Goal: Task Accomplishment & Management: Manage account settings

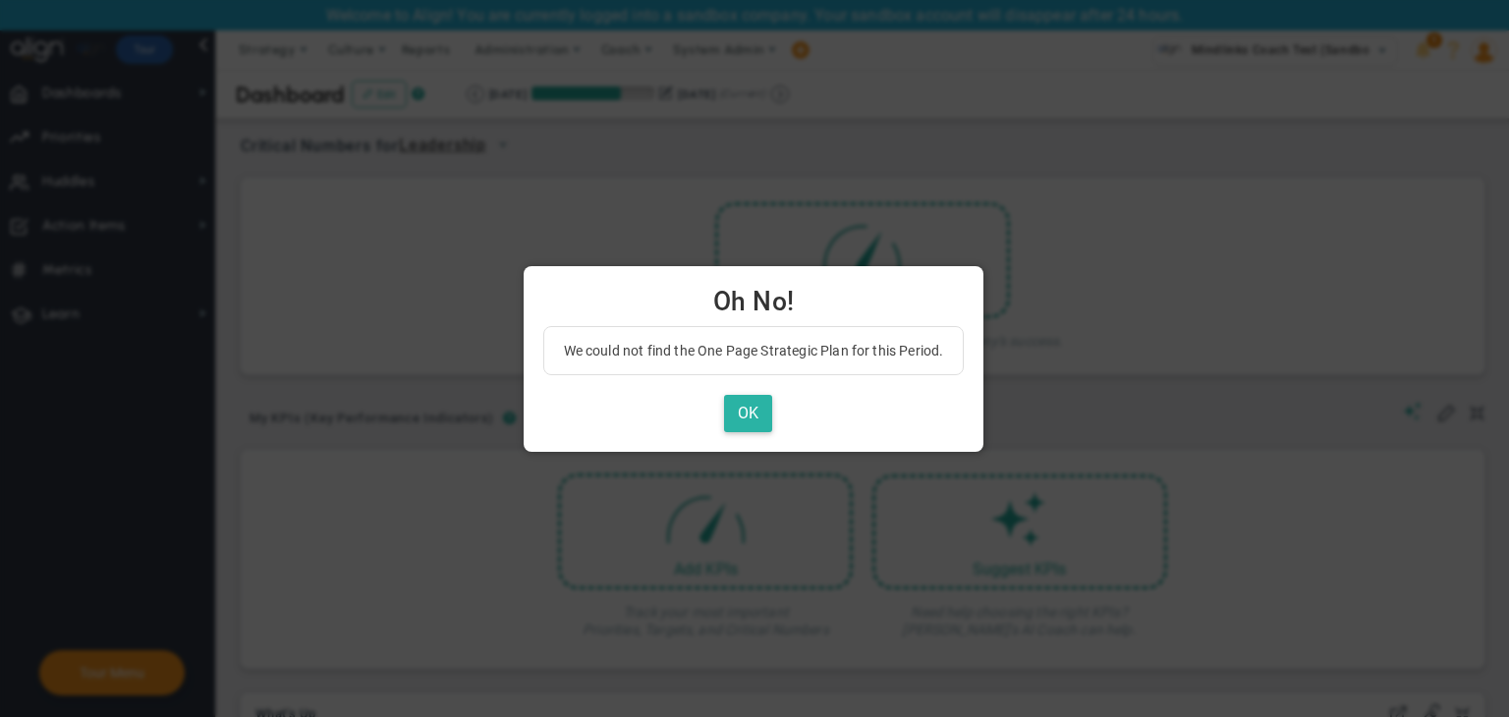
click at [750, 406] on button "OK" at bounding box center [748, 414] width 48 height 38
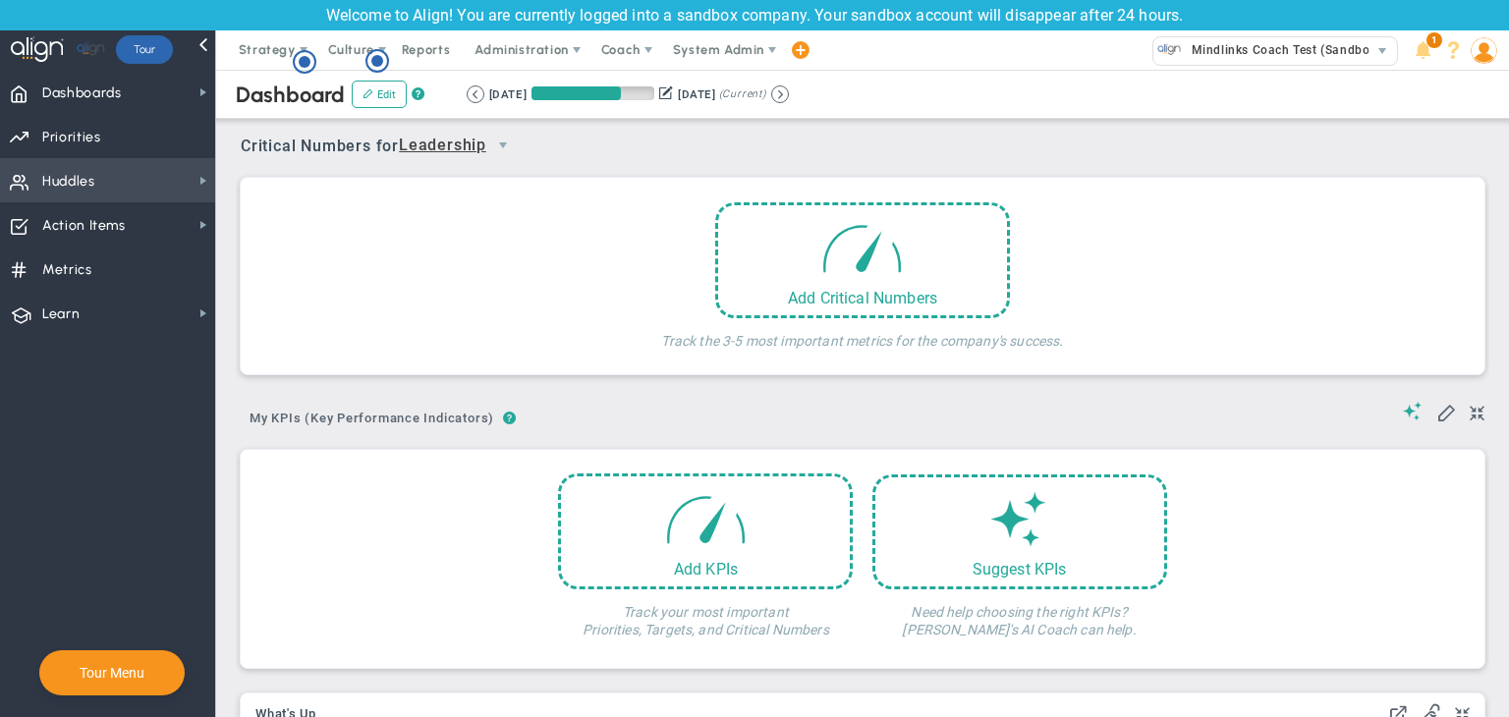
click at [120, 182] on span "Huddles Huddles" at bounding box center [107, 180] width 215 height 44
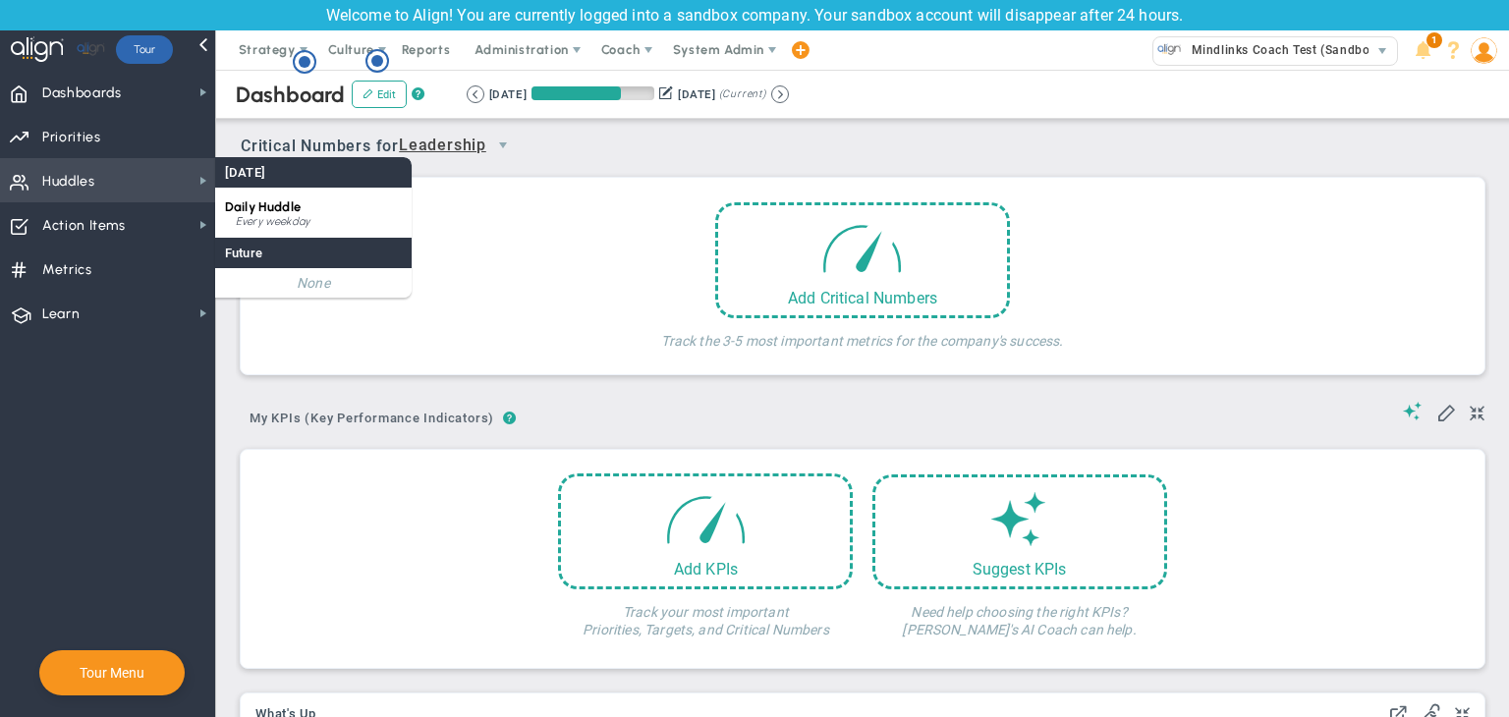
click at [274, 200] on span "Daily Huddle" at bounding box center [263, 206] width 76 height 15
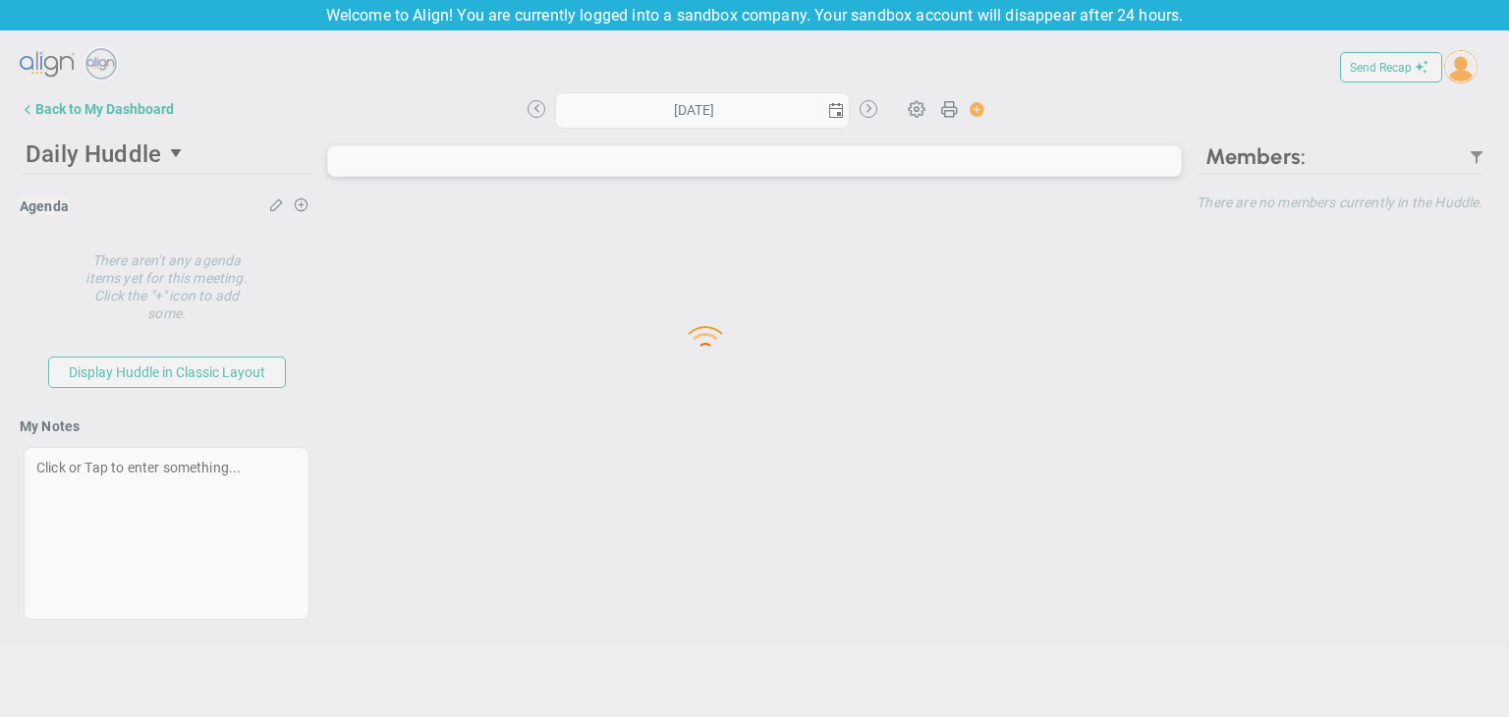
type input "Thursday, September 4, 2025"
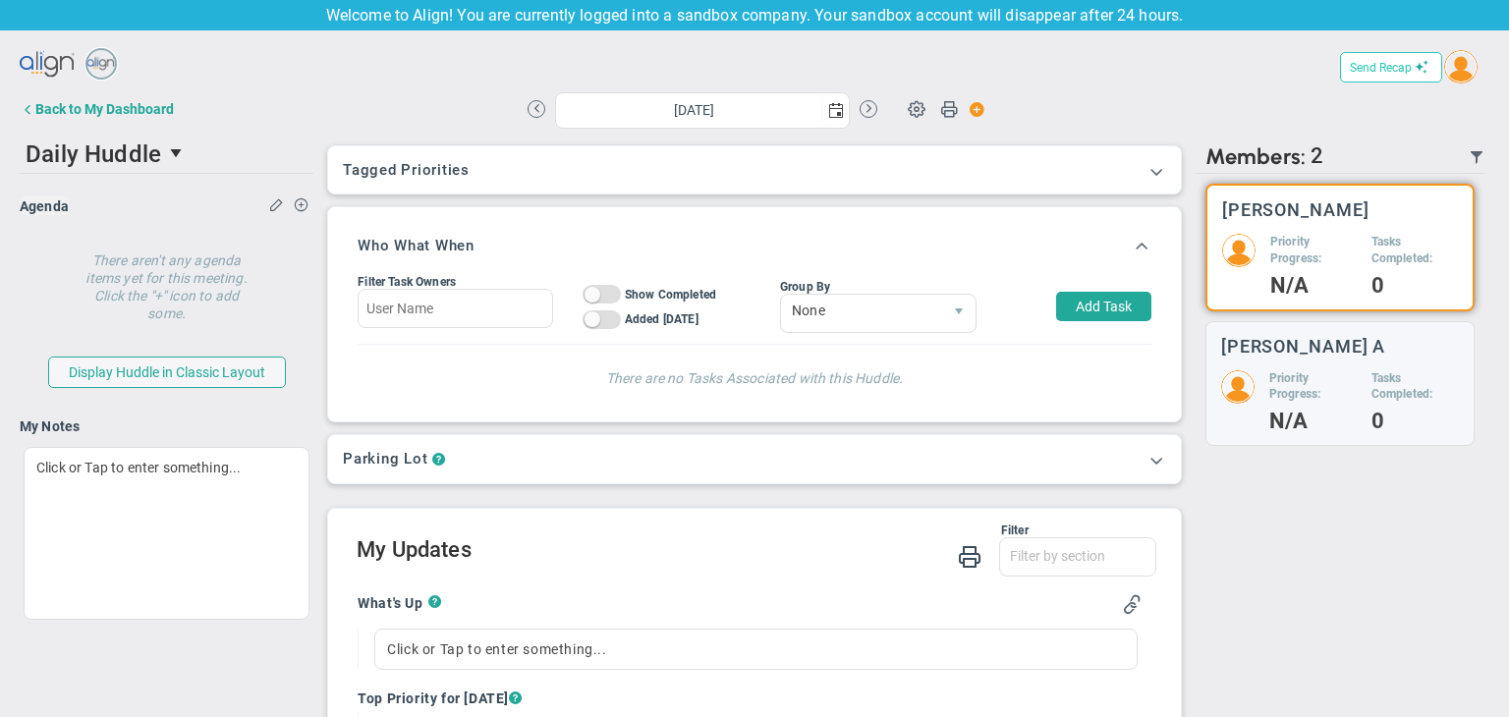
click at [1352, 72] on span "Send Recap" at bounding box center [1381, 68] width 62 height 14
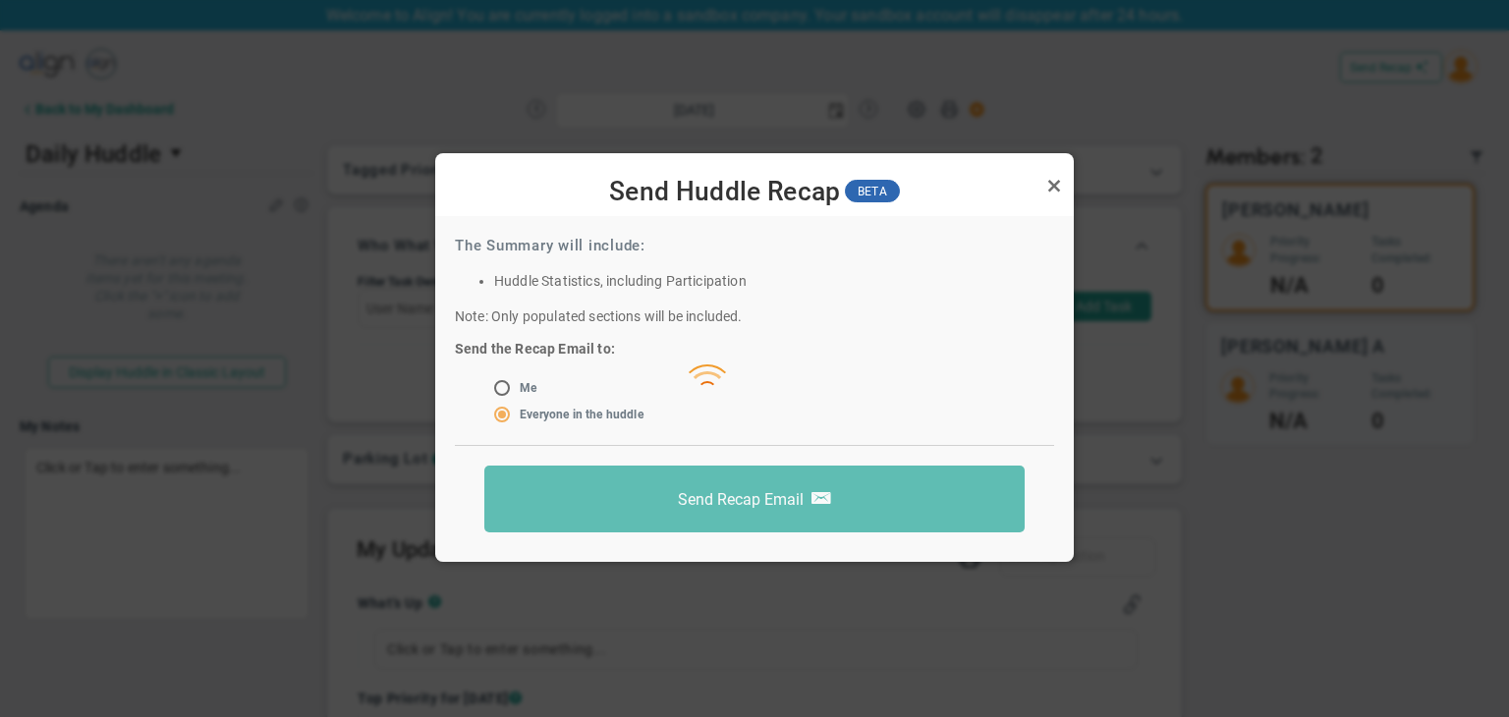
scroll to position [17, 0]
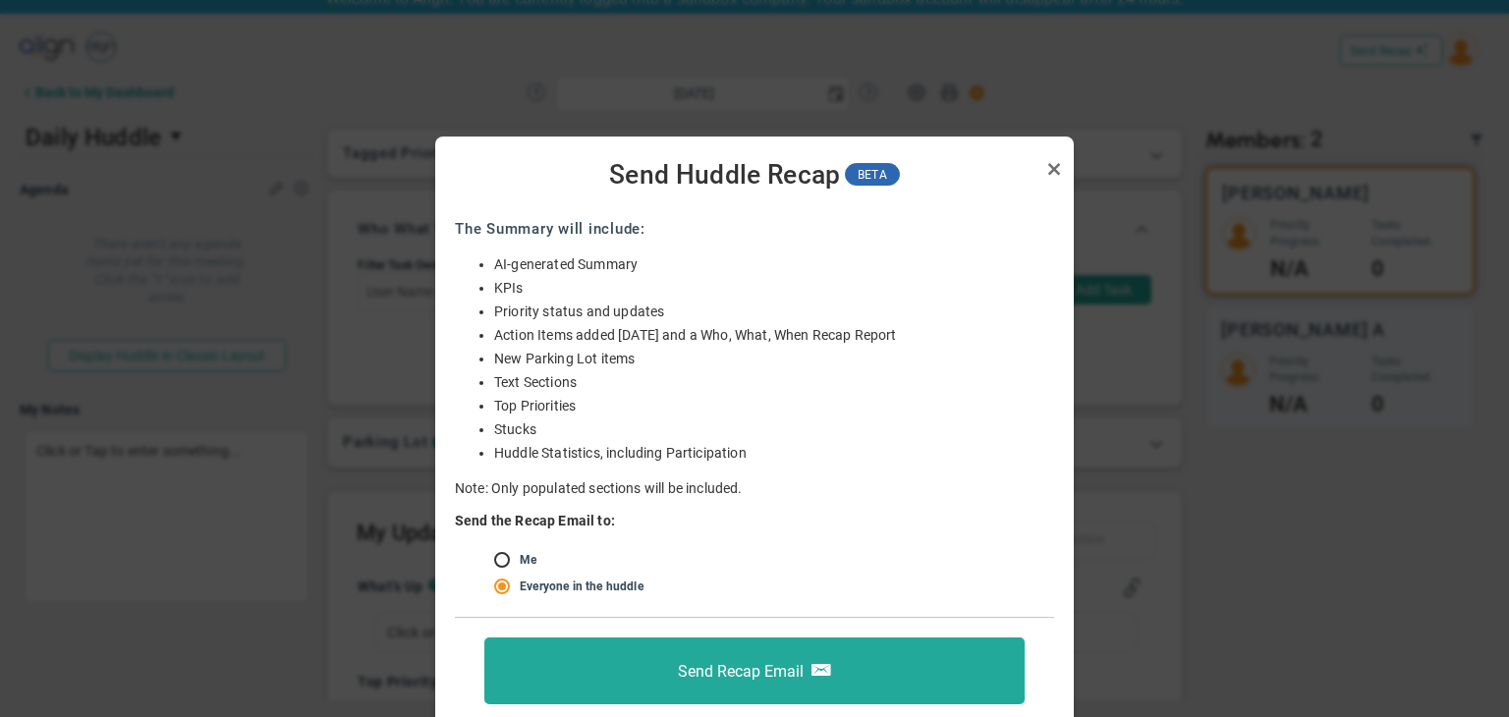
click at [513, 563] on input "radio" at bounding box center [509, 561] width 20 height 16
radio input "true"
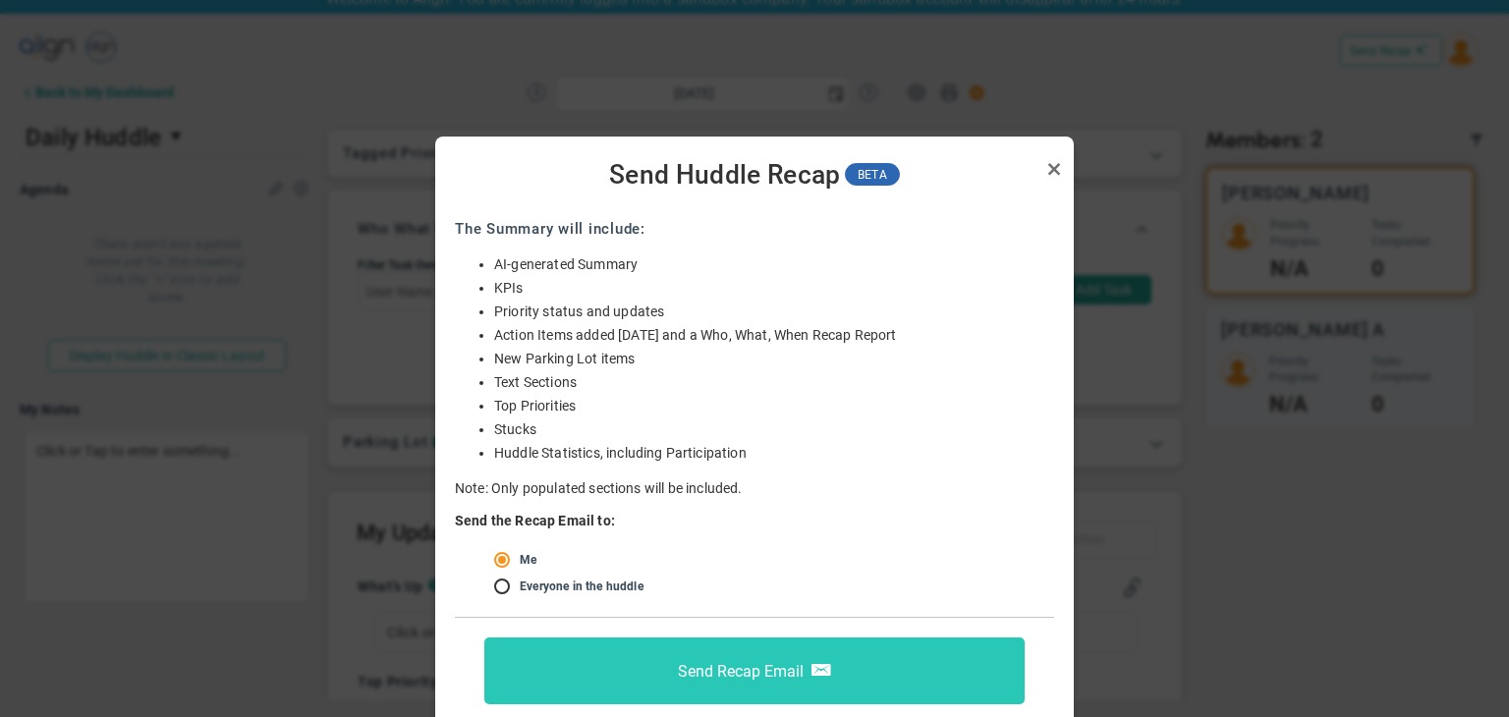
click at [656, 641] on button "Send Recap Email" at bounding box center [754, 670] width 540 height 67
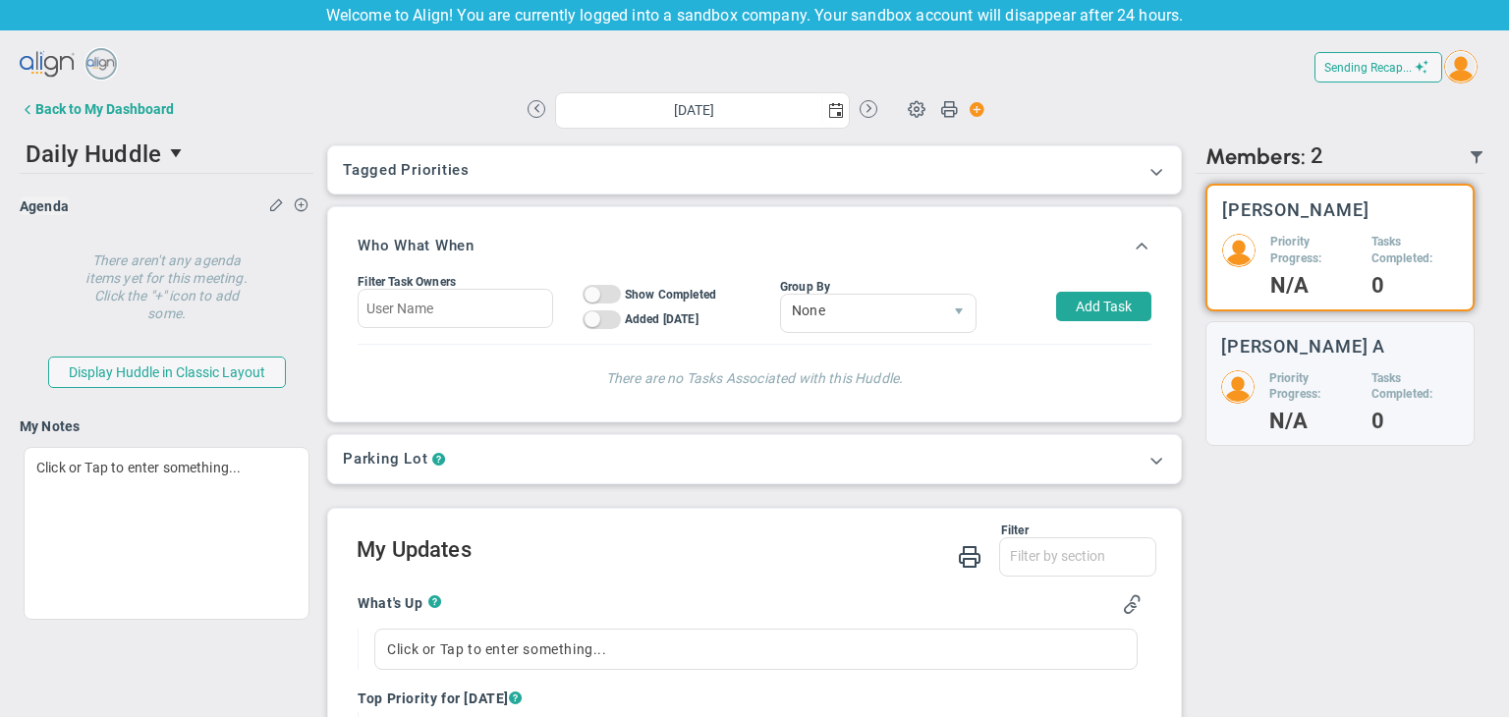
scroll to position [0, 0]
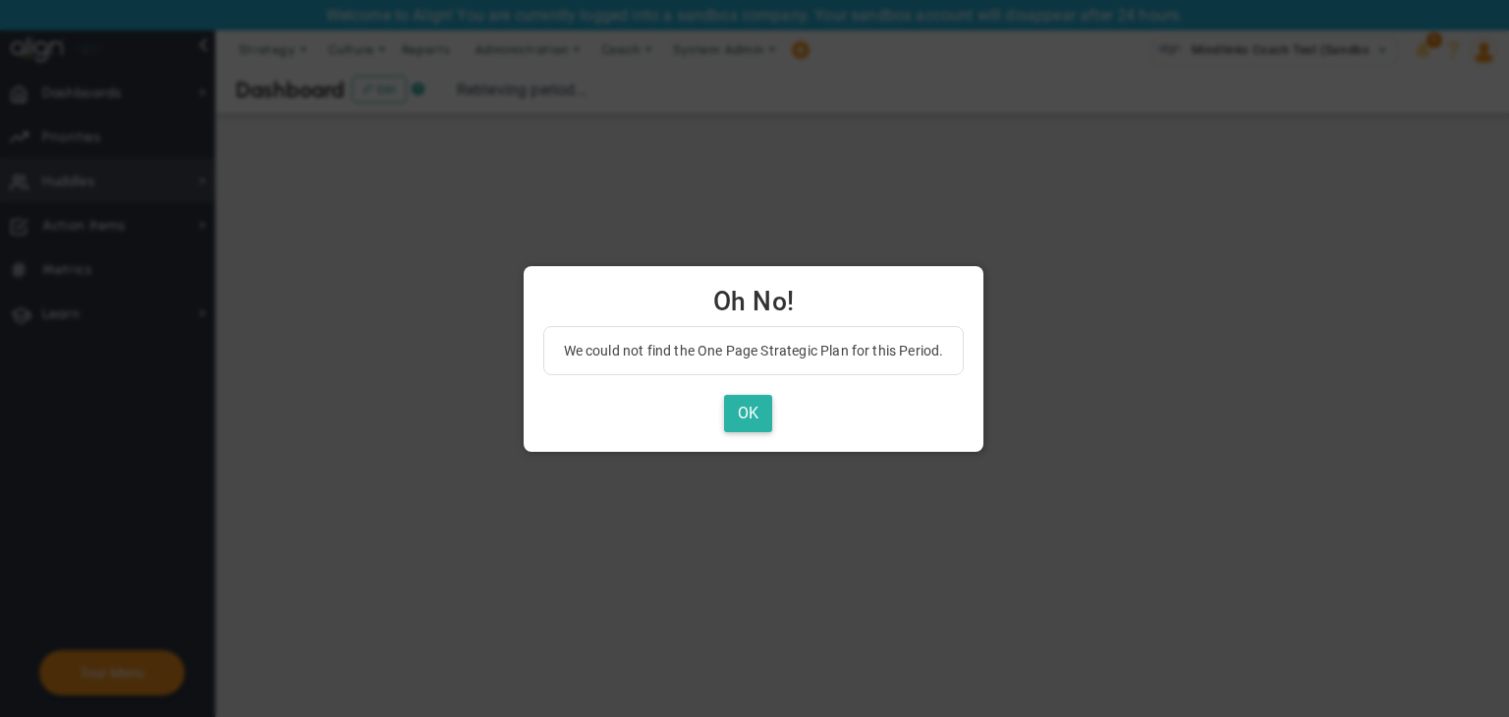
click at [754, 406] on button "OK" at bounding box center [748, 414] width 48 height 38
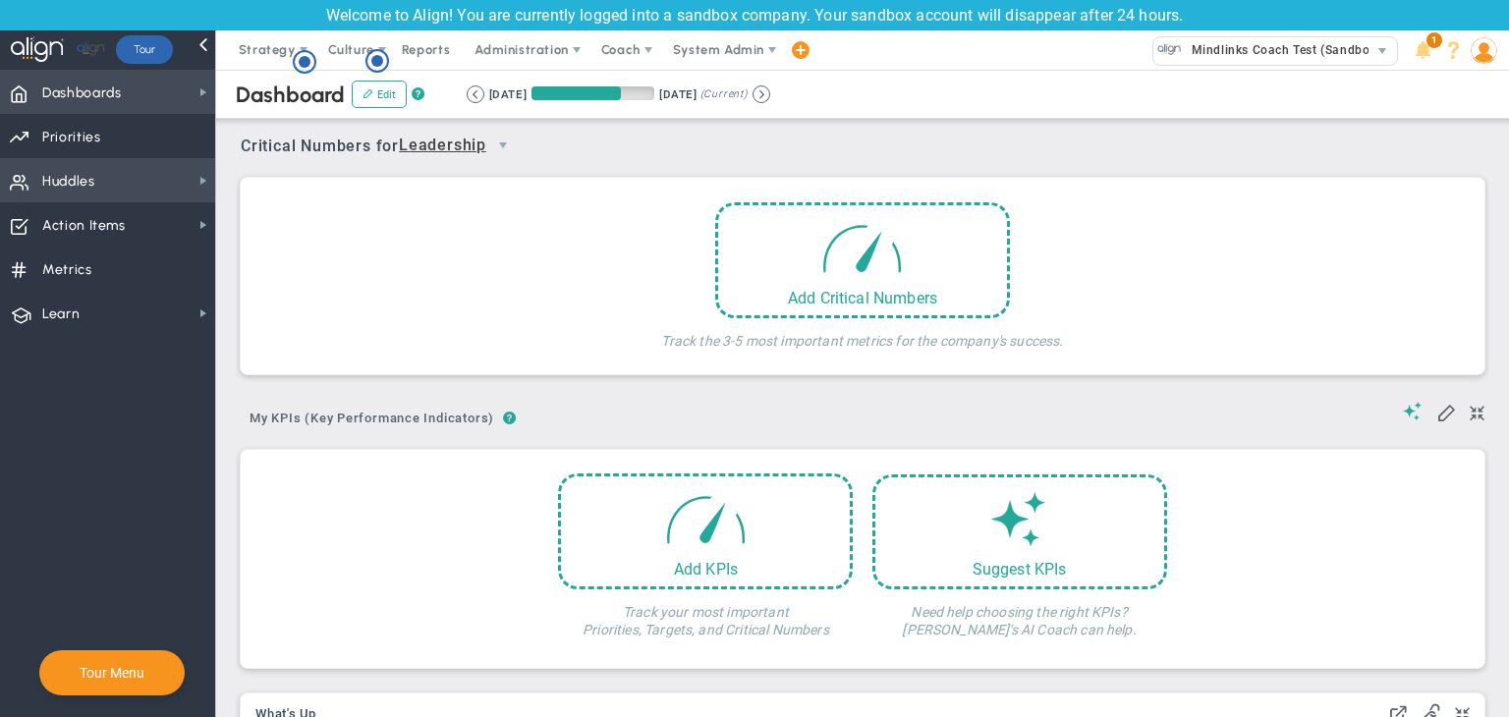
click at [35, 87] on span "Dashboards Dashboards" at bounding box center [107, 92] width 215 height 44
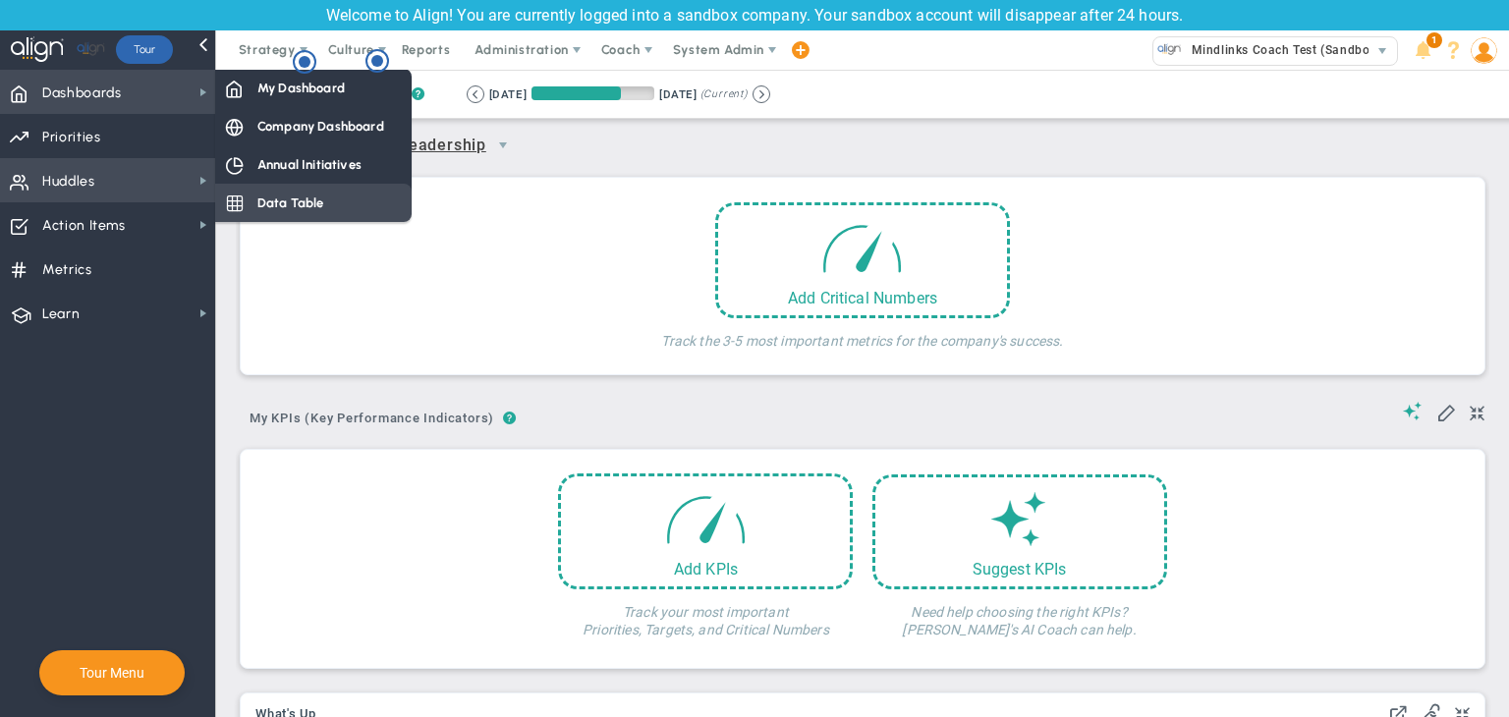
click at [294, 204] on span "Data Table" at bounding box center [290, 202] width 67 height 19
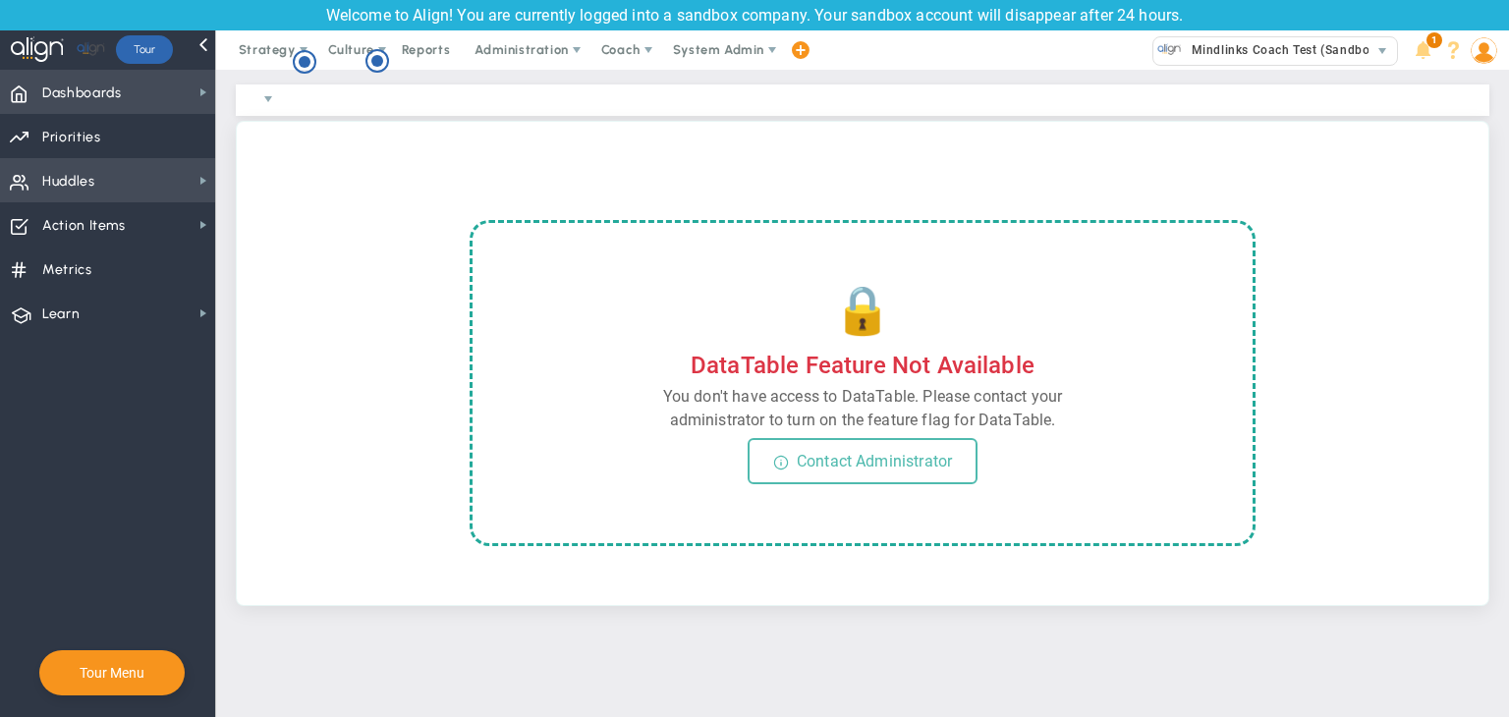
click at [156, 81] on span "Dashboards Dashboards" at bounding box center [107, 92] width 215 height 44
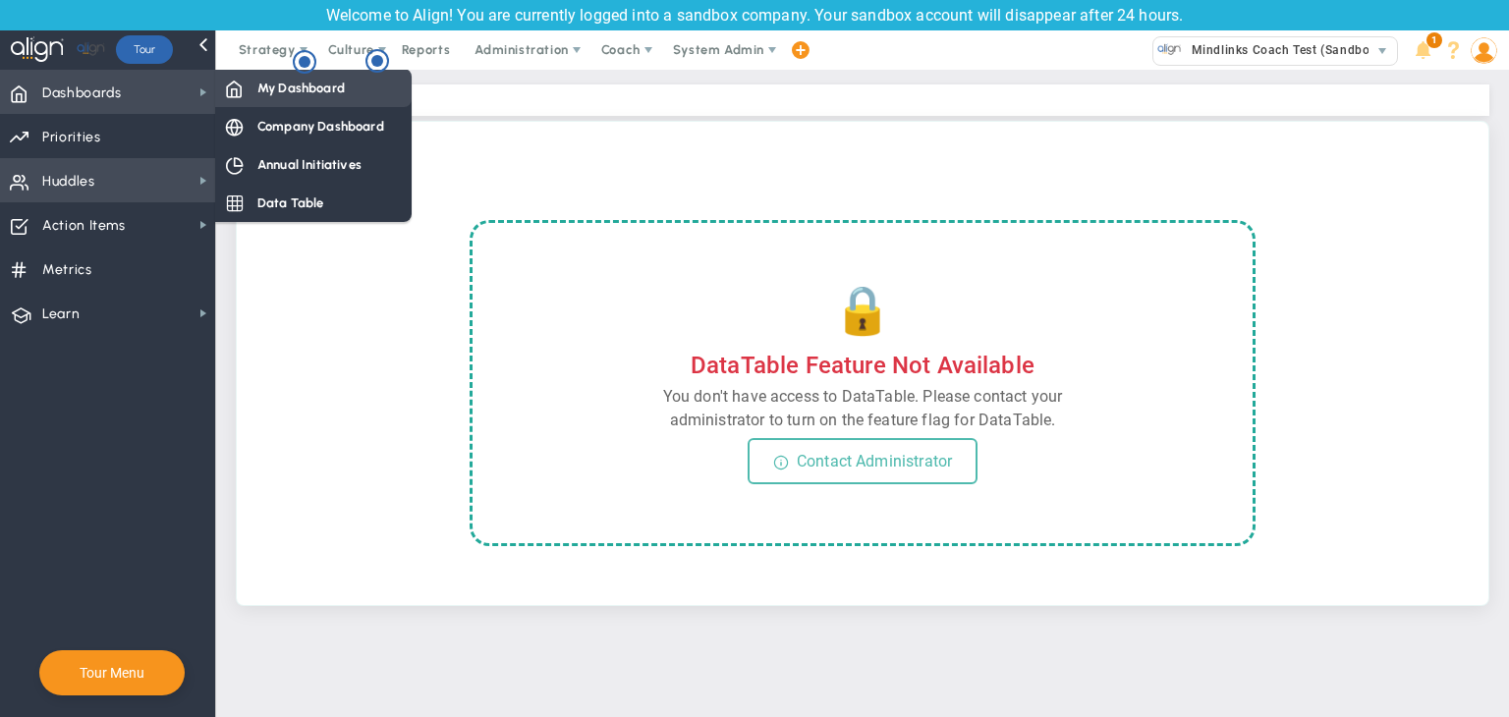
click at [273, 89] on span "My Dashboard" at bounding box center [300, 88] width 87 height 19
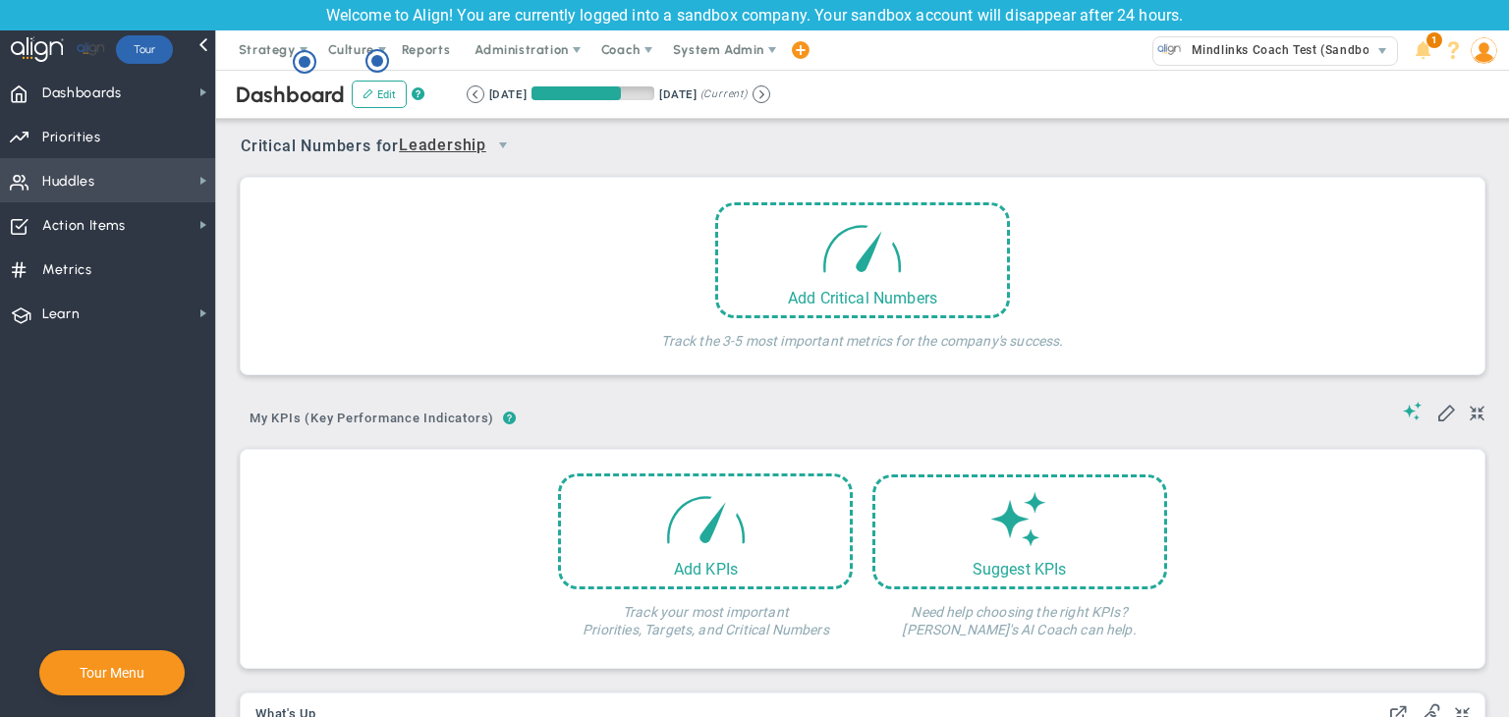
click at [87, 175] on span "Huddles" at bounding box center [68, 181] width 53 height 41
click at [746, 36] on span "System Admin" at bounding box center [720, 49] width 124 height 39
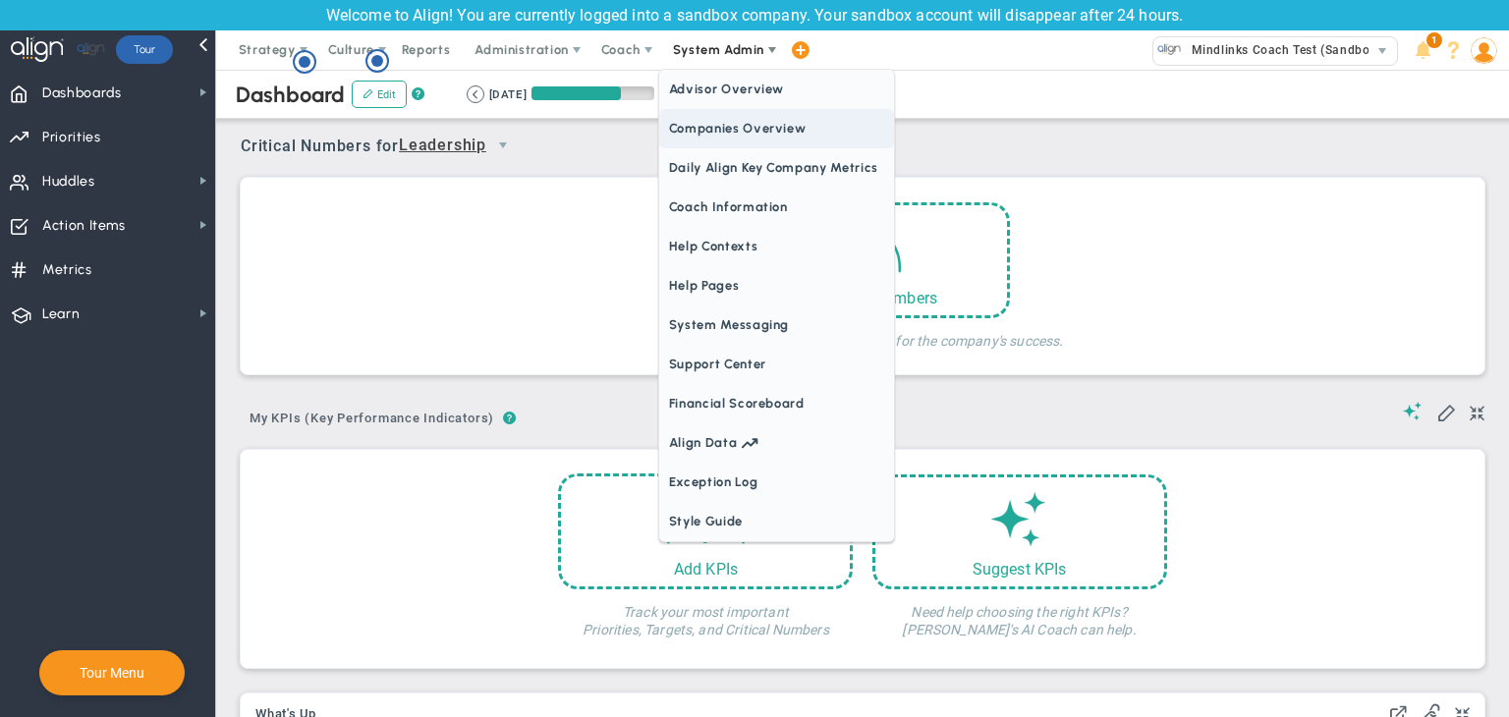
click at [746, 130] on span "Companies Overview" at bounding box center [776, 128] width 235 height 39
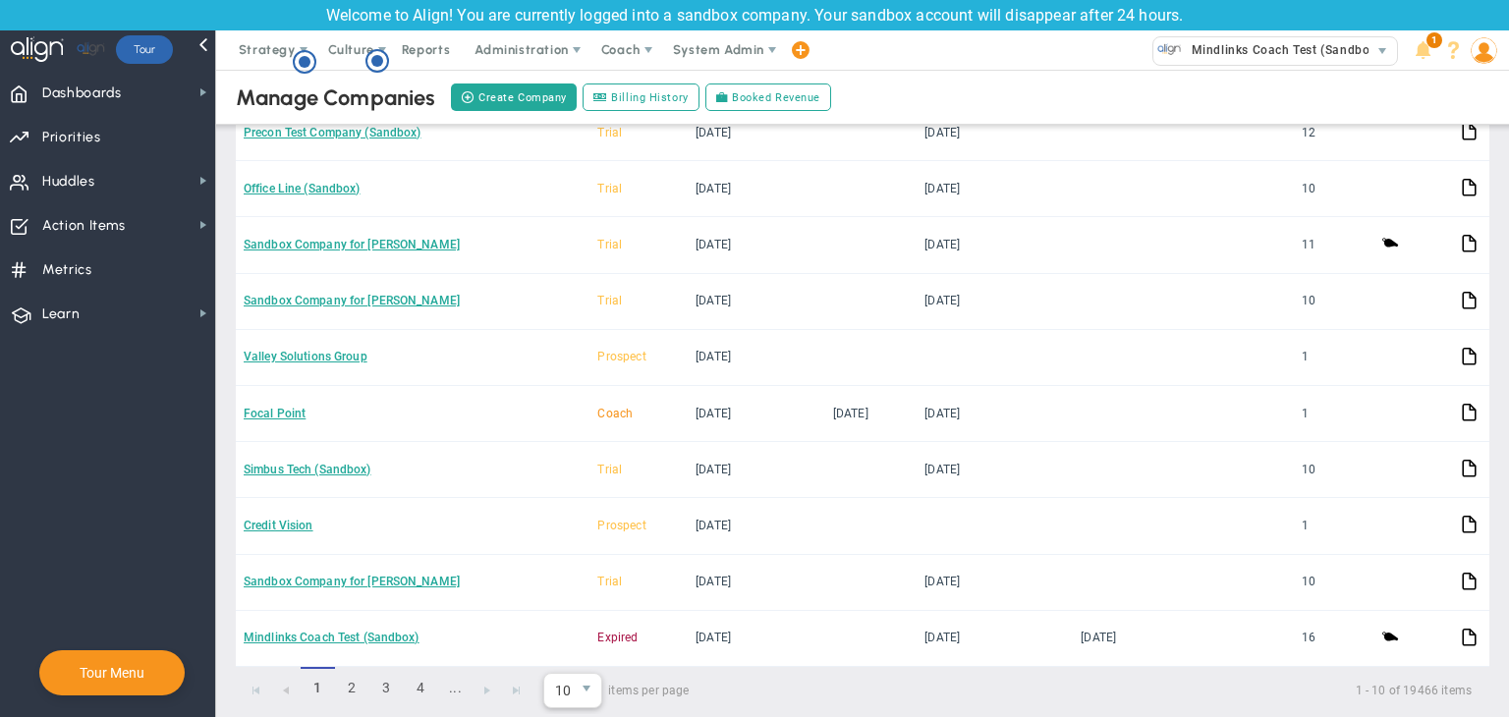
click at [558, 674] on span "10" at bounding box center [558, 690] width 28 height 33
click at [572, 638] on li "50" at bounding box center [572, 636] width 57 height 41
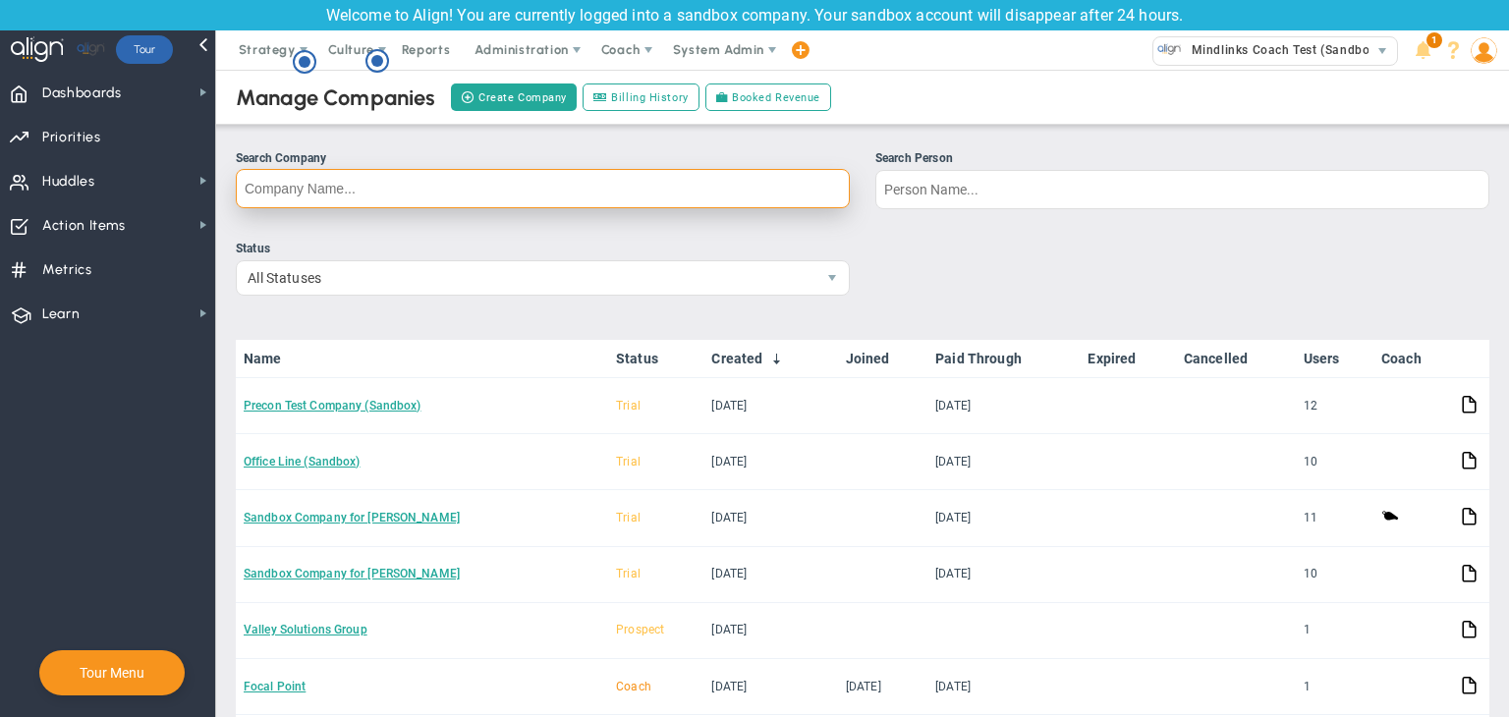
click at [460, 186] on input "Search Company" at bounding box center [543, 188] width 614 height 39
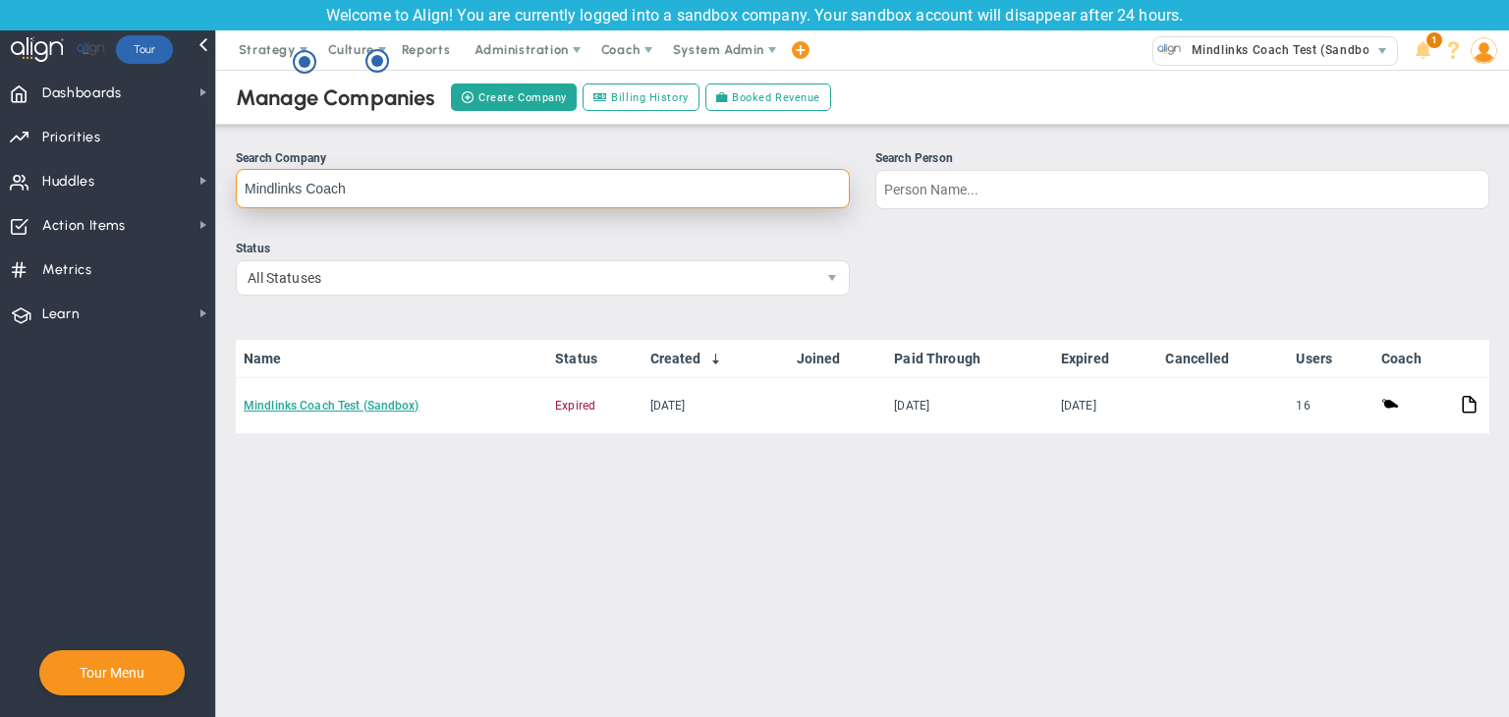
type input "Mindlinks Coach"
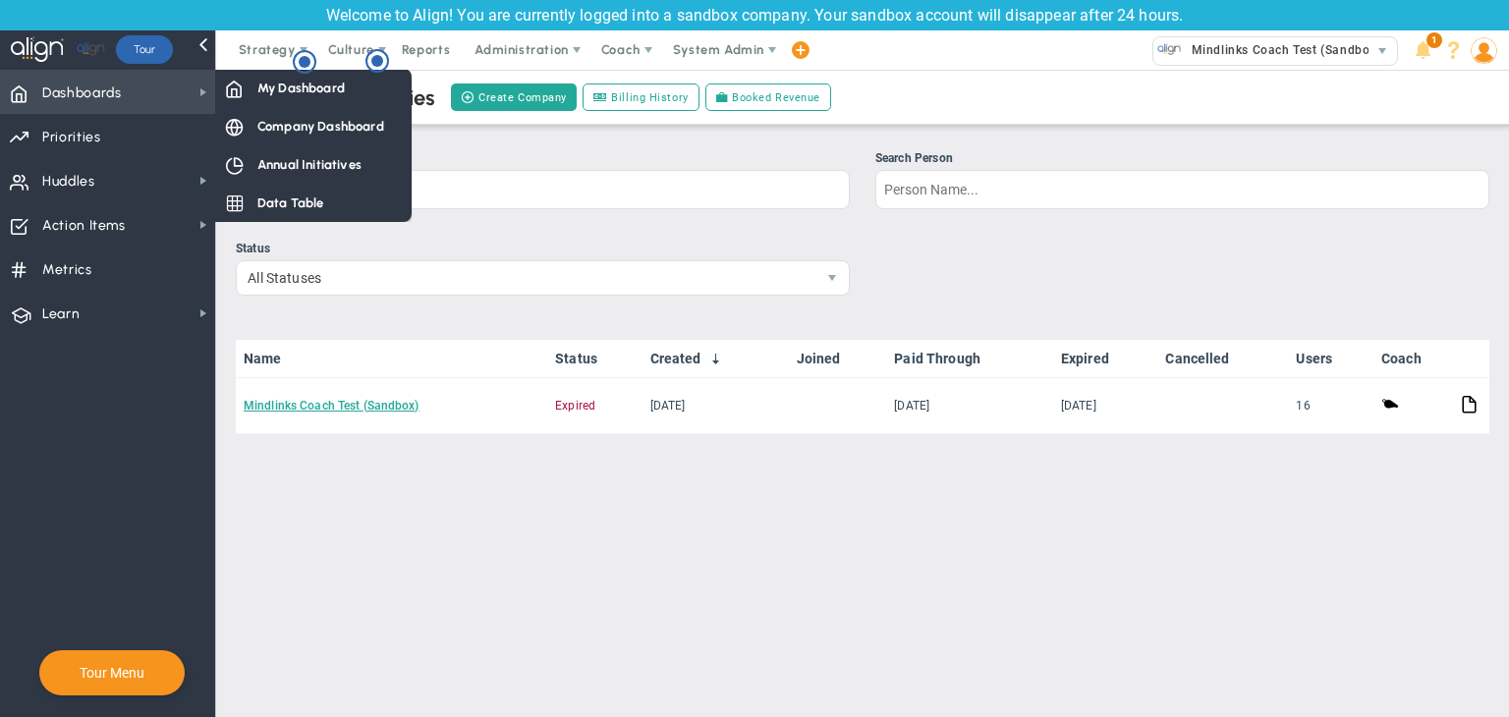
click at [107, 87] on span "Dashboards" at bounding box center [82, 93] width 80 height 41
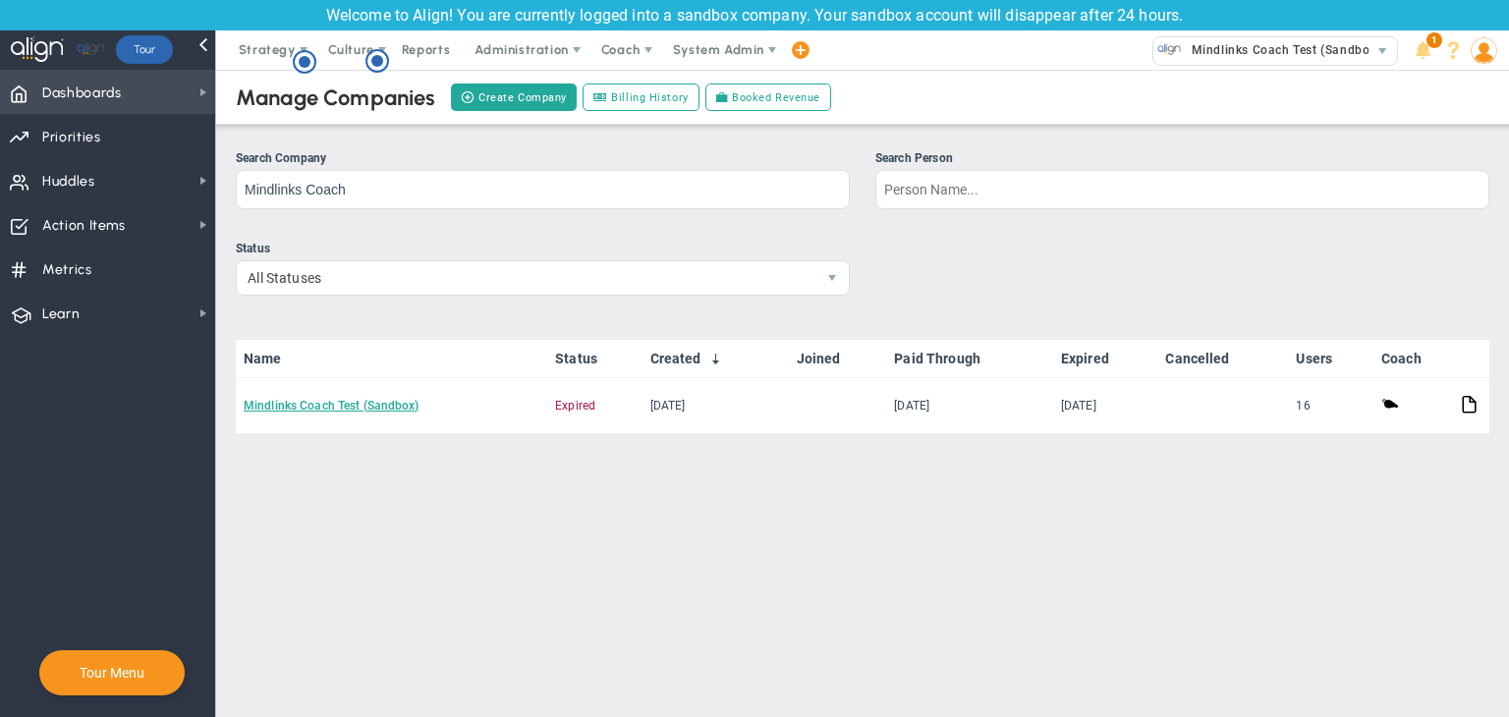
drag, startPoint x: 108, startPoint y: 87, endPoint x: 118, endPoint y: 88, distance: 9.9
click at [108, 88] on span "Dashboards" at bounding box center [82, 93] width 80 height 41
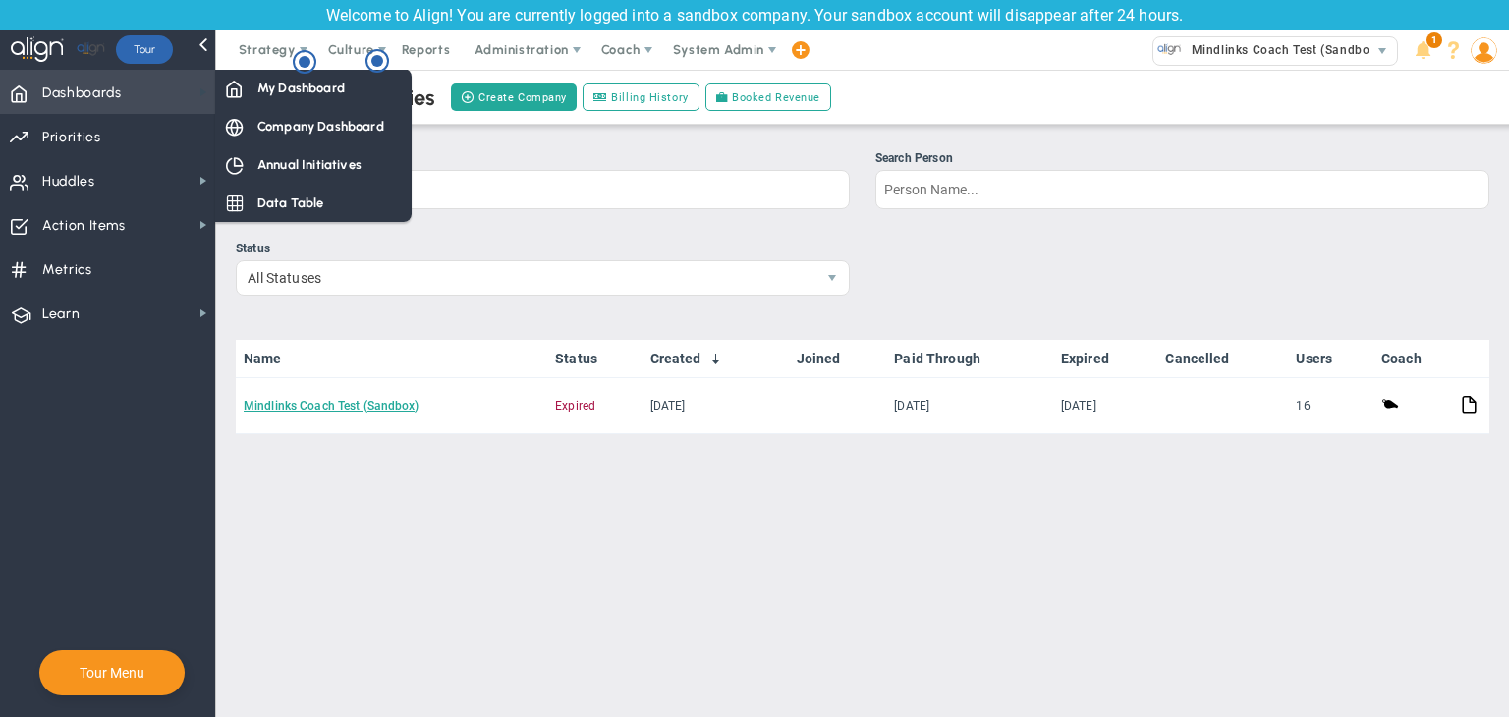
click at [204, 87] on span at bounding box center [203, 92] width 16 height 16
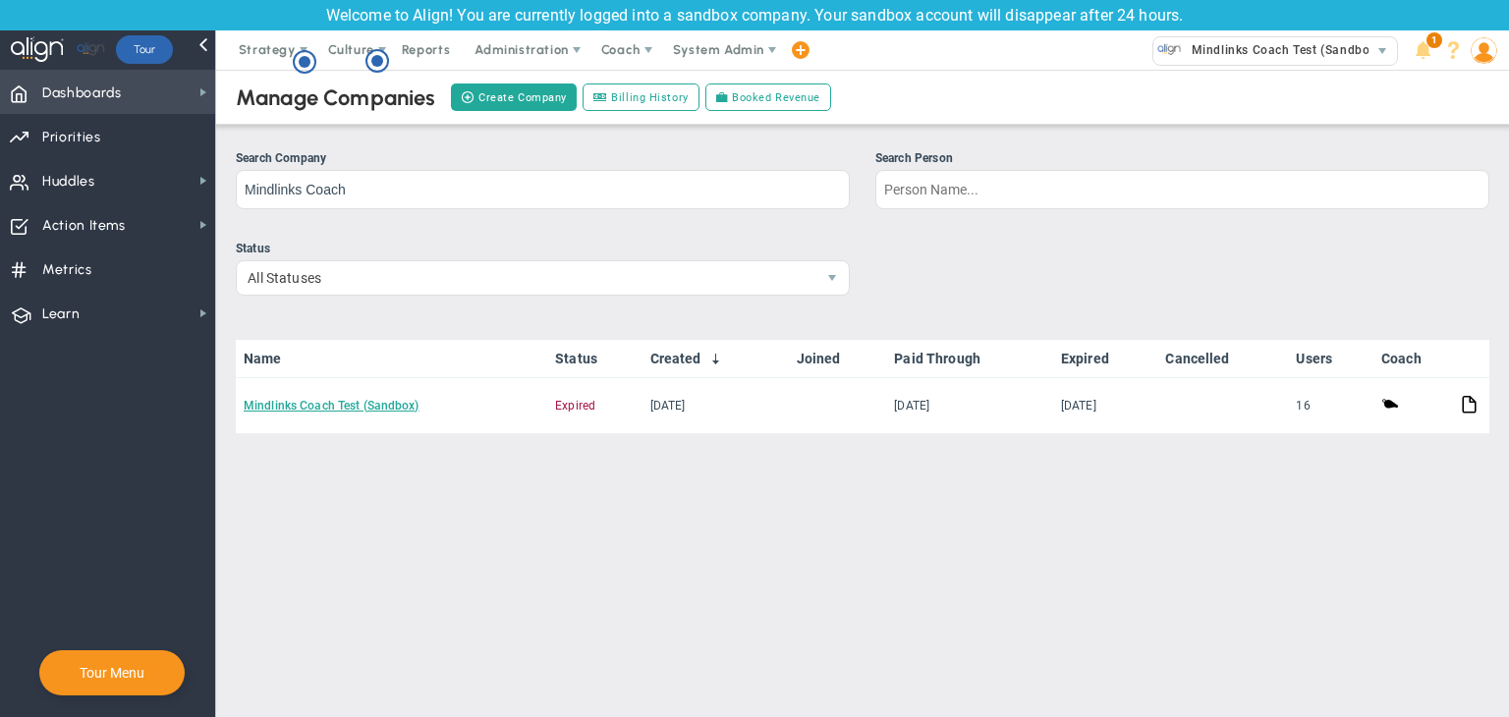
click at [165, 96] on span "Dashboards Dashboards" at bounding box center [107, 92] width 215 height 44
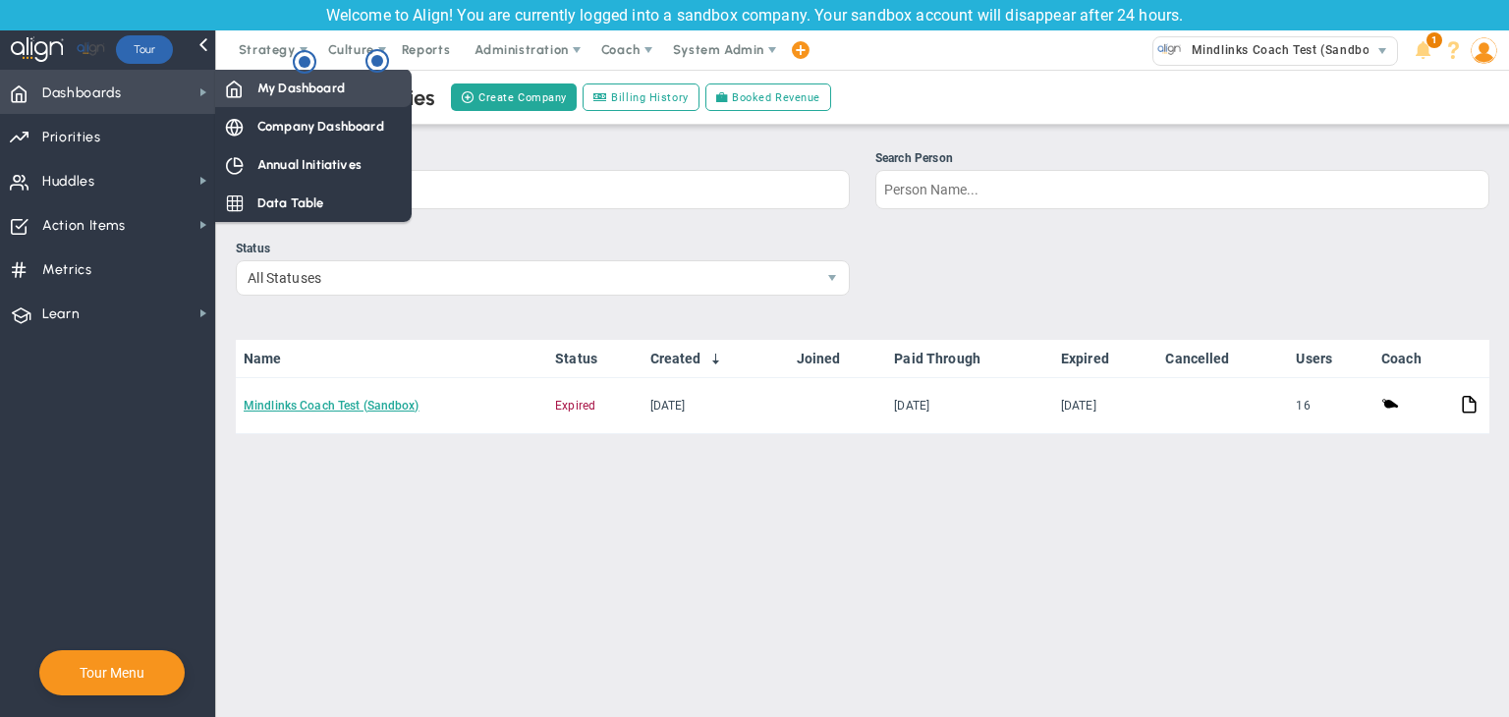
click at [227, 92] on div "My Dashboard" at bounding box center [313, 88] width 196 height 38
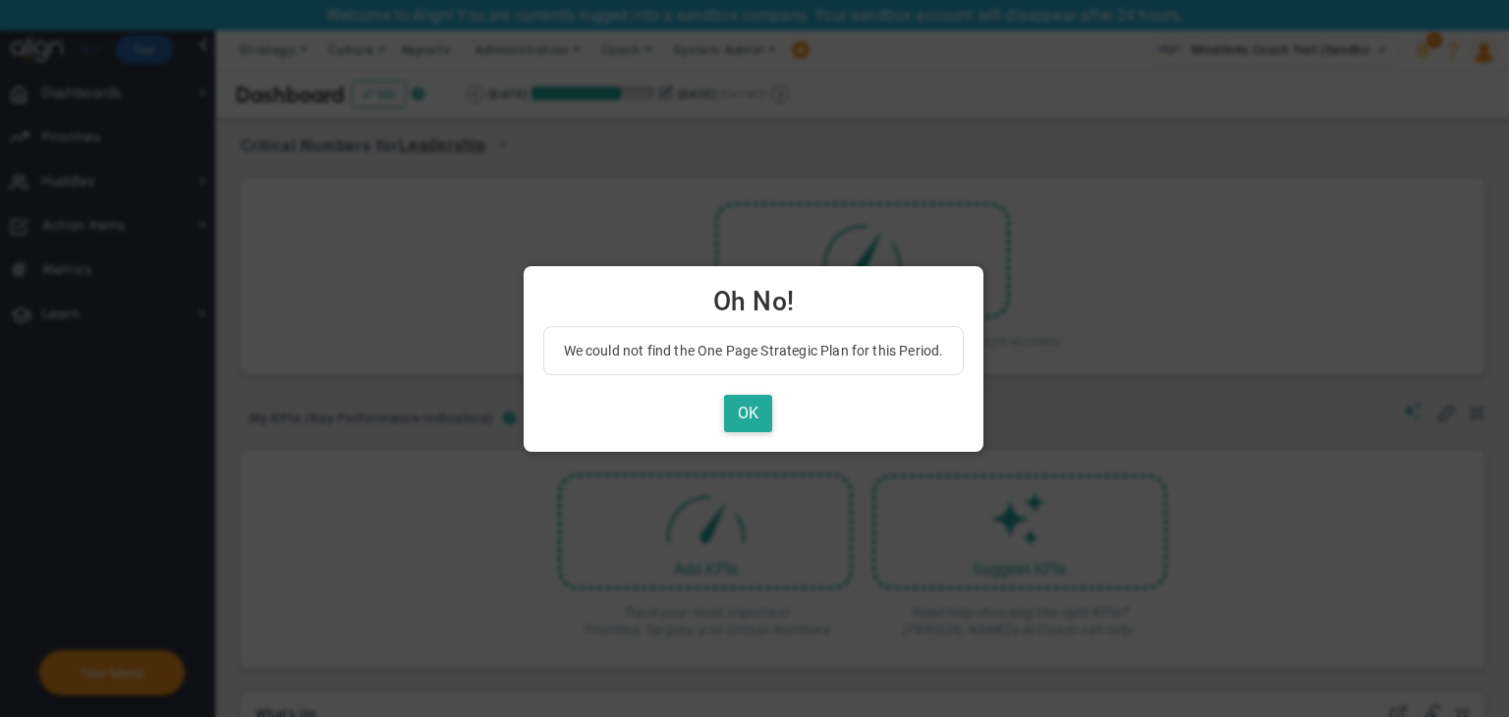
click at [750, 385] on div "We could not find the One Page Strategic Plan for this Period. OK" at bounding box center [753, 379] width 421 height 107
click at [733, 425] on button "OK" at bounding box center [748, 414] width 48 height 38
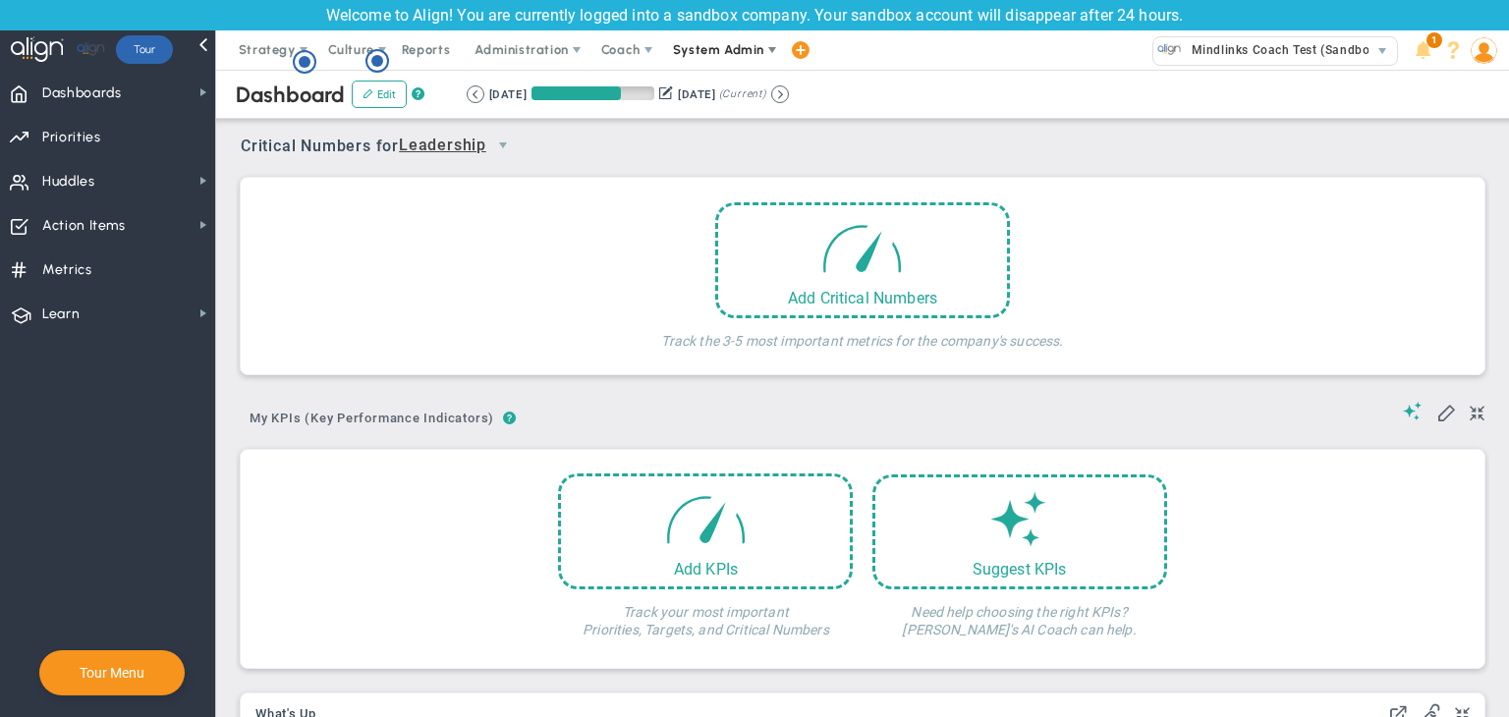
click at [682, 51] on span "System Admin" at bounding box center [718, 49] width 91 height 15
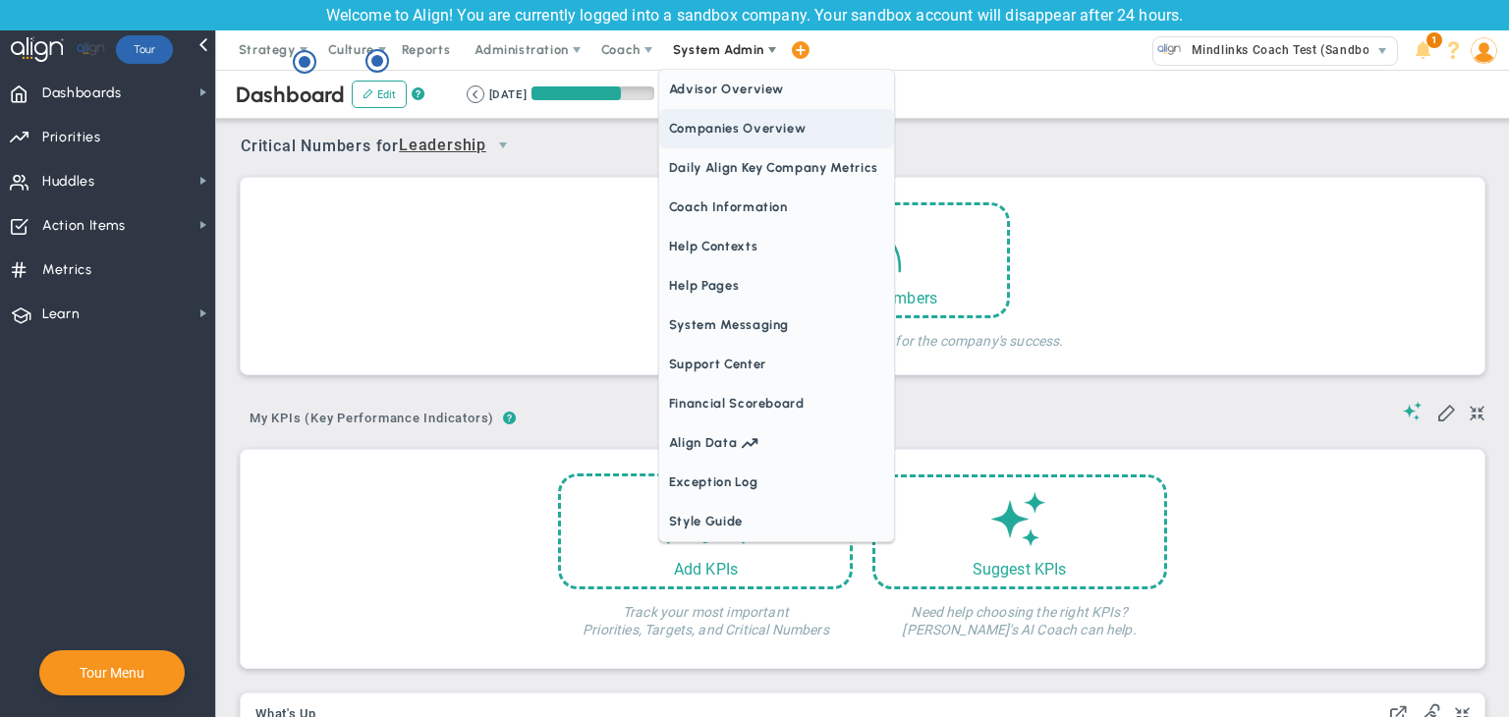
click at [697, 119] on span "Companies Overview" at bounding box center [776, 128] width 235 height 39
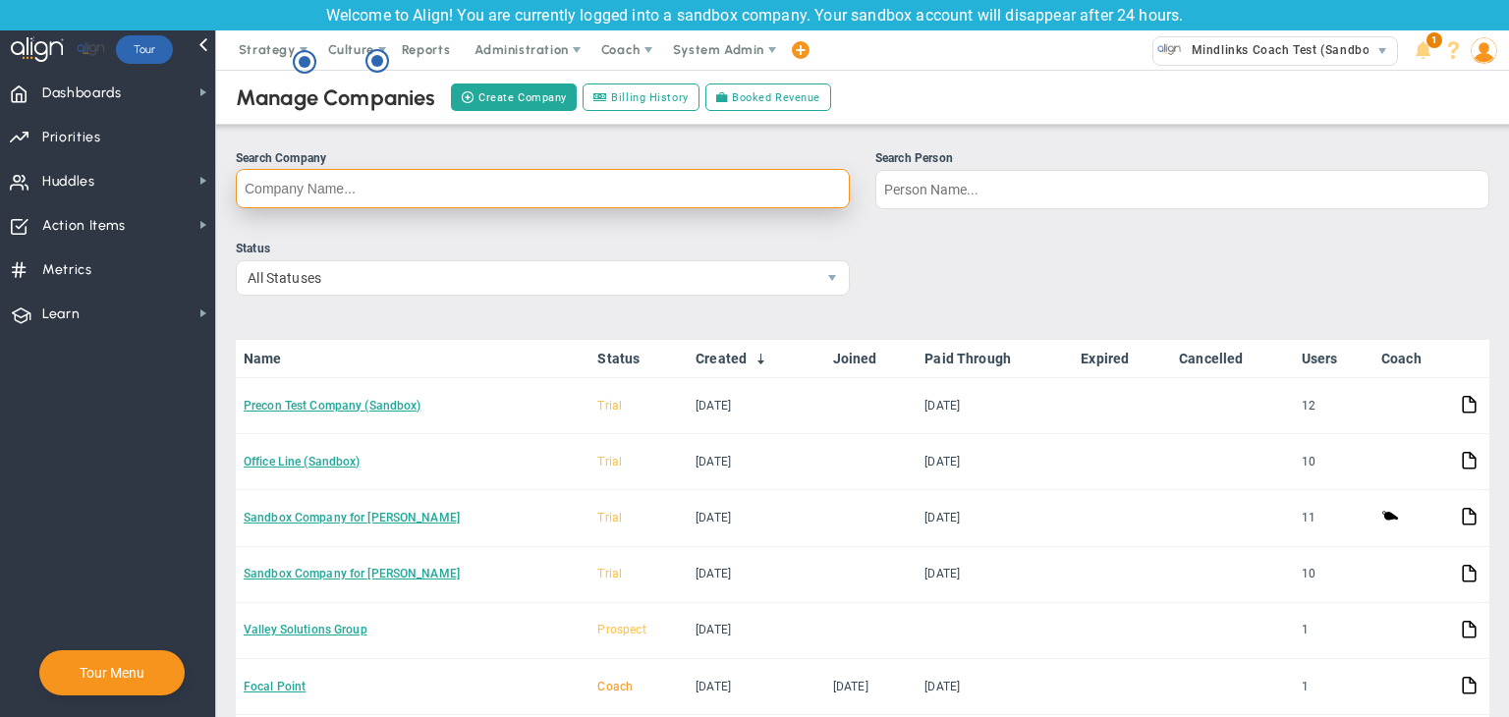
click at [390, 195] on input "Search Company" at bounding box center [543, 188] width 614 height 39
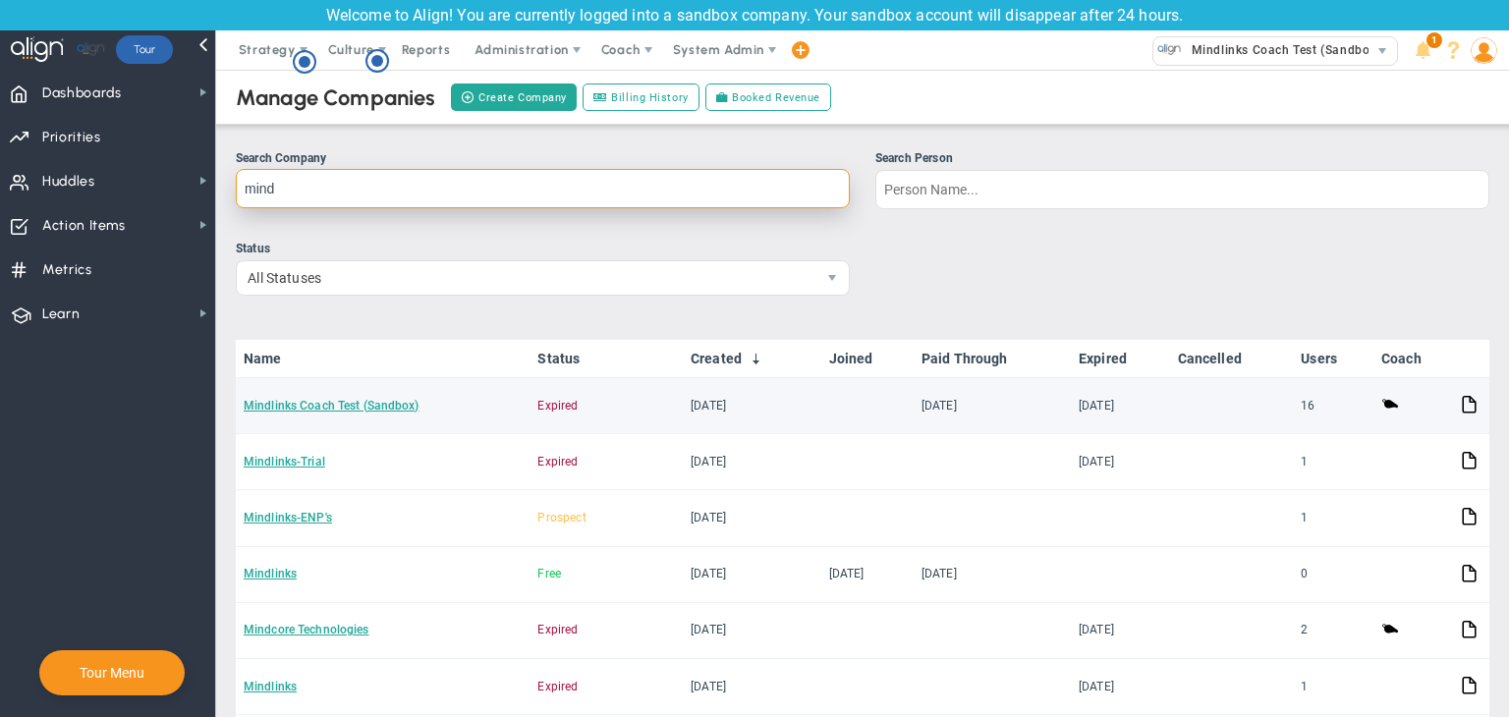
type input "mind"
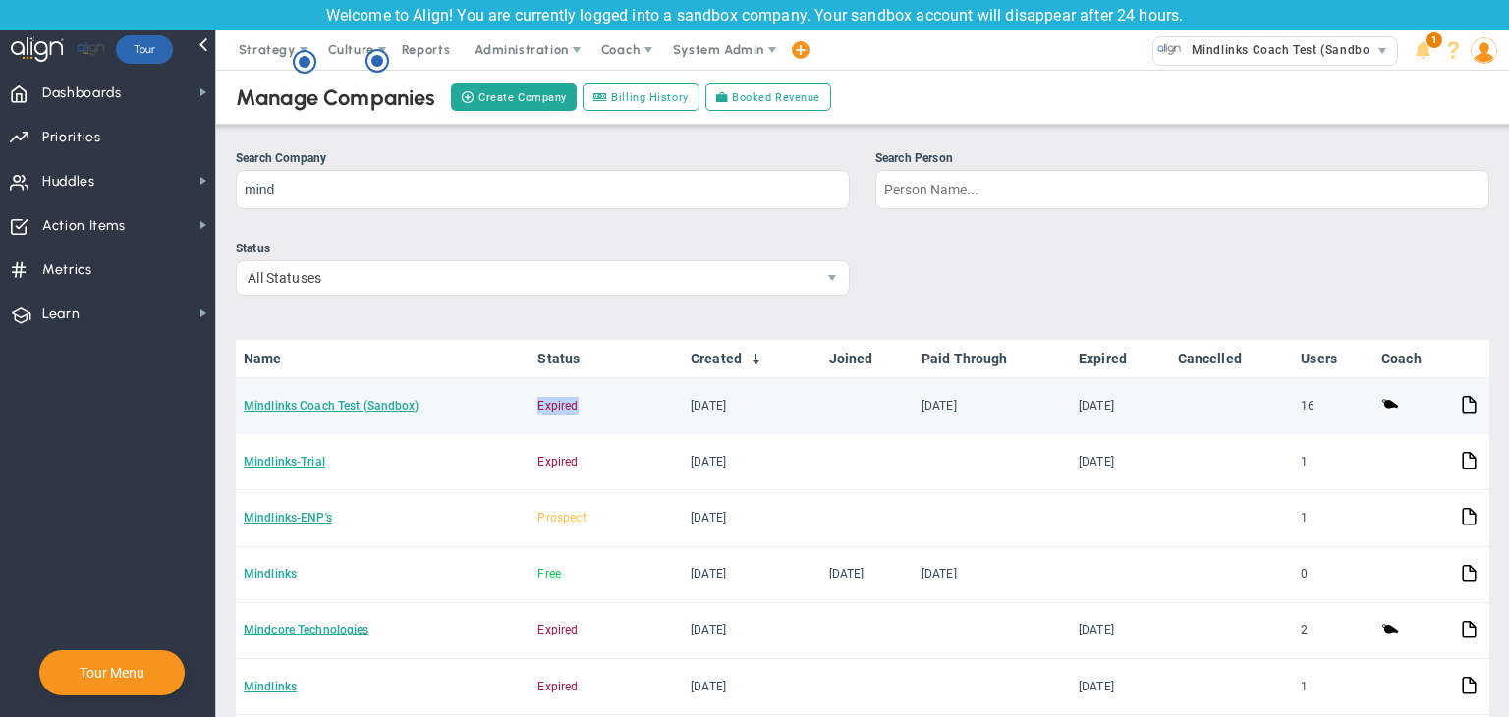
drag, startPoint x: 582, startPoint y: 399, endPoint x: 520, endPoint y: 411, distance: 64.0
click at [529, 411] on td "Expired" at bounding box center [605, 406] width 153 height 56
copy span "Expired"
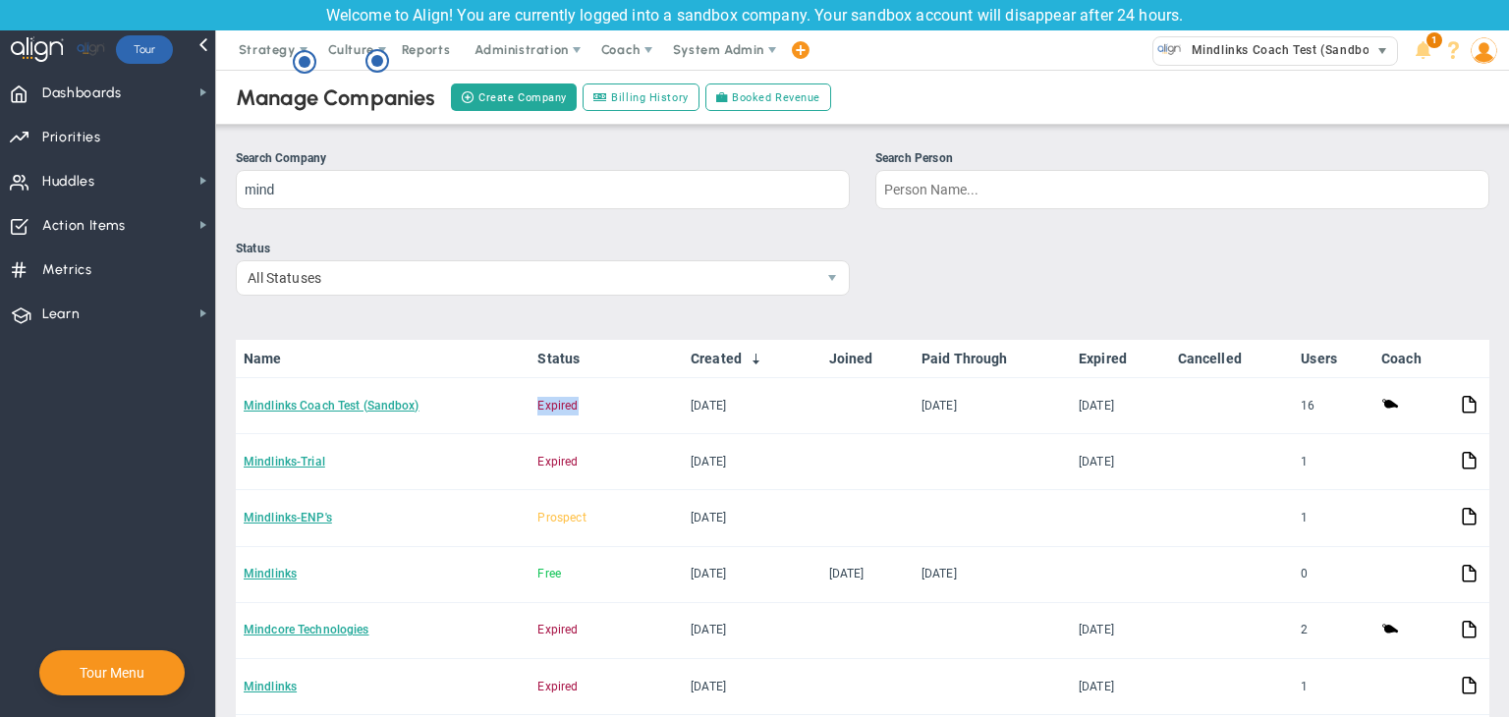
click at [1217, 56] on span "Mindlinks Coach Test (Sandbox)" at bounding box center [1281, 50] width 199 height 26
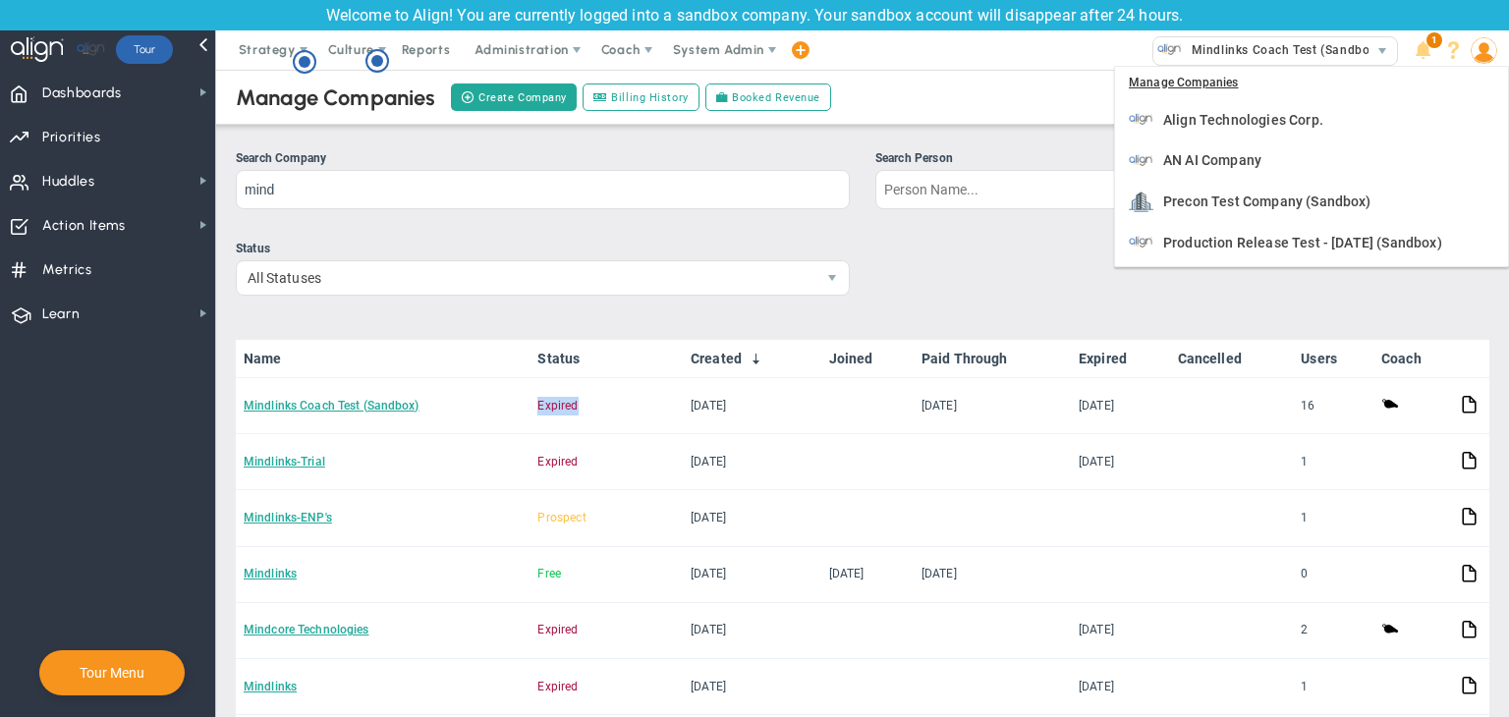
click at [1475, 50] on img at bounding box center [1483, 50] width 27 height 27
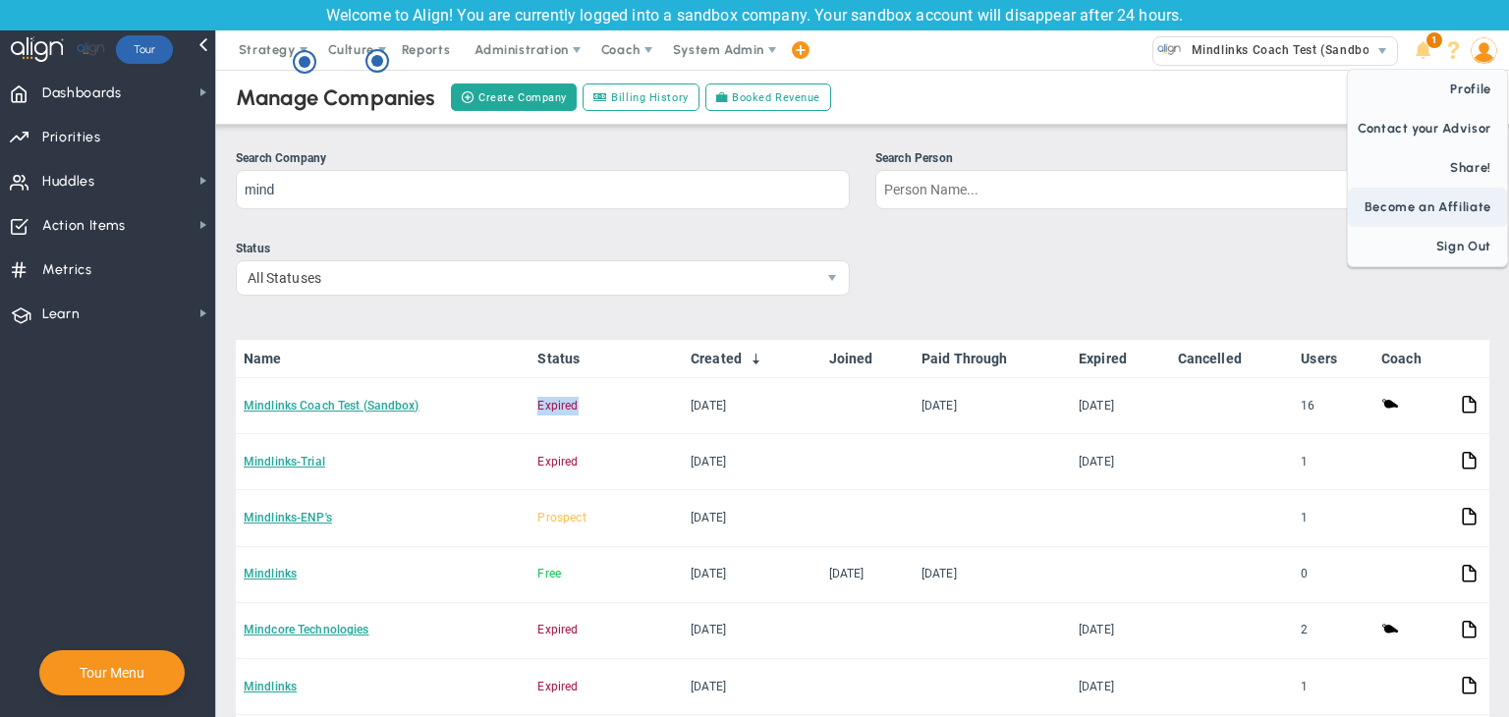
click at [1460, 235] on span "Sign Out" at bounding box center [1427, 246] width 159 height 39
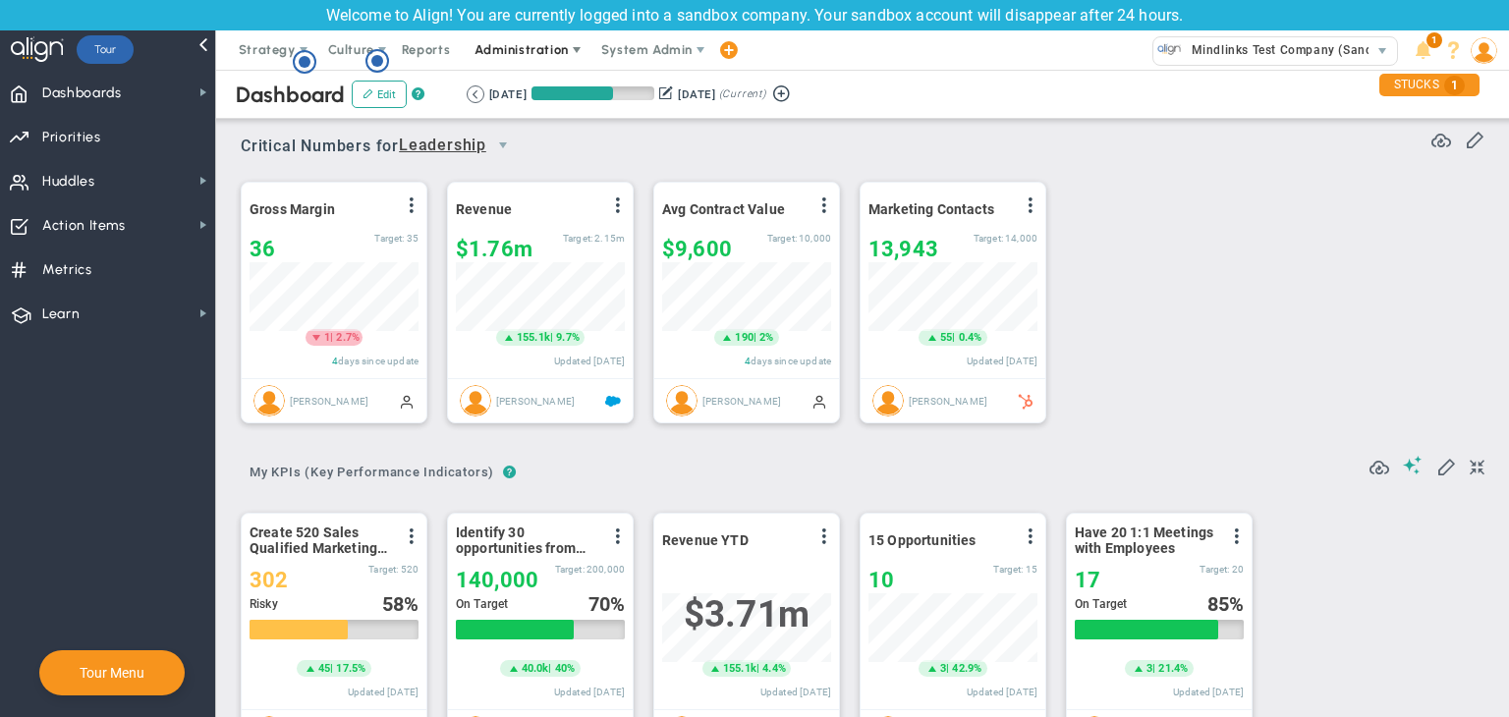
click at [507, 44] on span "Administration" at bounding box center [520, 49] width 93 height 15
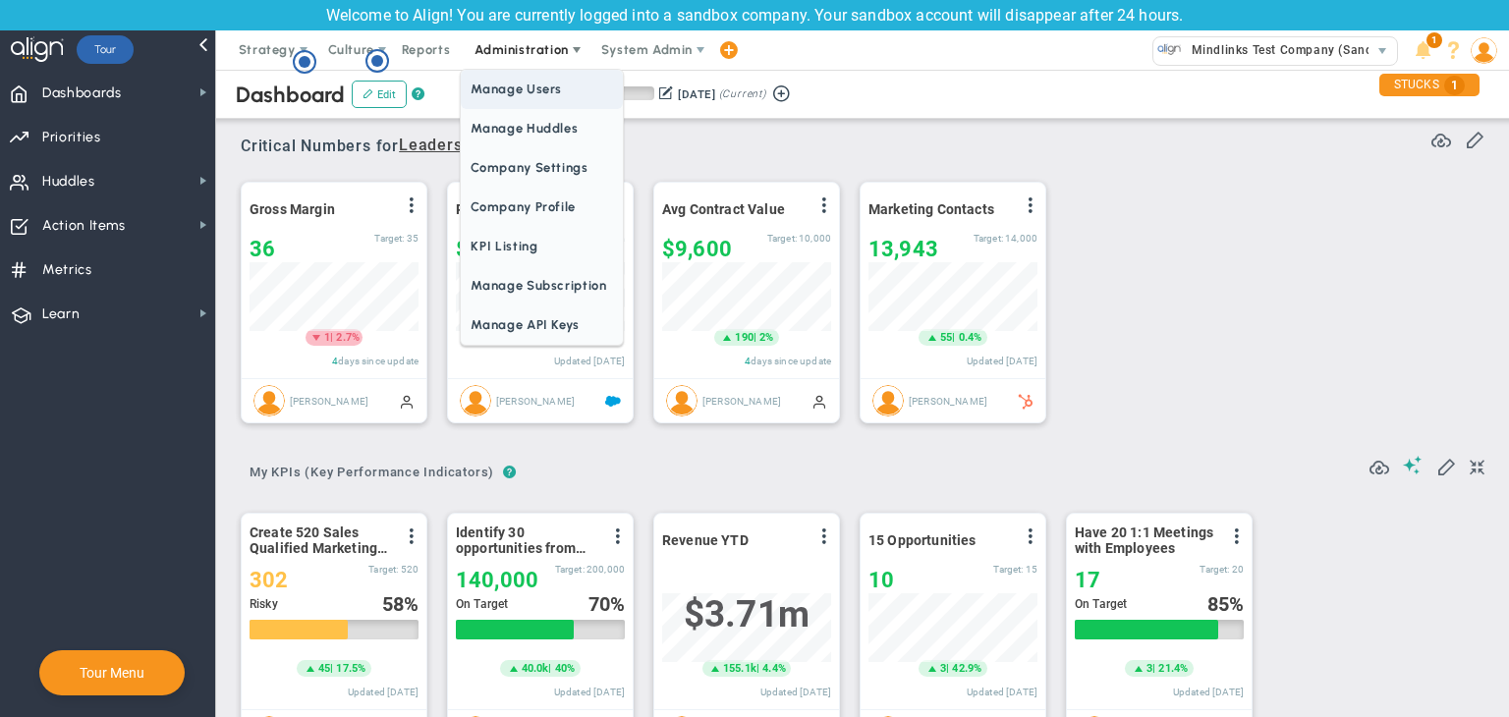
click at [509, 87] on span "Manage Users" at bounding box center [541, 89] width 161 height 39
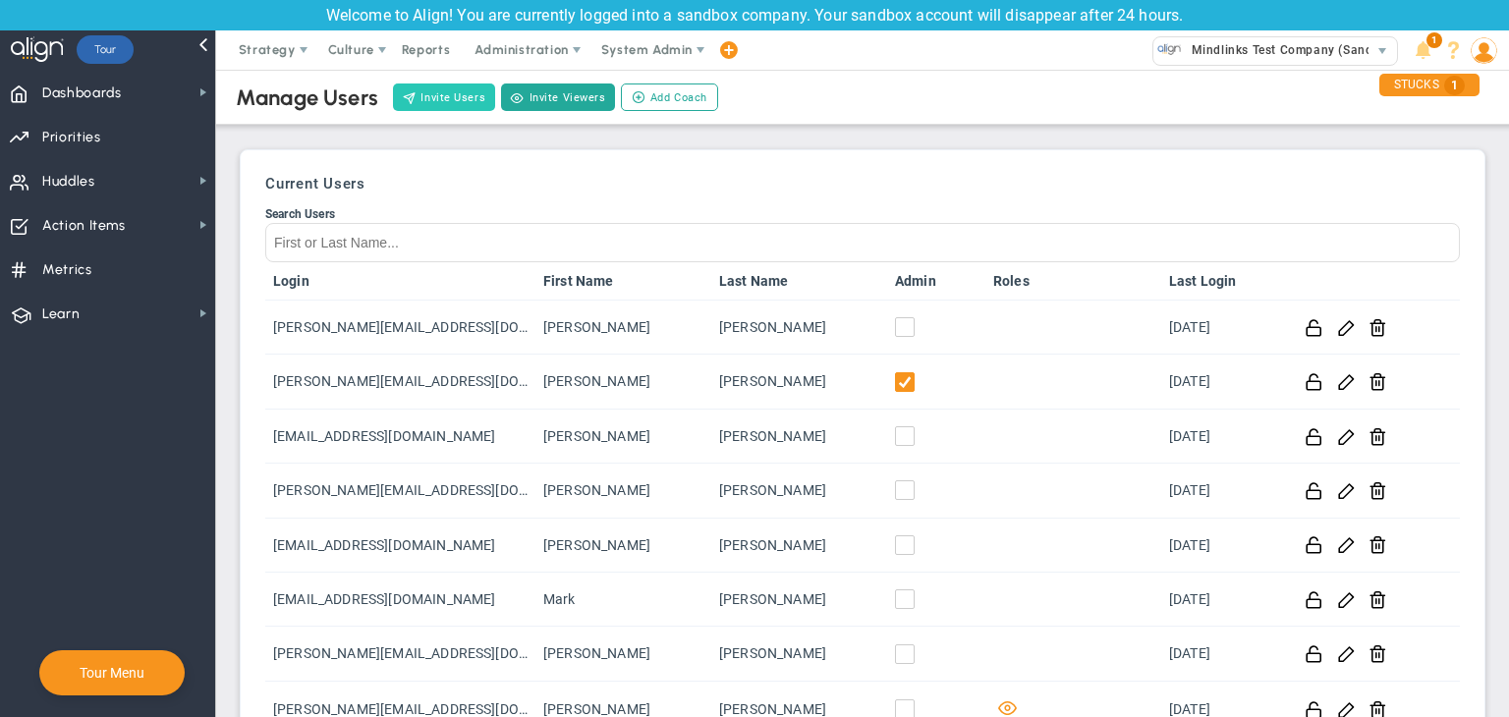
click at [465, 89] on button "Invite Users" at bounding box center [444, 97] width 102 height 28
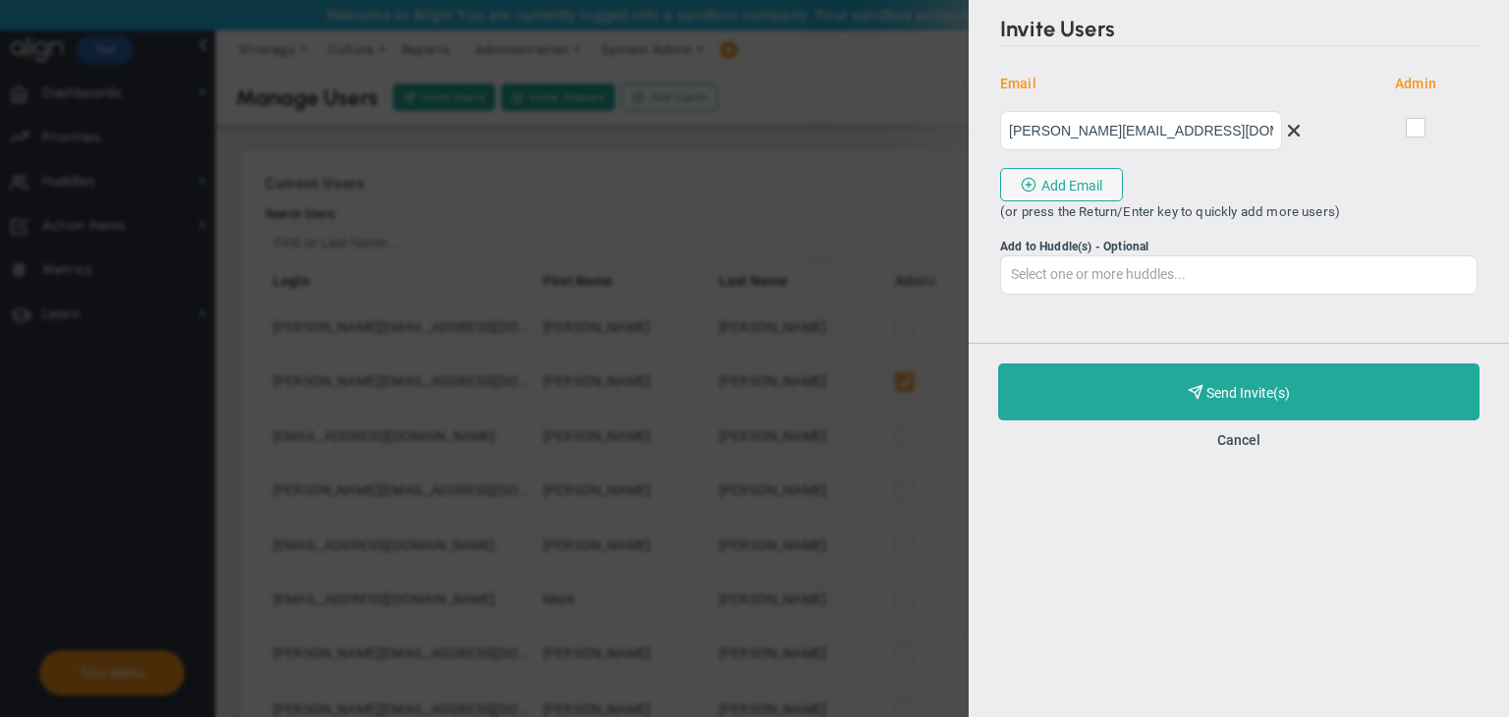
type input "[PERSON_NAME][EMAIL_ADDRESS][DOMAIN_NAME]"
click at [1414, 130] on input "checkbox" at bounding box center [1416, 132] width 13 height 20
checkbox input "true"
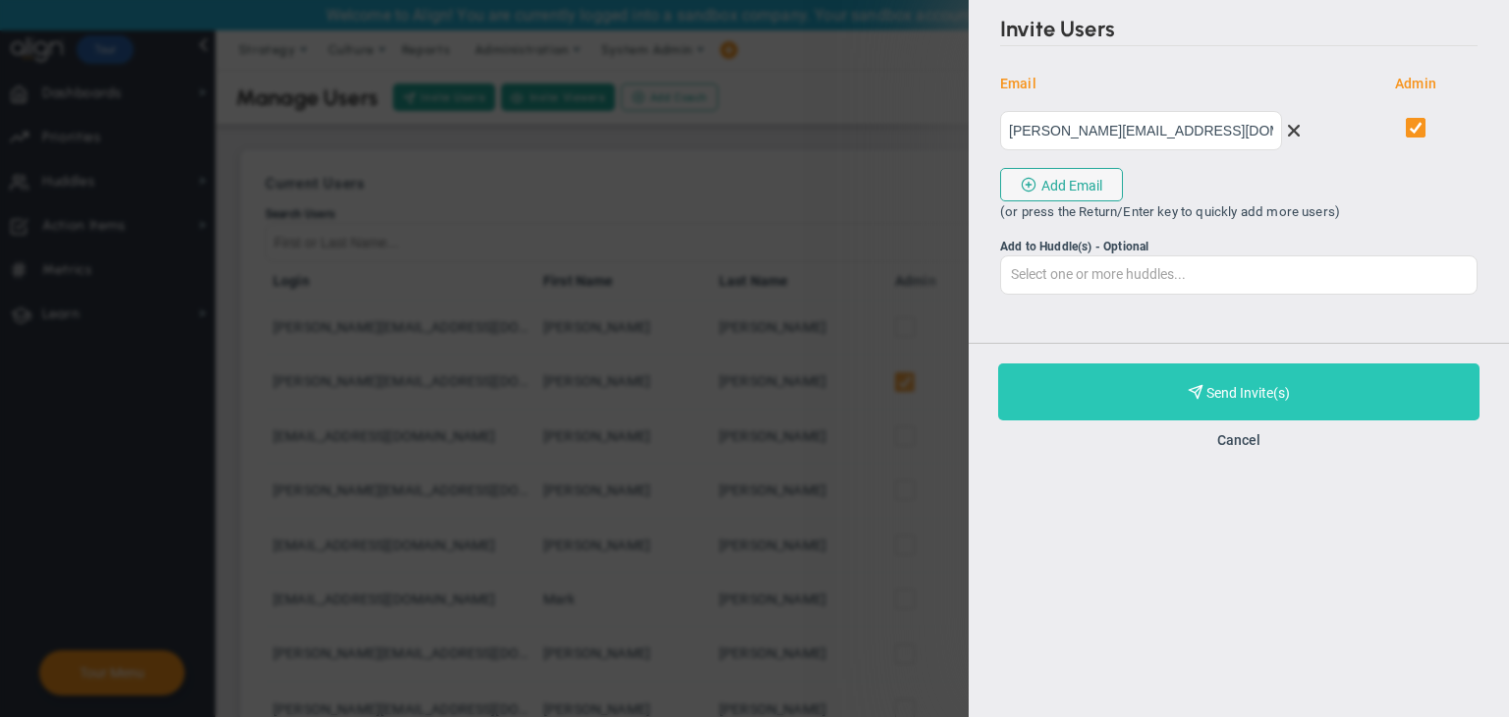
click at [1361, 396] on button "Purchase and Send Invite(s) Validating Invite..." at bounding box center [1238, 391] width 481 height 57
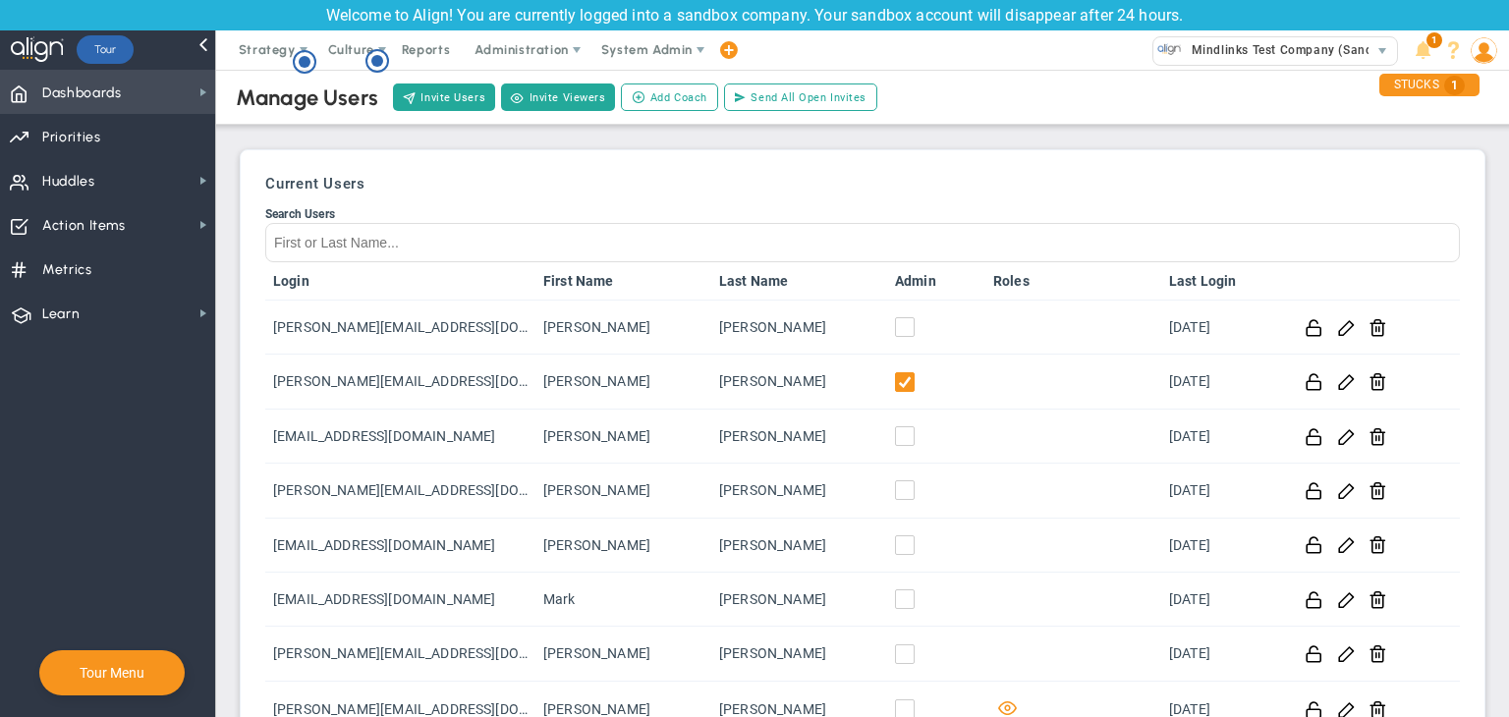
click at [169, 101] on span "Dashboards Dashboards" at bounding box center [107, 92] width 215 height 44
click at [699, 39] on span "System Admin" at bounding box center [648, 49] width 124 height 39
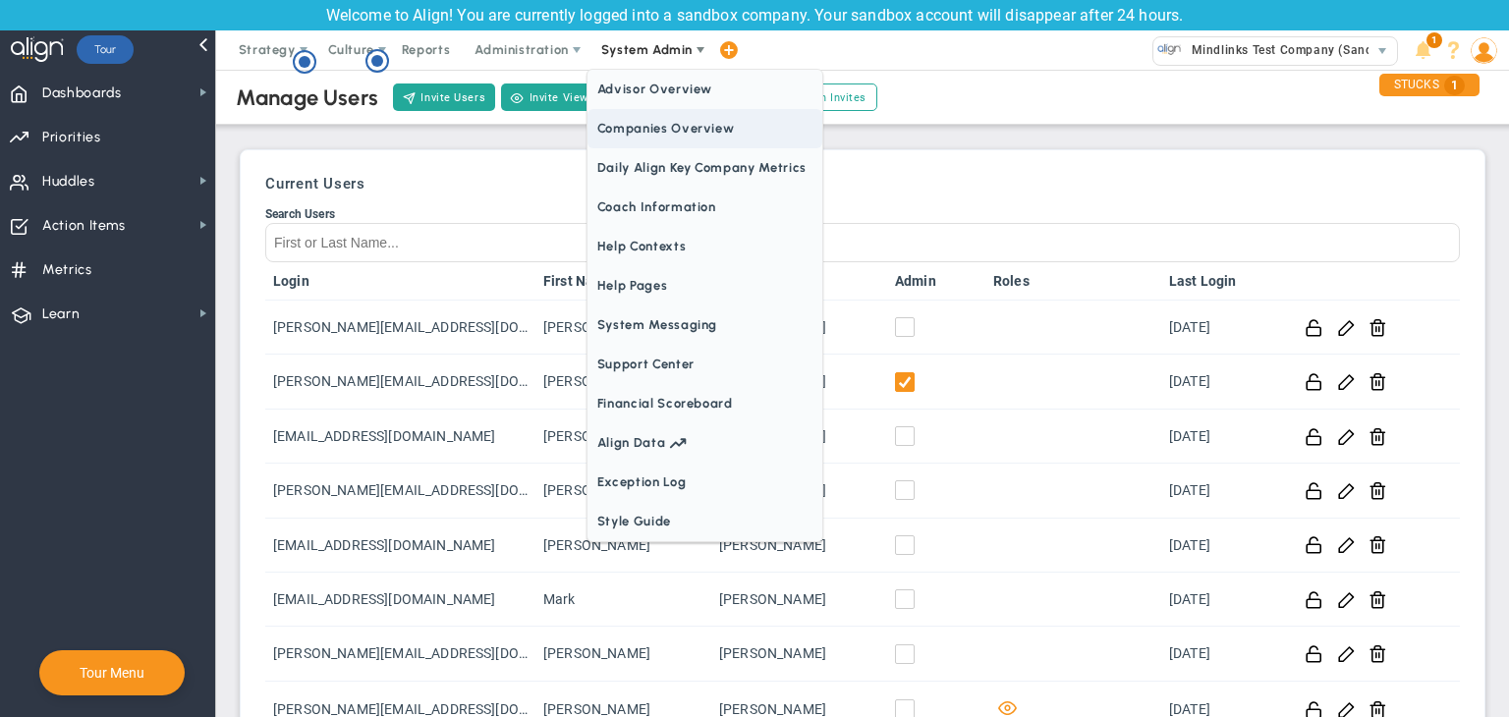
click at [670, 128] on span "Companies Overview" at bounding box center [704, 128] width 235 height 39
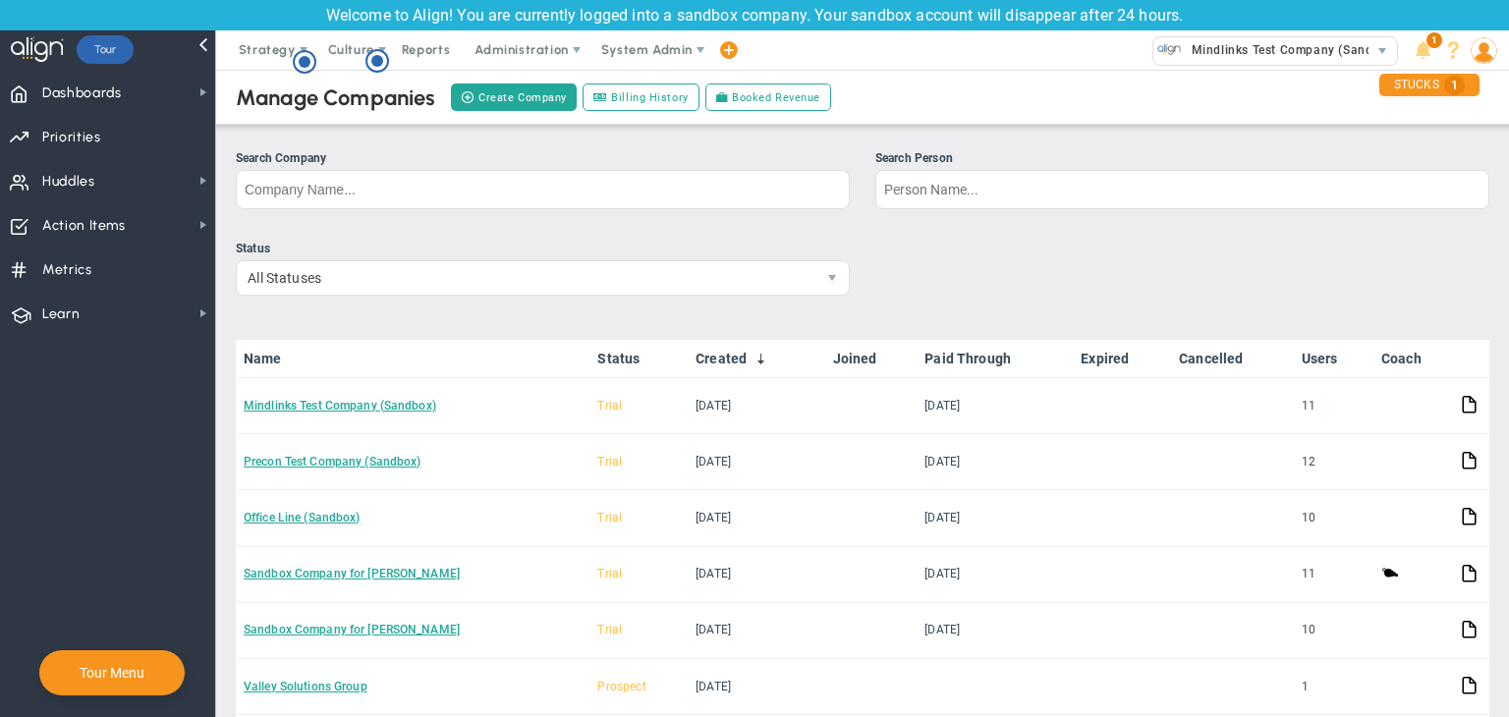
click at [347, 402] on link "Mindlinks Test Company (Sandbox)" at bounding box center [340, 406] width 193 height 14
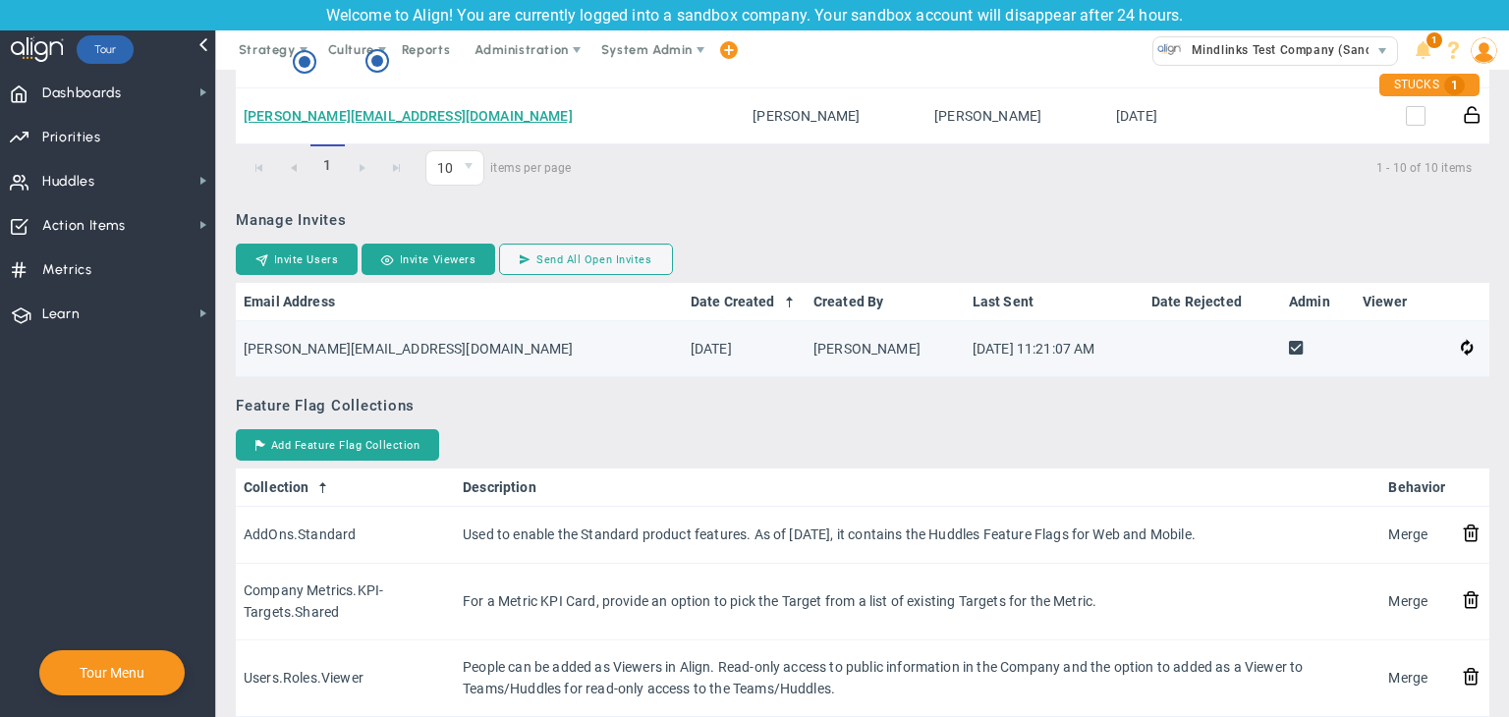
scroll to position [1473, 0]
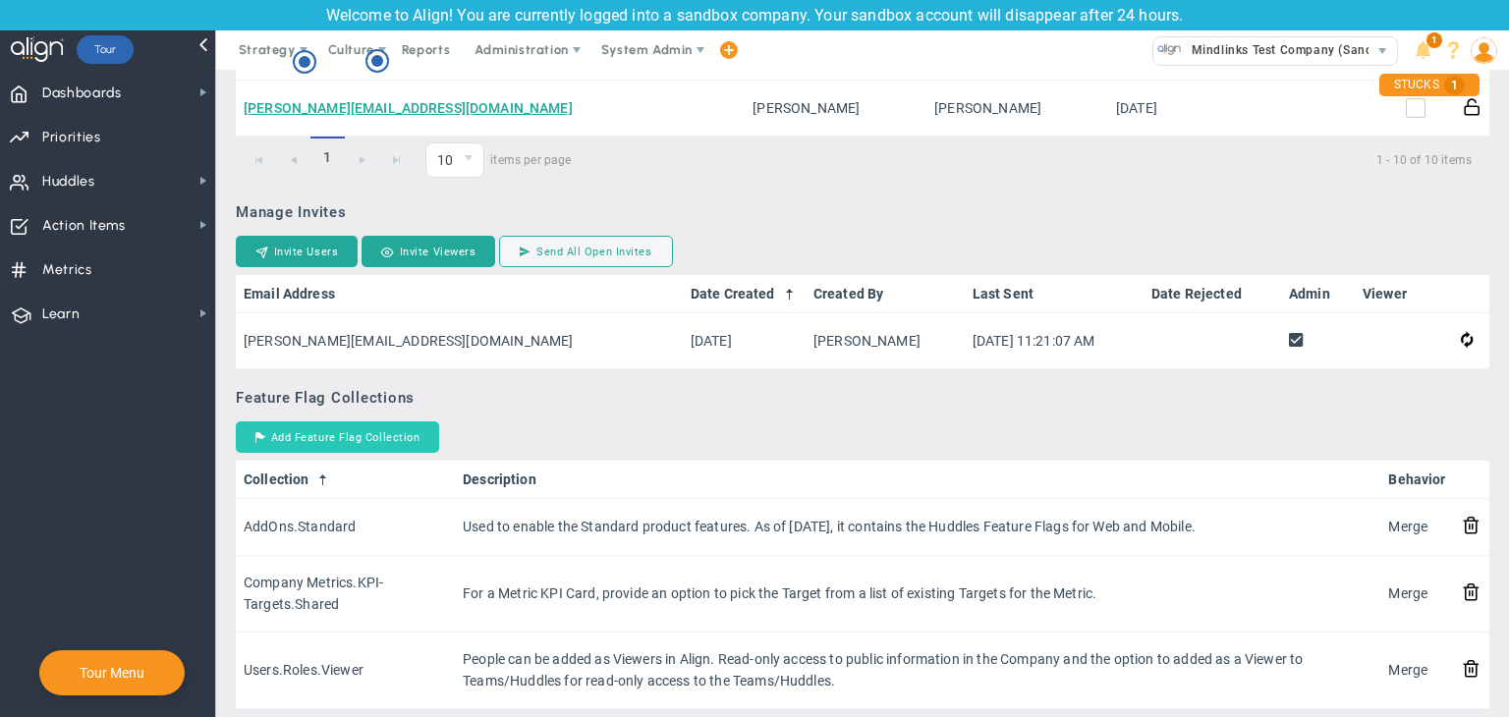
click at [366, 448] on button "Add Feature Flag Collection" at bounding box center [337, 436] width 203 height 31
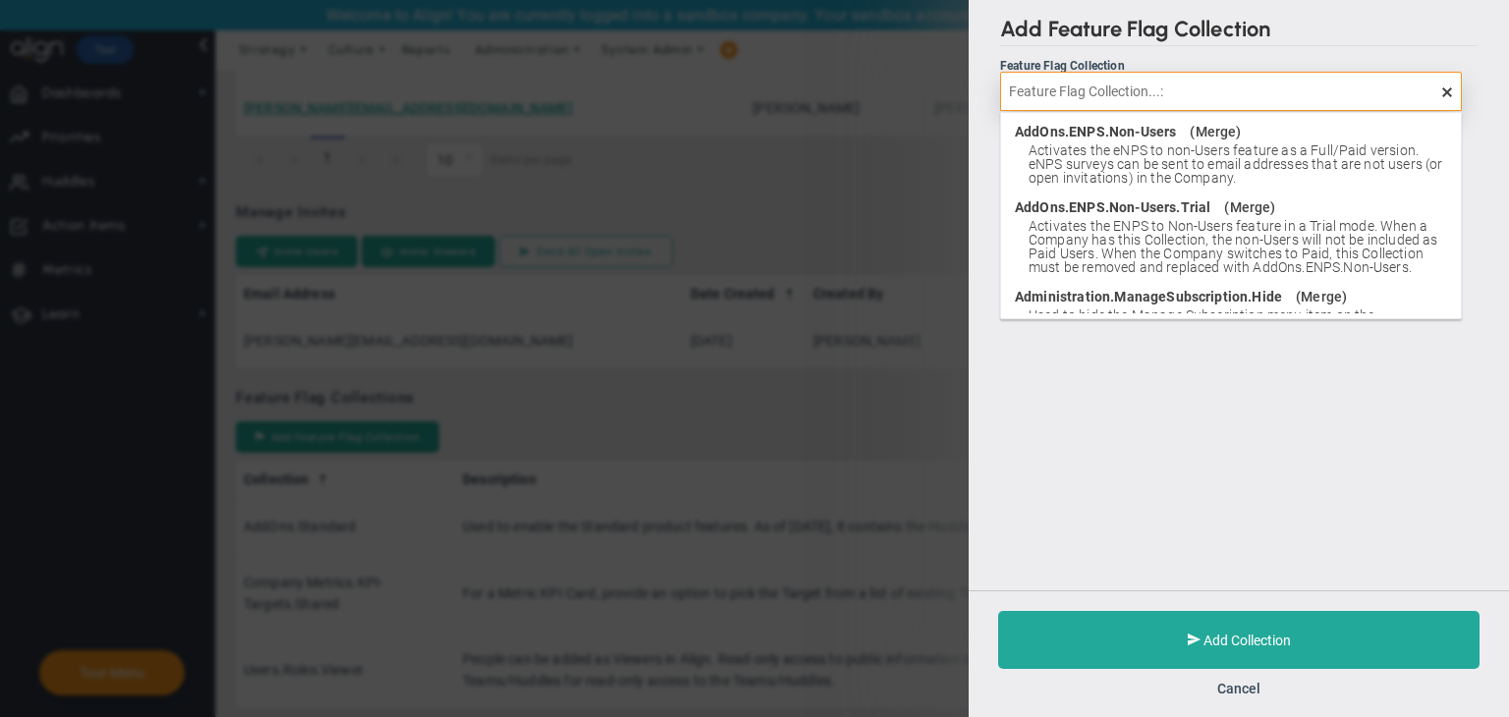
click at [1150, 104] on input "text" at bounding box center [1231, 91] width 462 height 39
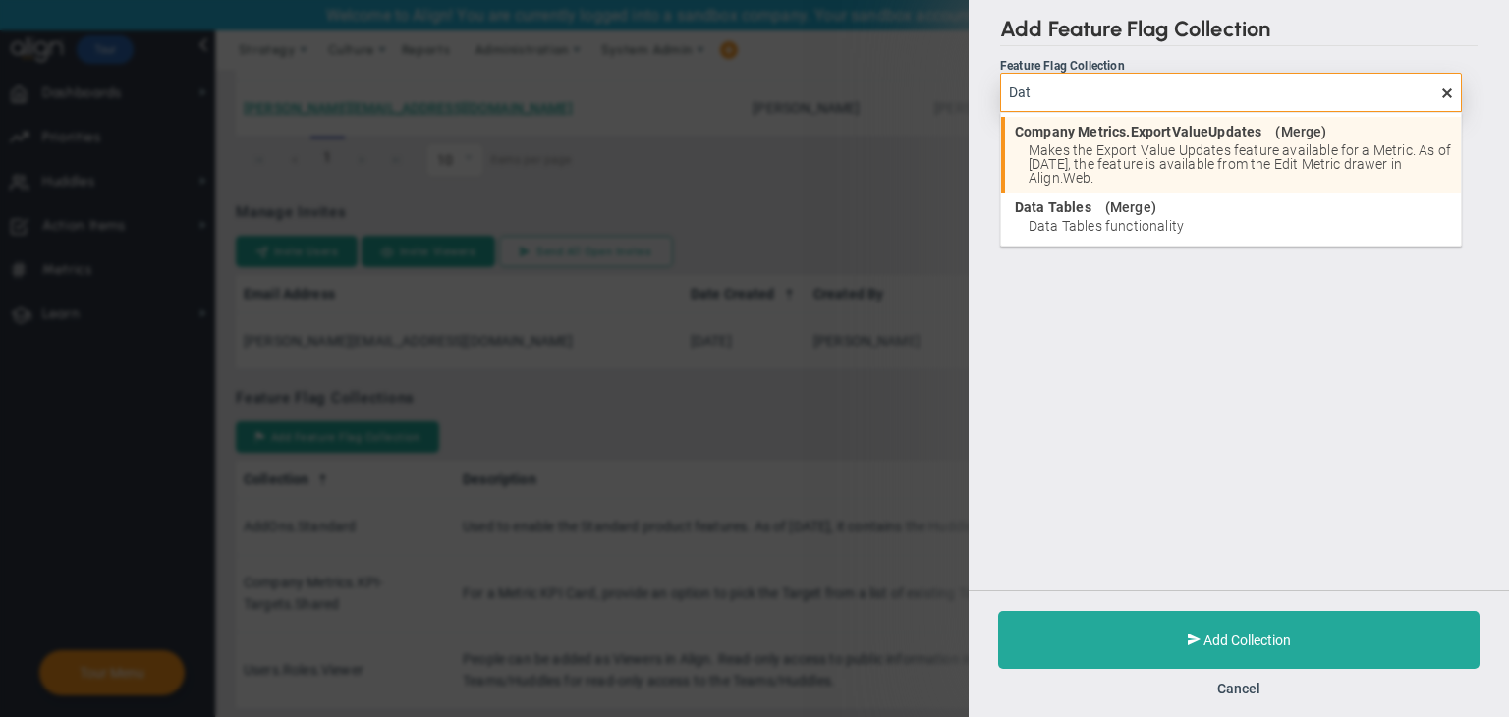
click at [1110, 212] on span "Merge" at bounding box center [1130, 207] width 41 height 14
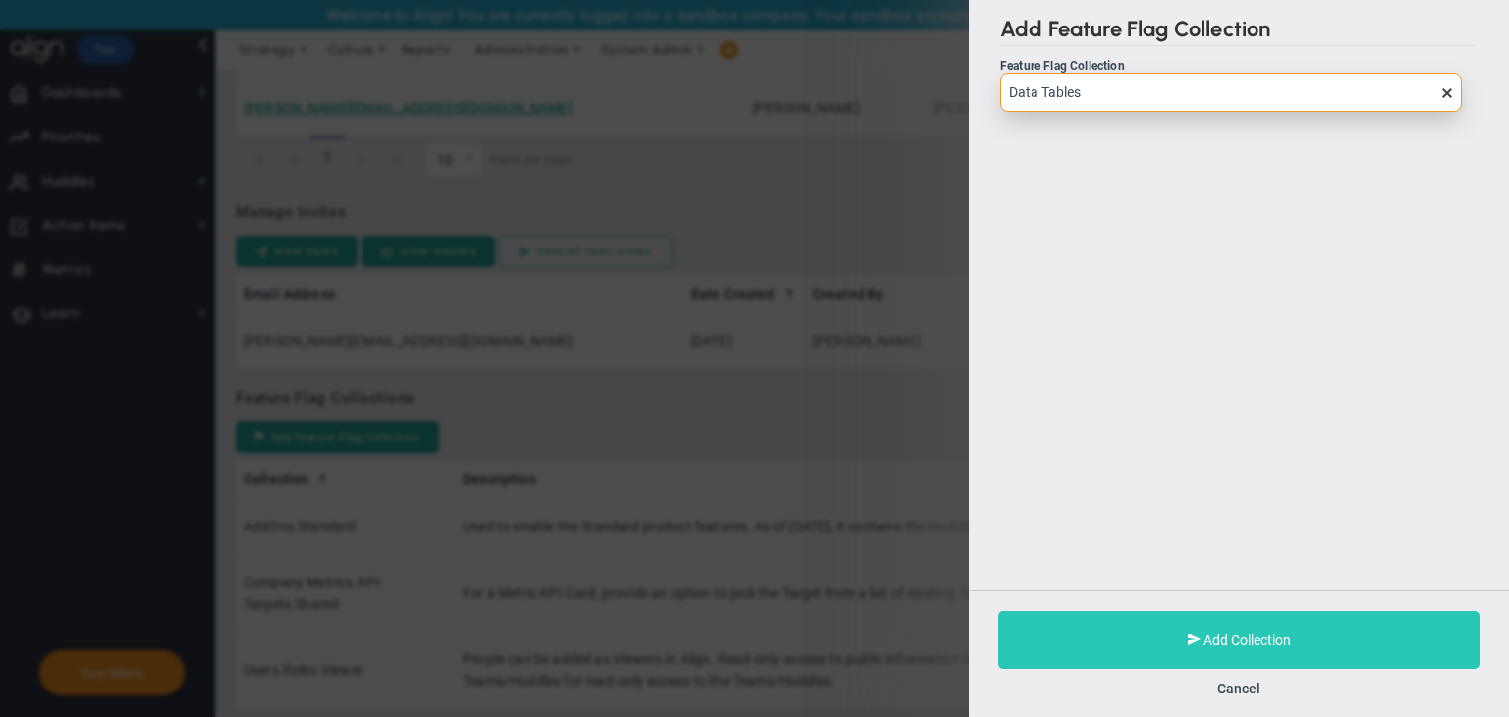
type input "Data Tables"
click at [1213, 642] on span "Add Collection" at bounding box center [1246, 641] width 87 height 16
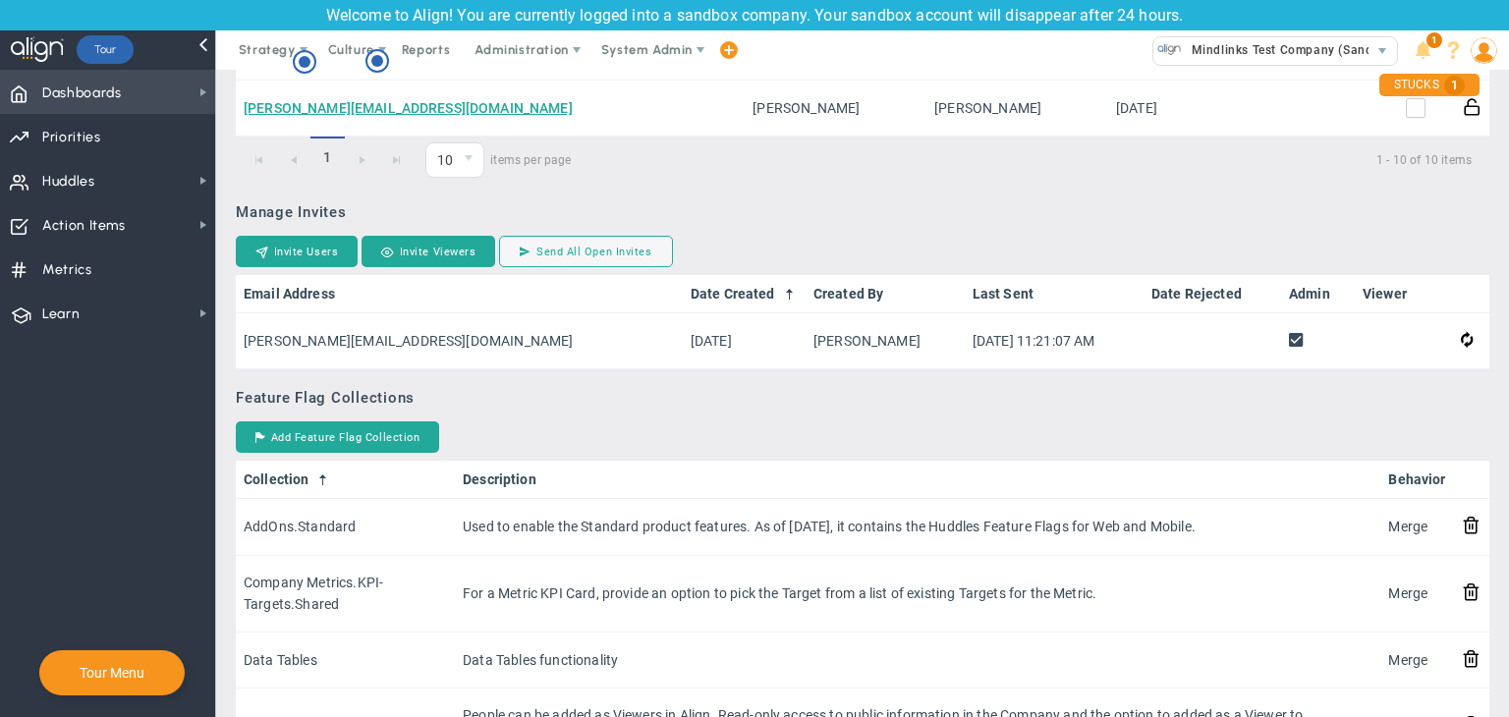
click at [127, 84] on span "Dashboards Dashboards" at bounding box center [107, 92] width 215 height 44
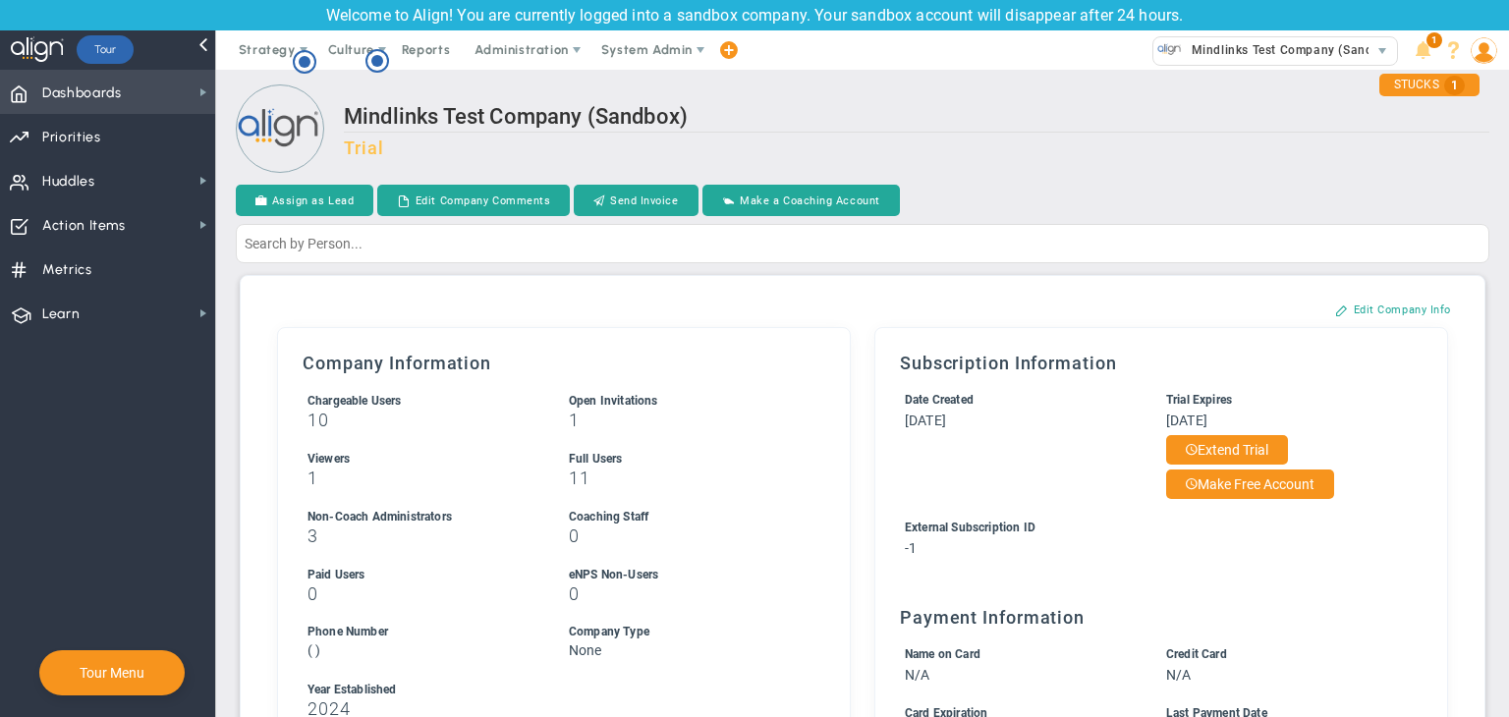
click at [136, 80] on span "Dashboards Dashboards" at bounding box center [107, 92] width 215 height 44
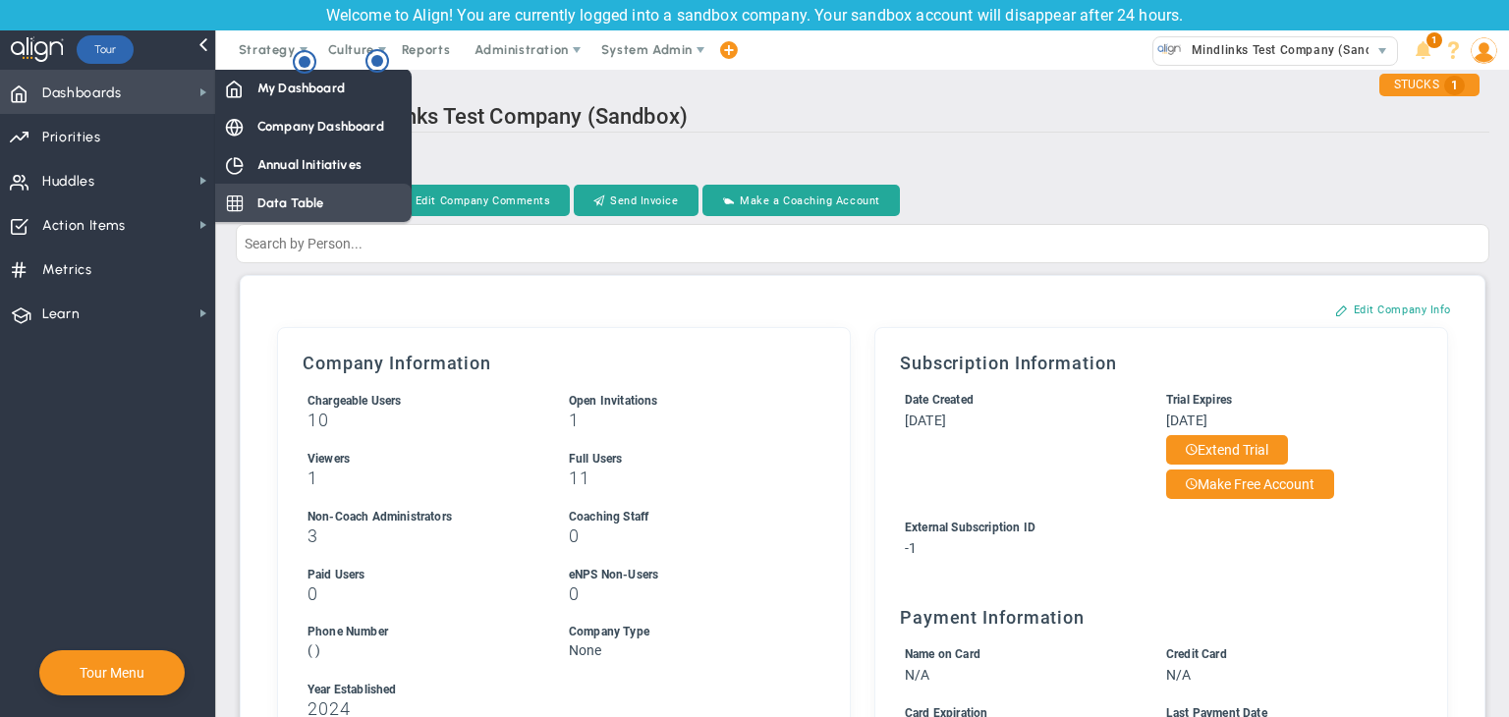
click at [270, 198] on span "Data Table" at bounding box center [290, 202] width 67 height 19
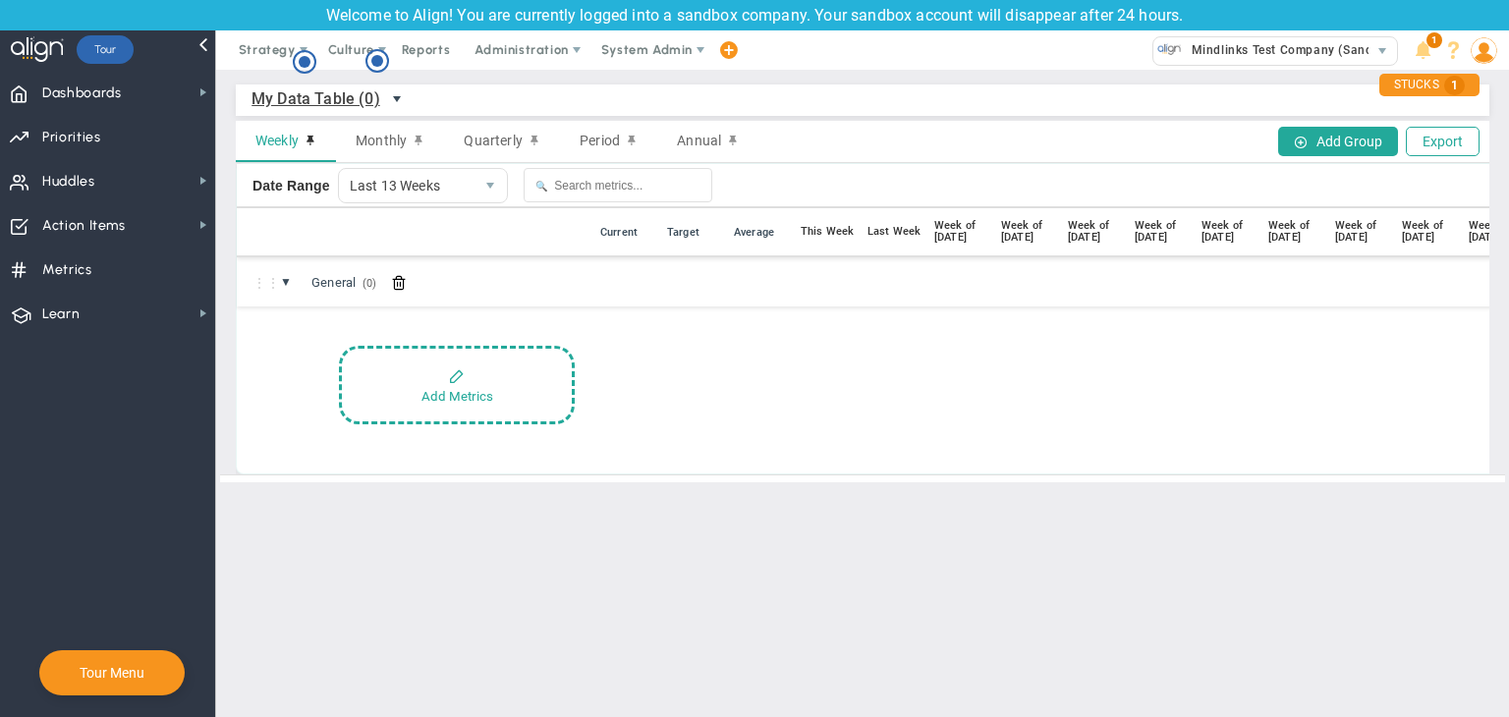
click at [396, 98] on span "select" at bounding box center [397, 99] width 16 height 16
click at [594, 539] on main "My Data Table (0) My Data Table → My Data Table Weekly Monthly Quarterly Period…" at bounding box center [862, 393] width 1293 height 647
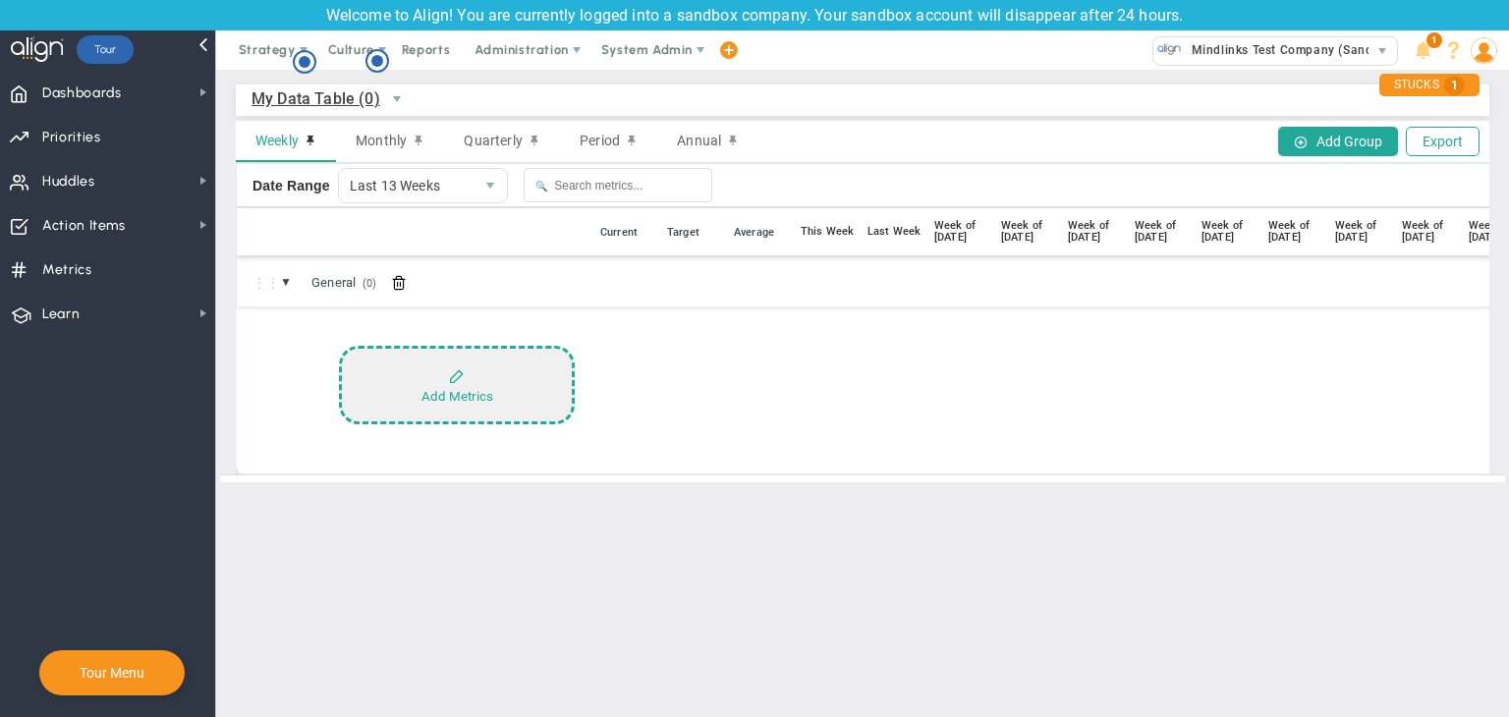
click at [507, 370] on button "Add Metrics" at bounding box center [457, 385] width 236 height 79
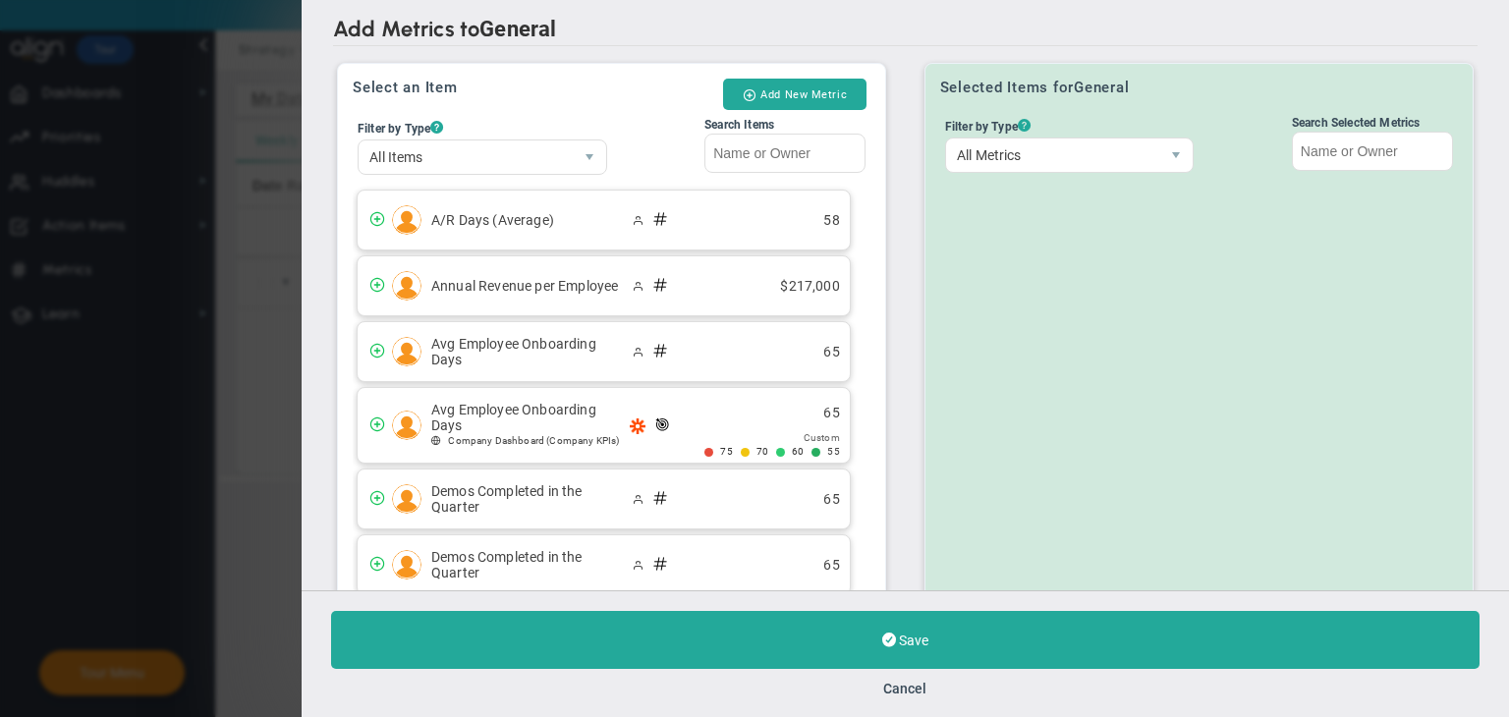
click at [800, 111] on div "Add New Metric" at bounding box center [796, 96] width 147 height 34
click at [801, 108] on button "Add New Metric" at bounding box center [794, 94] width 143 height 31
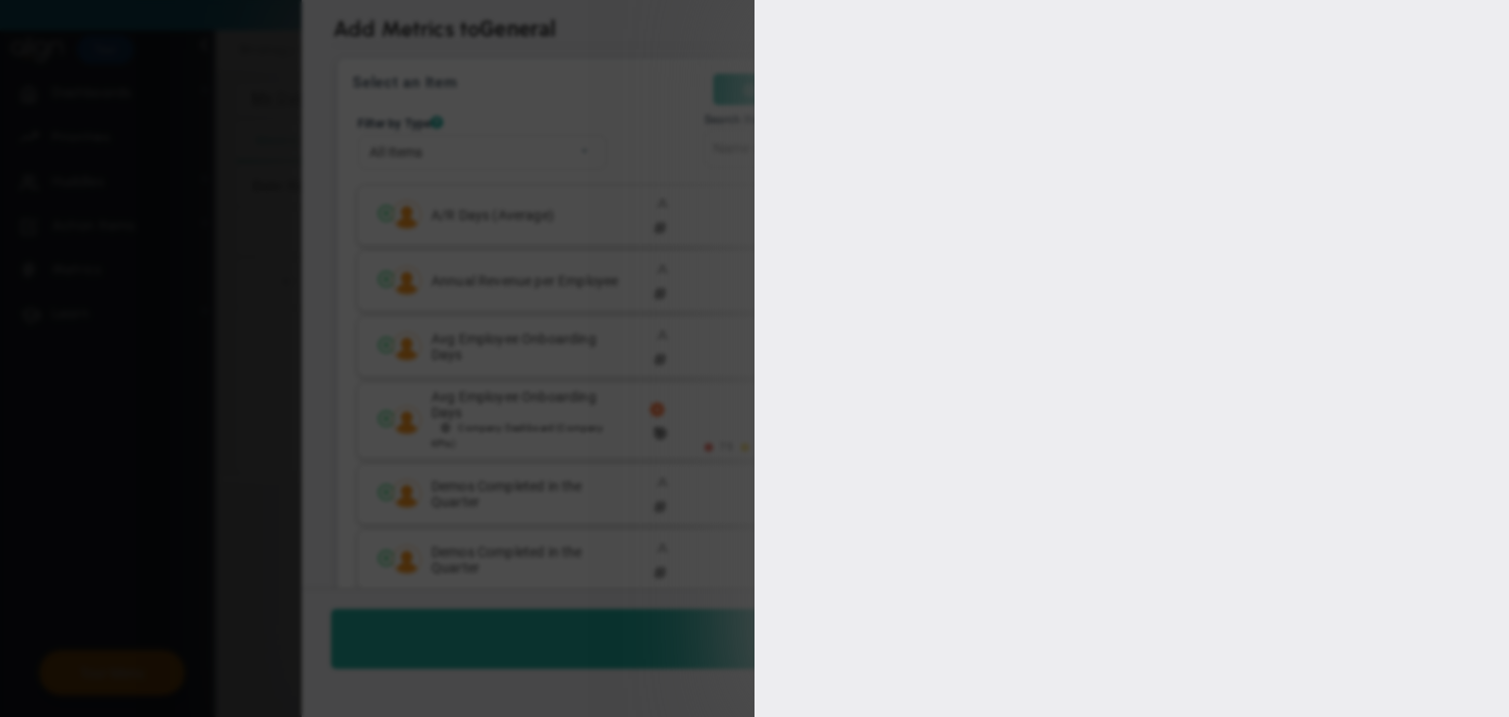
type input "[PERSON_NAME]"
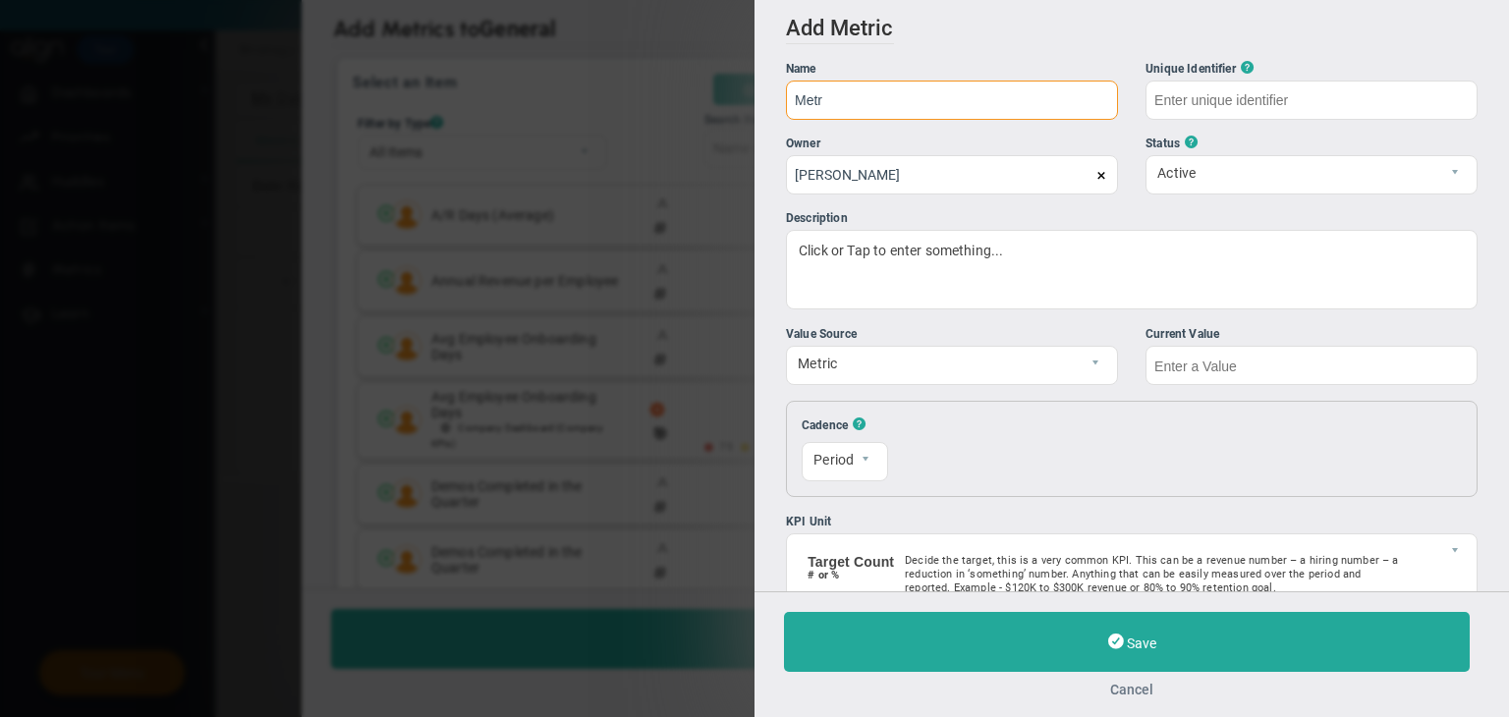
type input "Metr"
click at [1145, 685] on button "Cancel" at bounding box center [1131, 690] width 695 height 16
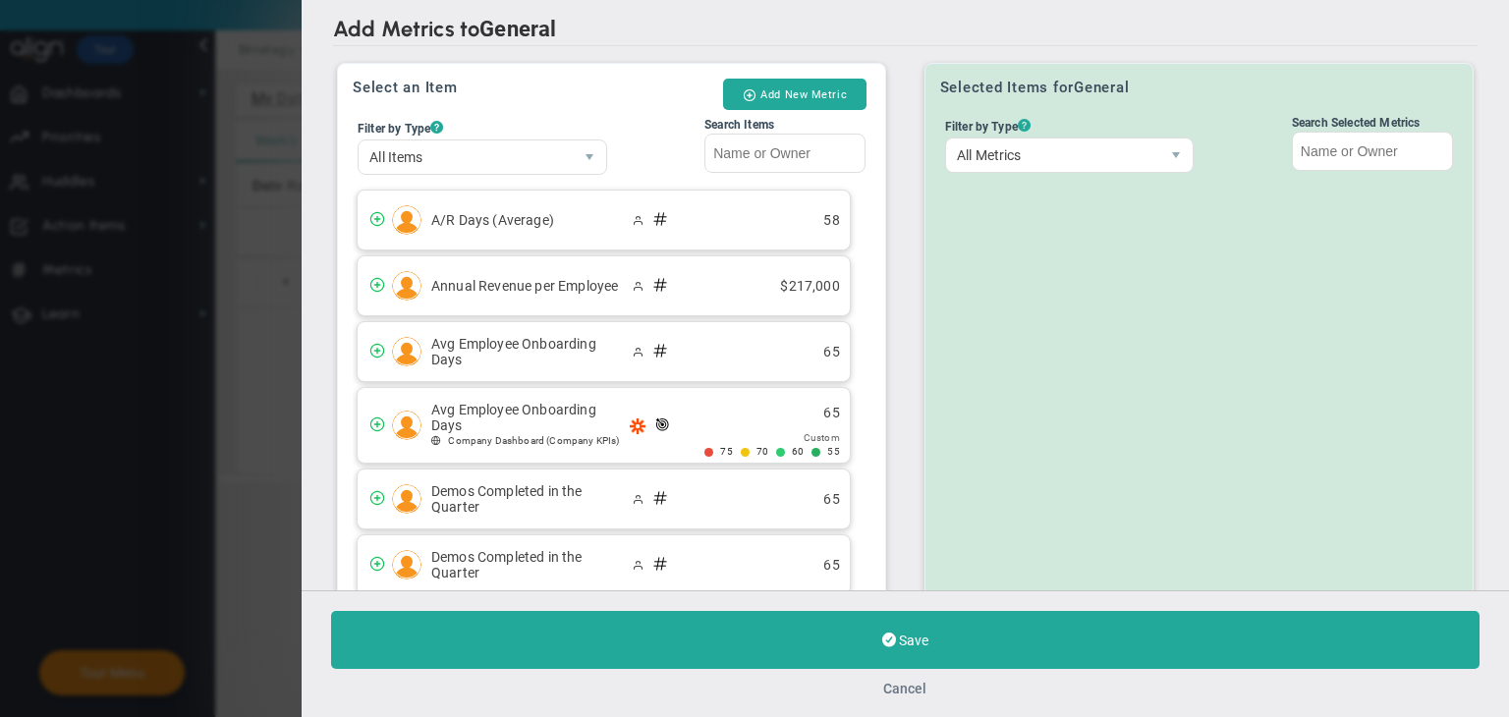
click at [901, 690] on button "Cancel" at bounding box center [905, 689] width 43 height 16
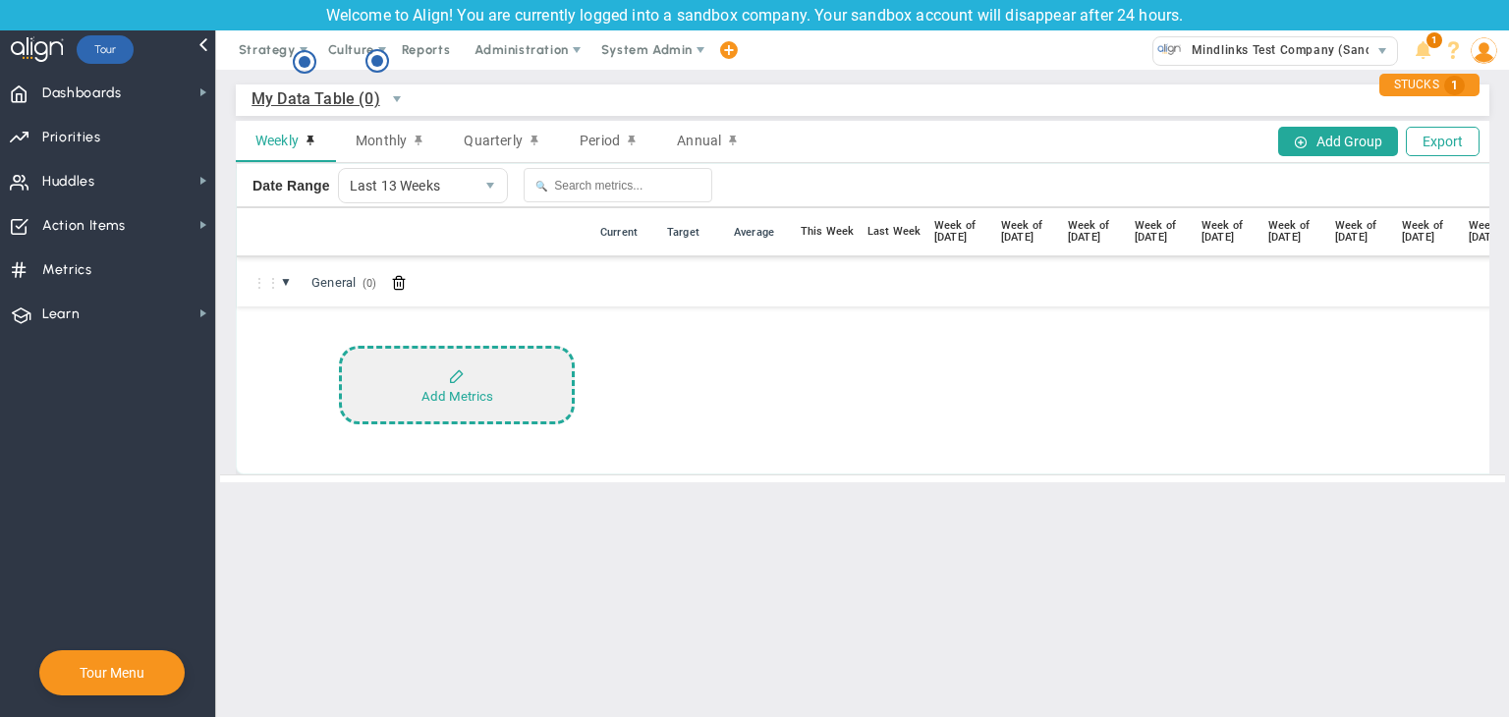
click at [439, 398] on div "Add Metrics" at bounding box center [457, 396] width 72 height 15
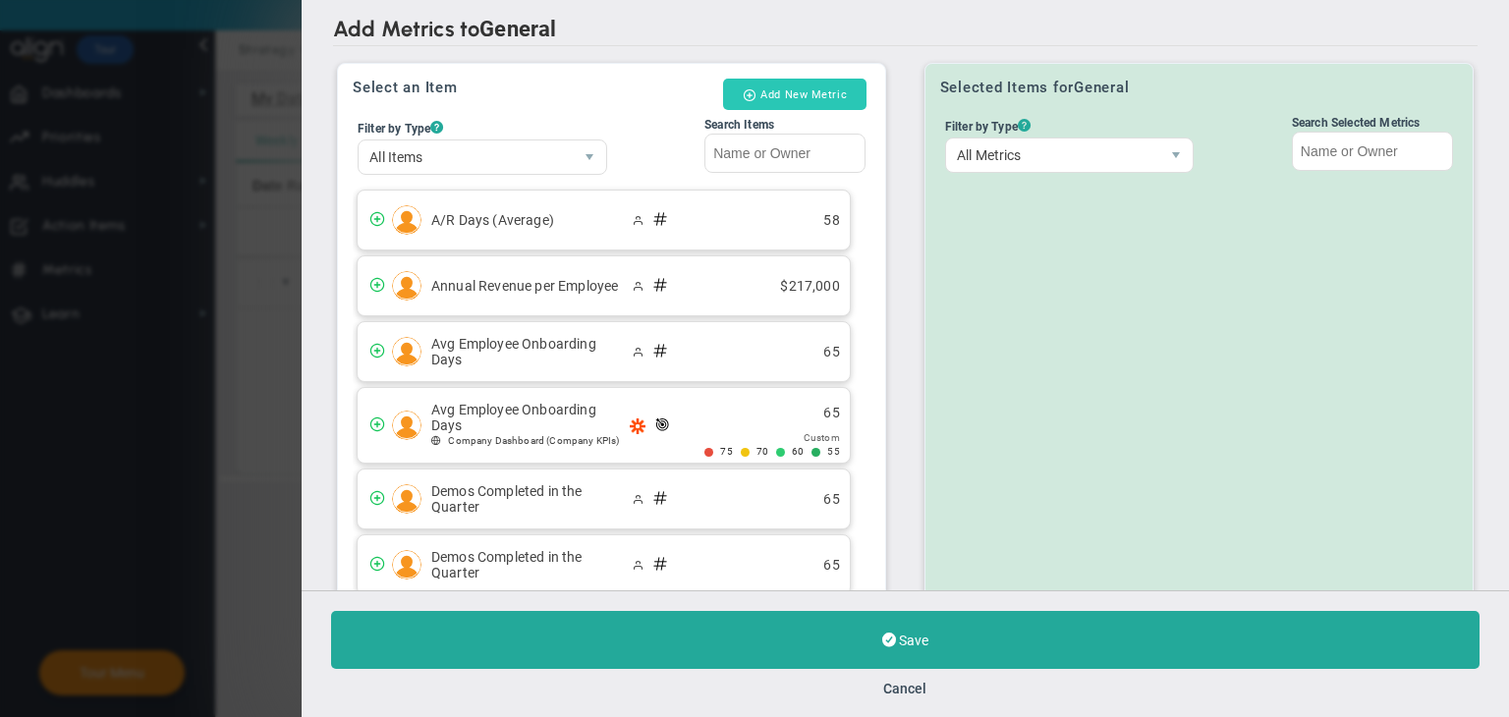
click at [802, 95] on button "Add New Metric" at bounding box center [794, 94] width 143 height 31
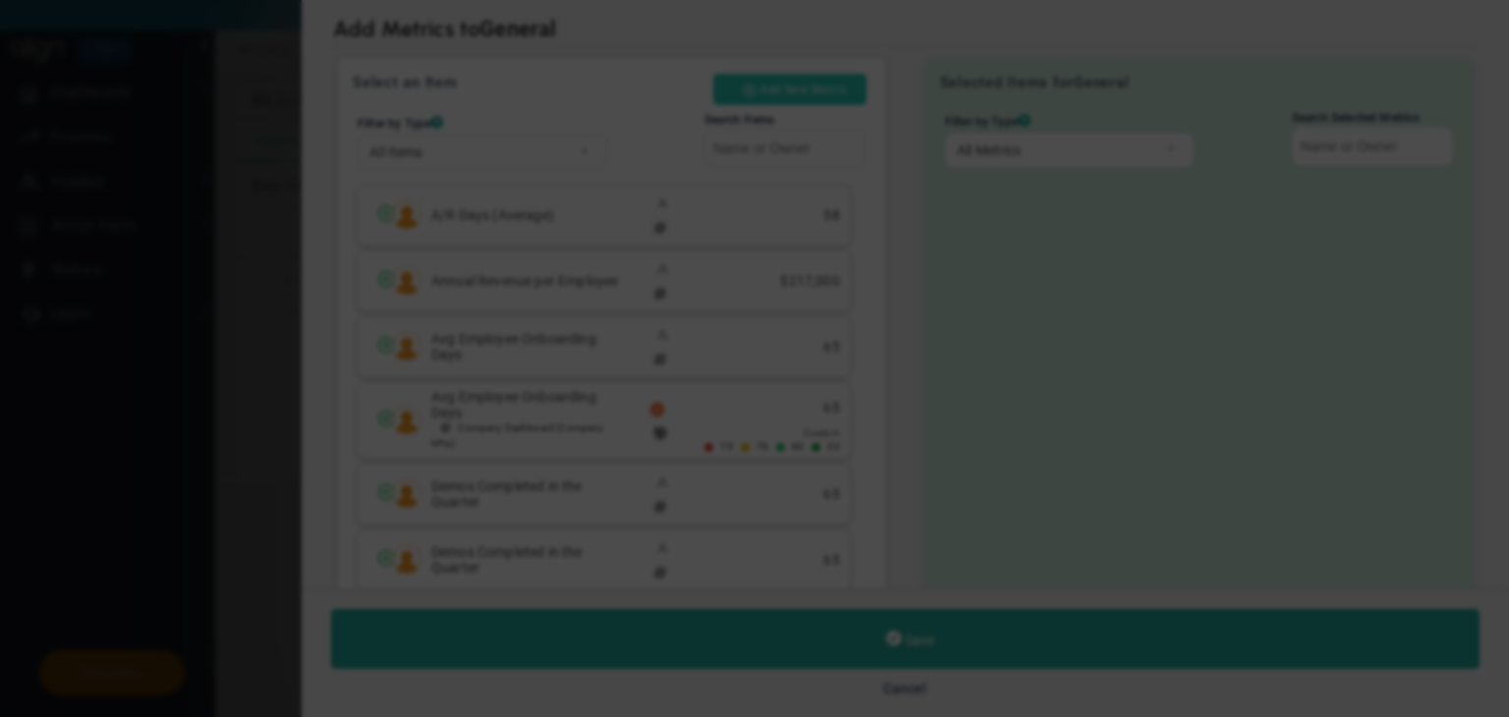
radio input "true"
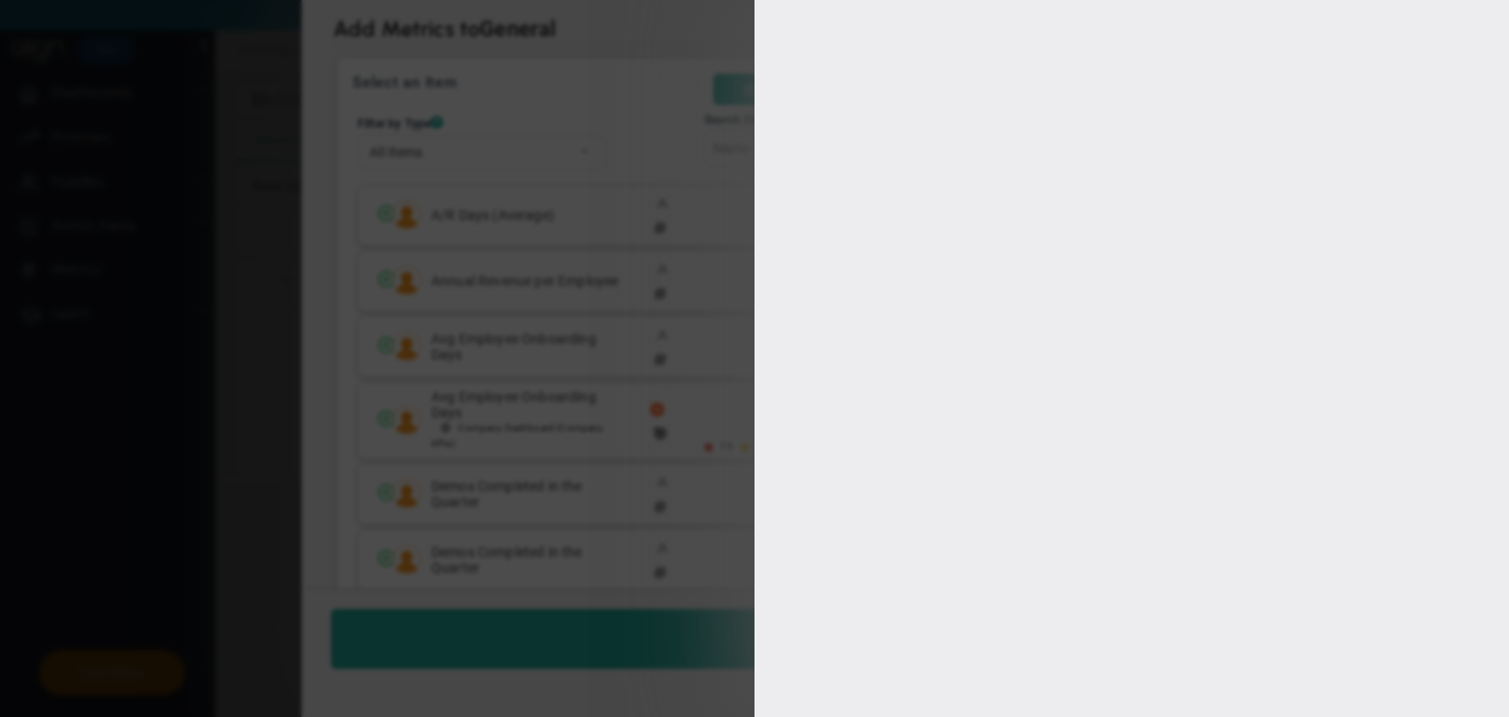
type input "[PERSON_NAME]"
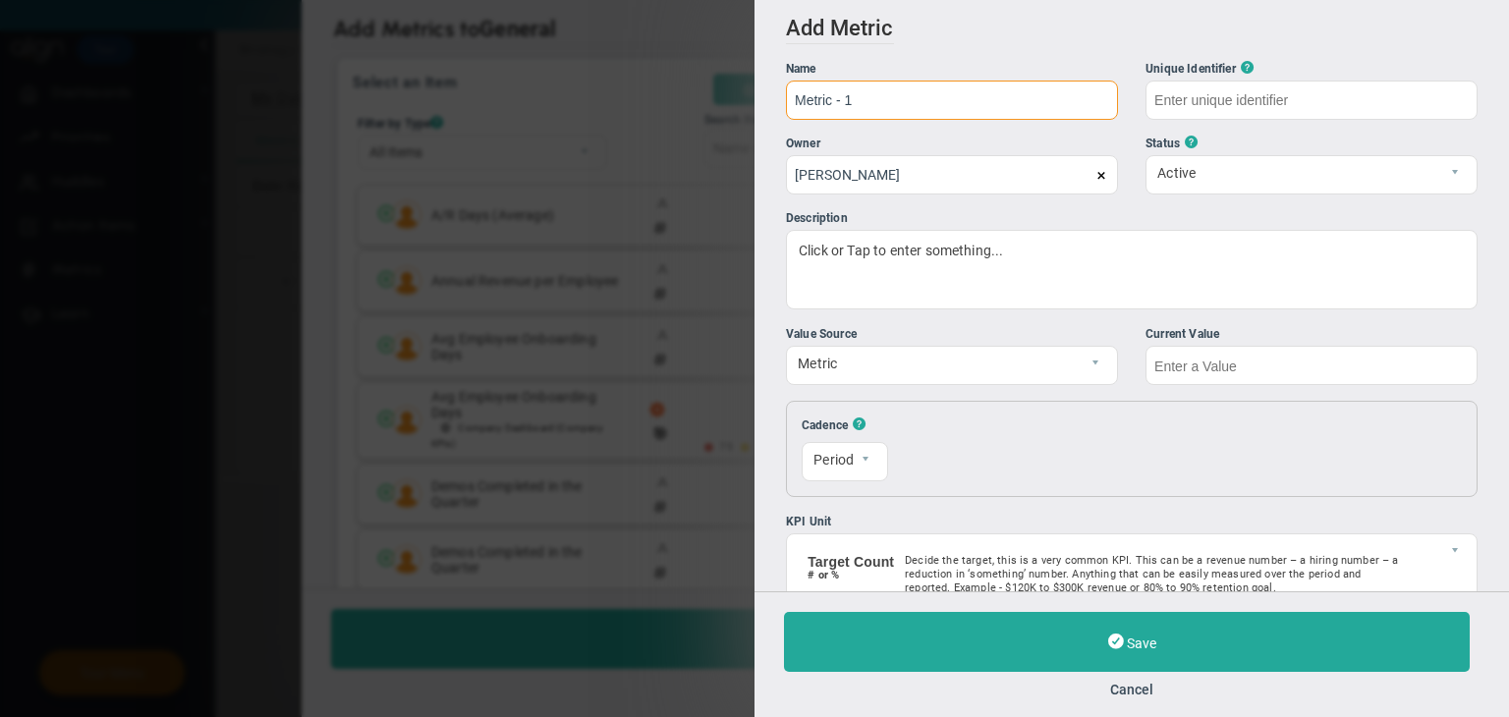
type input "Metric - 1"
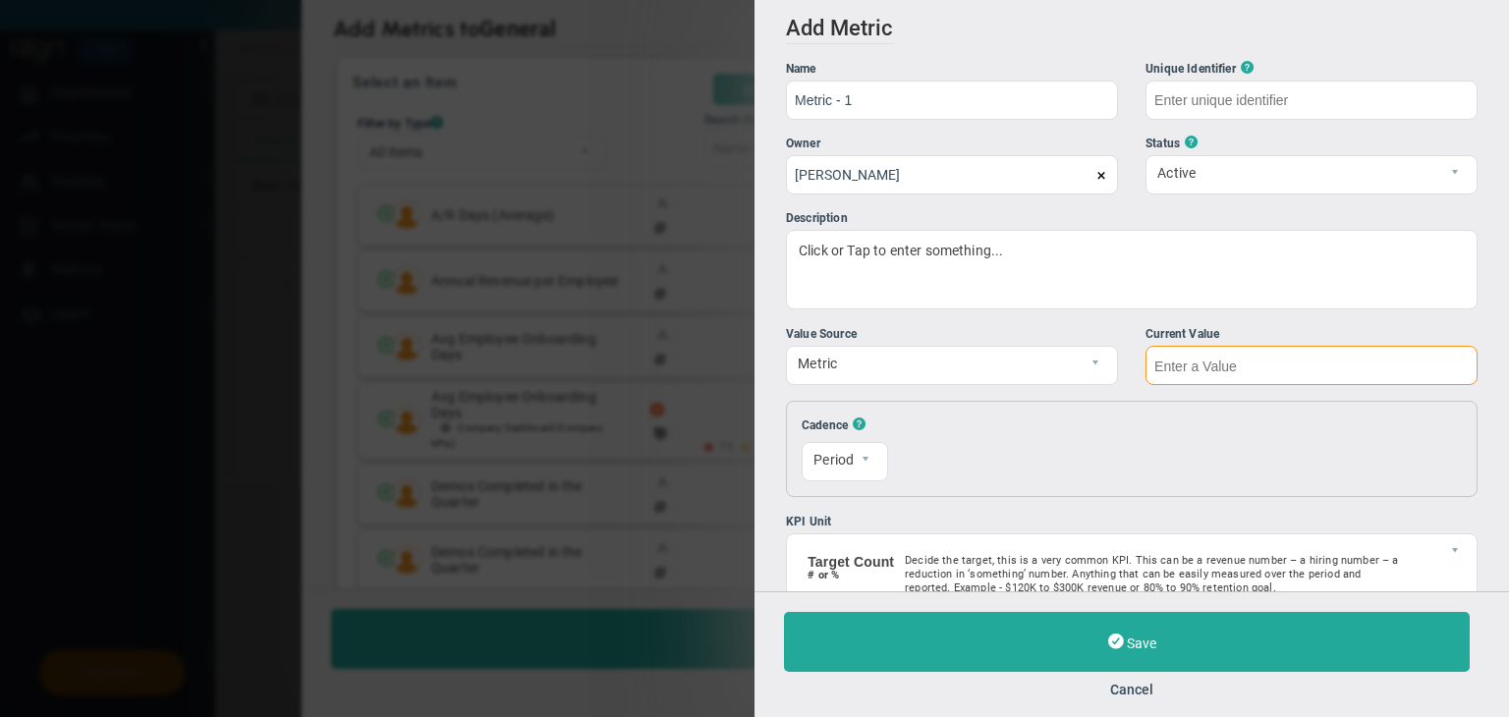
click at [1293, 370] on input "text" at bounding box center [1311, 365] width 332 height 39
type input "Metric---1"
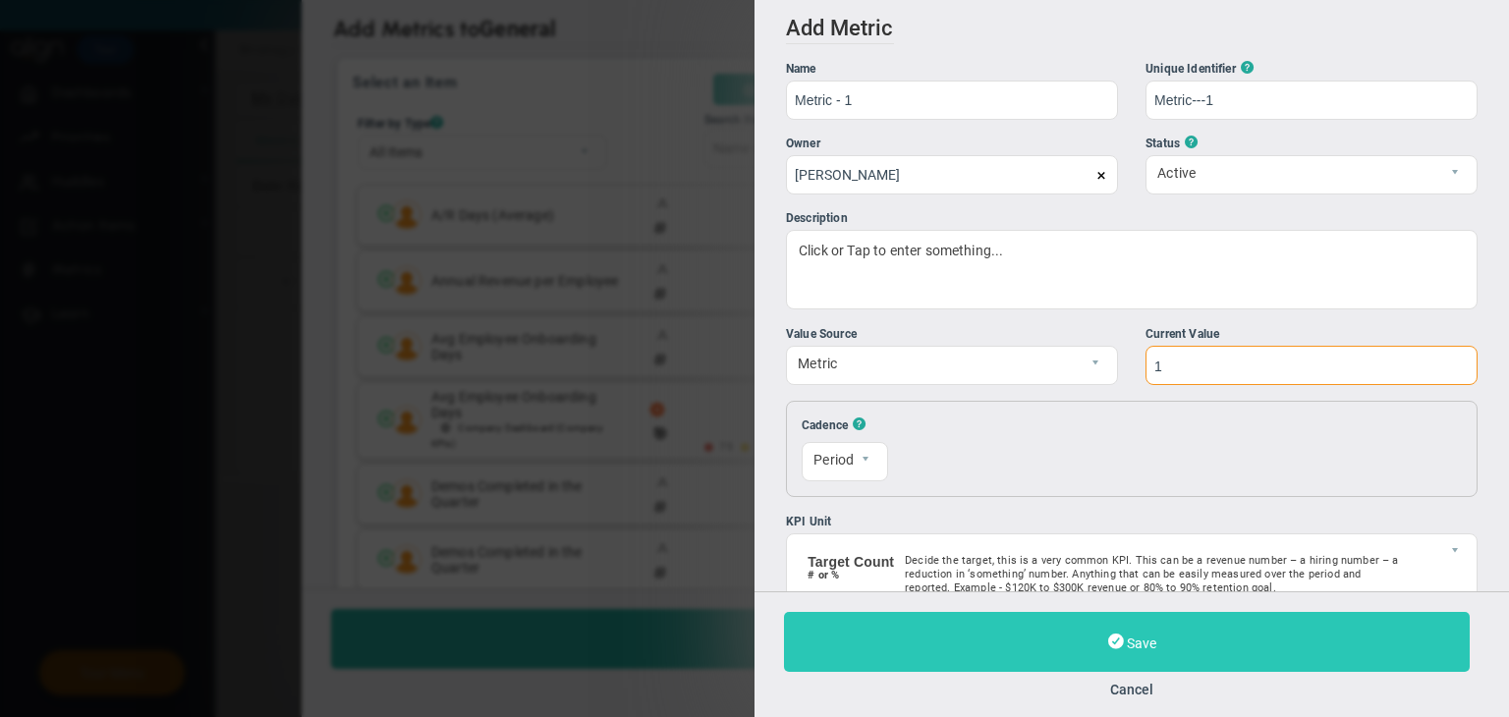
type input "1"
click at [1166, 624] on button "Save" at bounding box center [1127, 642] width 686 height 60
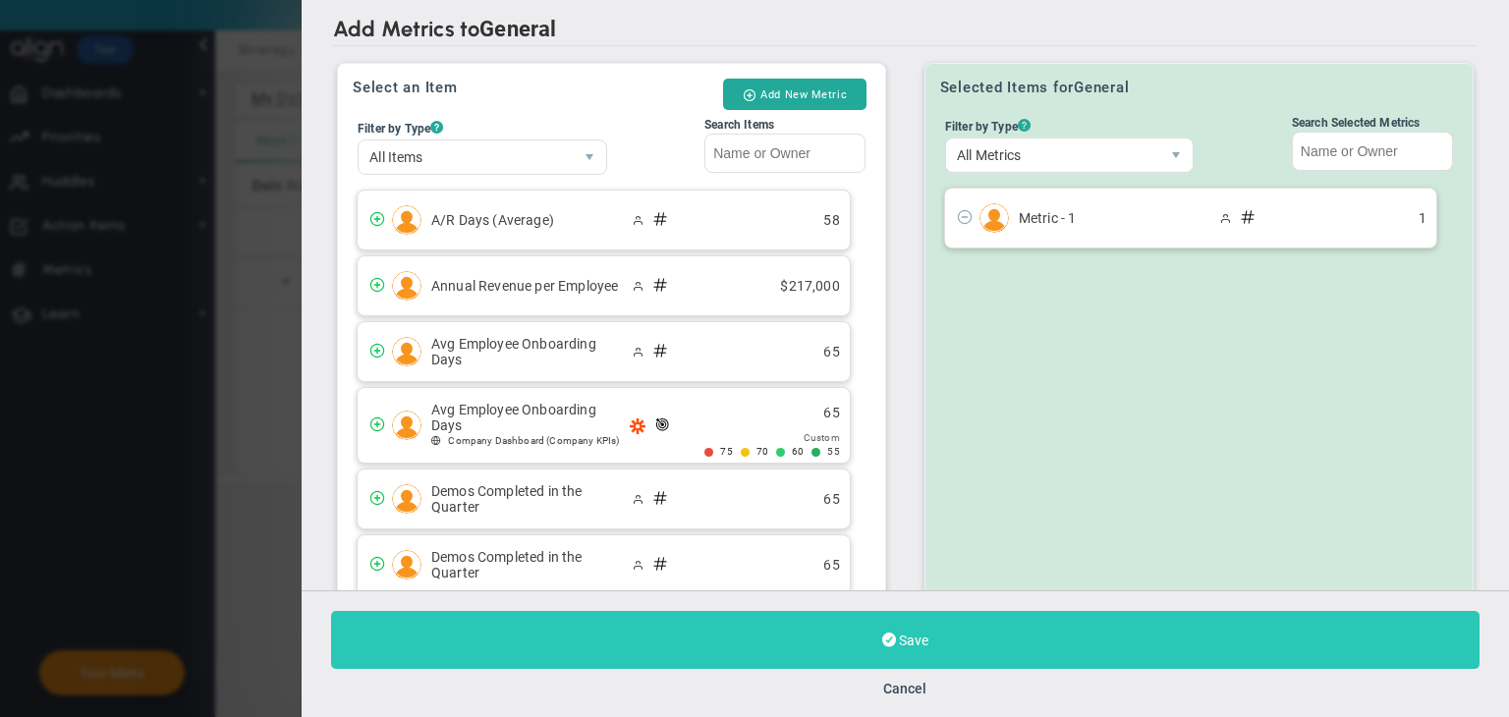
click at [921, 645] on span "Save" at bounding box center [913, 641] width 29 height 16
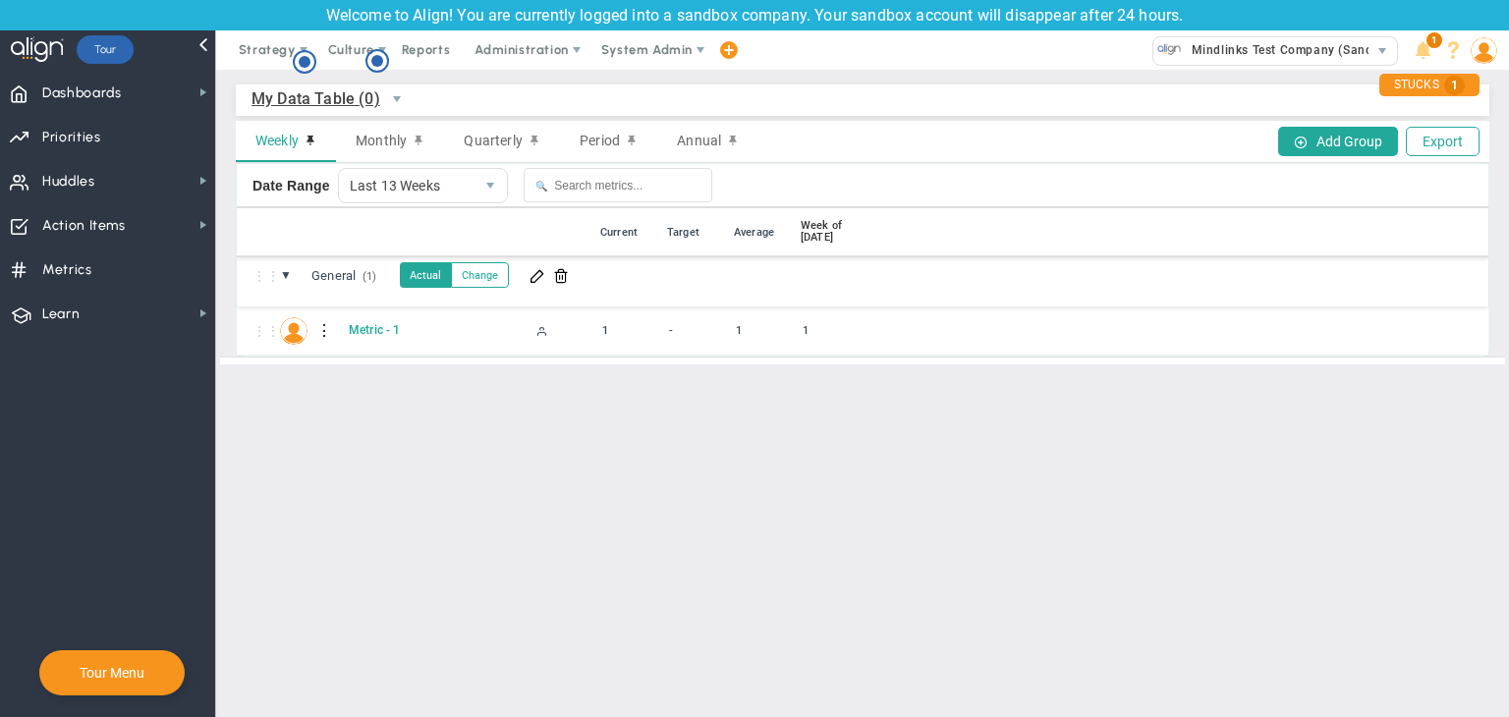
click at [318, 330] on div at bounding box center [324, 330] width 14 height 31
click at [348, 337] on div "Edit" at bounding box center [405, 336] width 136 height 40
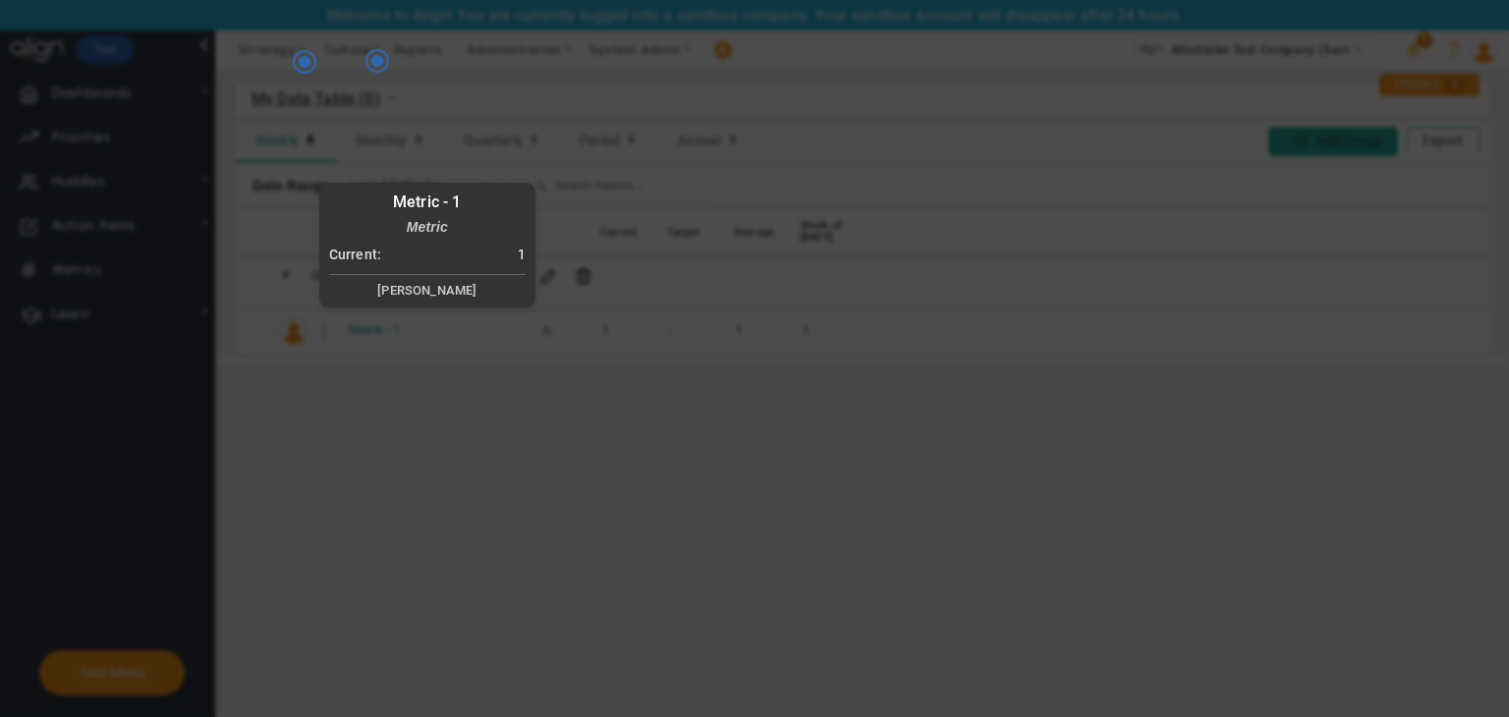
radio input "true"
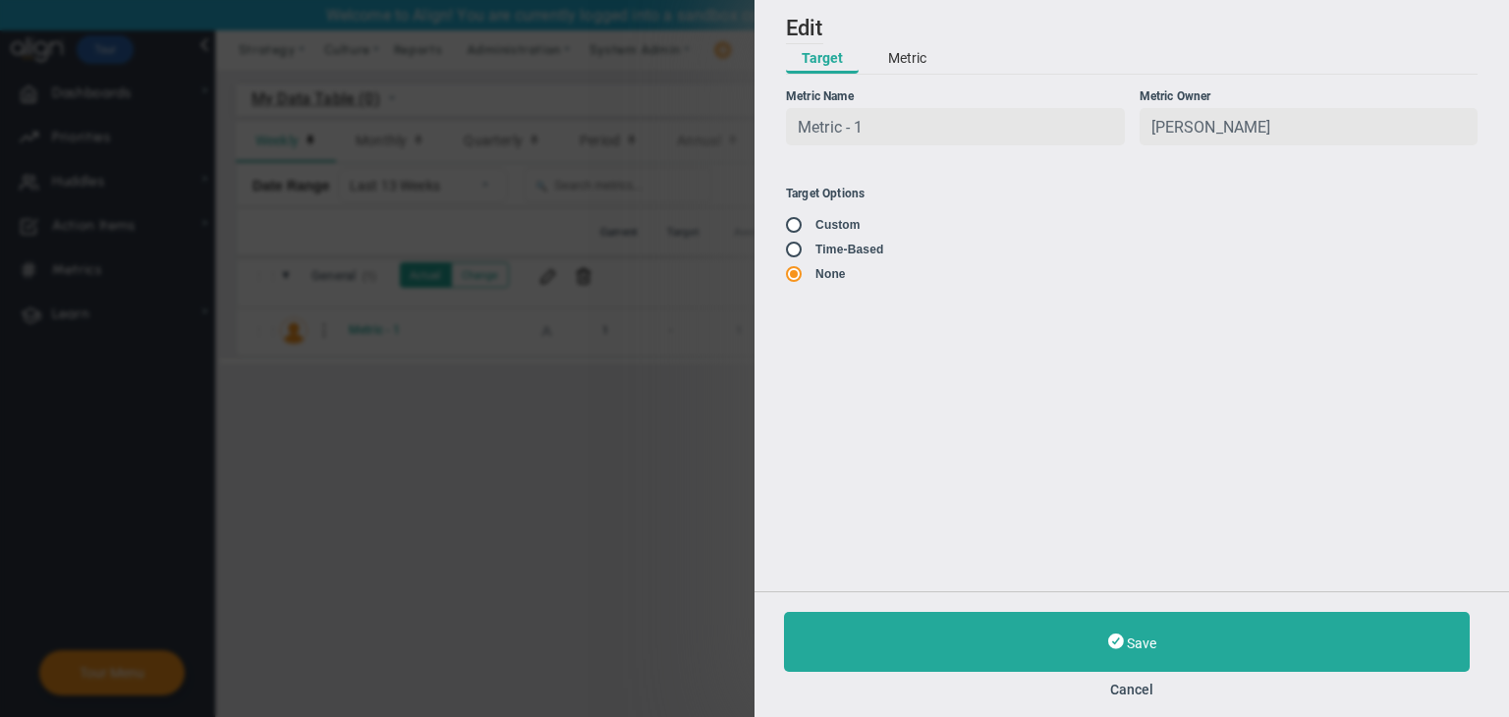
click at [888, 56] on button "Metric" at bounding box center [907, 58] width 70 height 29
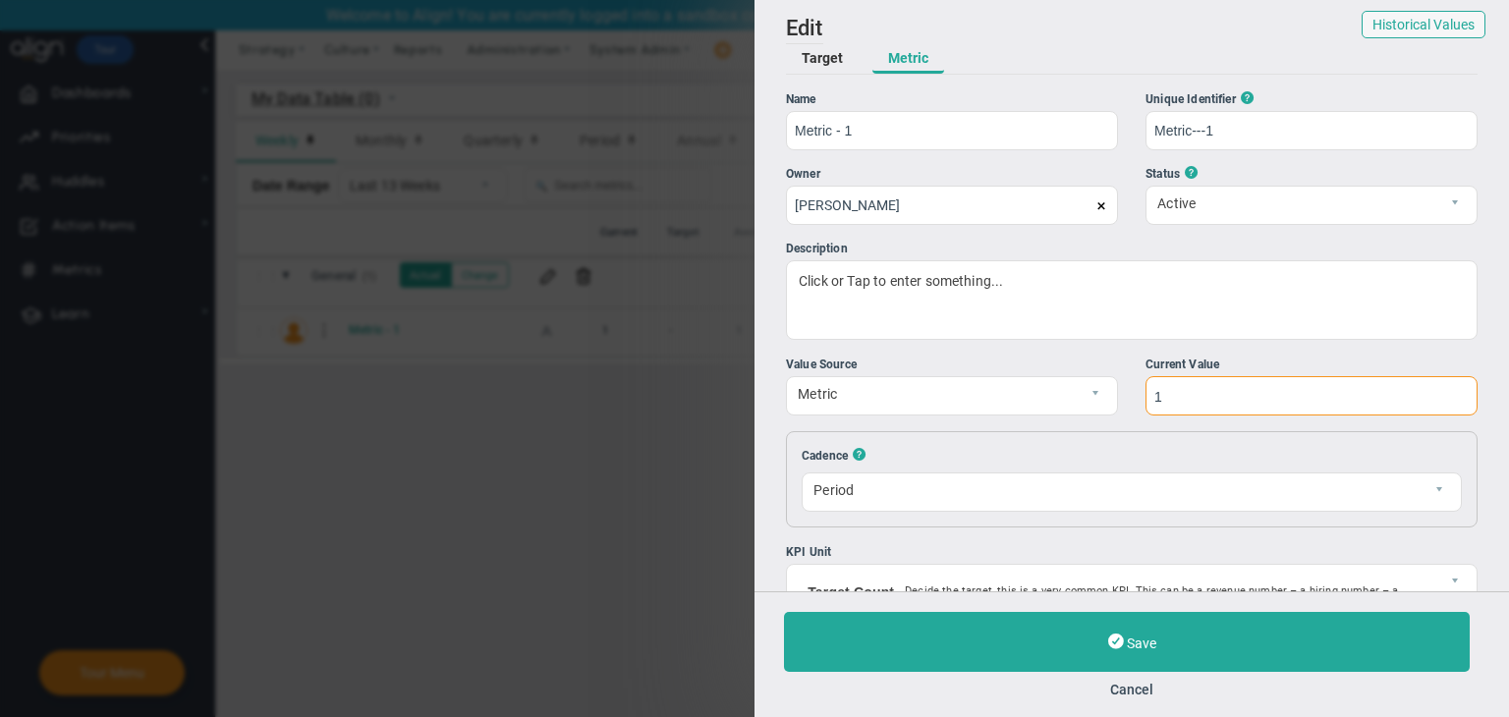
click at [1180, 402] on input "1" at bounding box center [1311, 395] width 332 height 39
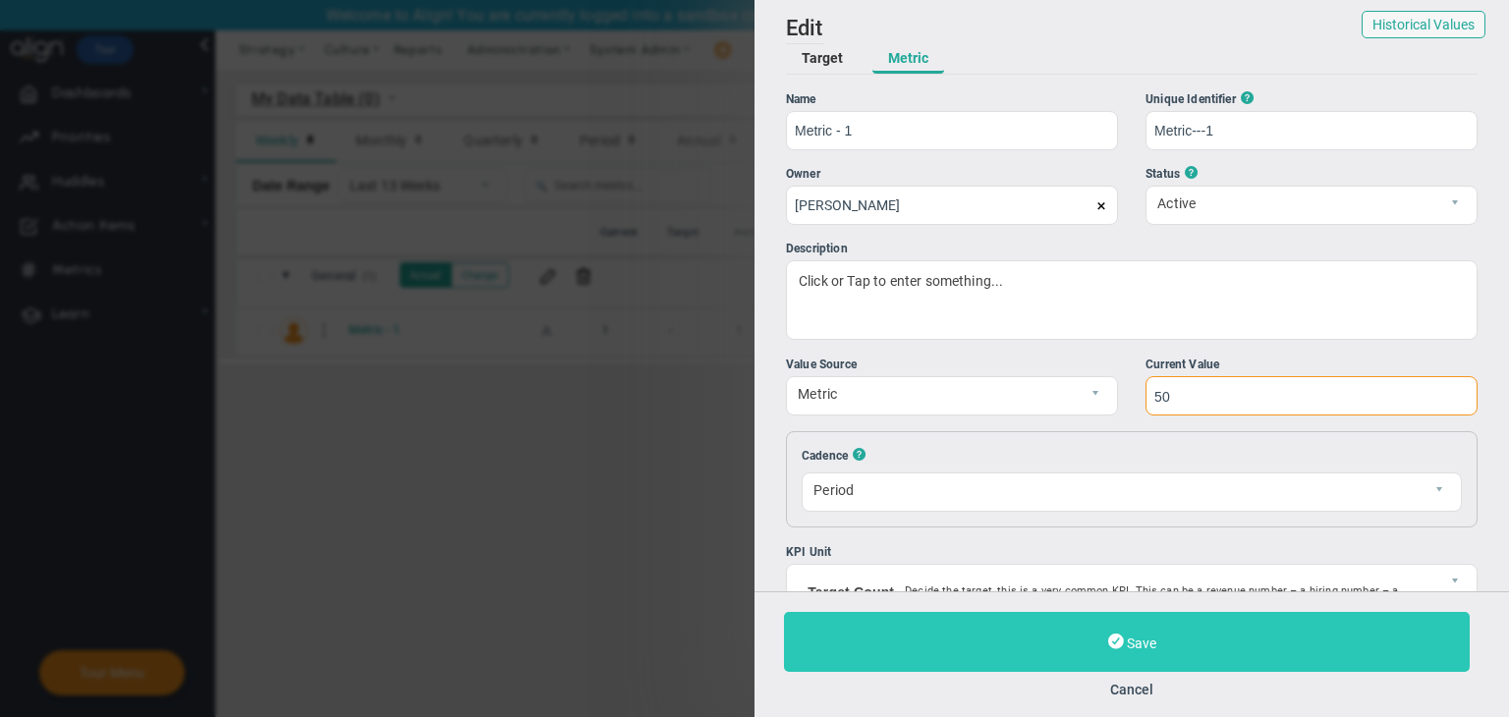
type input "50"
click at [1159, 637] on button "Save" at bounding box center [1127, 642] width 686 height 60
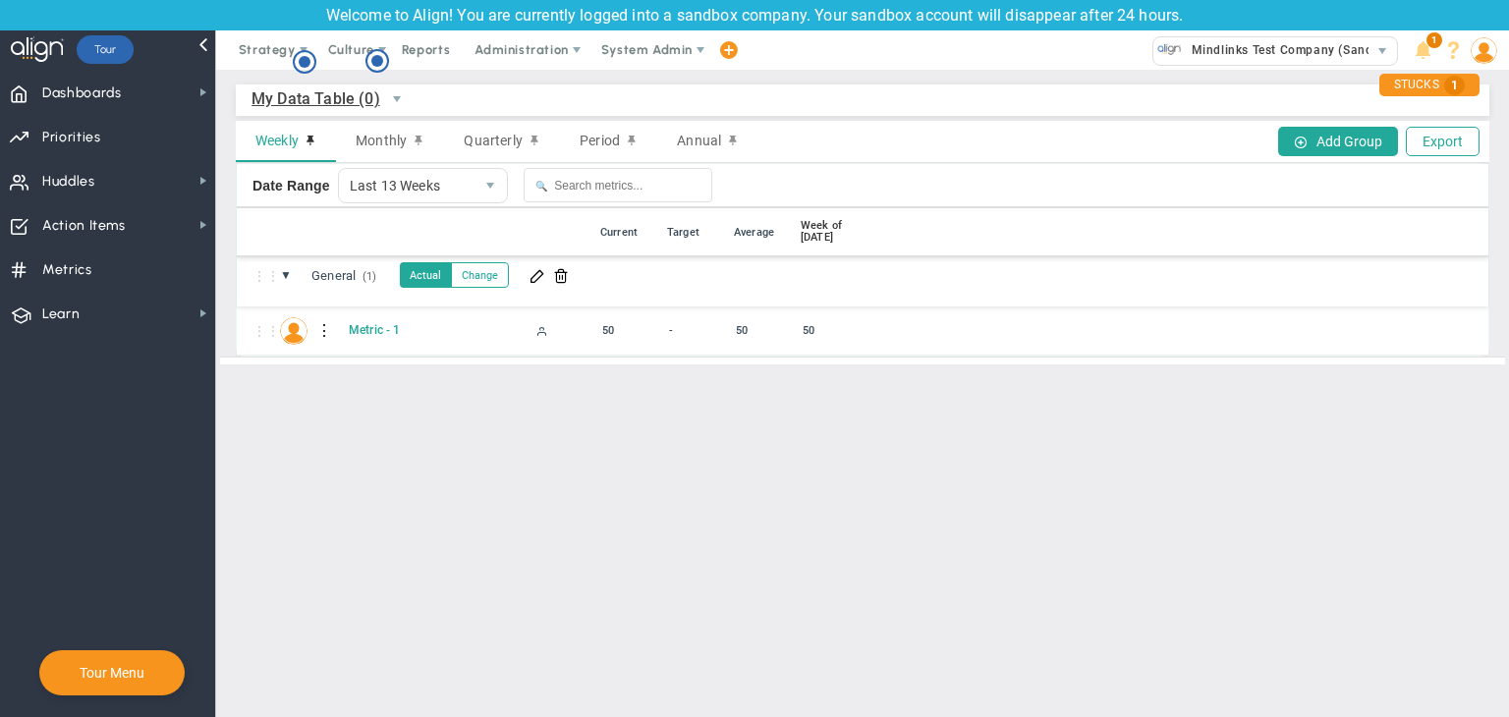
click at [324, 330] on div at bounding box center [324, 330] width 14 height 31
click at [389, 327] on div "Edit" at bounding box center [405, 336] width 136 height 40
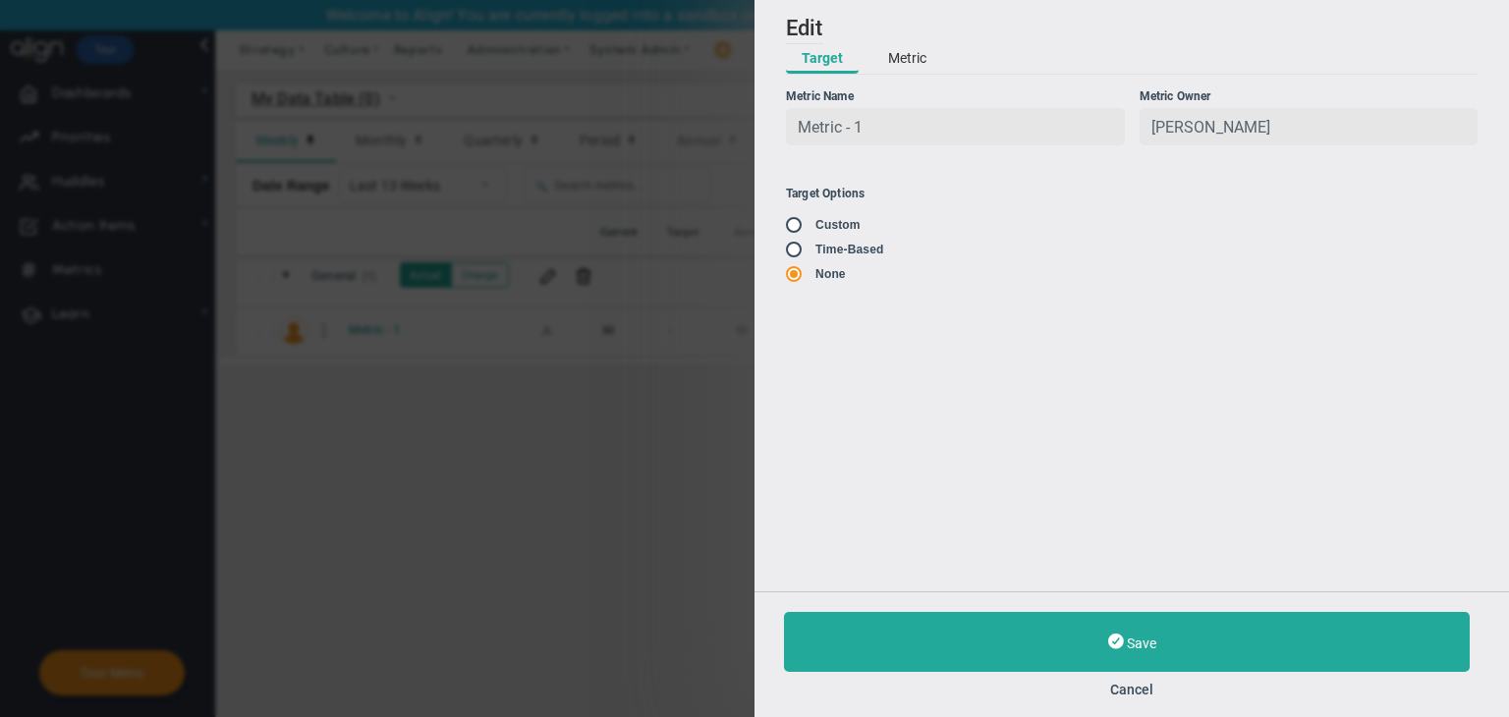
click at [886, 69] on button "Metric" at bounding box center [907, 58] width 70 height 29
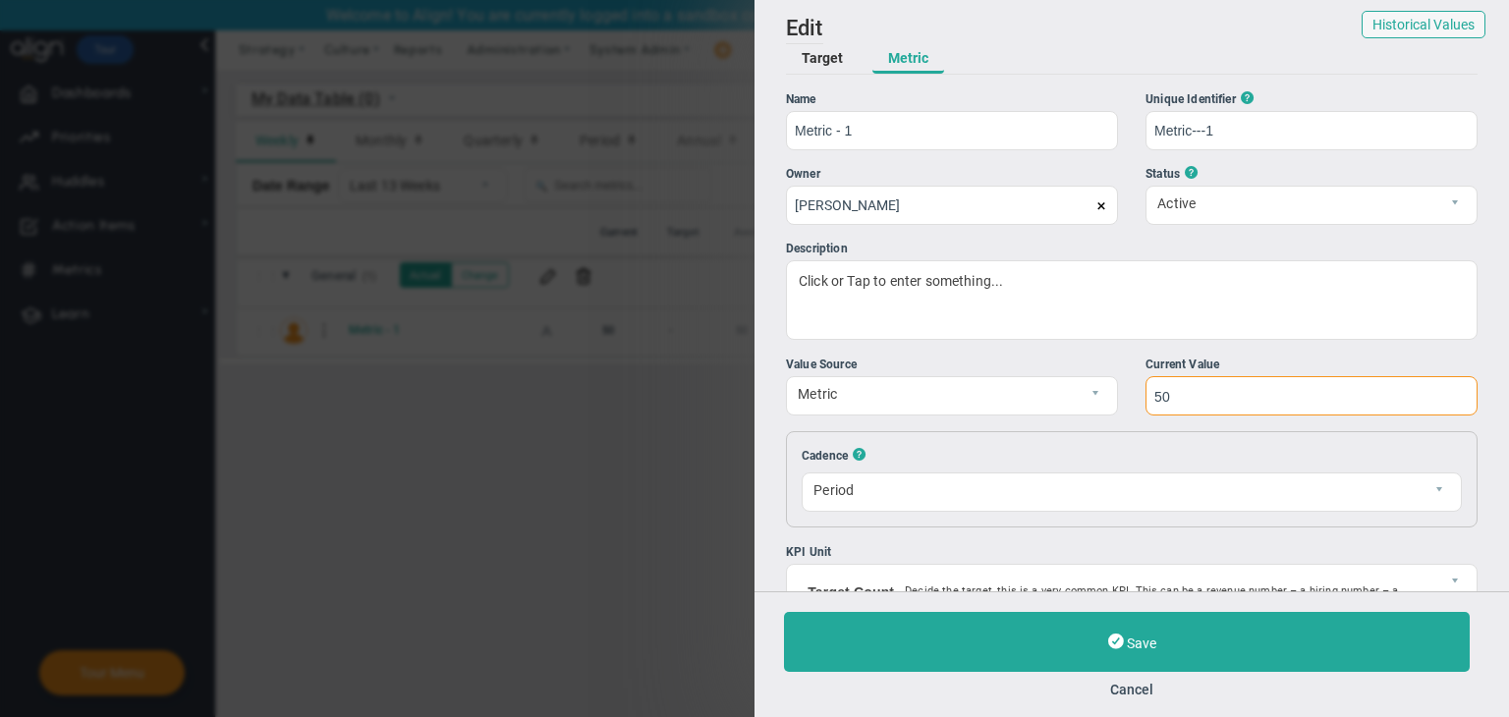
click at [1190, 401] on input "50" at bounding box center [1311, 395] width 332 height 39
type input "5"
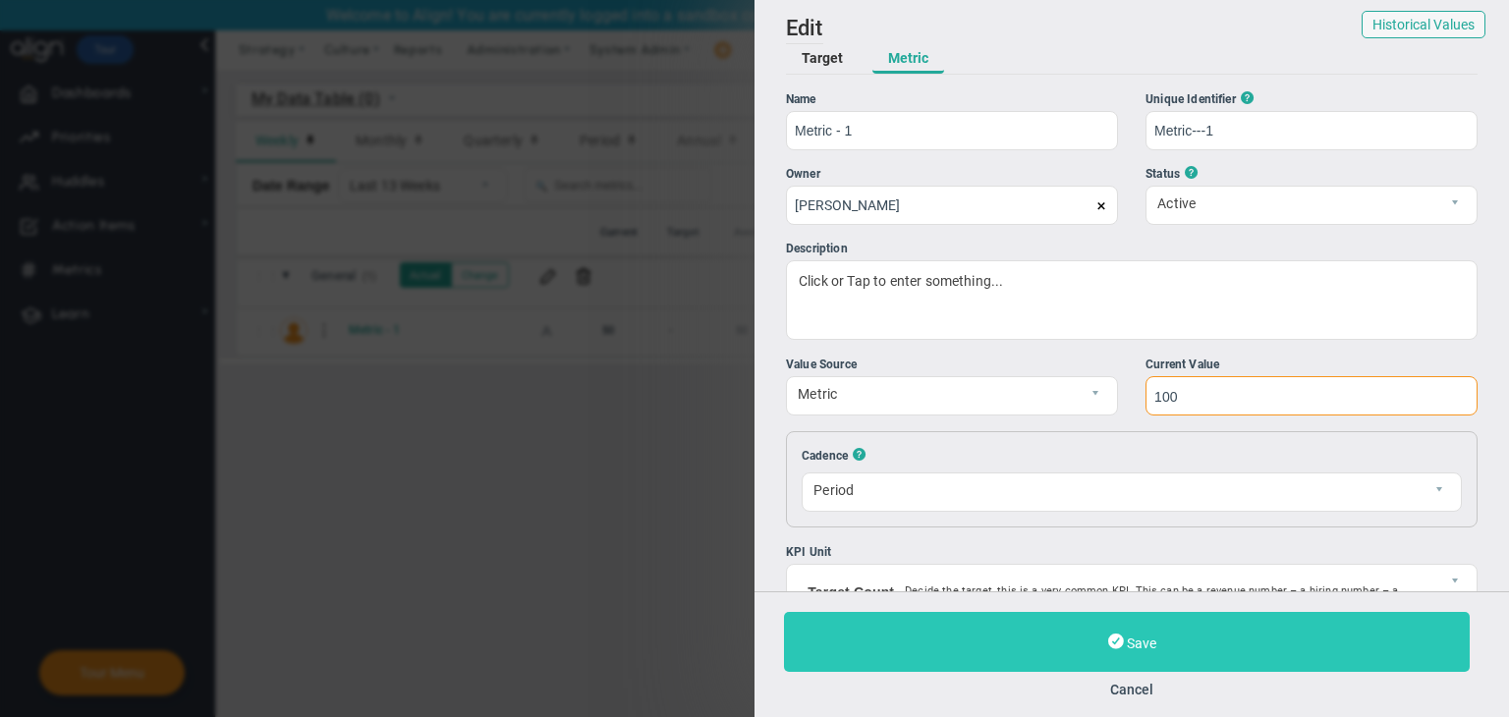
type input "100"
click at [1160, 625] on button "Save" at bounding box center [1127, 642] width 686 height 60
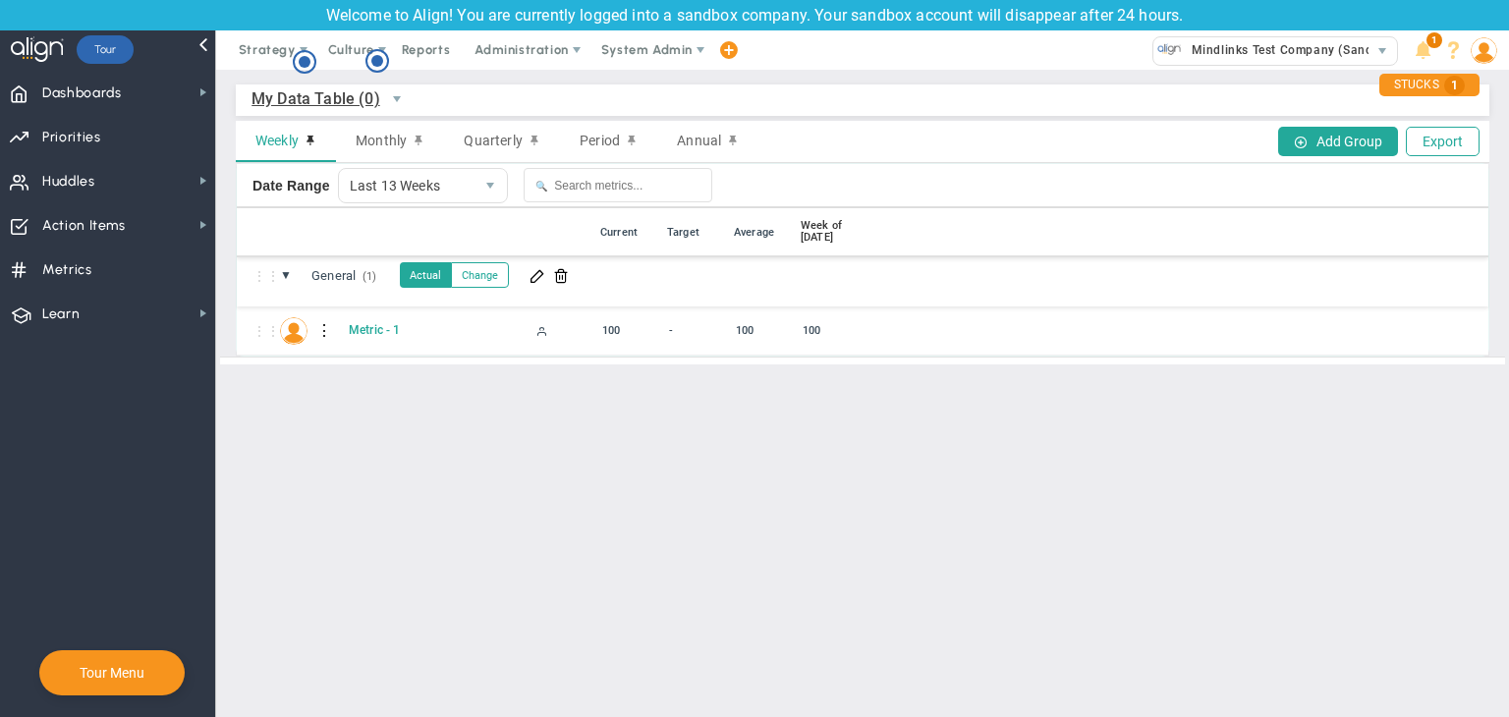
click at [327, 331] on div at bounding box center [324, 330] width 14 height 31
click at [402, 329] on div "Edit" at bounding box center [405, 336] width 136 height 40
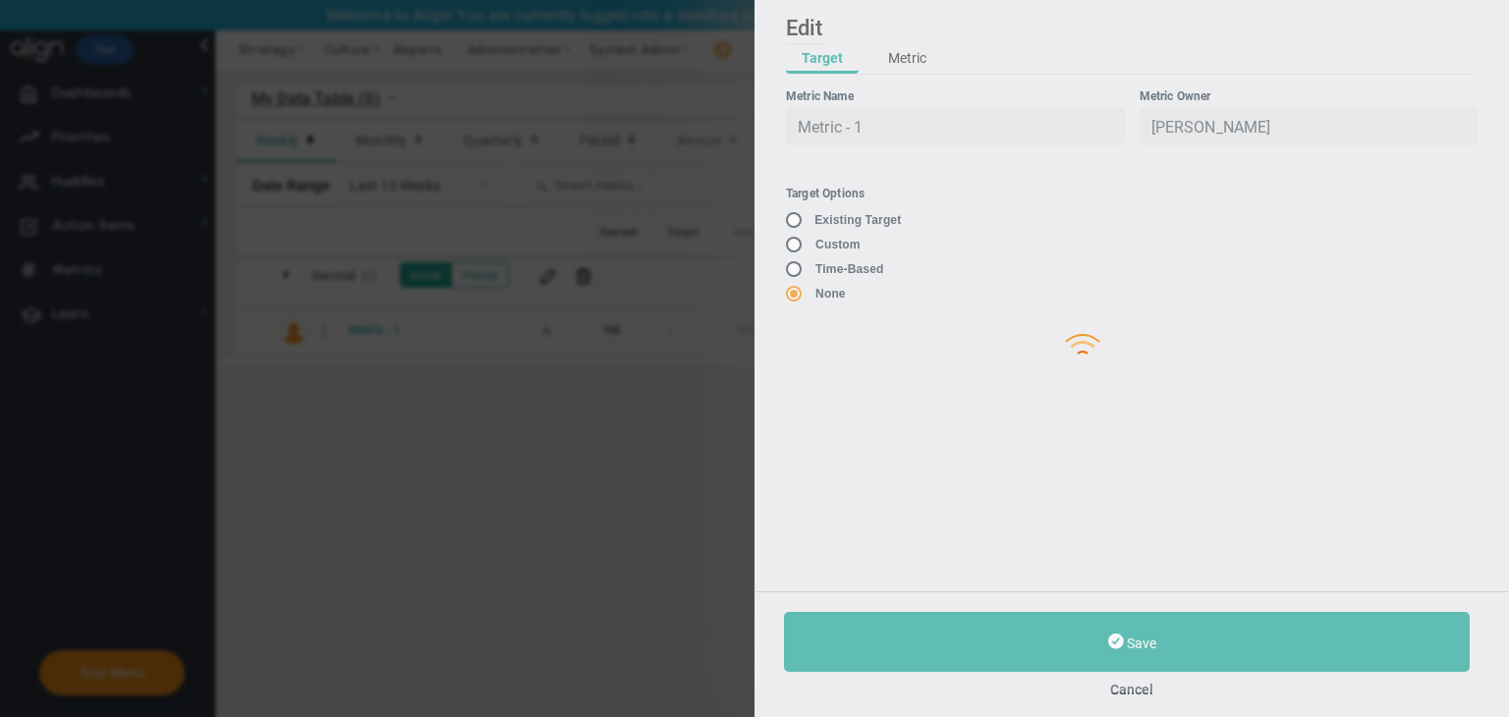
type input "[PERSON_NAME]"
type input "0"
checkbox input "true"
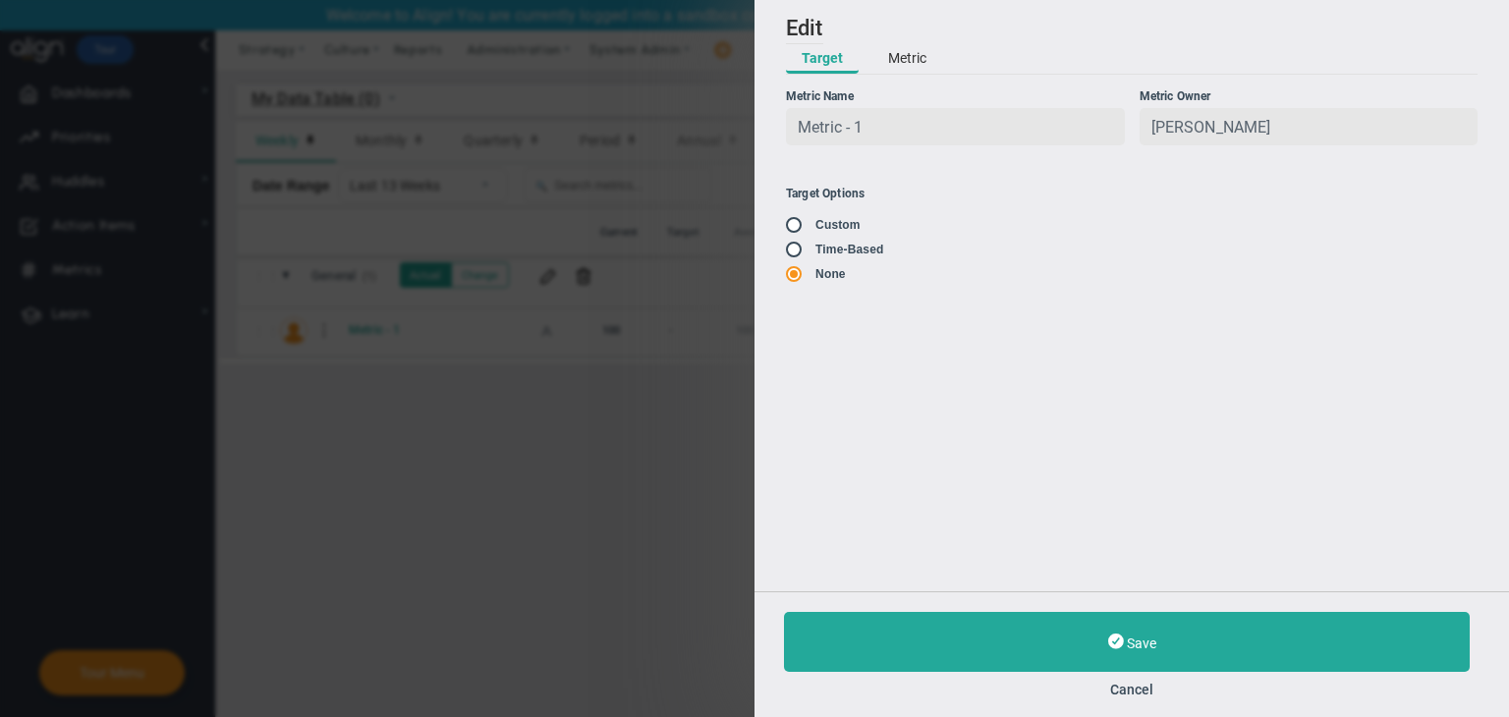
drag, startPoint x: 790, startPoint y: 248, endPoint x: 802, endPoint y: 245, distance: 13.4
click at [787, 249] on span at bounding box center [796, 249] width 20 height 16
drag, startPoint x: 797, startPoint y: 248, endPoint x: 1021, endPoint y: 251, distance: 224.0
click at [797, 249] on input "radio" at bounding box center [801, 251] width 20 height 16
radio input "true"
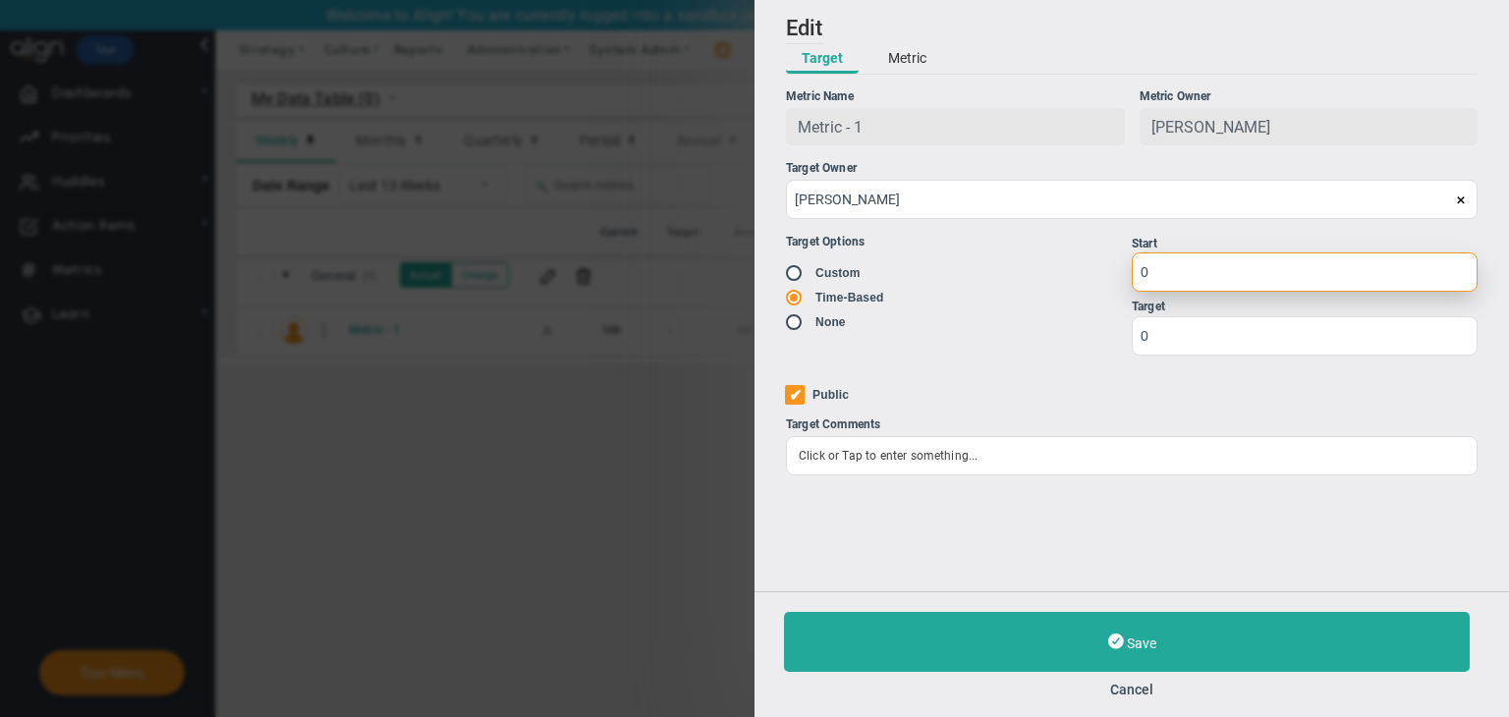
click at [1203, 260] on input "0" at bounding box center [1304, 271] width 346 height 39
type input "1"
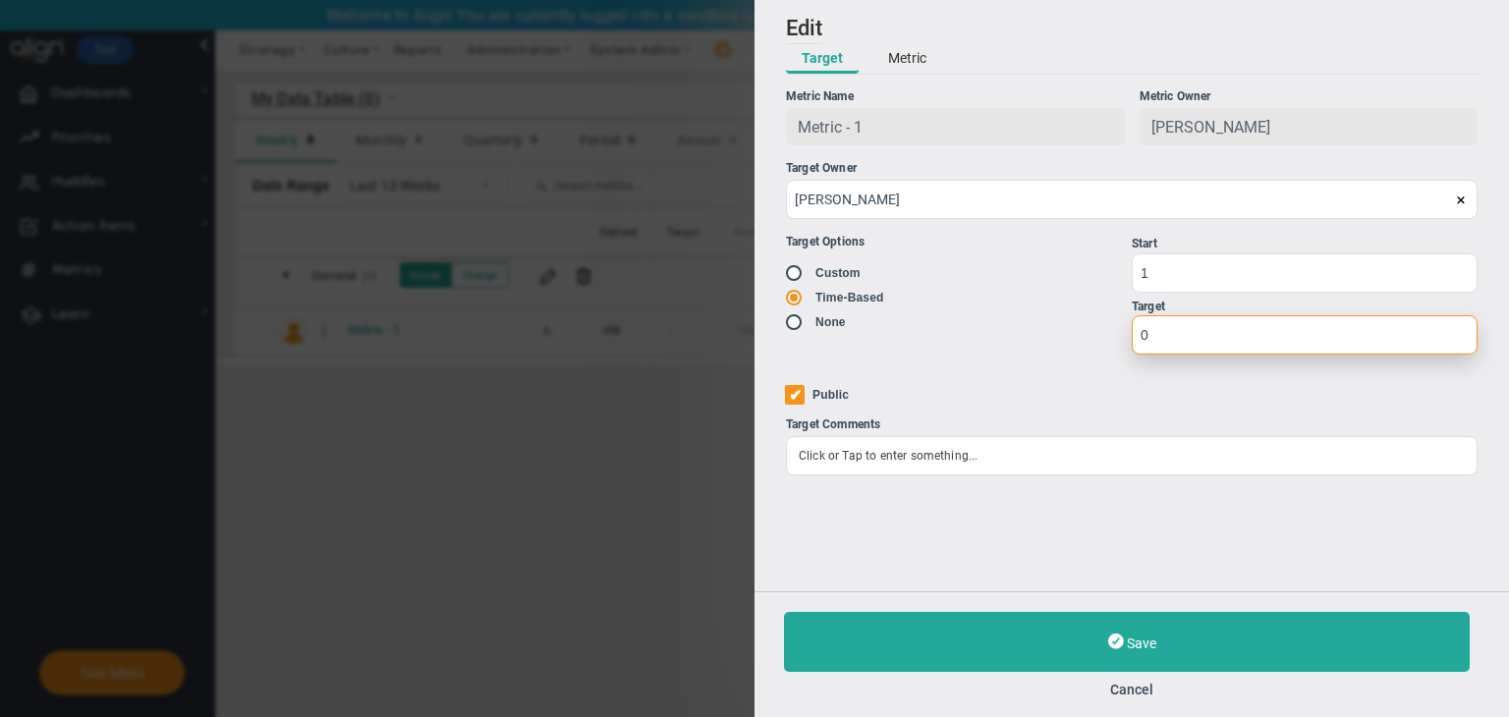
click at [1193, 343] on input "0" at bounding box center [1304, 334] width 346 height 39
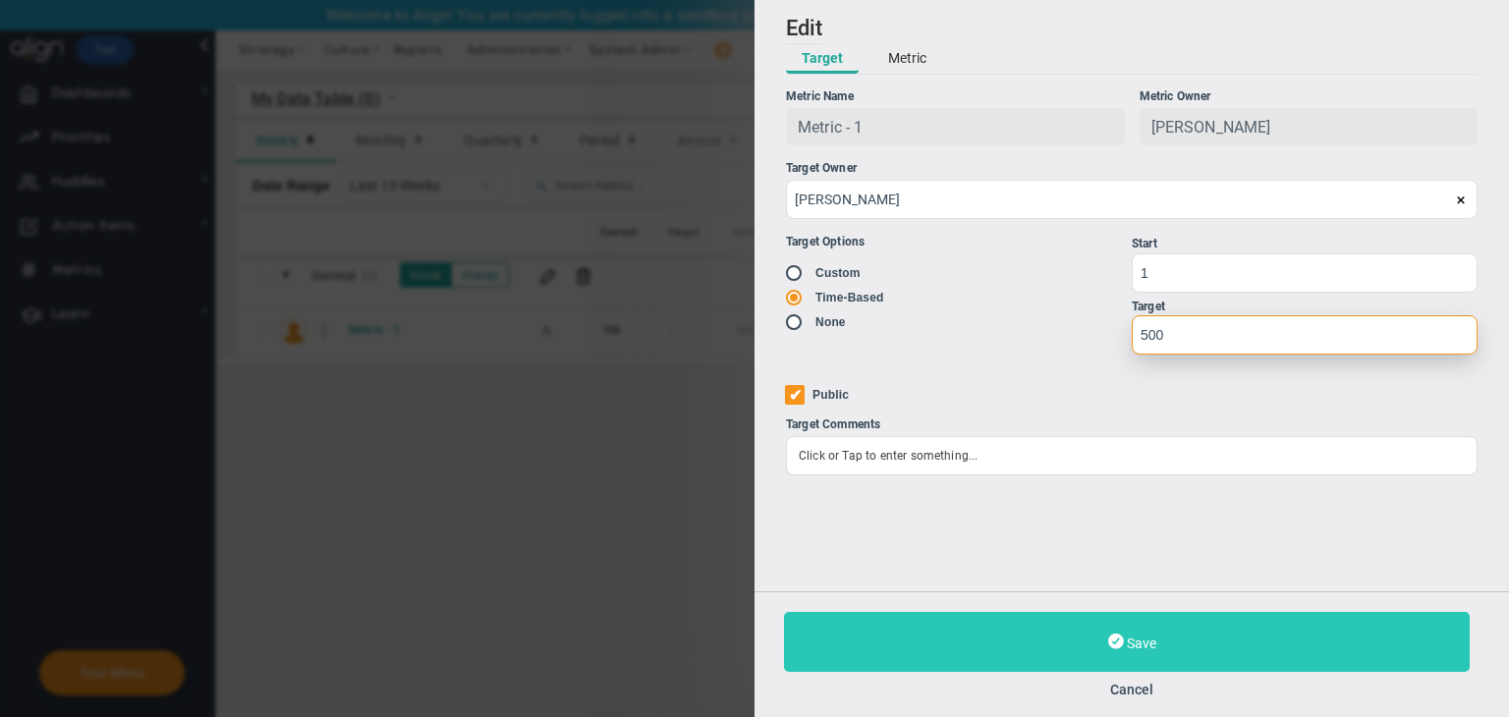
type input "500"
click at [1173, 635] on button "Save" at bounding box center [1127, 642] width 686 height 60
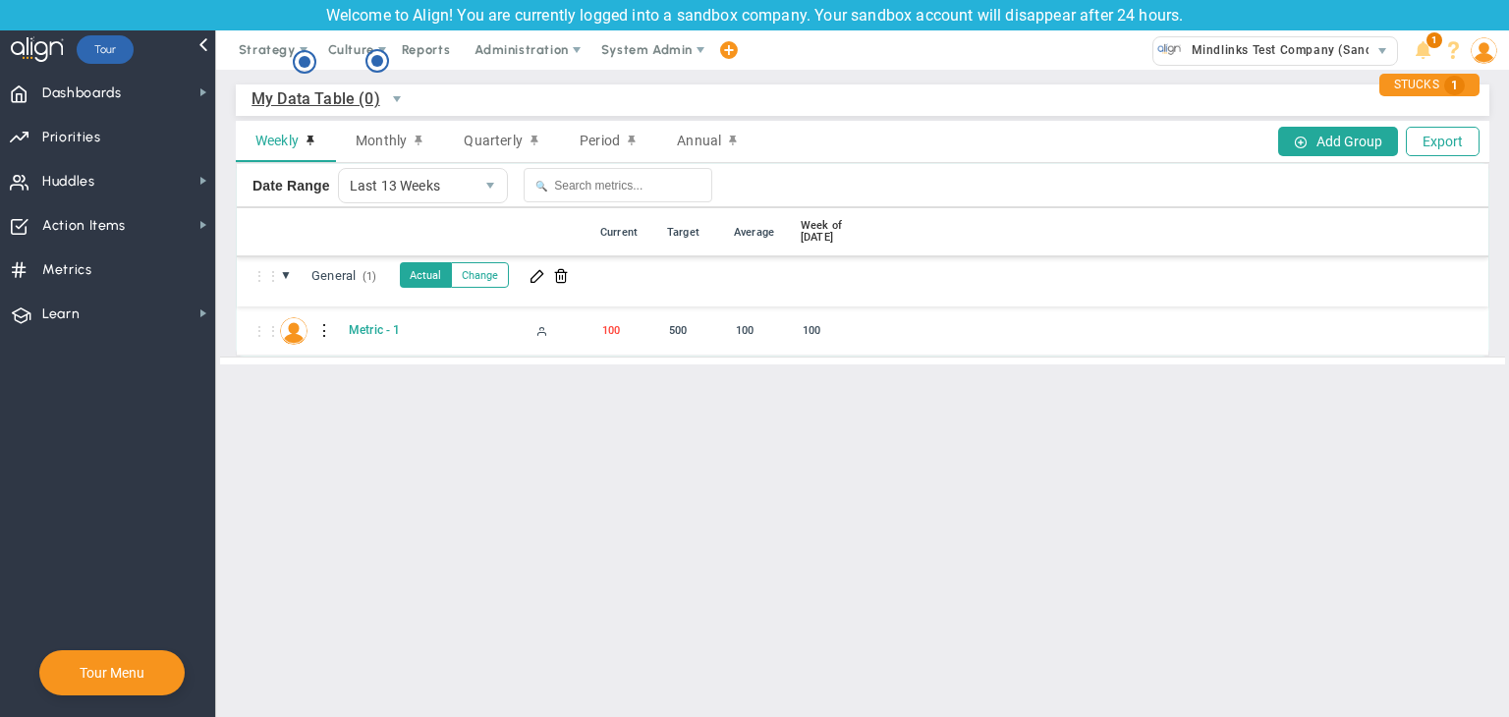
click at [322, 332] on div at bounding box center [324, 330] width 14 height 31
click at [375, 335] on div "Edit" at bounding box center [405, 336] width 136 height 40
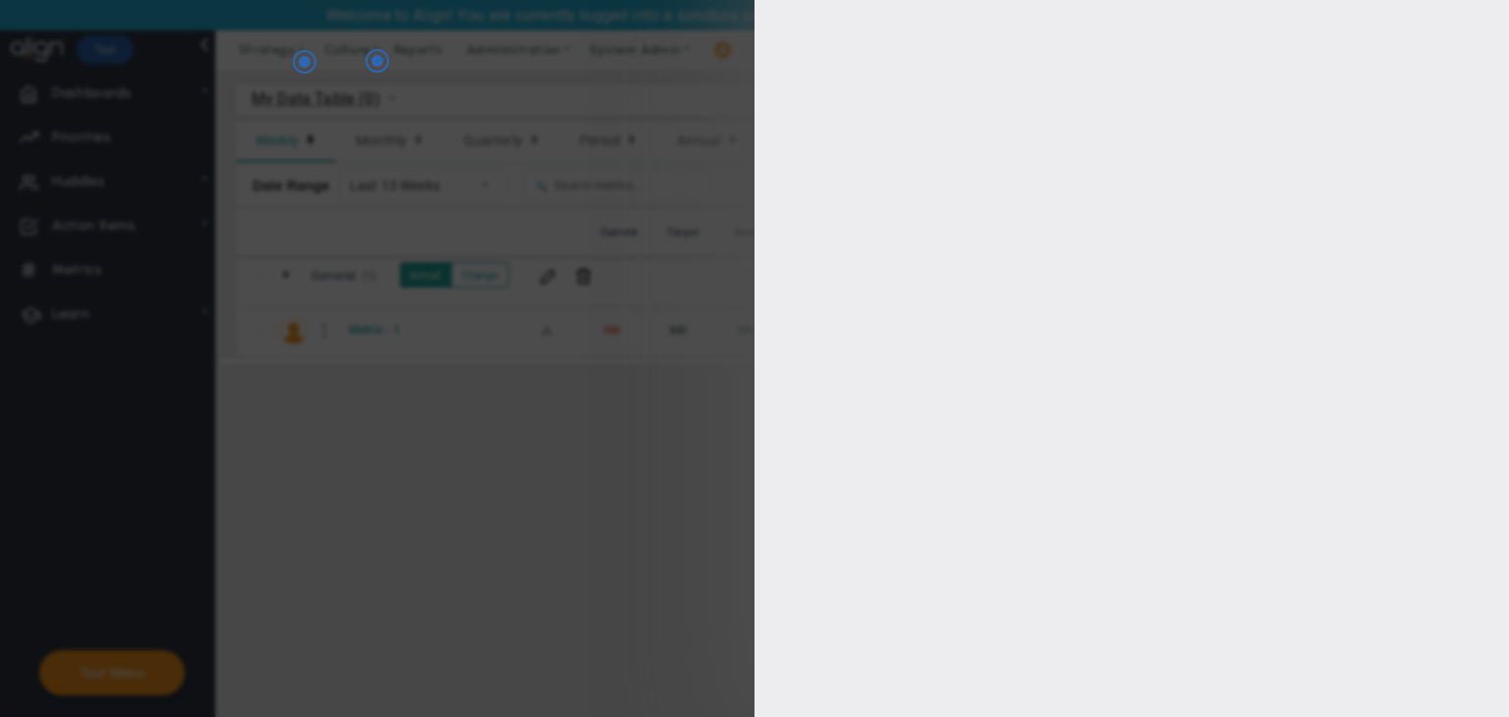
type input "[PERSON_NAME]"
radio input "true"
type input "1"
type input "500"
checkbox input "true"
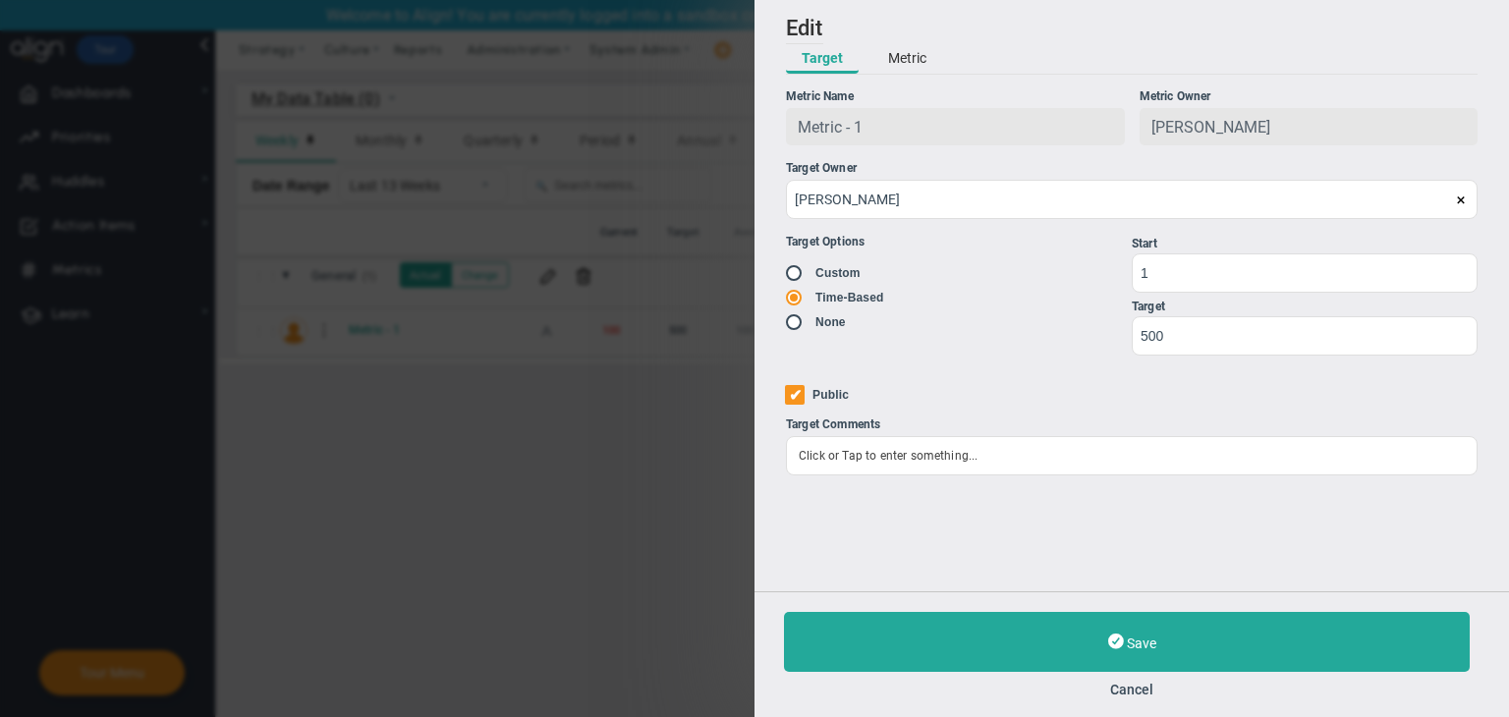
click at [891, 59] on button "Metric" at bounding box center [907, 58] width 70 height 29
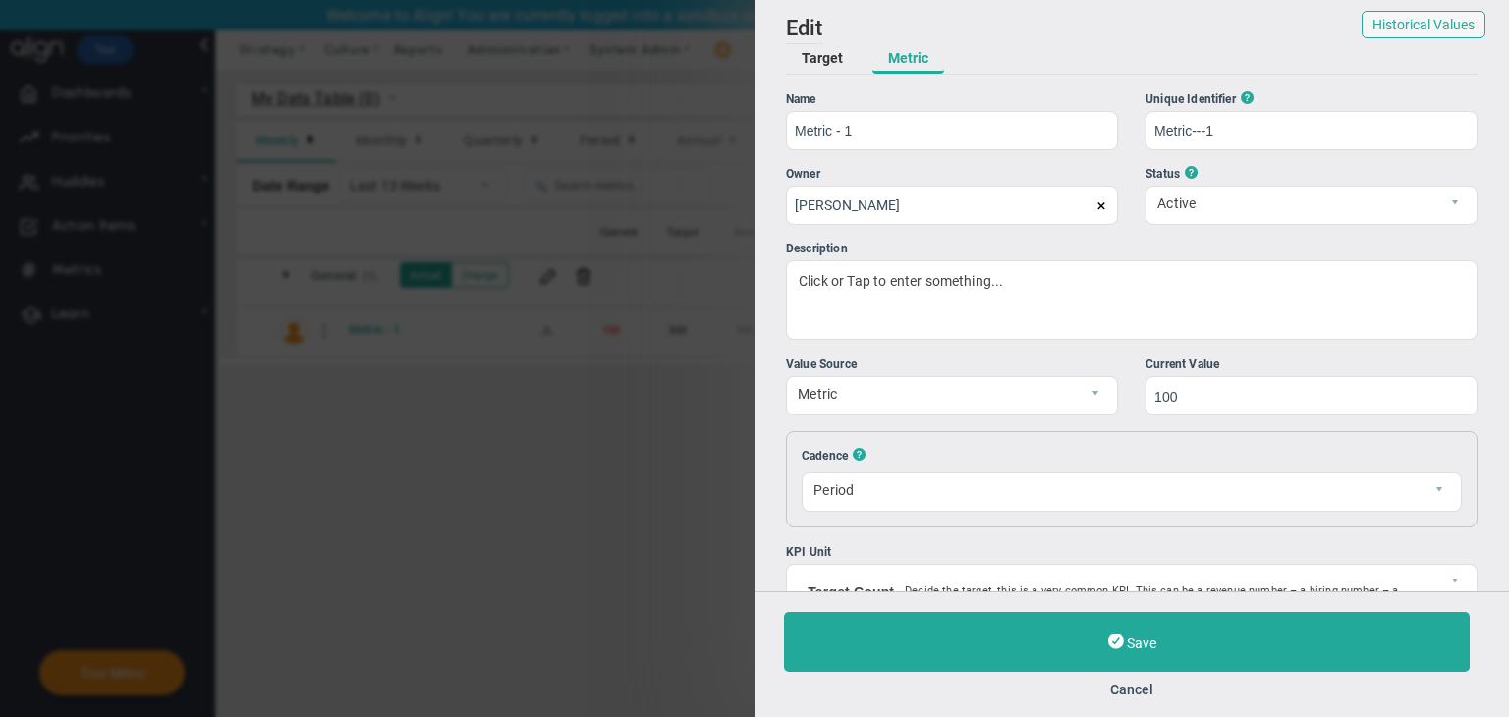
click at [843, 60] on button "Target" at bounding box center [822, 58] width 73 height 29
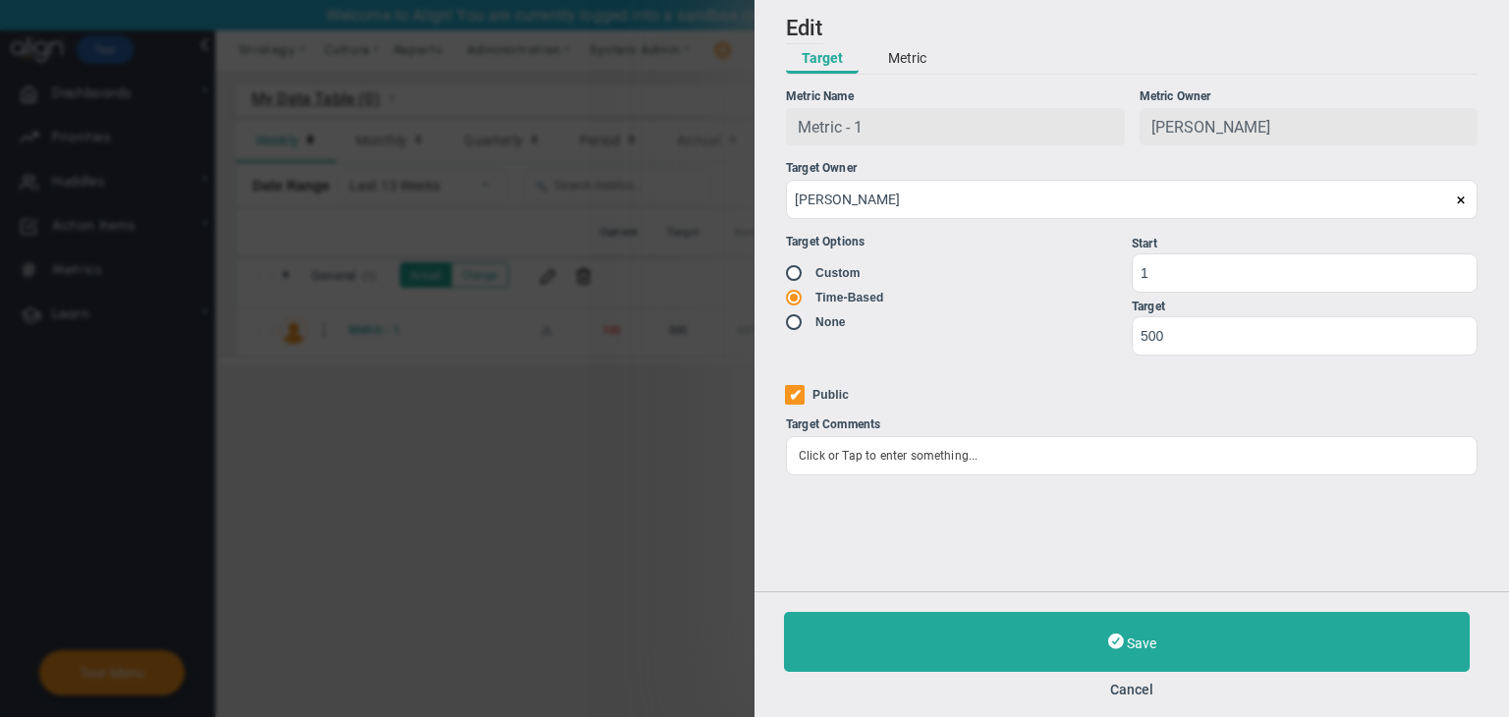
click at [898, 58] on button "Metric" at bounding box center [907, 58] width 70 height 29
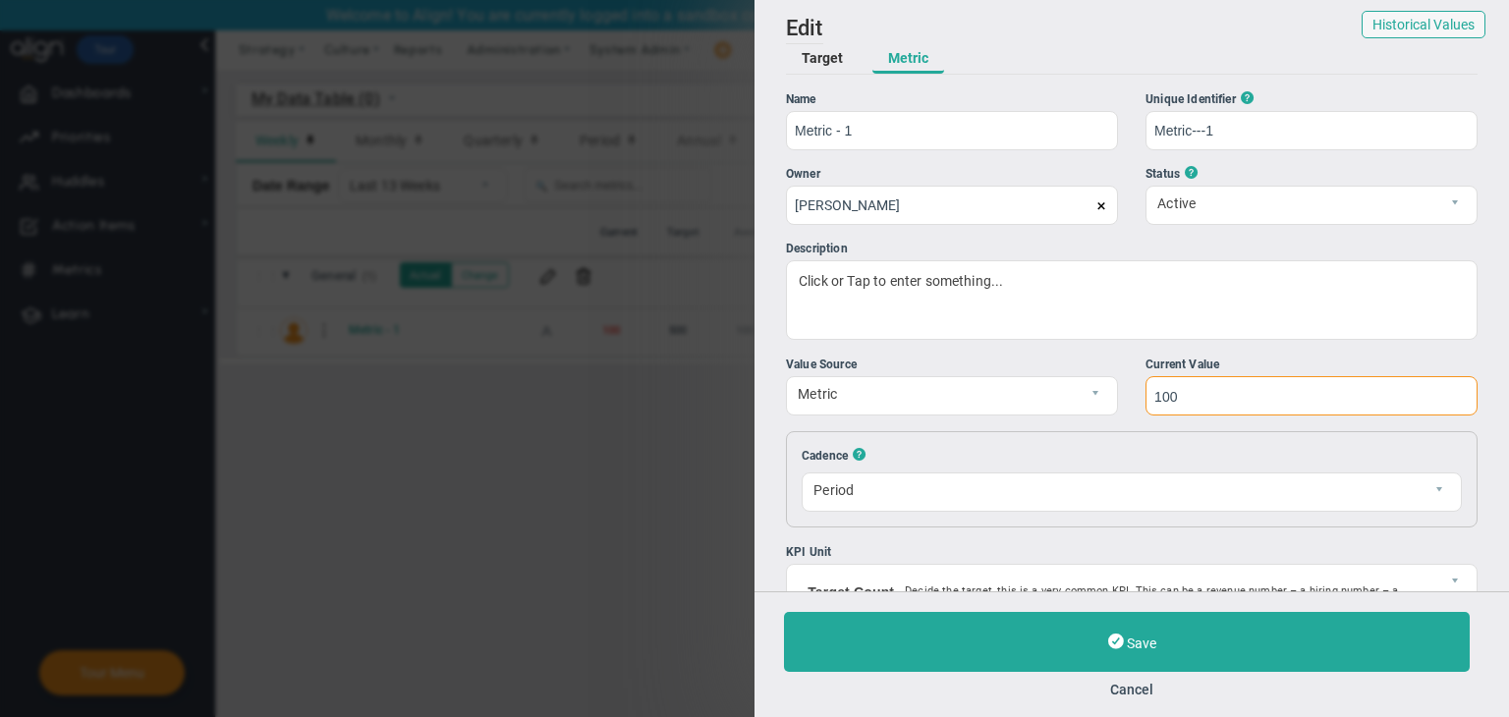
click at [1192, 382] on input "100" at bounding box center [1311, 395] width 332 height 39
type input "1"
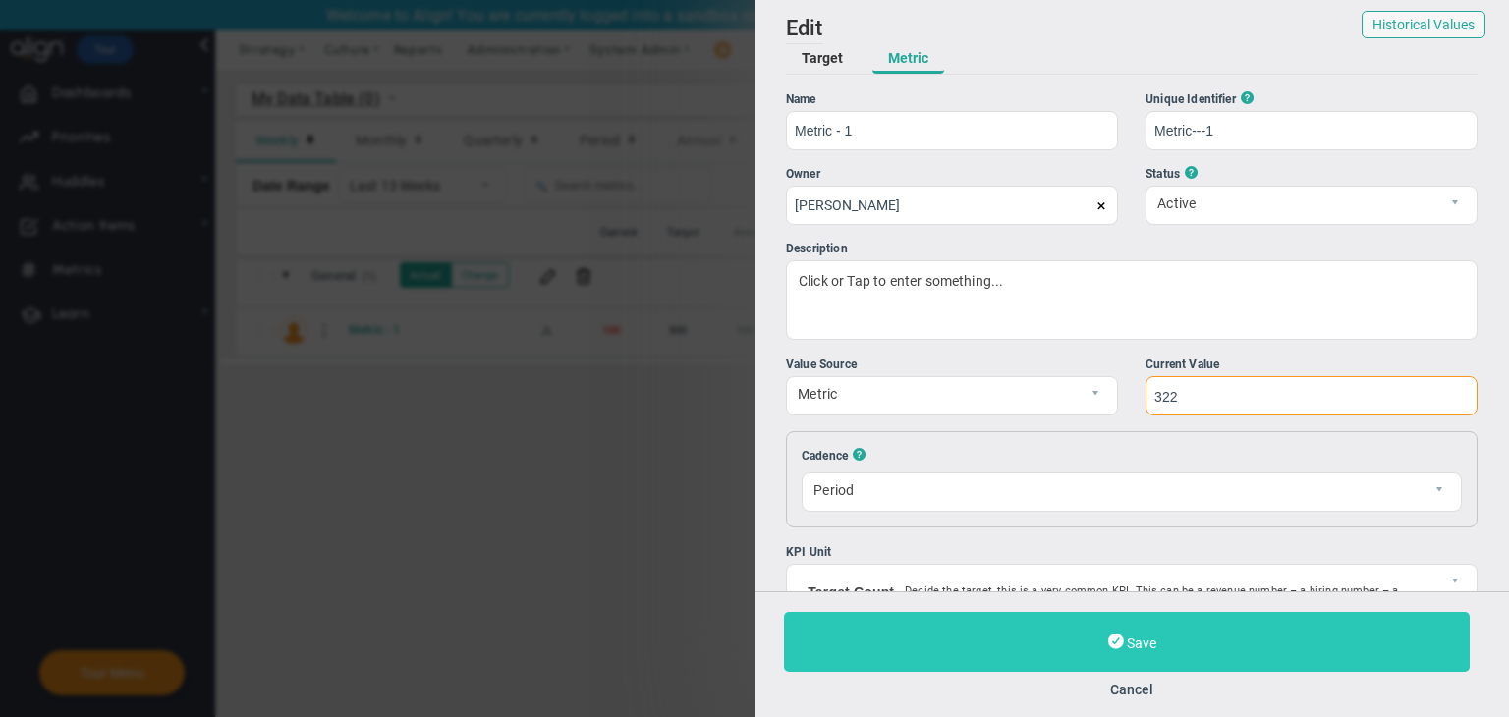
type input "322"
click at [1155, 648] on button "Save" at bounding box center [1127, 642] width 686 height 60
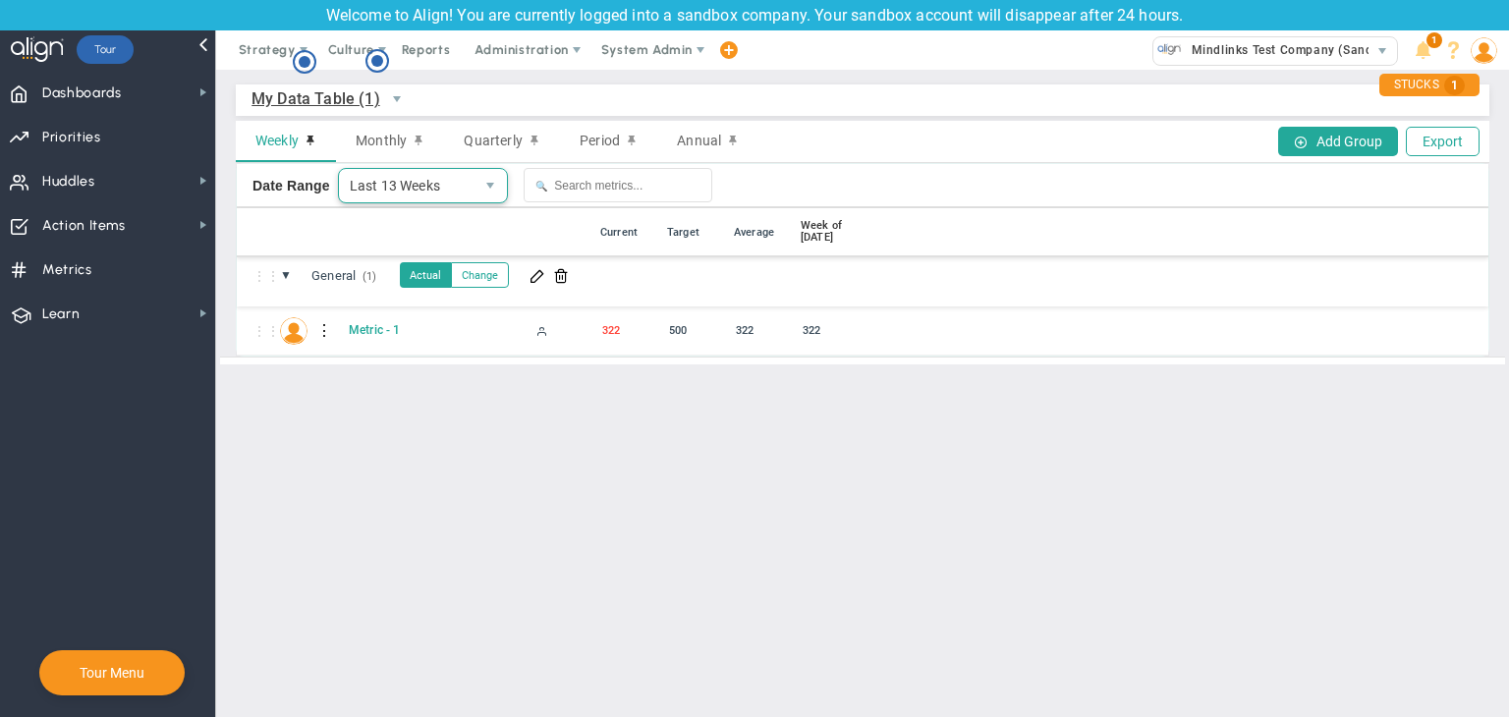
click at [371, 181] on span "Last 13 Weeks" at bounding box center [407, 185] width 136 height 33
click at [401, 233] on li "Last 52 Weeks" at bounding box center [419, 229] width 169 height 41
click at [379, 142] on span "Monthly" at bounding box center [381, 141] width 51 height 16
click at [386, 174] on span "Last 12 Months" at bounding box center [407, 185] width 136 height 33
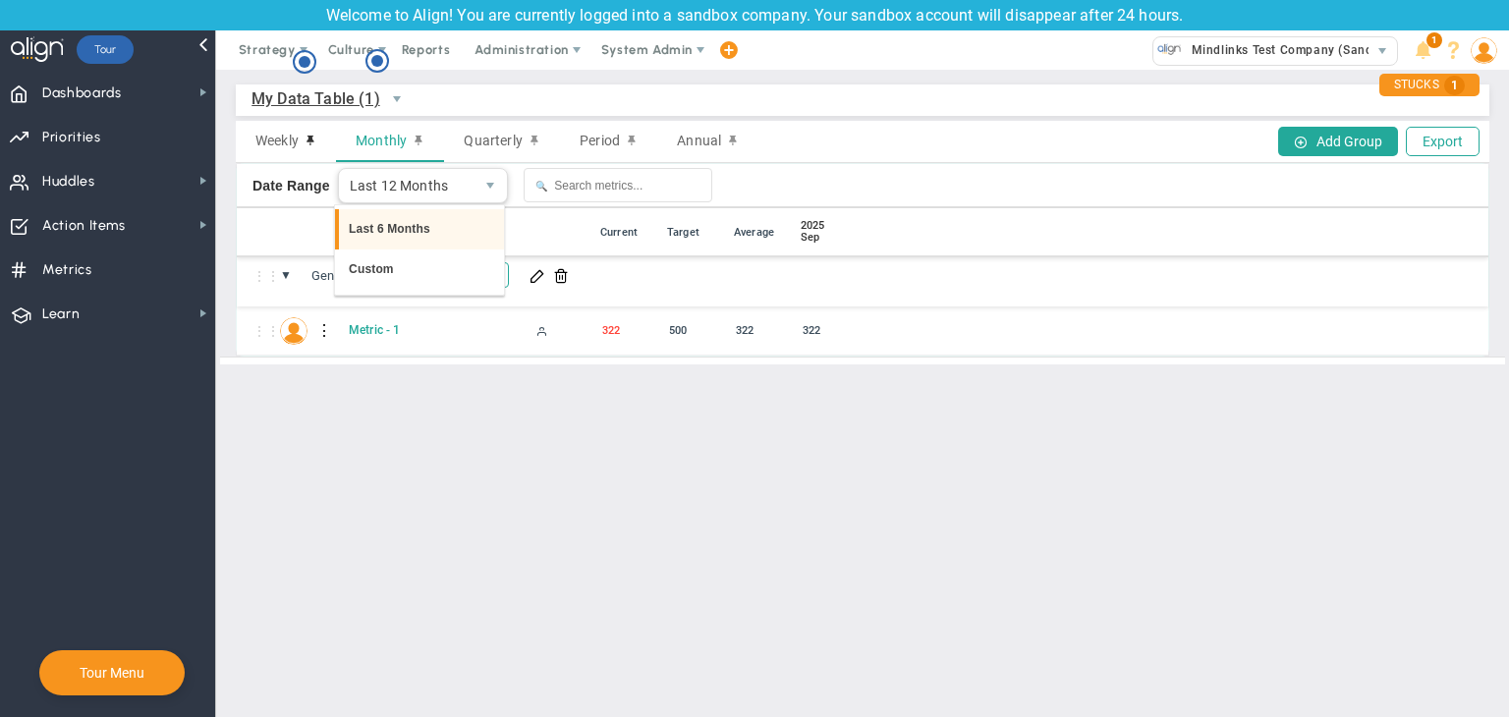
click at [399, 225] on li "Last 6 Months" at bounding box center [419, 229] width 169 height 41
click at [472, 143] on span "Quarterly" at bounding box center [493, 141] width 58 height 16
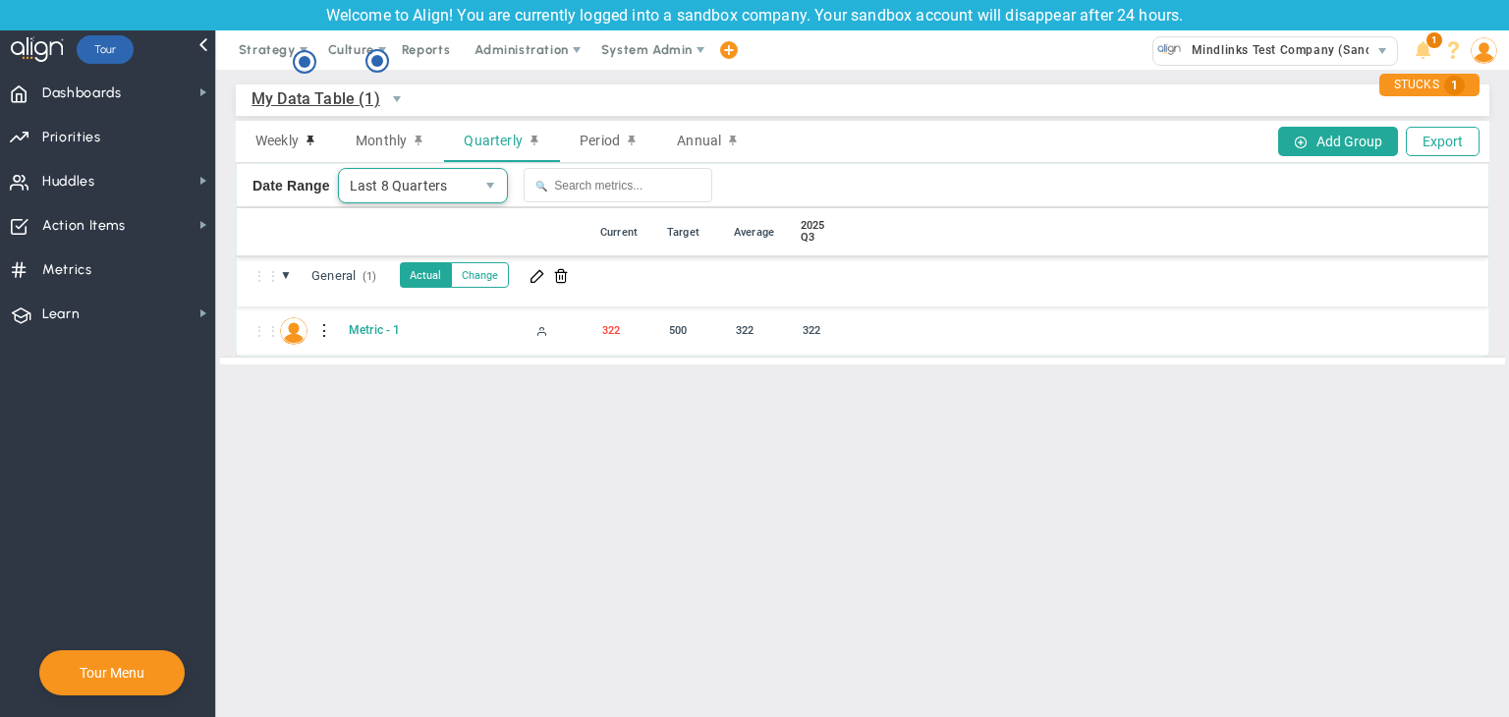
click at [445, 191] on span "Last 8 Quarters" at bounding box center [407, 185] width 136 height 33
click at [422, 218] on li "Last 4 Quarters" at bounding box center [419, 229] width 169 height 41
click at [582, 128] on div "Period" at bounding box center [608, 141] width 97 height 41
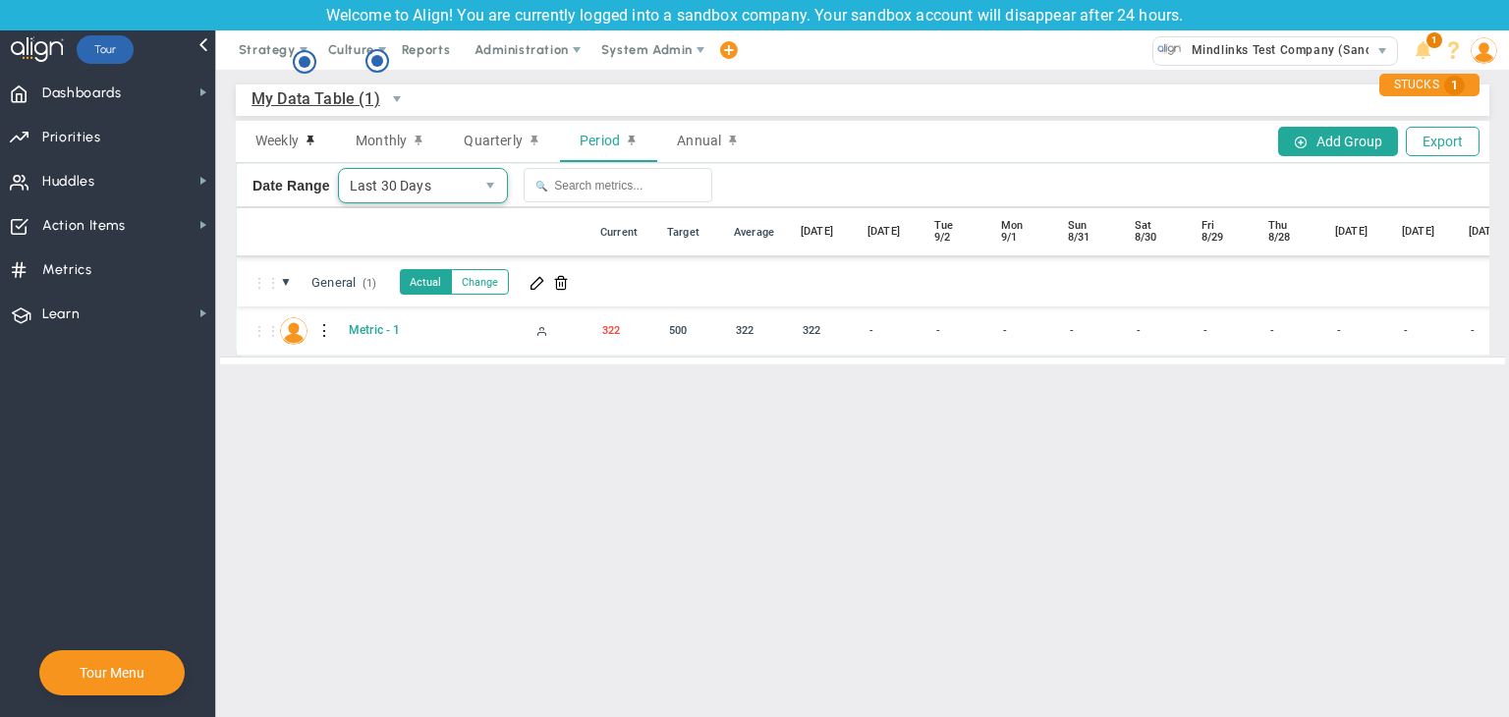
click at [451, 197] on span "Last 30 Days" at bounding box center [407, 185] width 136 height 33
click at [677, 479] on main "My Data Table (1) My Data Table → My Data Table Weekly Monthly Quarterly Period…" at bounding box center [862, 393] width 1293 height 647
drag, startPoint x: 773, startPoint y: 380, endPoint x: 919, endPoint y: 374, distance: 146.5
click at [957, 374] on div "My Data Table (1) My Data Table → My Data Table Weekly Monthly Quarterly Period…" at bounding box center [862, 224] width 1293 height 309
click at [289, 155] on div "Weekly" at bounding box center [286, 141] width 100 height 41
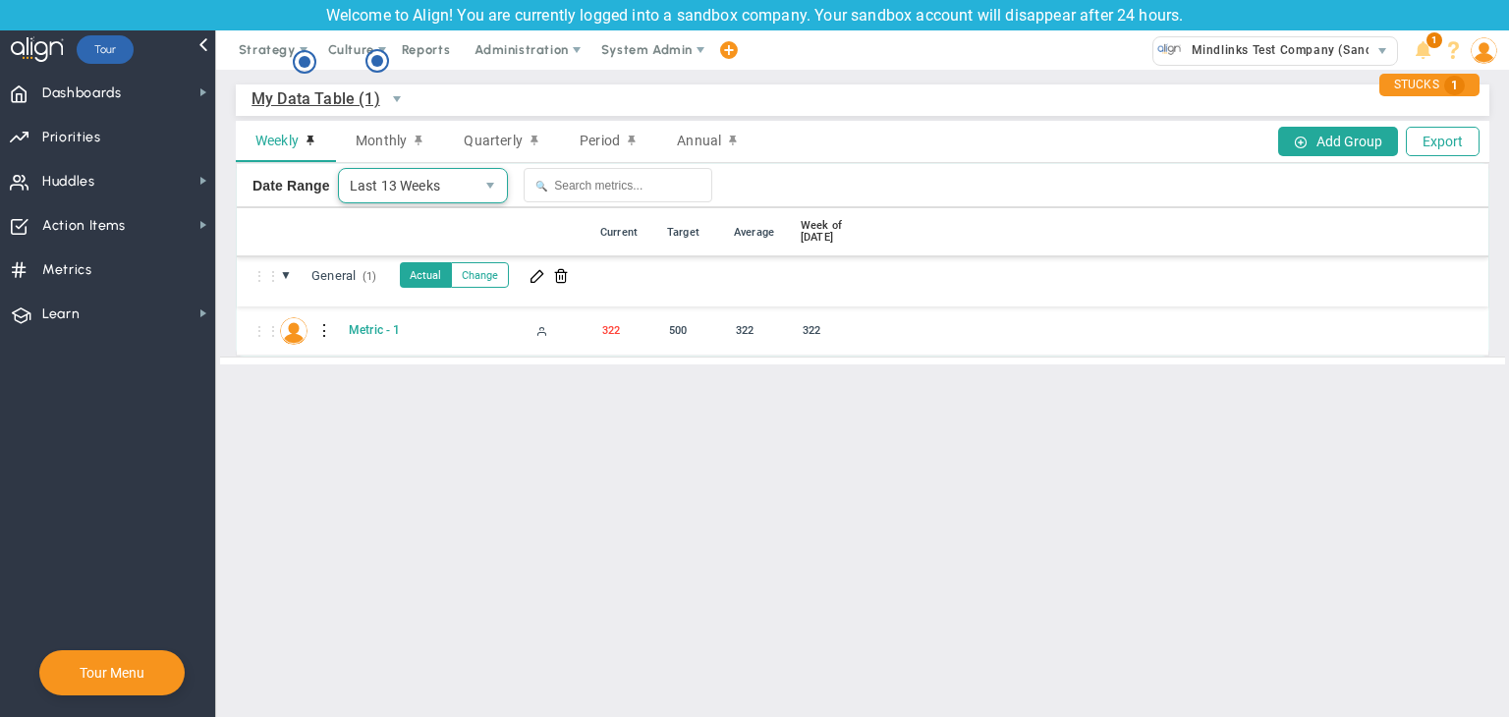
click at [373, 186] on span "Last 13 Weeks" at bounding box center [407, 185] width 136 height 33
click at [388, 221] on li "Last 52 Weeks" at bounding box center [419, 229] width 169 height 41
click at [424, 175] on span "Last 52 Weeks" at bounding box center [407, 185] width 136 height 33
click at [407, 236] on li "Last 13 Weeks" at bounding box center [419, 229] width 169 height 41
click at [381, 138] on span "Monthly" at bounding box center [381, 141] width 51 height 16
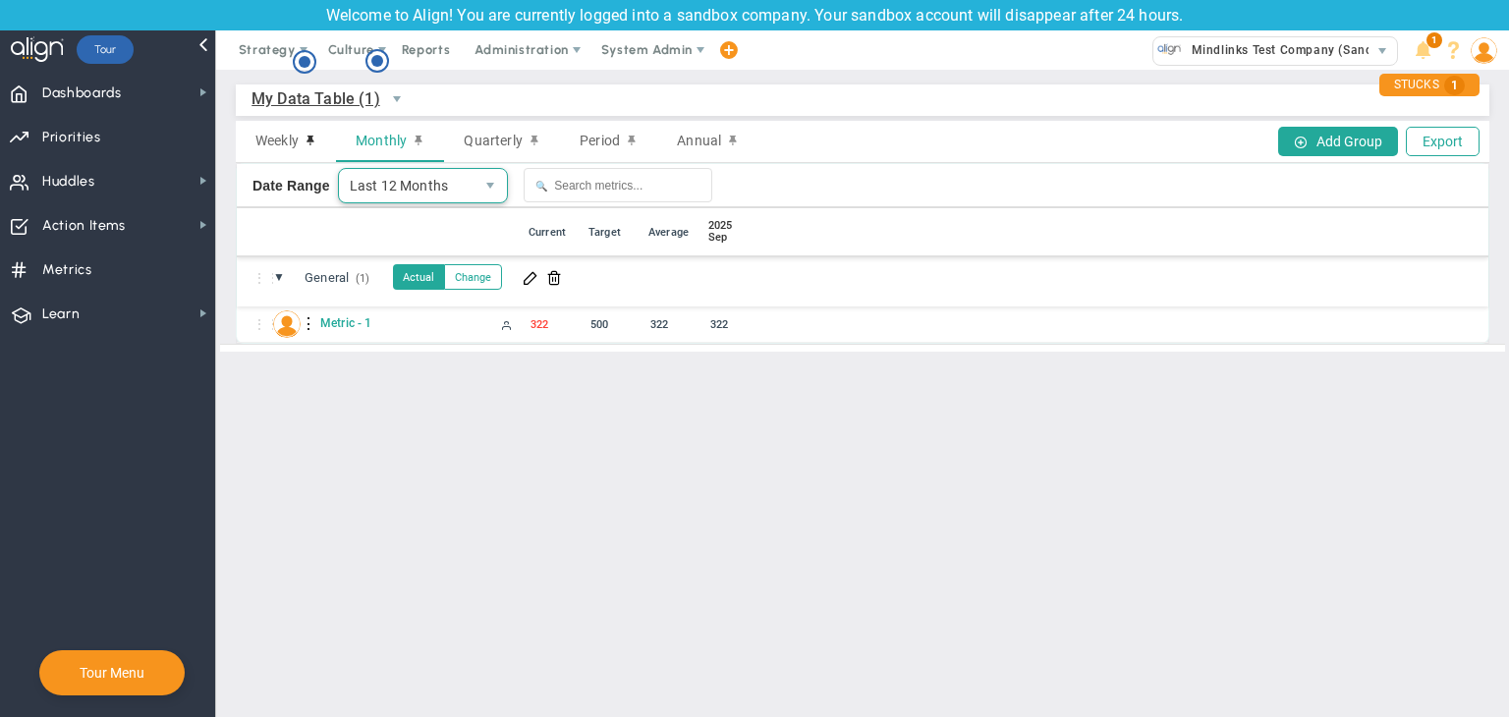
click at [405, 181] on span "Last 12 Months" at bounding box center [407, 185] width 136 height 33
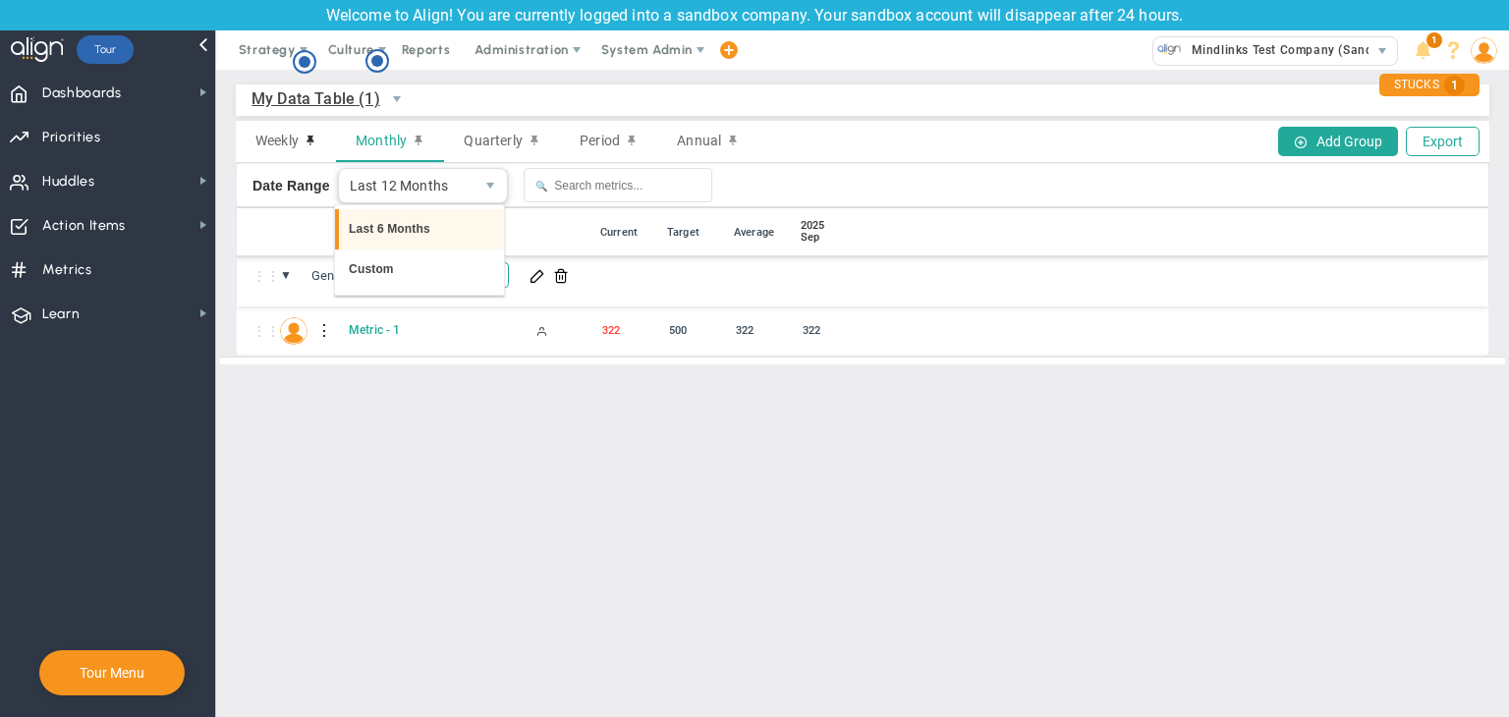
click at [400, 218] on li "Last 6 Months" at bounding box center [419, 229] width 169 height 41
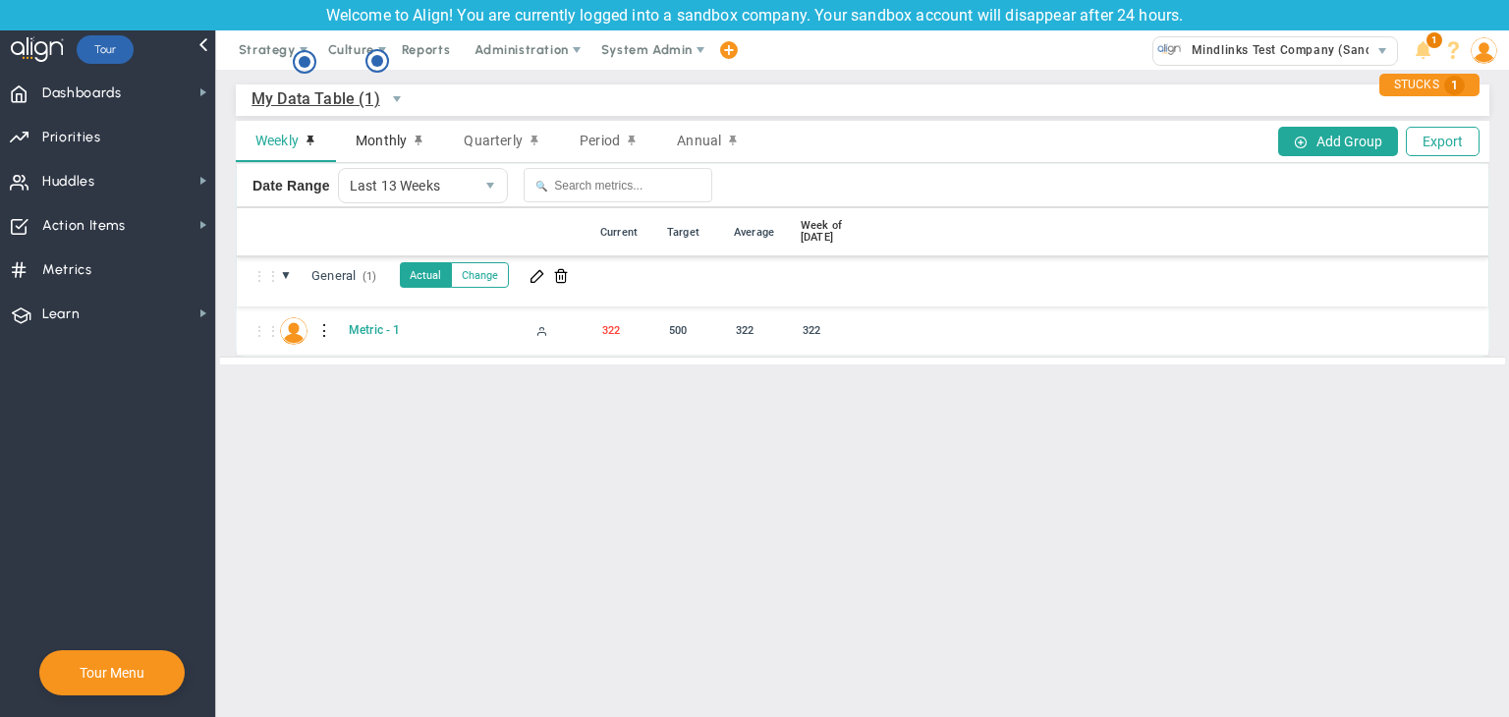
click at [377, 141] on span "Monthly" at bounding box center [381, 141] width 51 height 16
click at [275, 143] on span "Weekly" at bounding box center [276, 141] width 43 height 16
click at [385, 135] on span "Monthly" at bounding box center [381, 141] width 51 height 16
click at [507, 148] on span "Quarterly" at bounding box center [493, 141] width 58 height 16
click at [601, 140] on span "Period" at bounding box center [599, 141] width 40 height 16
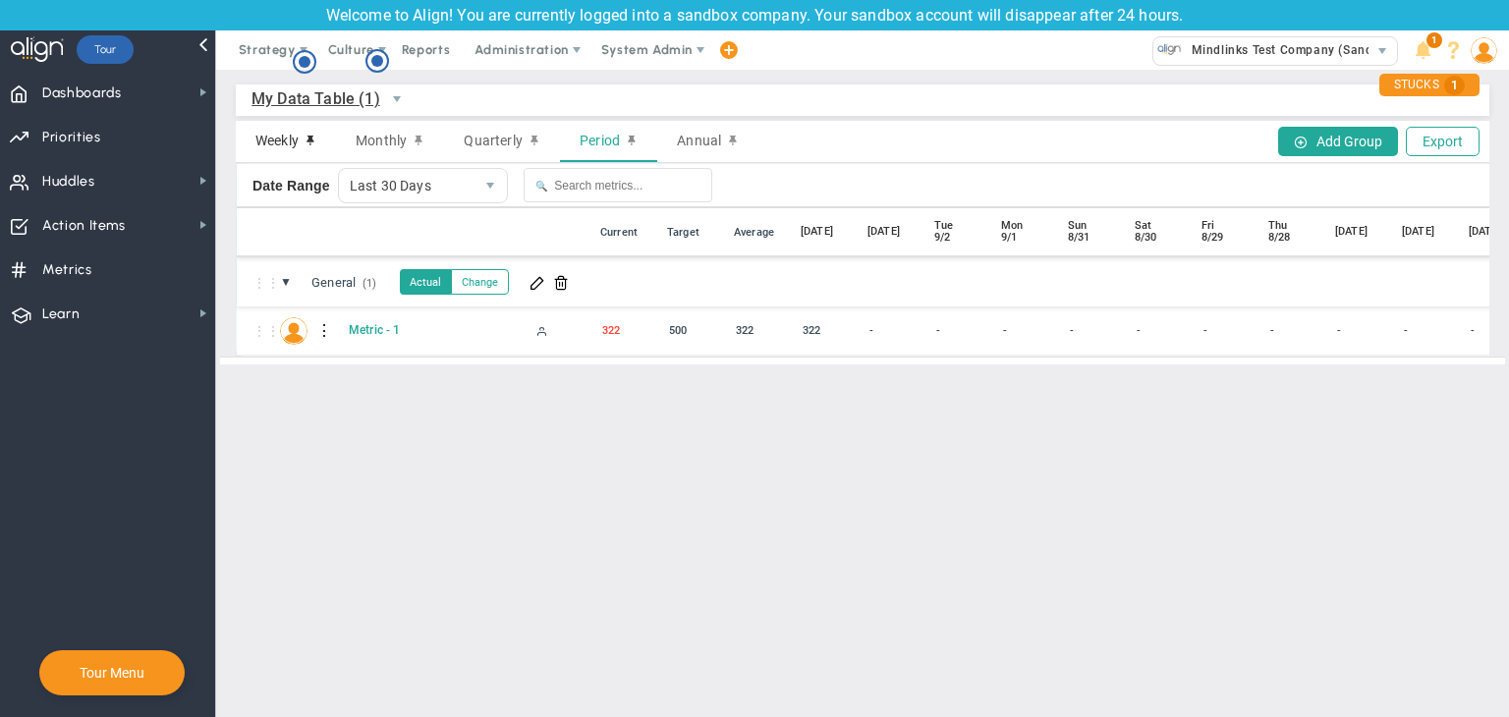
click at [284, 138] on span "Weekly" at bounding box center [276, 141] width 43 height 16
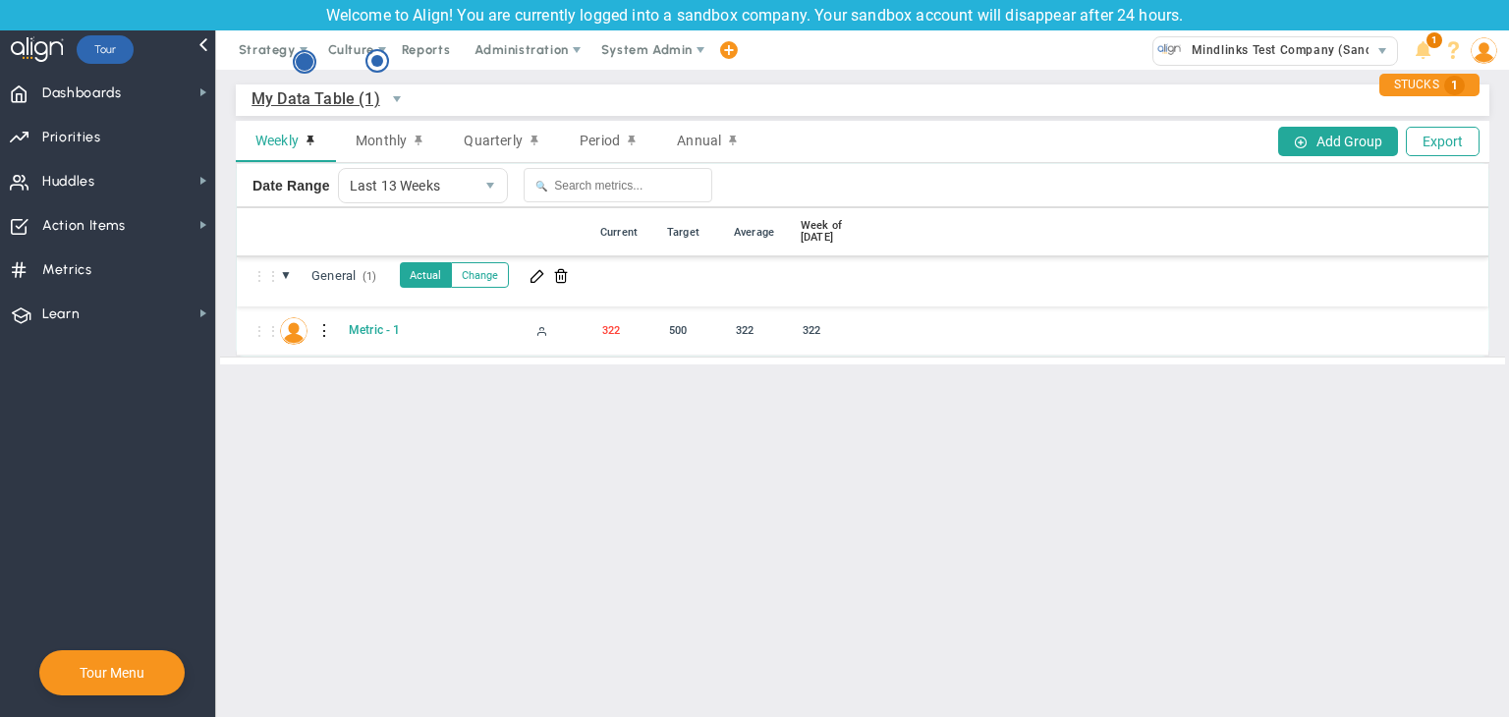
click at [303, 67] on circle "Hotspot (open by clicking or pressing space/enter)" at bounding box center [305, 62] width 18 height 18
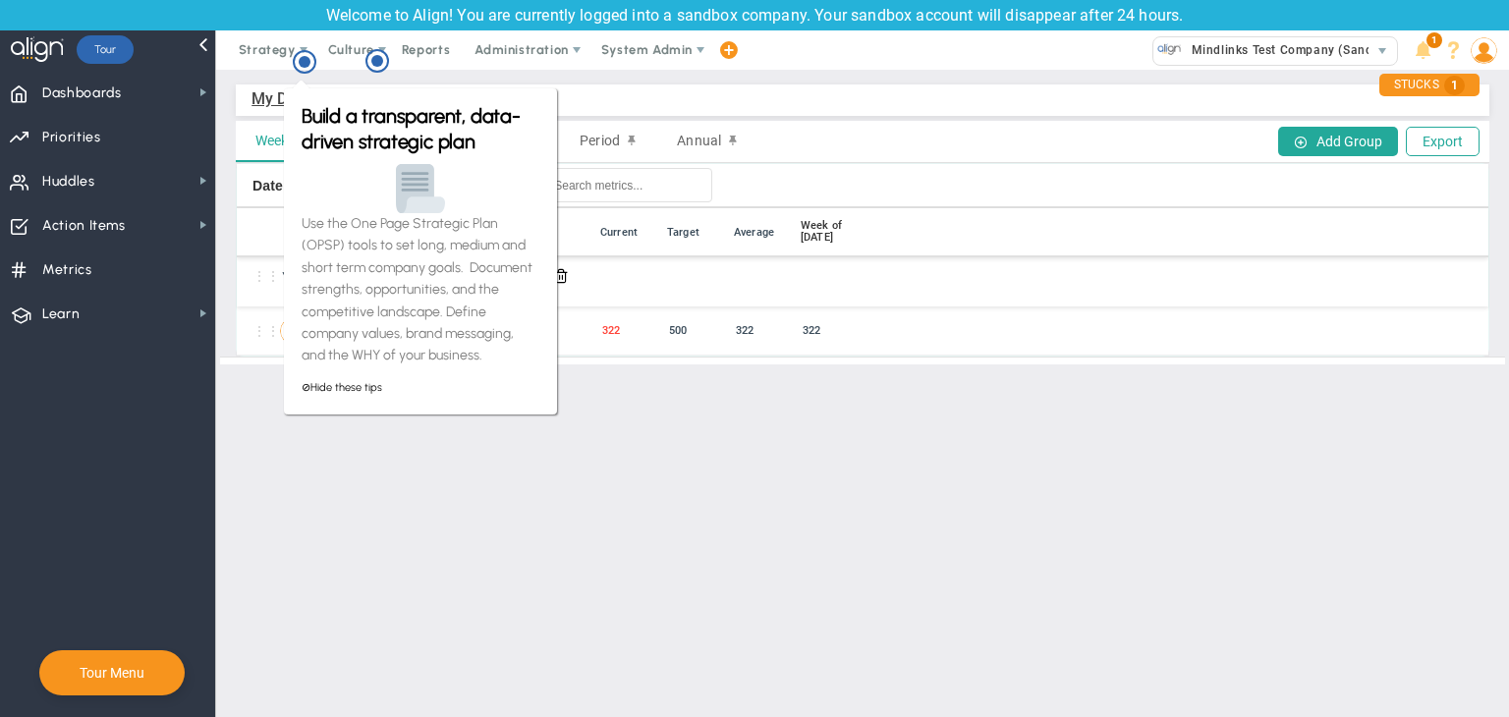
click at [699, 516] on main "My Data Table (1) My Data Table → My Data Table Weekly Monthly Quarterly Period…" at bounding box center [862, 393] width 1293 height 647
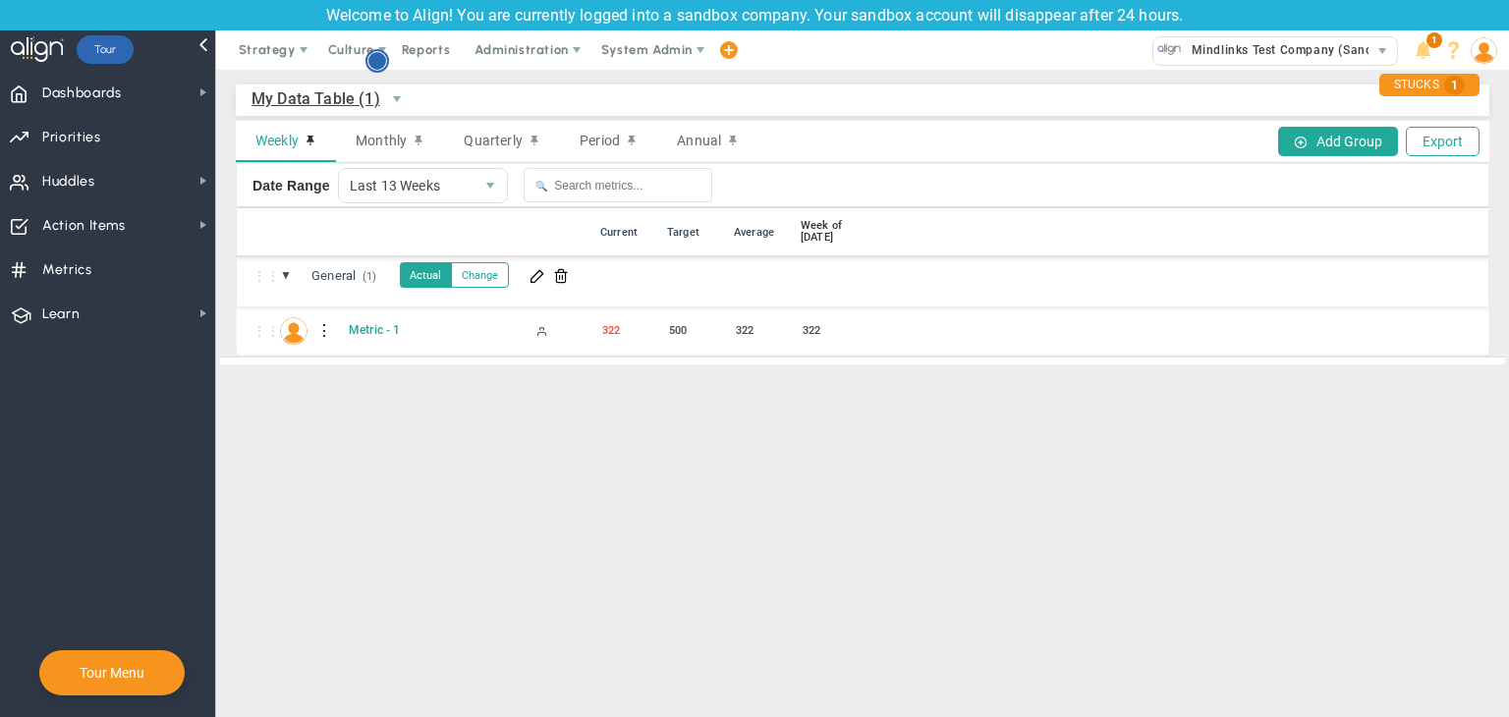
click at [378, 64] on circle "Hotspot (open by clicking or pressing space/enter)" at bounding box center [377, 61] width 18 height 18
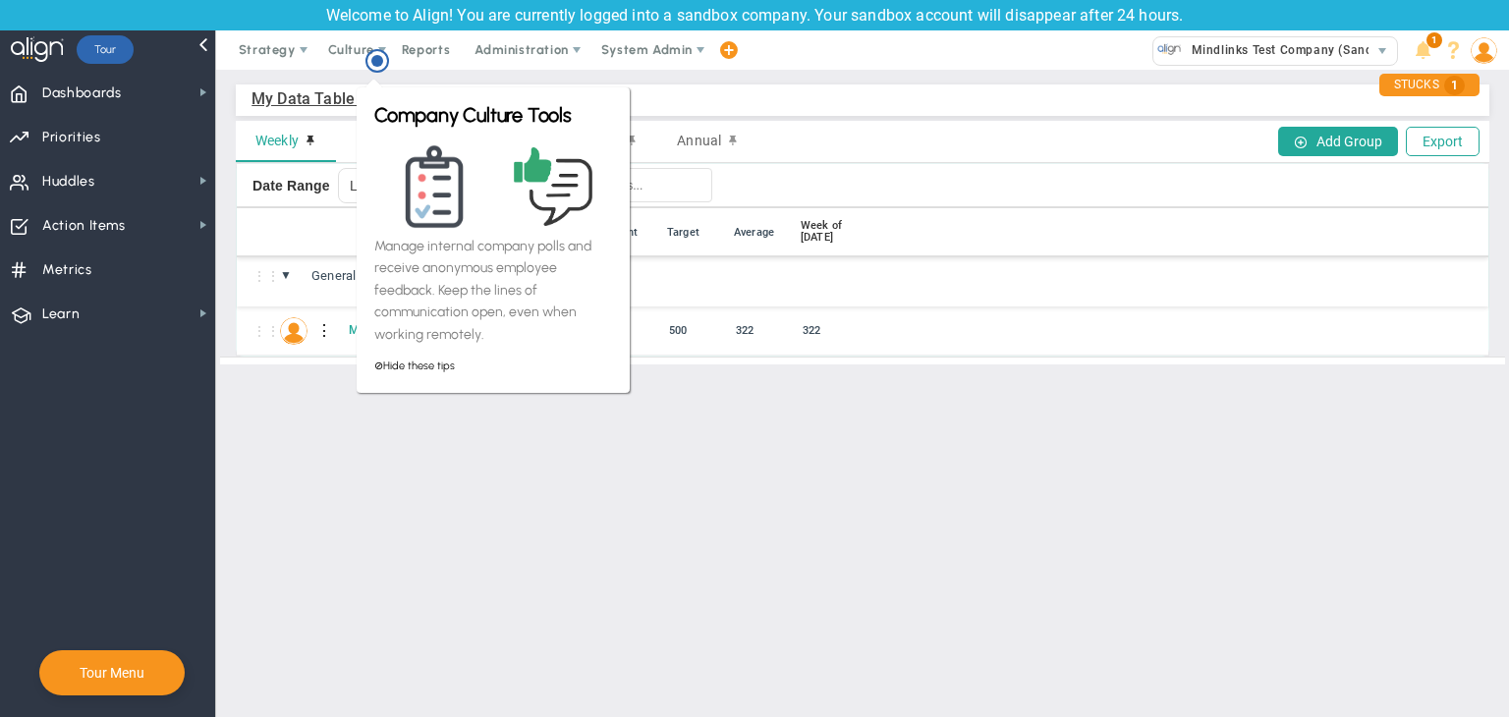
click at [903, 400] on main "My Data Table (1) My Data Table → My Data Table Weekly Monthly Quarterly Period…" at bounding box center [862, 393] width 1293 height 647
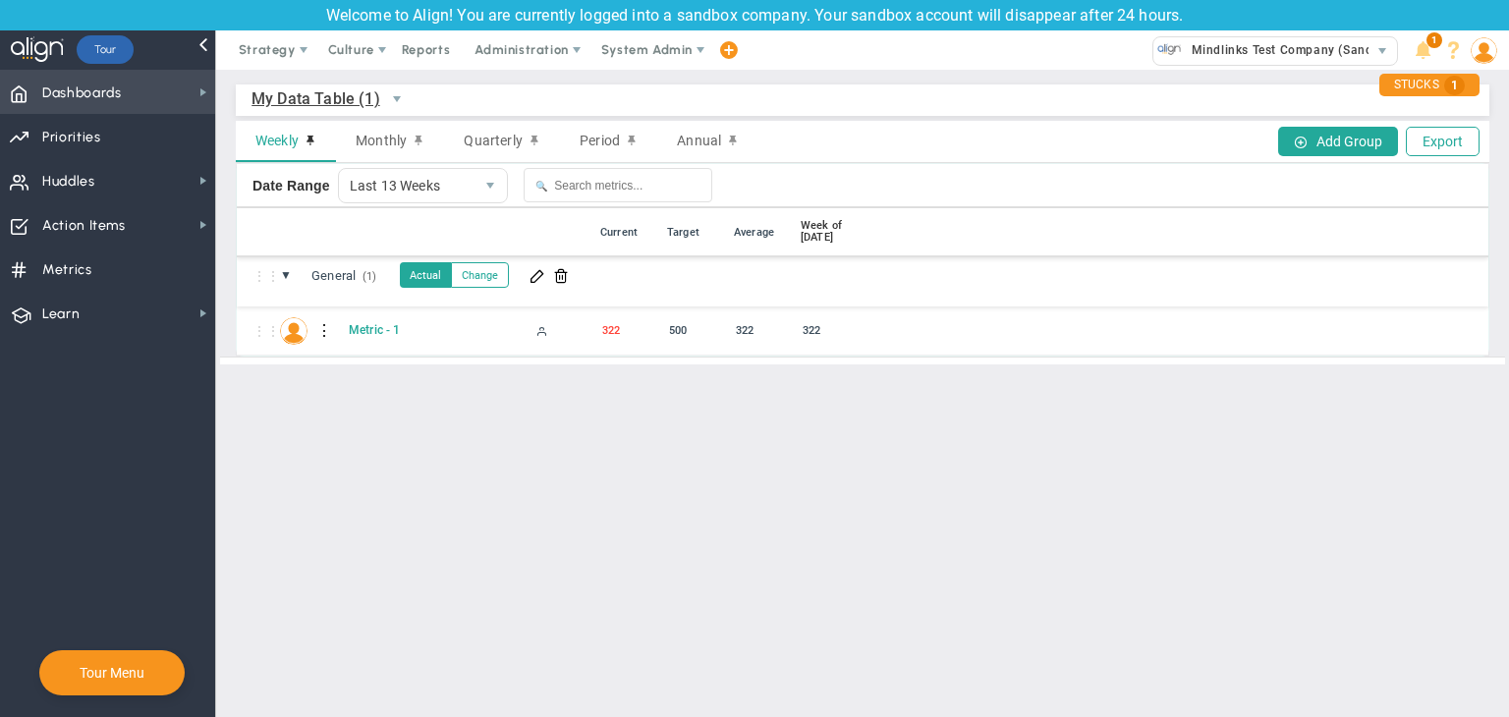
click at [160, 100] on span "Dashboards Dashboards" at bounding box center [107, 92] width 215 height 44
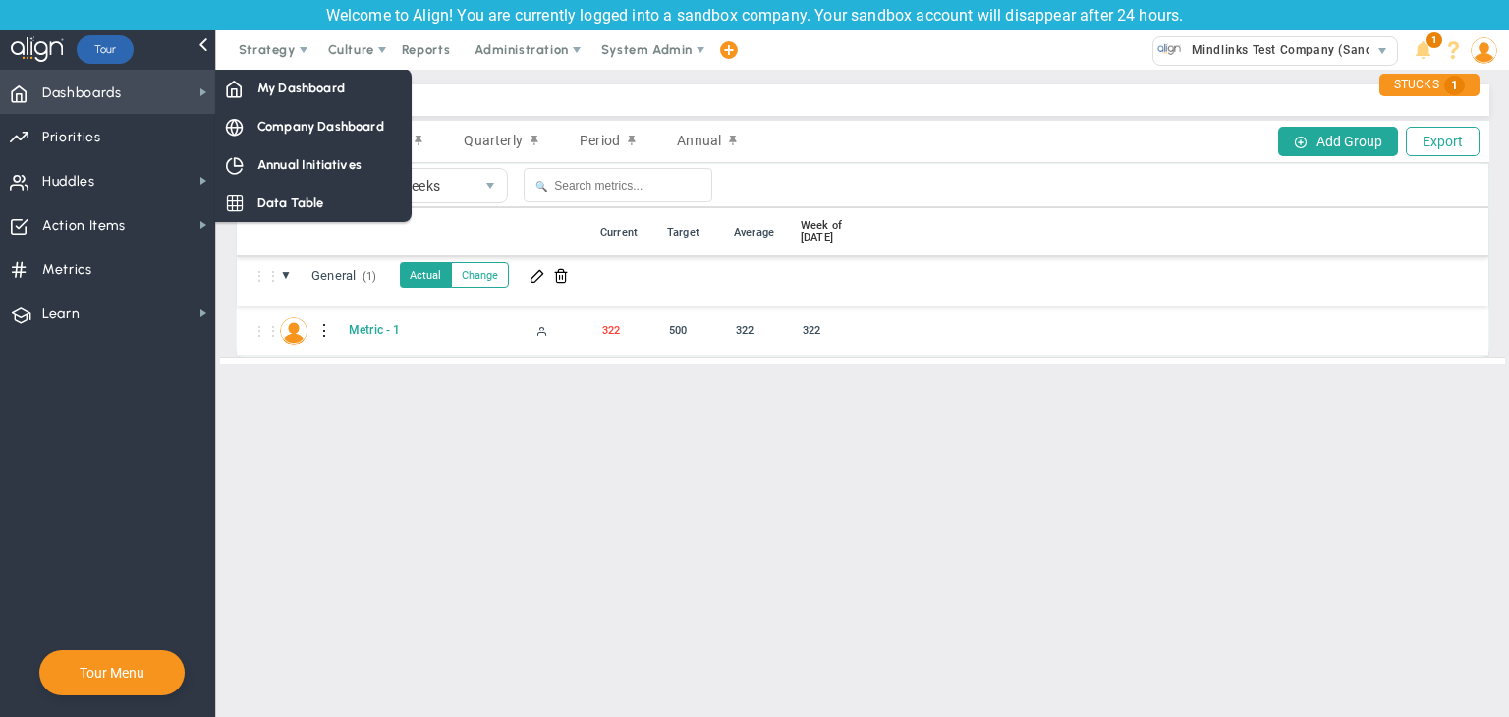
click at [178, 103] on span "Dashboards Dashboards" at bounding box center [107, 92] width 215 height 44
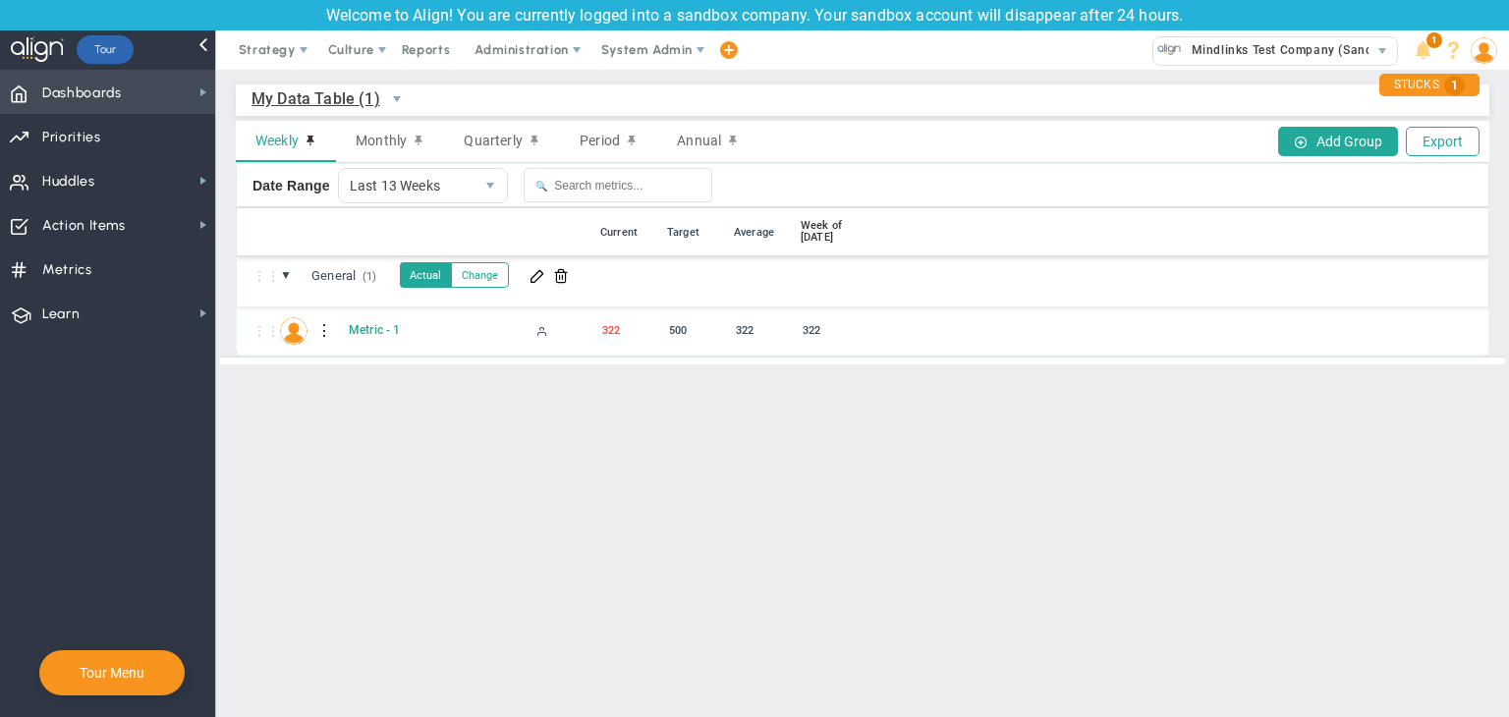
click at [178, 103] on span "Dashboards Dashboards" at bounding box center [107, 92] width 215 height 44
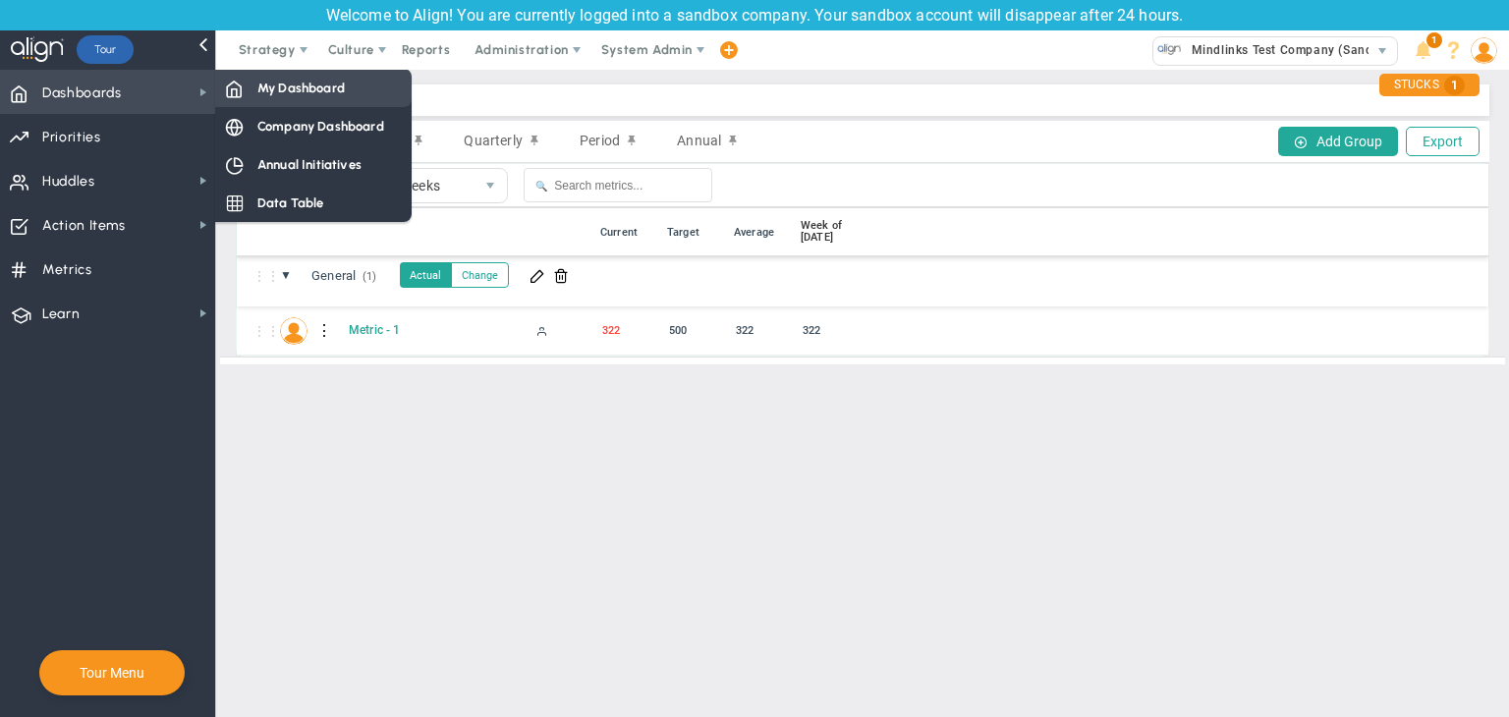
click at [322, 97] on div "My Dashboard" at bounding box center [313, 88] width 196 height 38
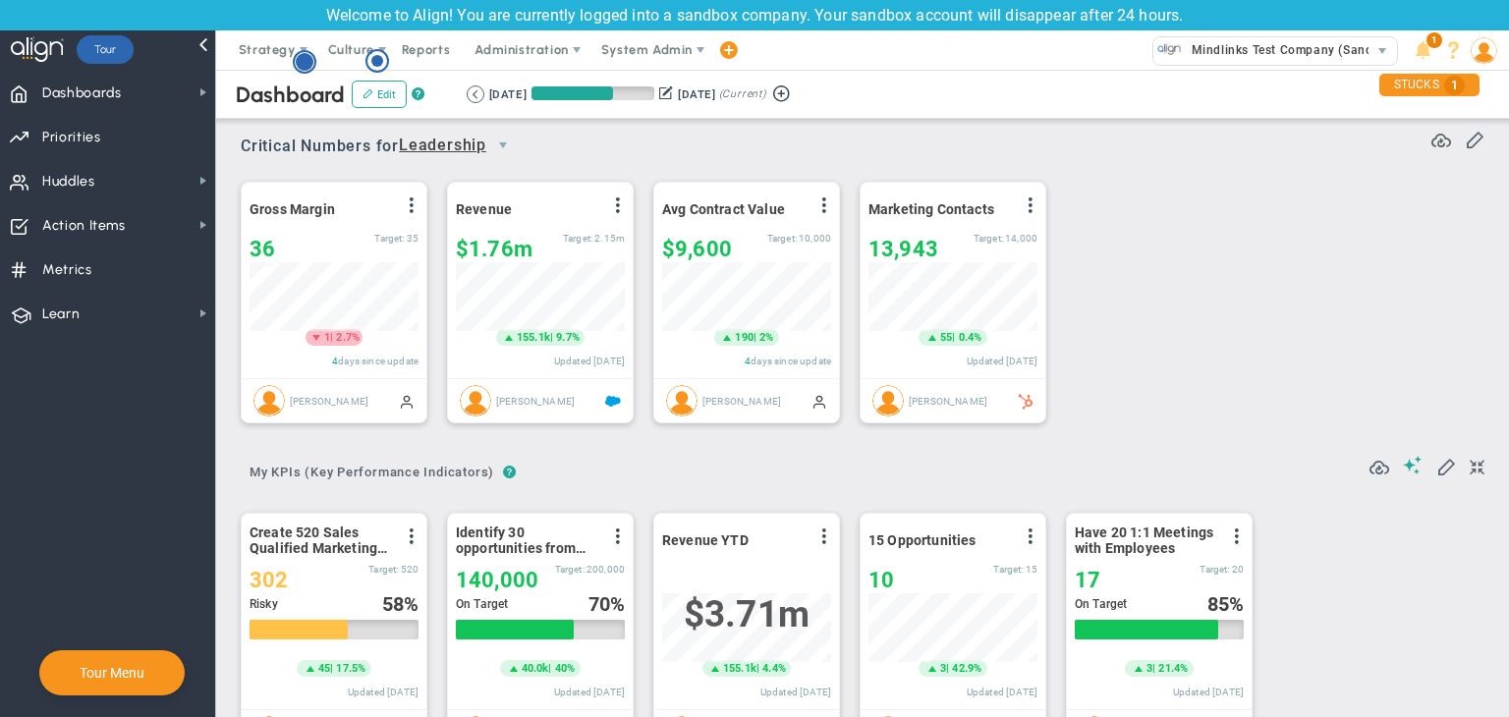
click at [300, 67] on g "Hotspot (open by clicking or pressing space/enter)" at bounding box center [305, 62] width 22 height 22
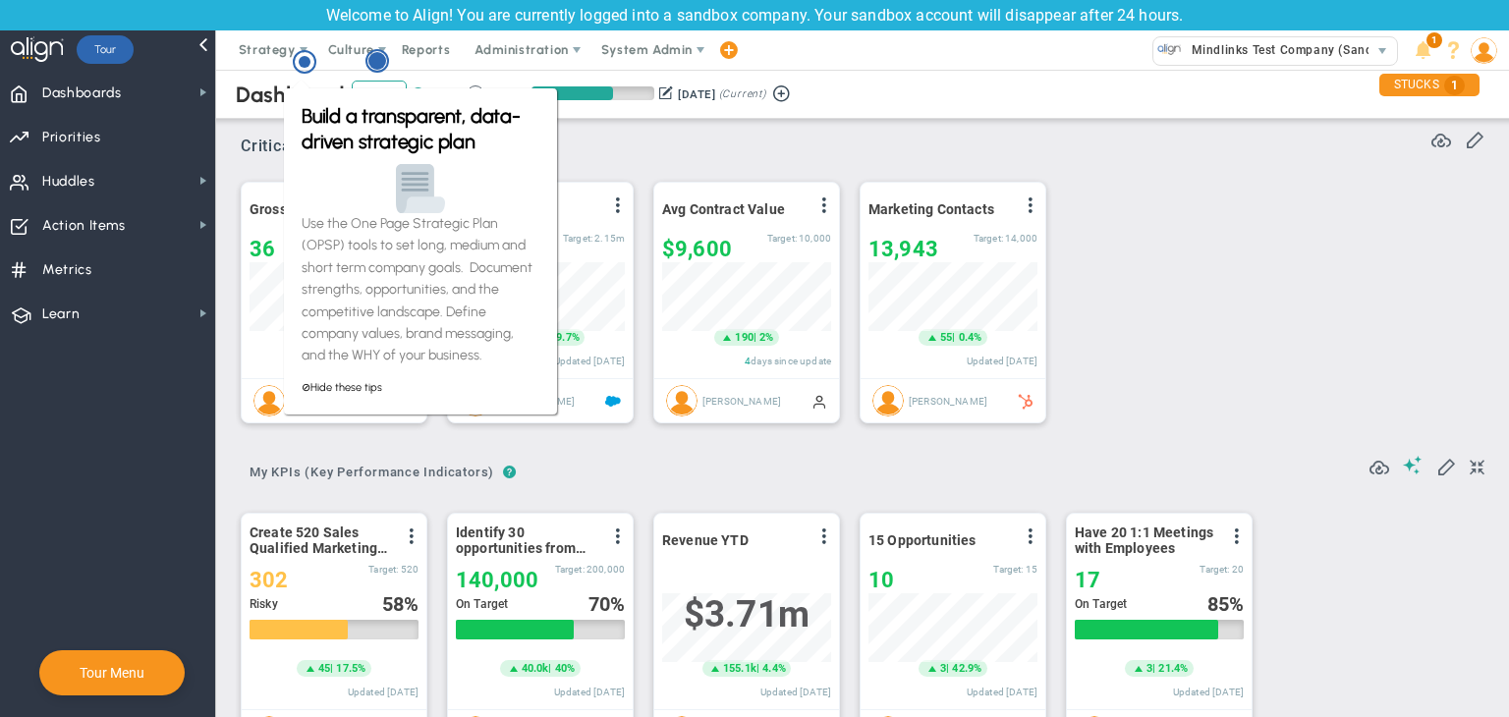
click at [373, 62] on circle "Hotspot (open by clicking or pressing space/enter)" at bounding box center [377, 61] width 18 height 18
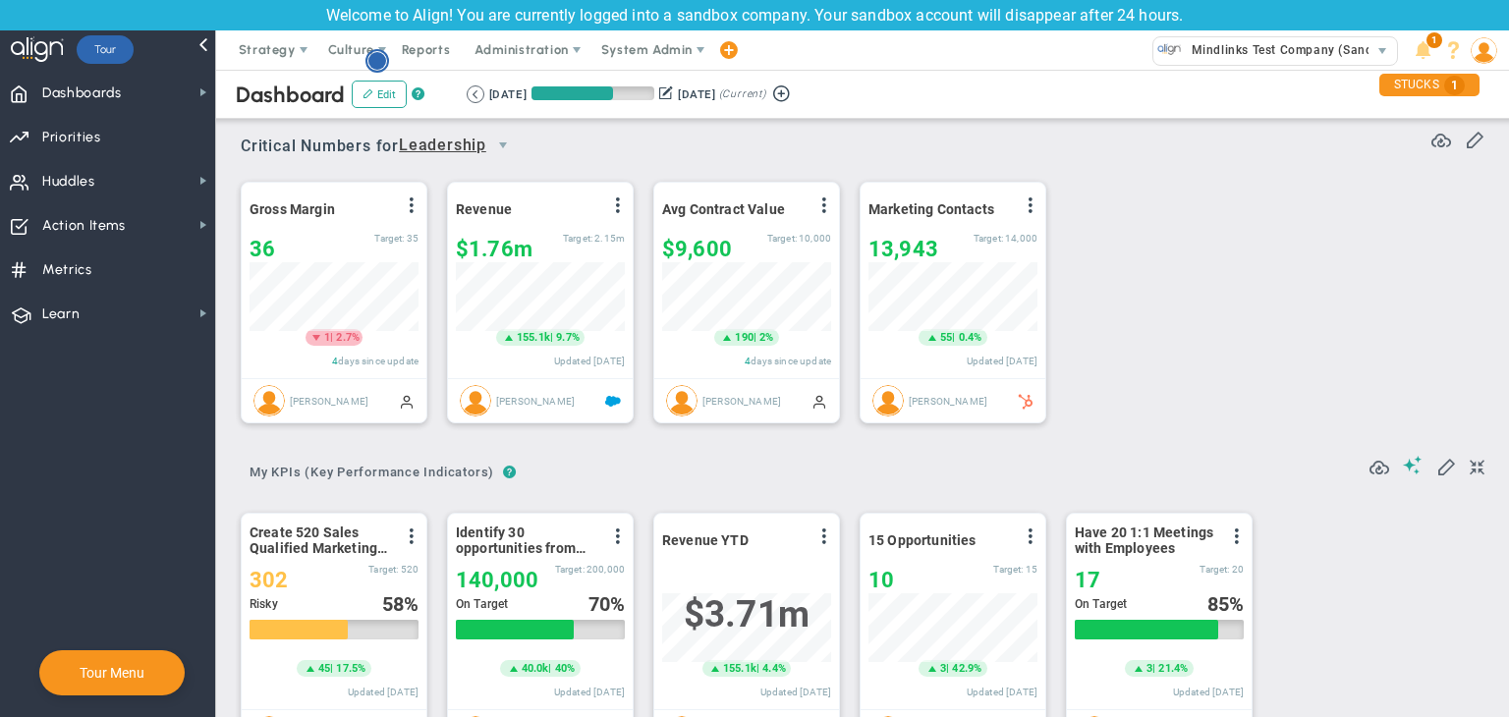
click at [377, 70] on icon "Hotspot (open by clicking or pressing space/enter)" at bounding box center [377, 61] width 24 height 24
click at [59, 226] on span "Action Items" at bounding box center [83, 225] width 83 height 41
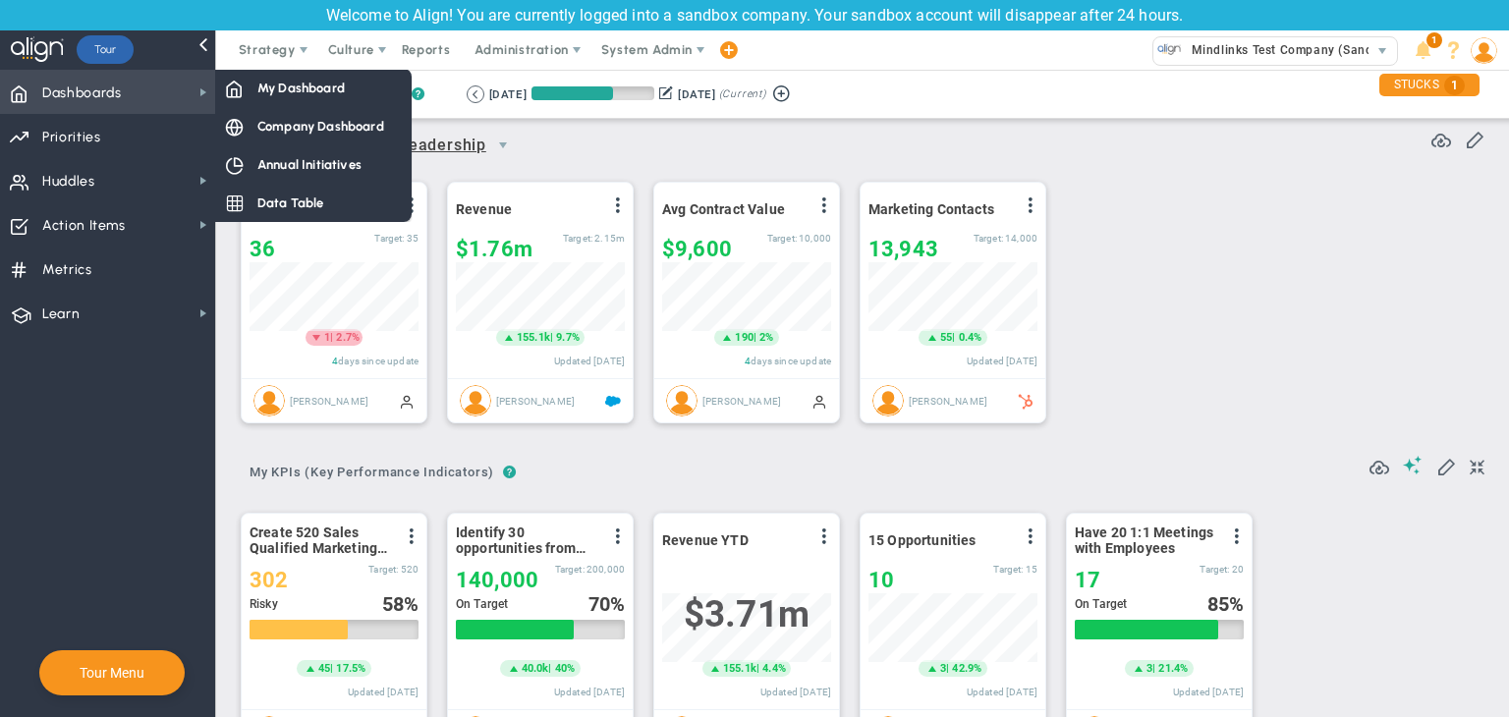
click at [146, 74] on span "Dashboards Dashboards" at bounding box center [107, 92] width 215 height 44
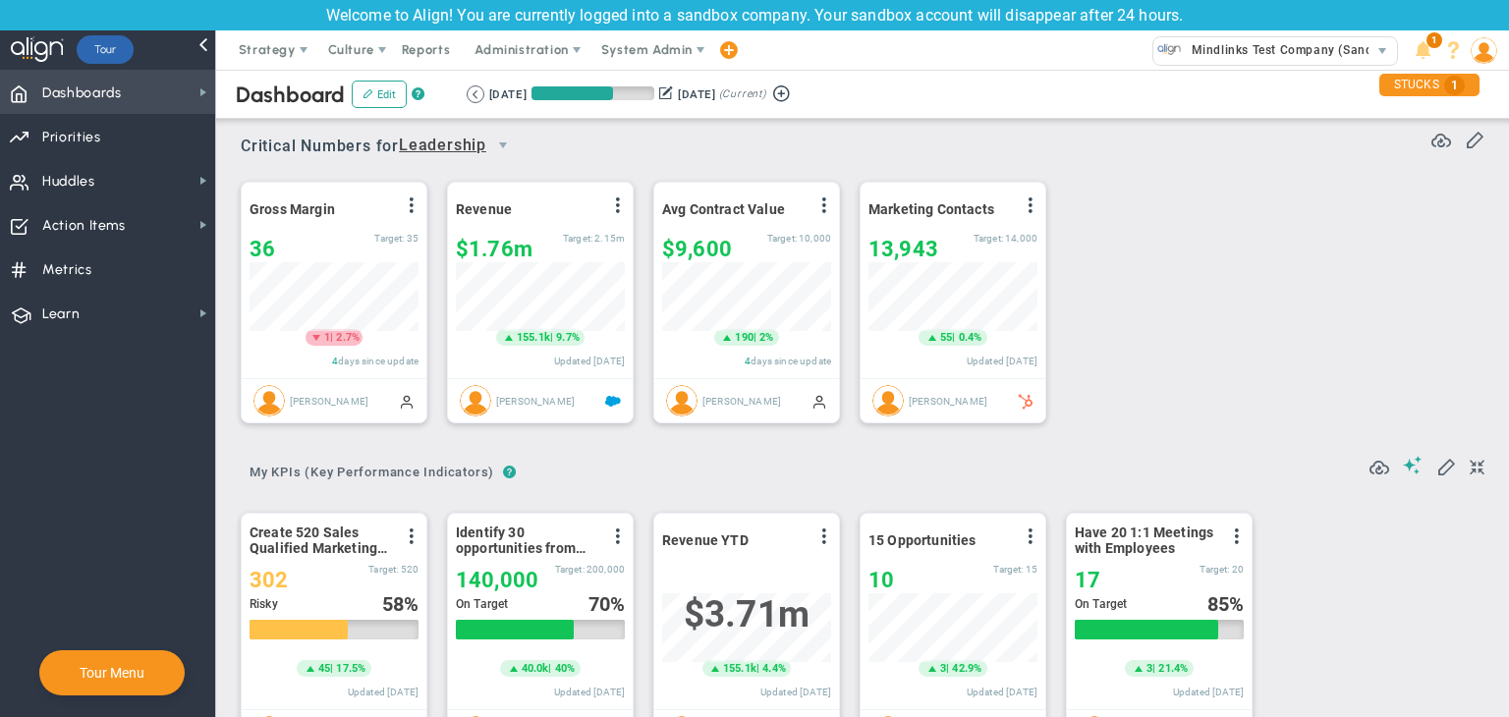
click at [149, 76] on span "Dashboards Dashboards" at bounding box center [107, 92] width 215 height 44
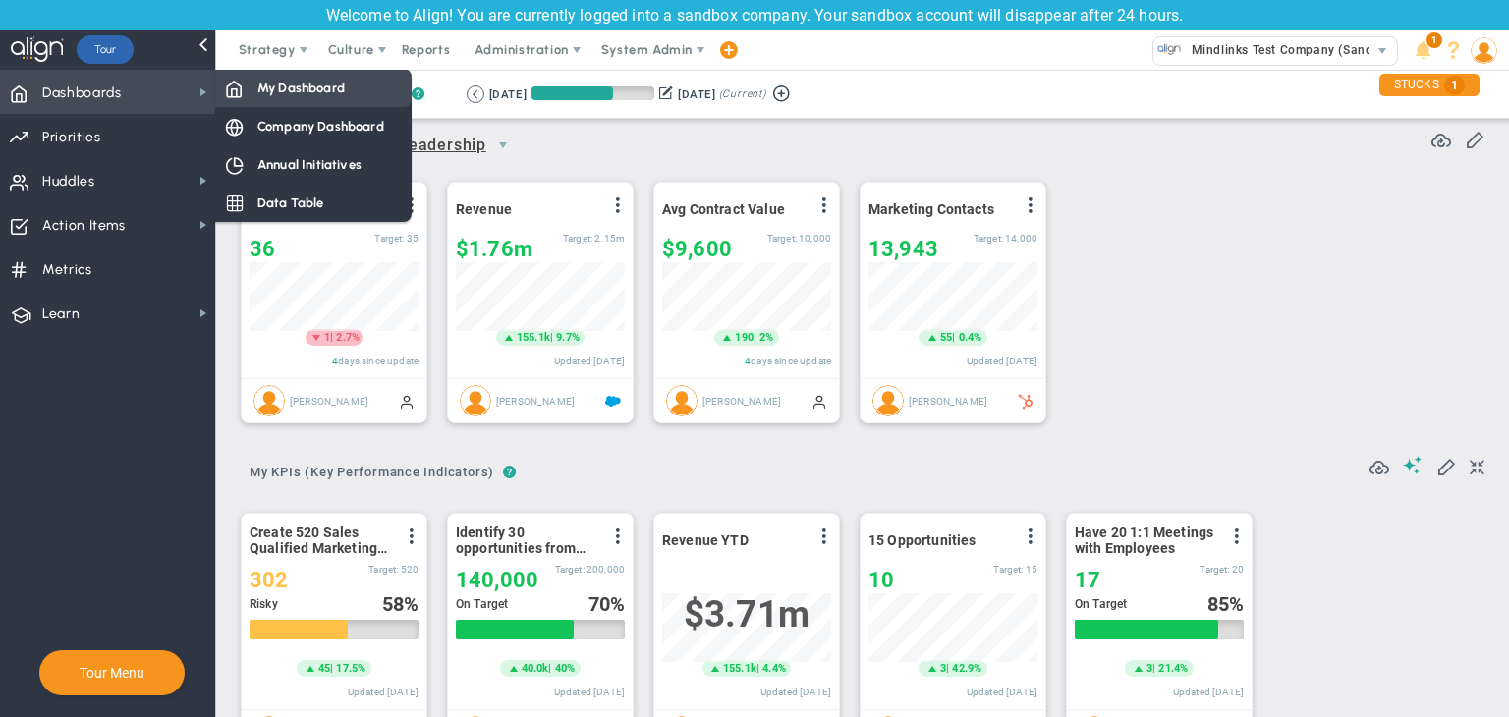
click at [237, 93] on span at bounding box center [234, 88] width 18 height 18
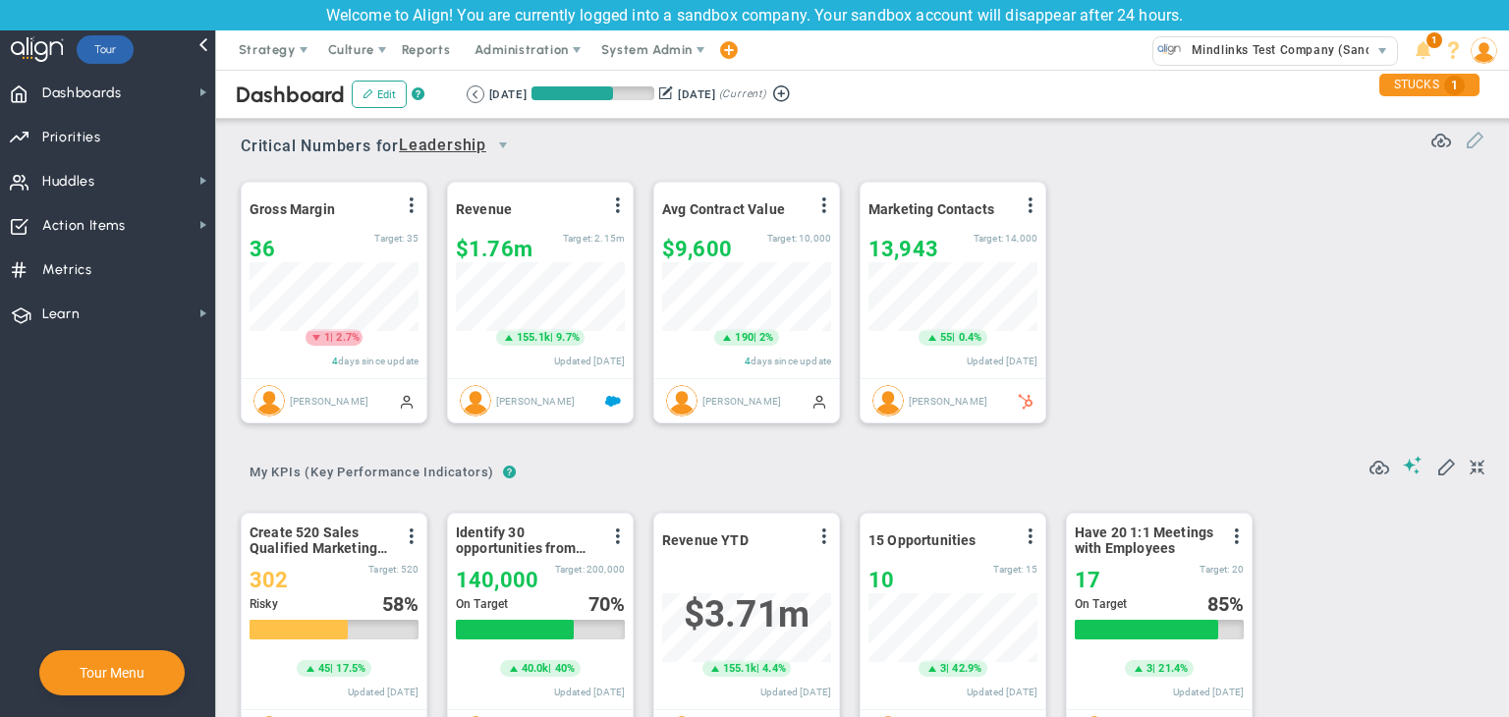
click at [1464, 136] on span at bounding box center [1474, 139] width 20 height 20
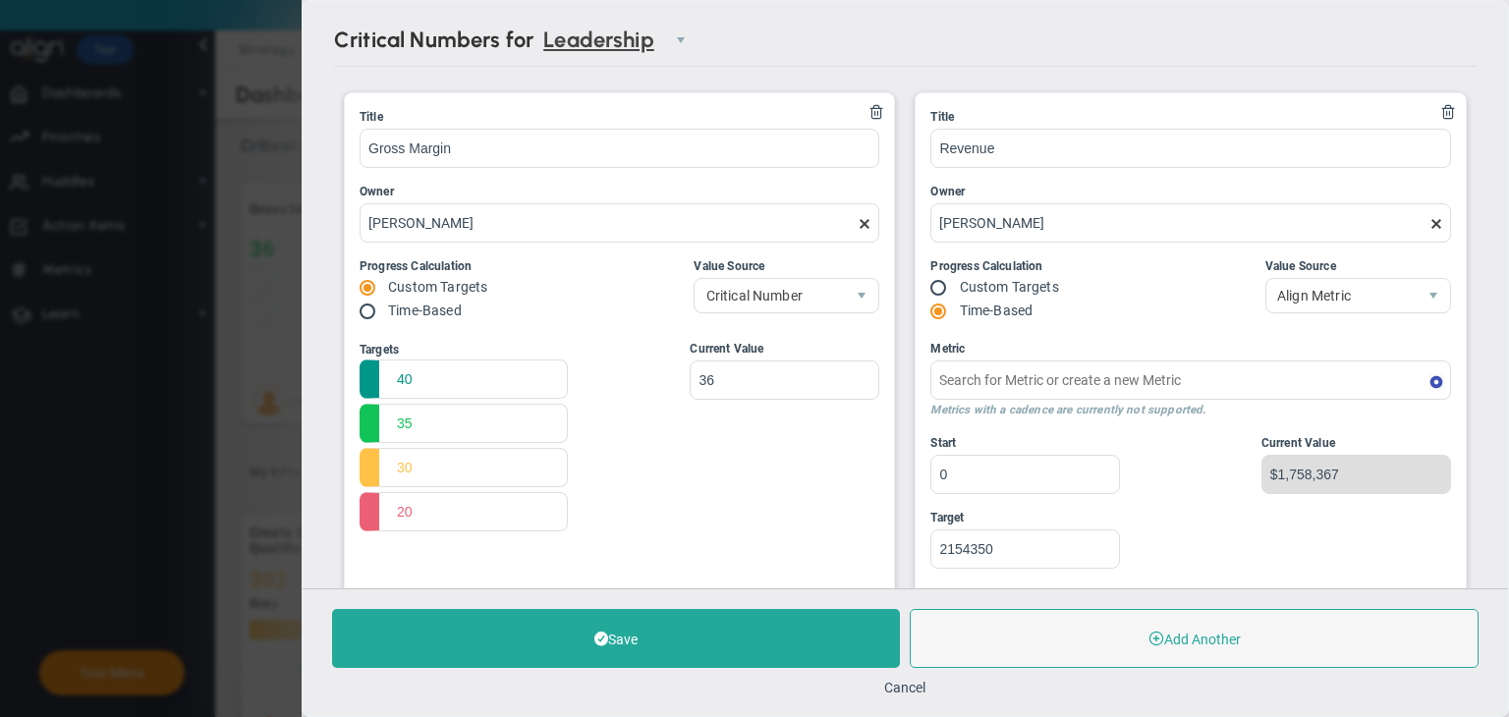
type input "Quarterly Revenue : Salesforce"
type input "Marketing Contacts : HubSpot"
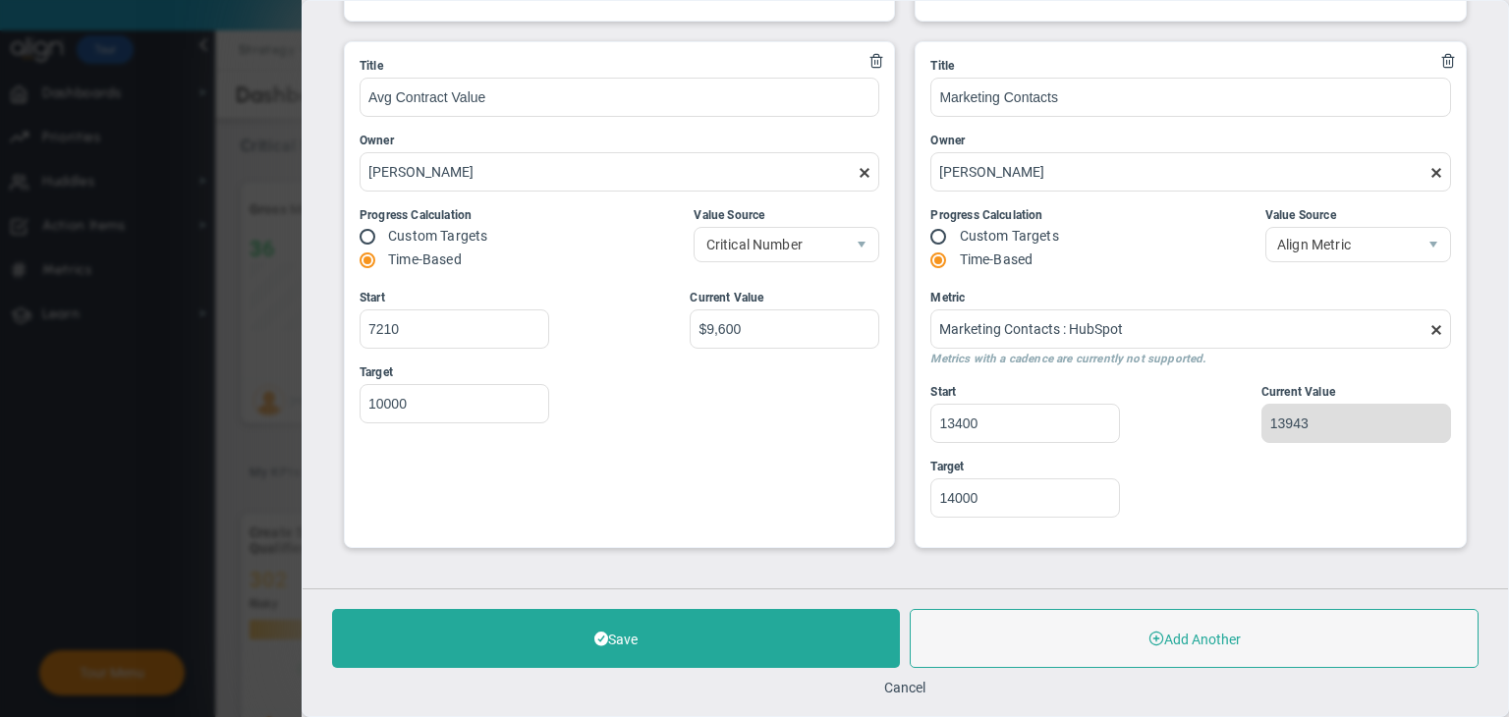
click at [1080, 606] on div "Save Add Another Cancel" at bounding box center [905, 652] width 1205 height 128
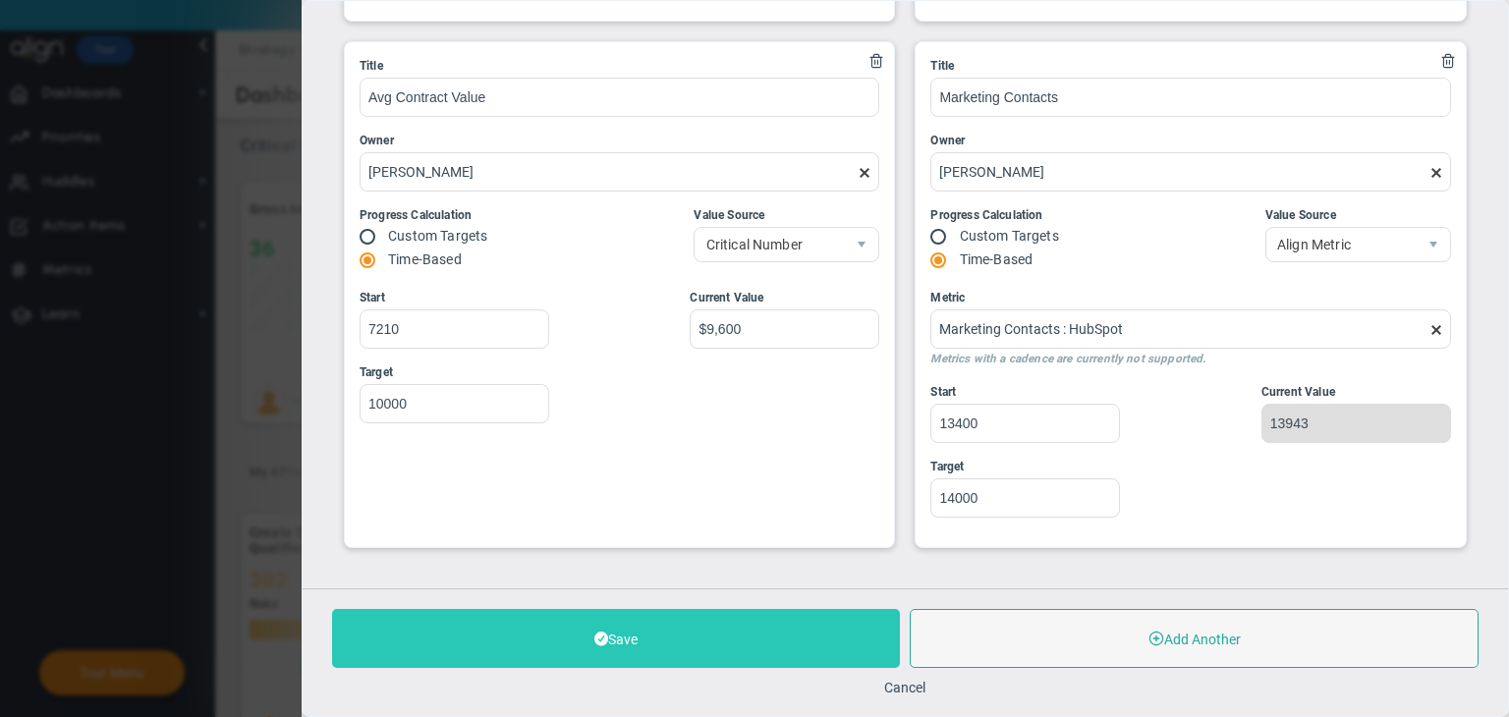
click at [1075, 634] on button "Add Another" at bounding box center [1194, 638] width 568 height 59
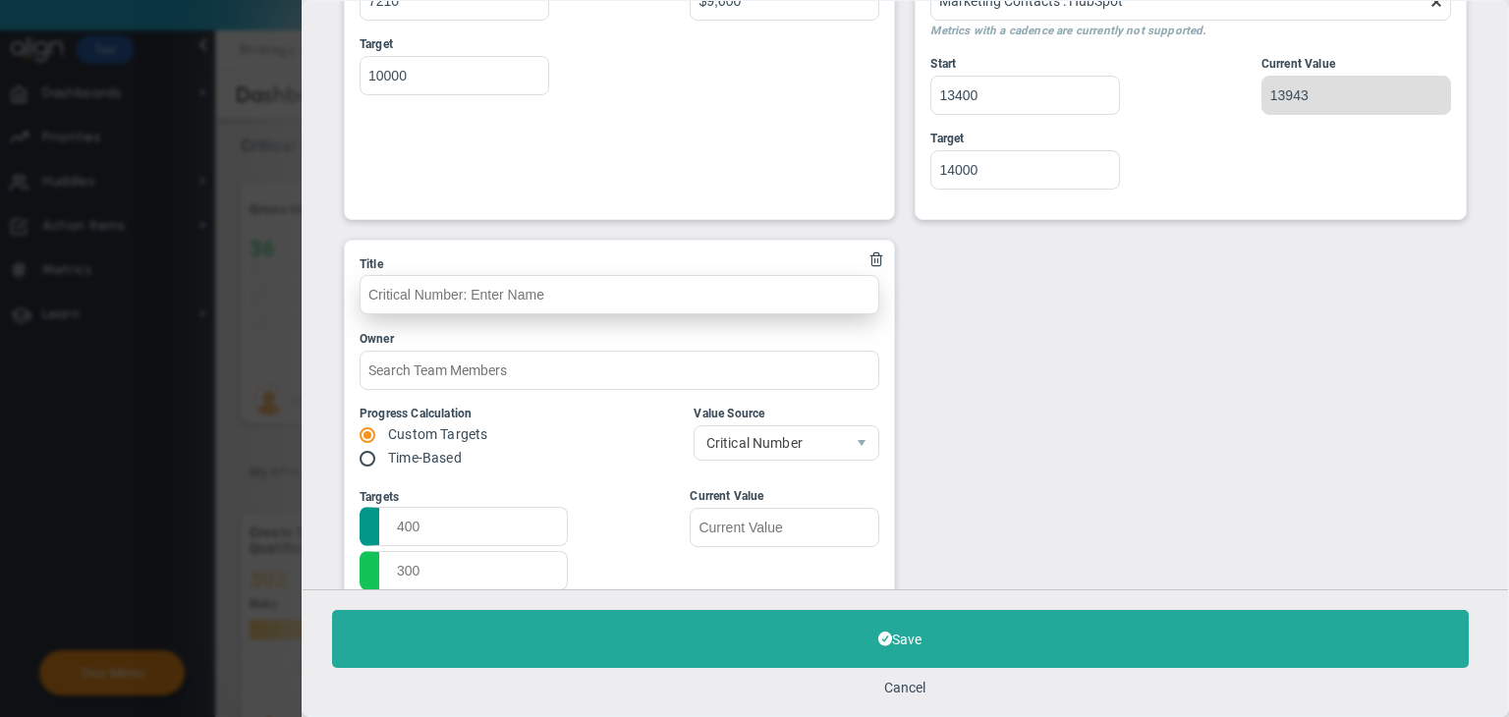
click at [578, 275] on input "text" at bounding box center [619, 294] width 520 height 39
type input "c"
type input "N"
type input "B"
type input "t"
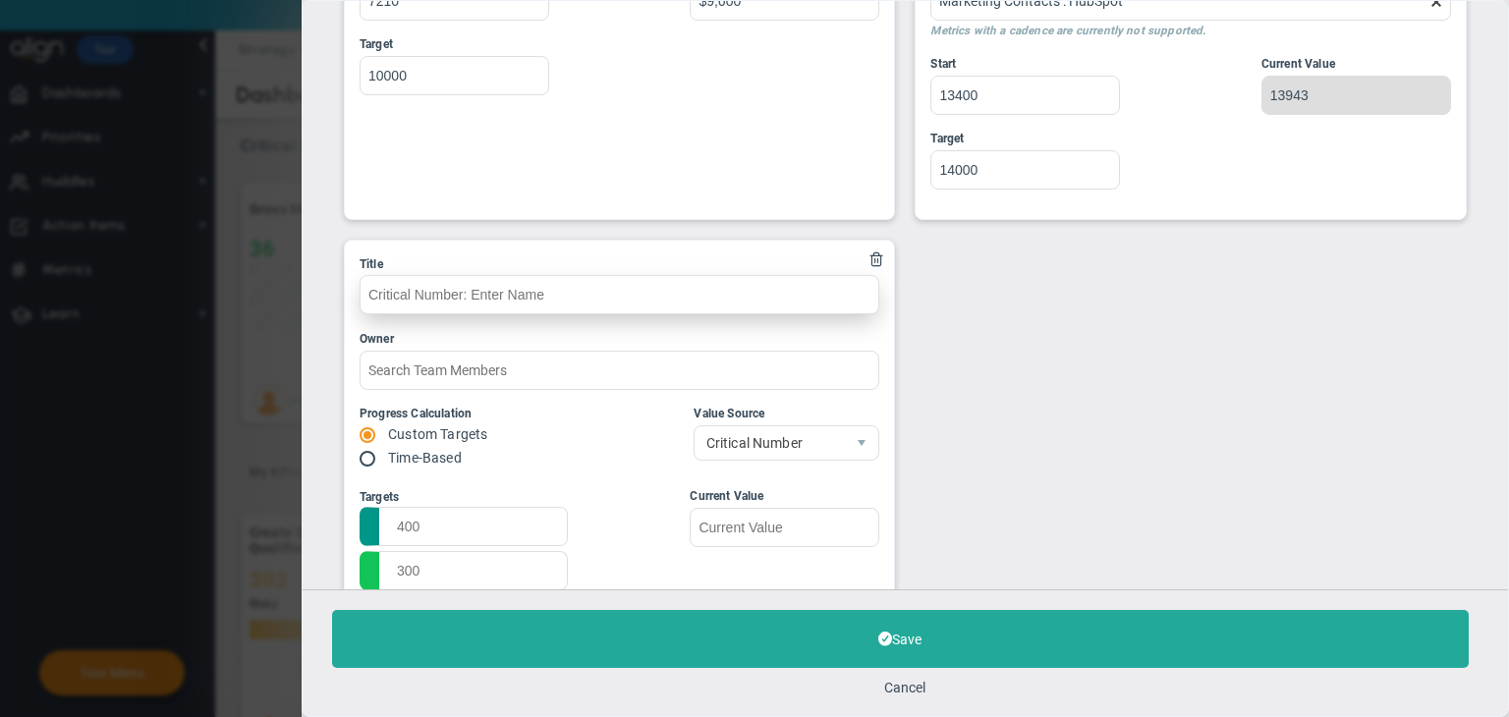
type input "t"
type input "Time Base"
click at [377, 452] on input "radio" at bounding box center [374, 460] width 20 height 16
radio input "true"
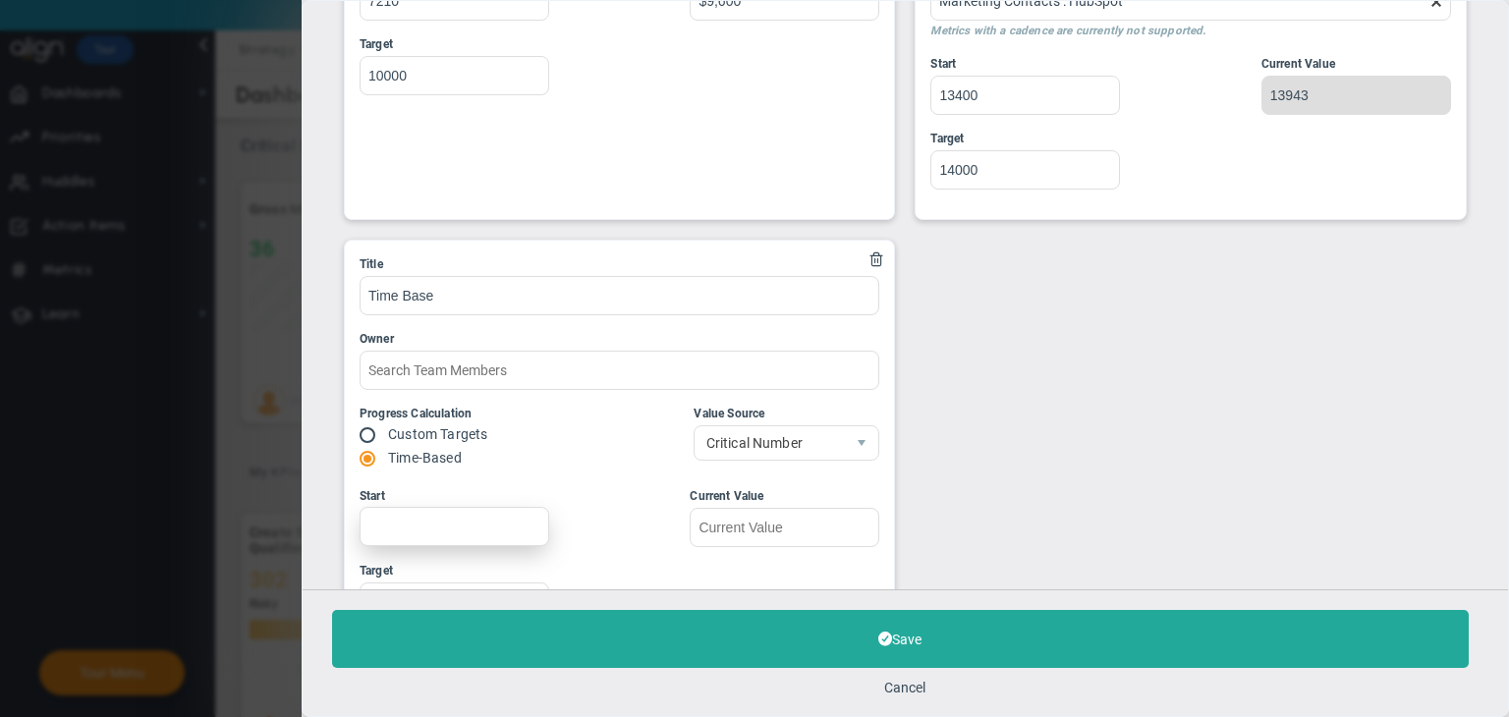
scroll to position [1009, 0]
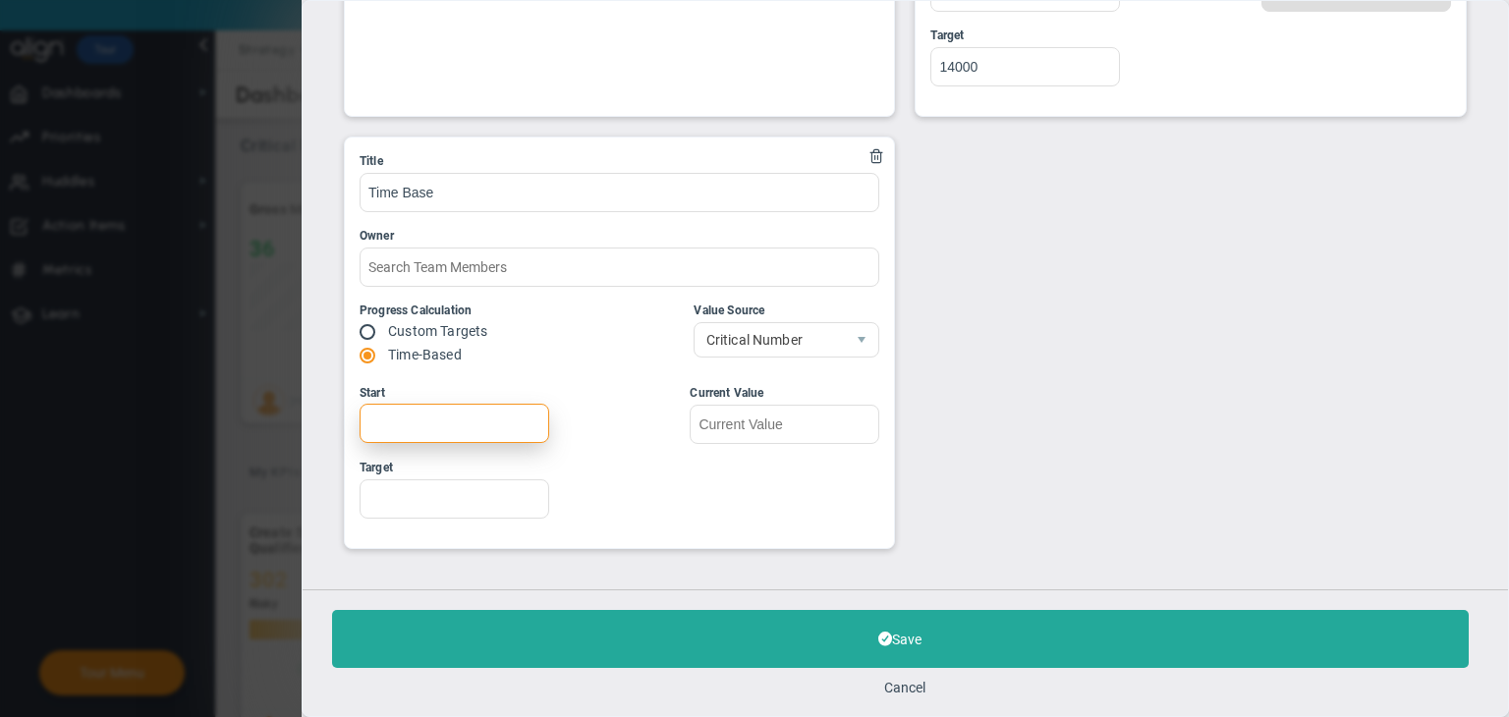
click at [475, 418] on input "Start" at bounding box center [454, 423] width 190 height 39
type input "1"
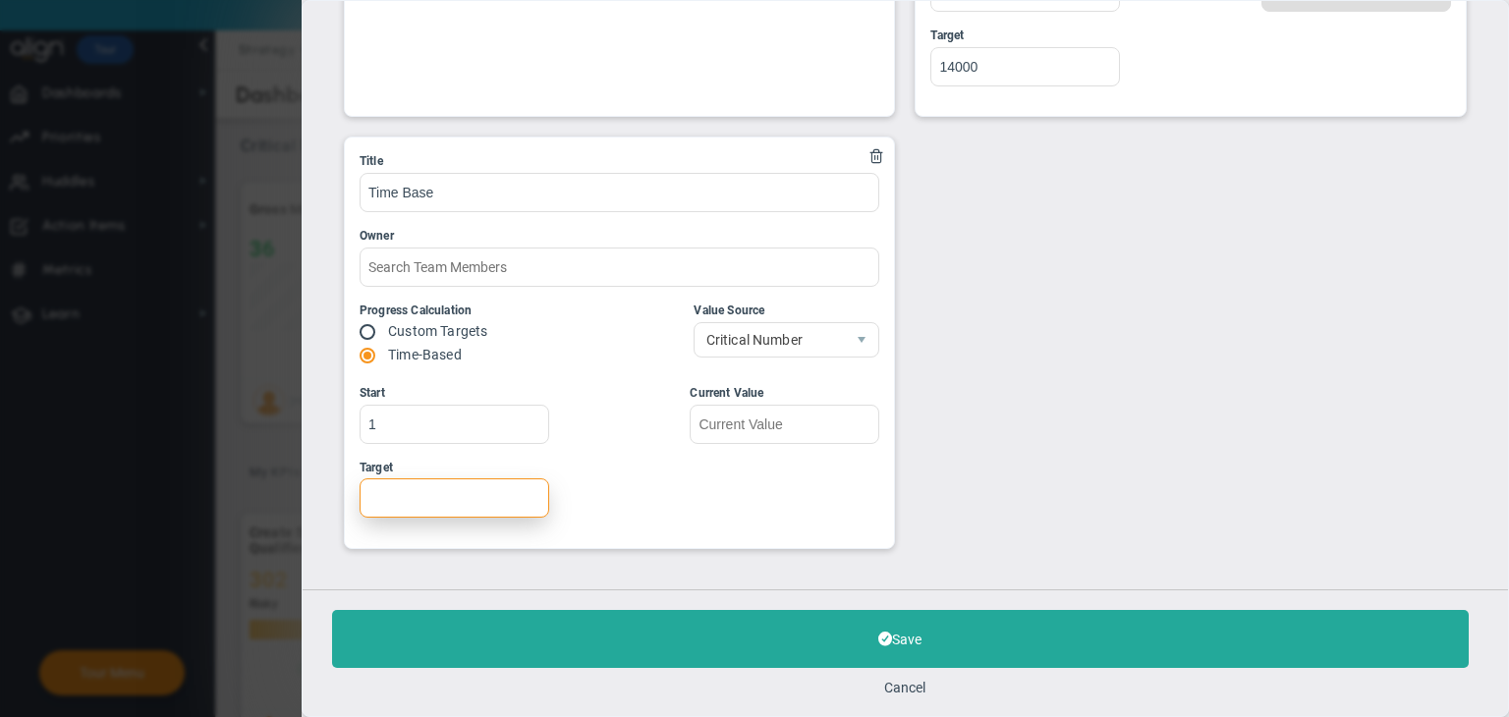
click at [411, 498] on input "Target" at bounding box center [454, 497] width 190 height 39
type input "555"
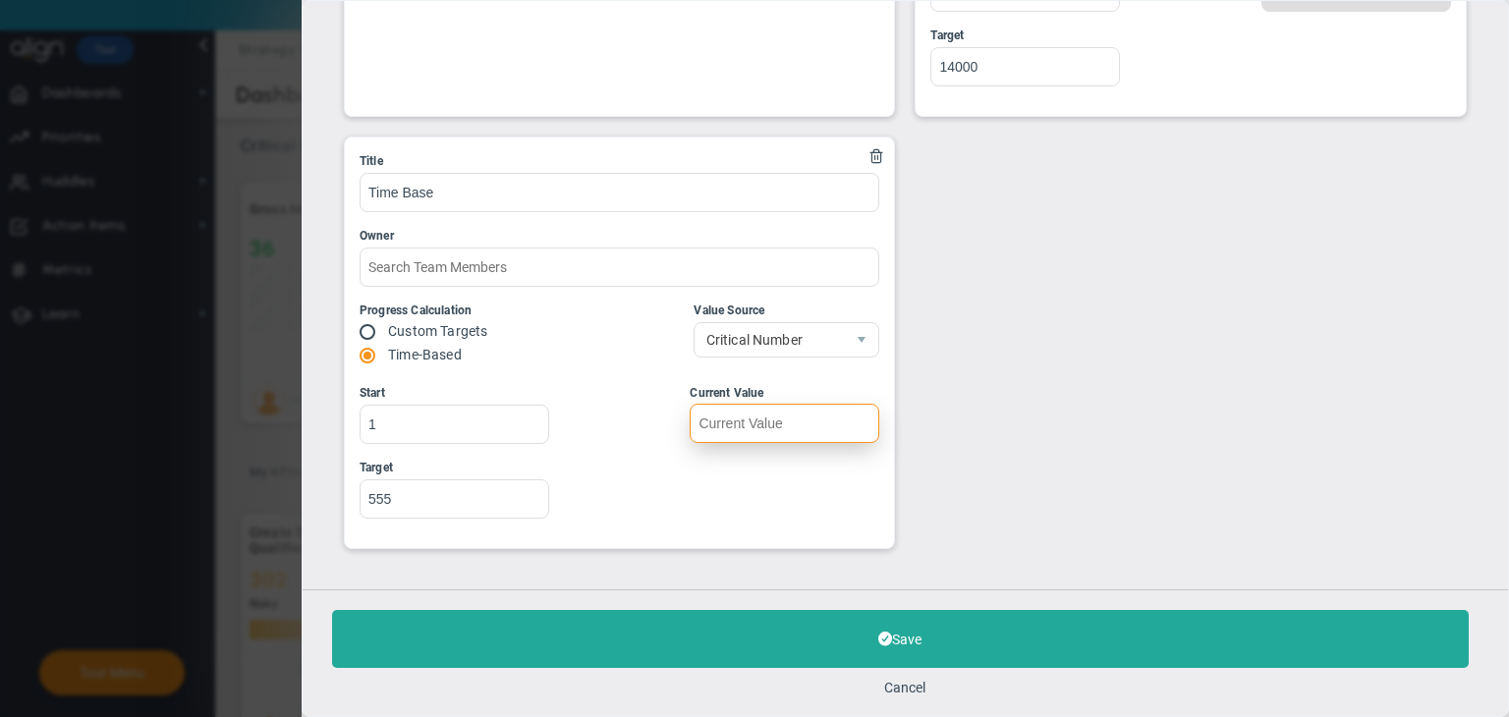
click at [743, 414] on input "text" at bounding box center [785, 423] width 190 height 39
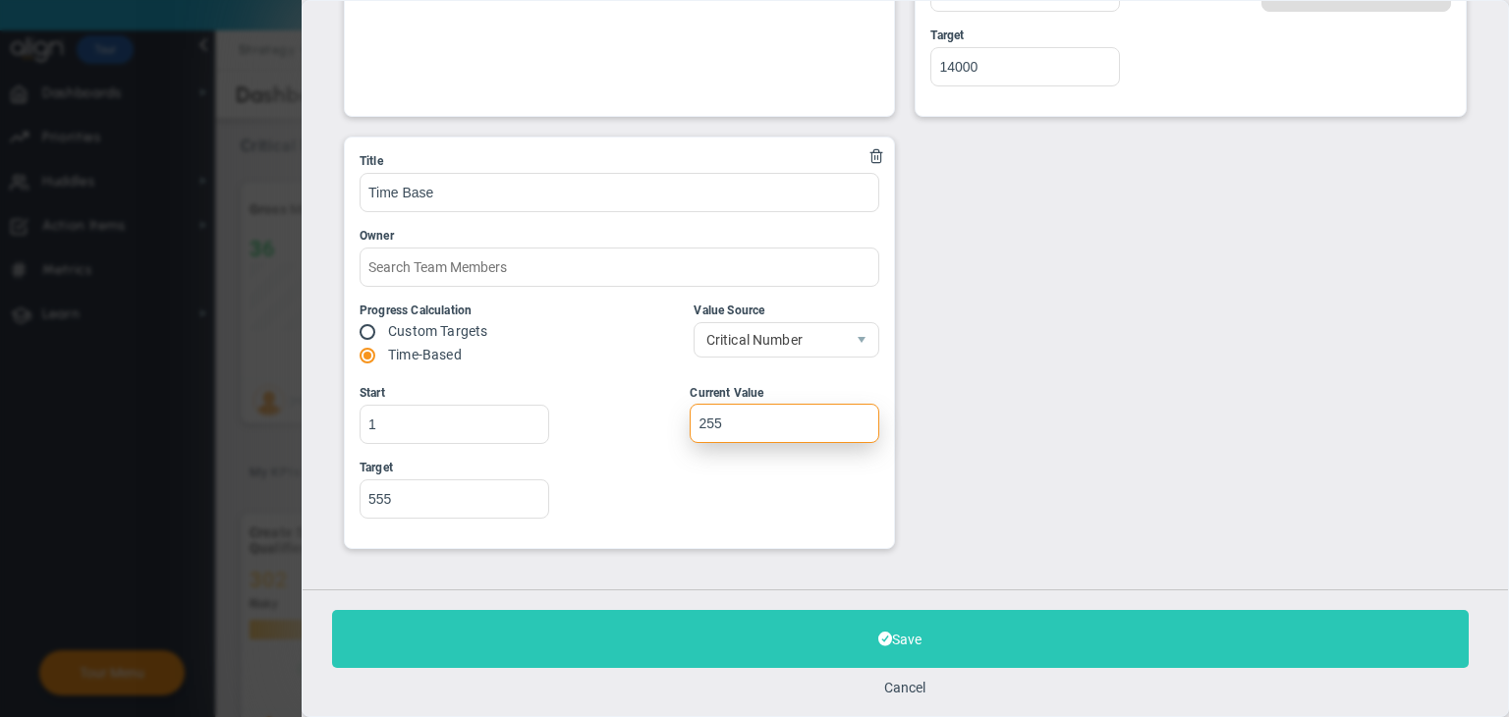
type input "255"
click at [846, 613] on button "Save" at bounding box center [900, 639] width 1136 height 58
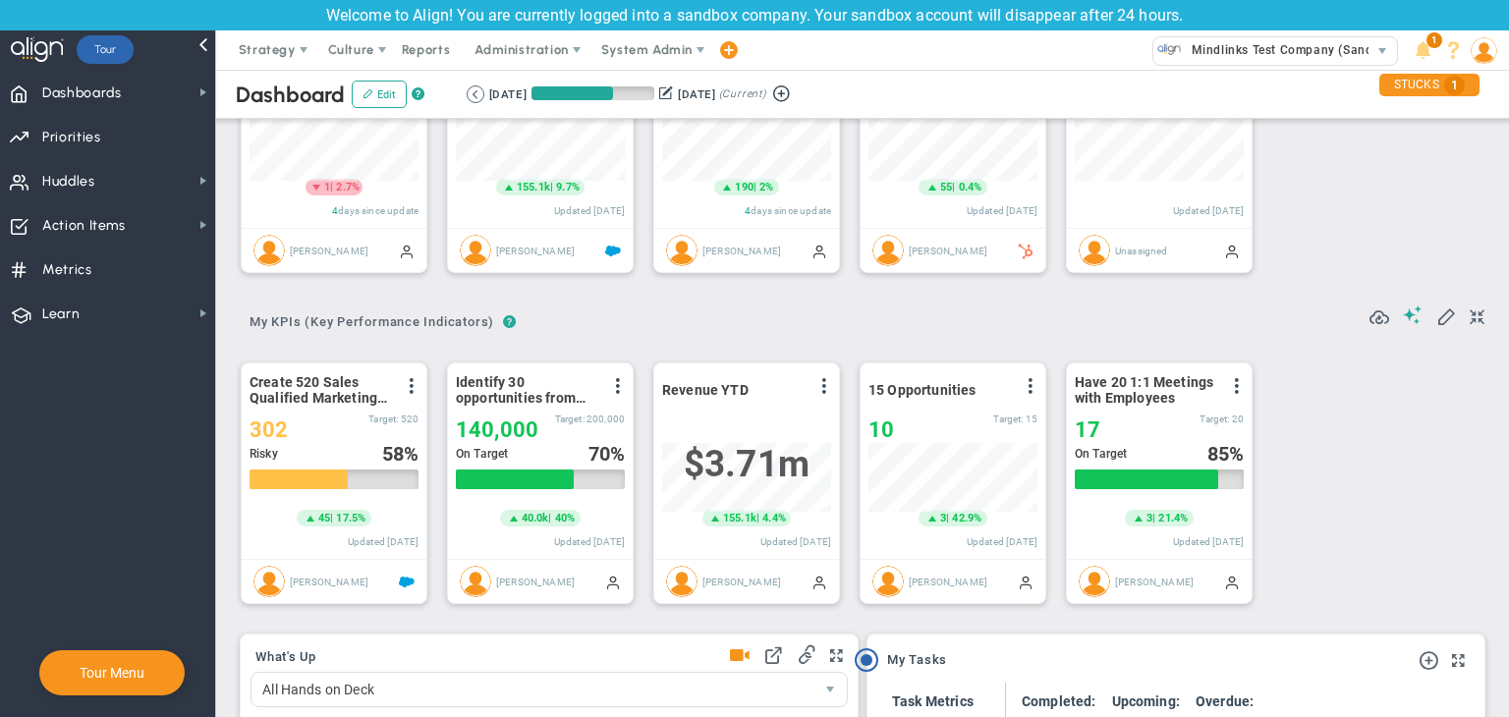
scroll to position [98, 0]
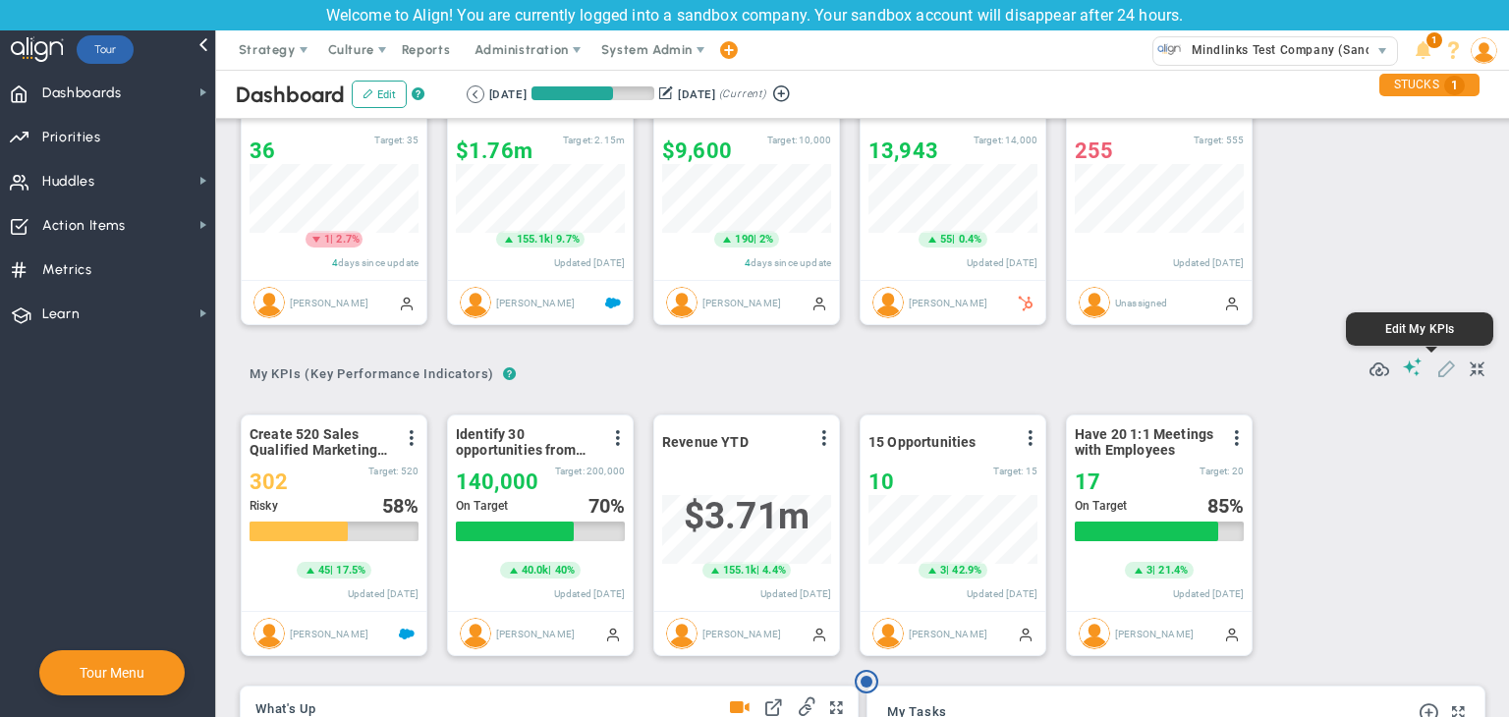
click at [1436, 363] on span at bounding box center [1446, 368] width 20 height 20
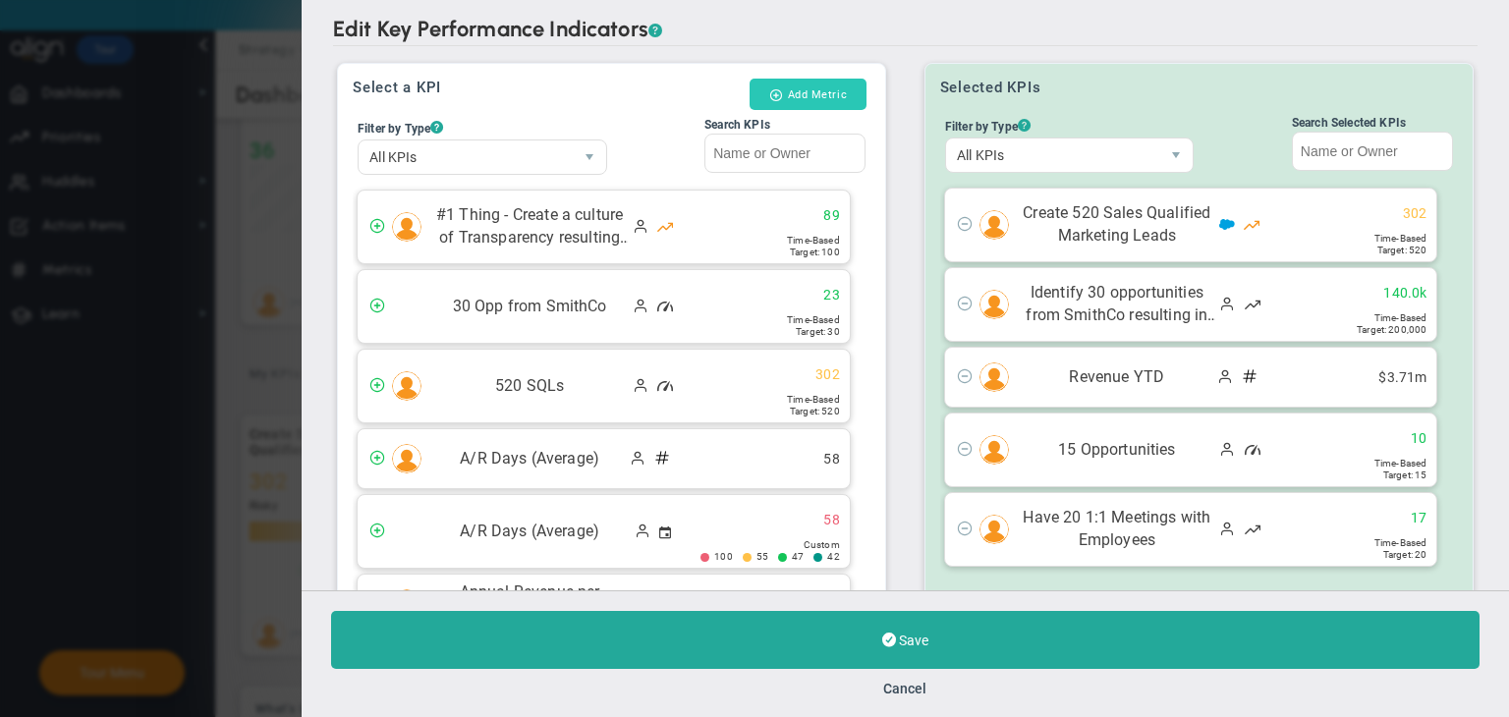
click at [836, 98] on button "Add Metric" at bounding box center [807, 94] width 117 height 31
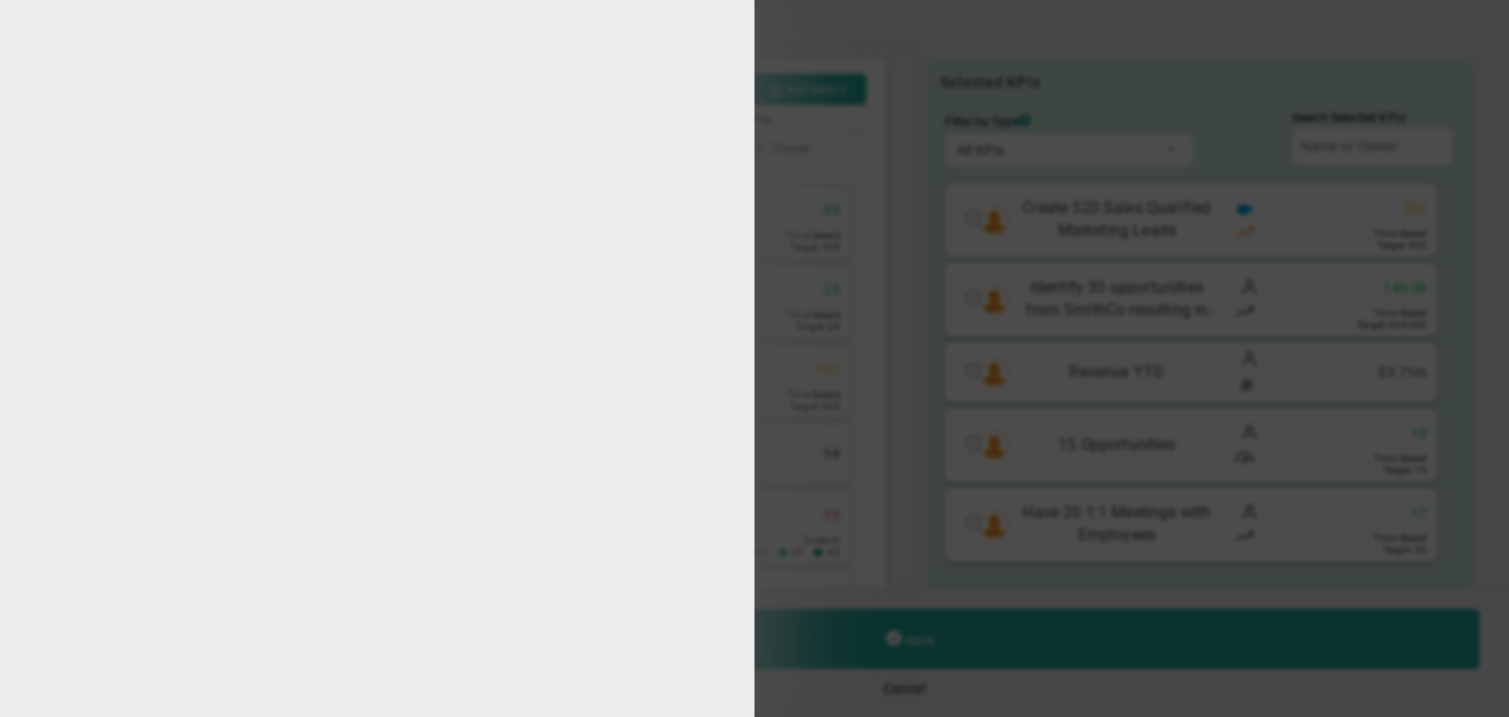
type input "[PERSON_NAME]"
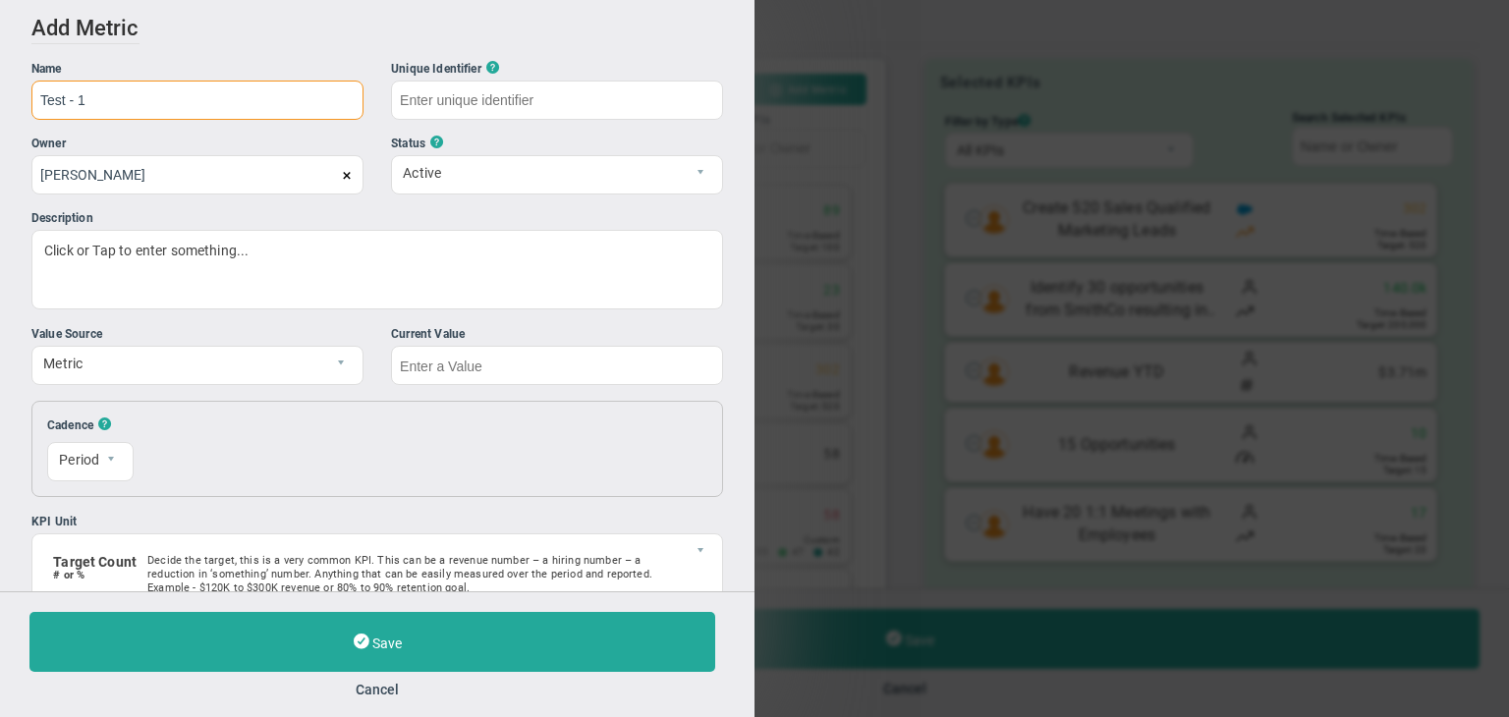
type input "Test - 1"
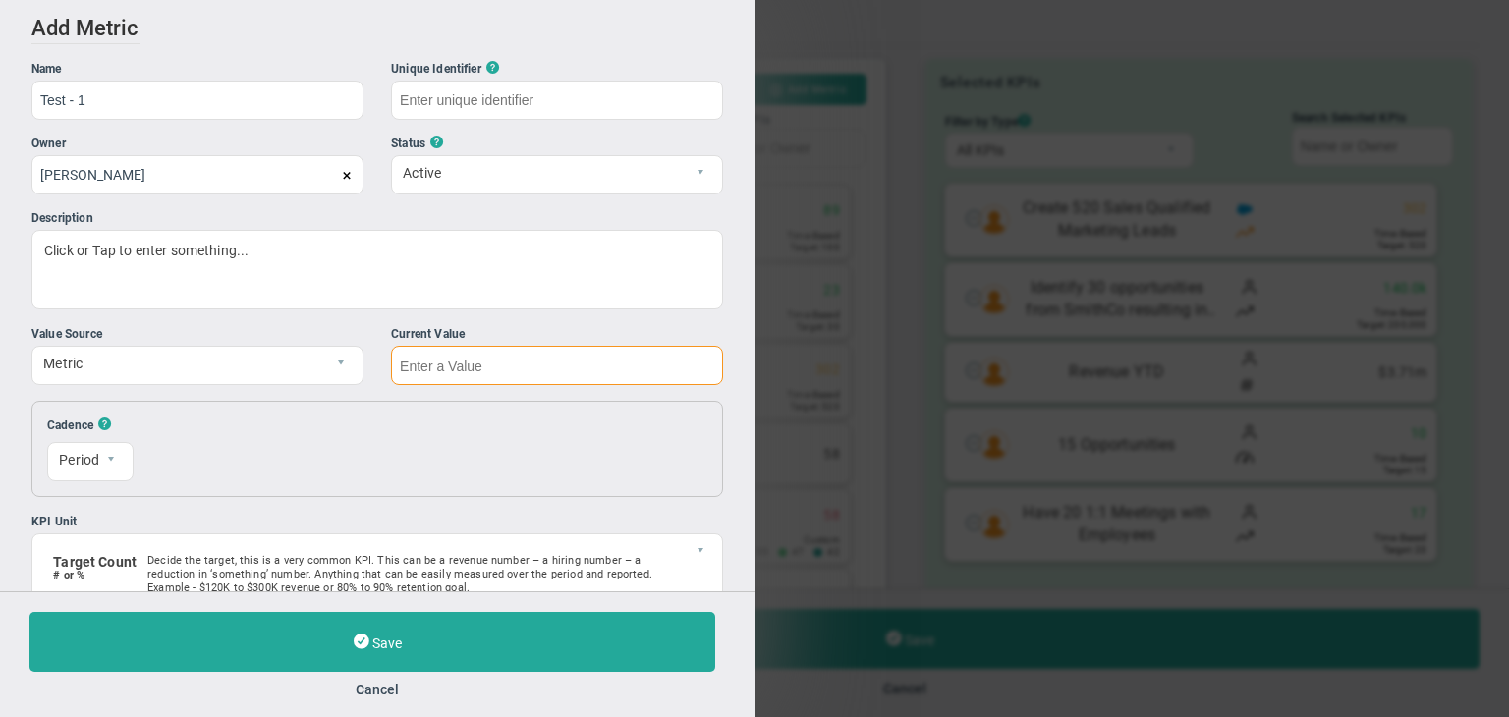
click at [480, 365] on input "text" at bounding box center [557, 365] width 332 height 39
type input "Test---1"
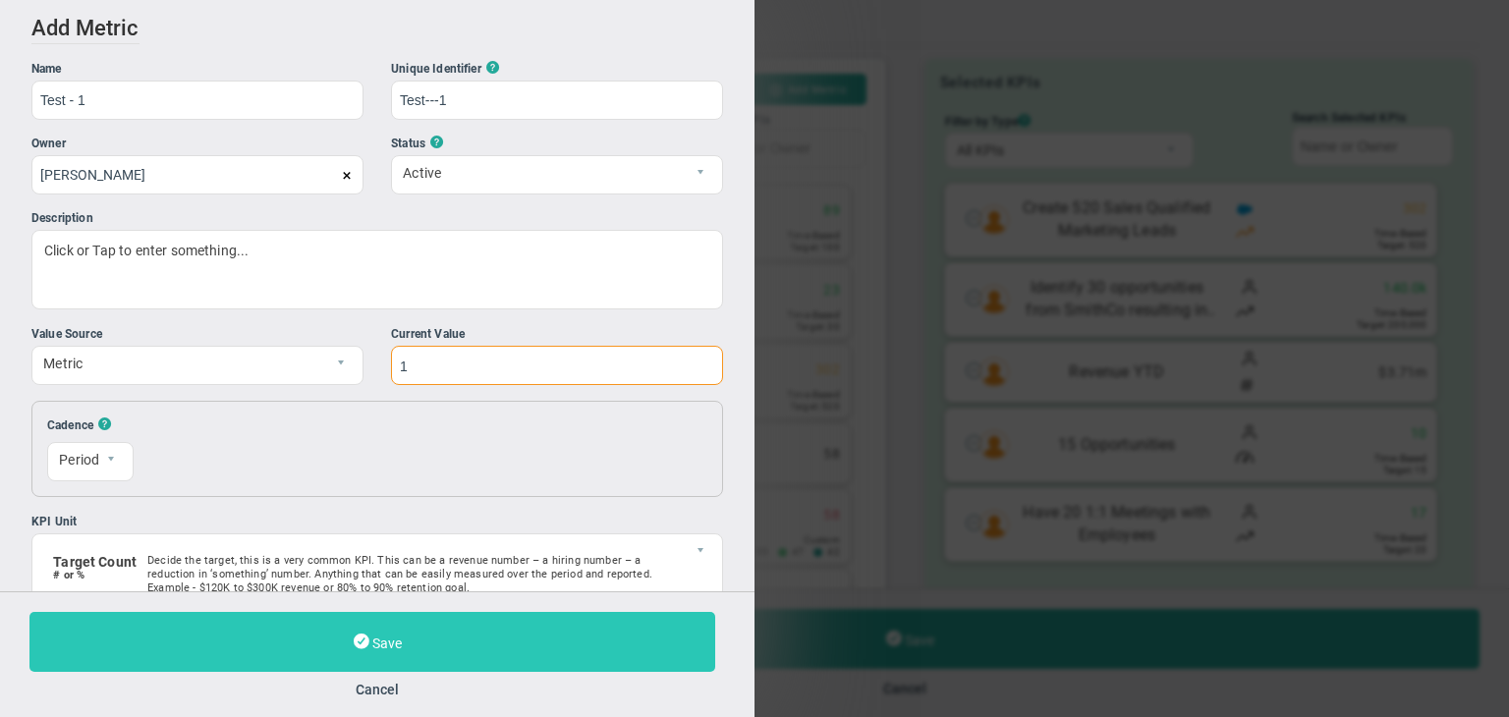
type input "1"
click at [567, 622] on button "Save" at bounding box center [372, 642] width 686 height 60
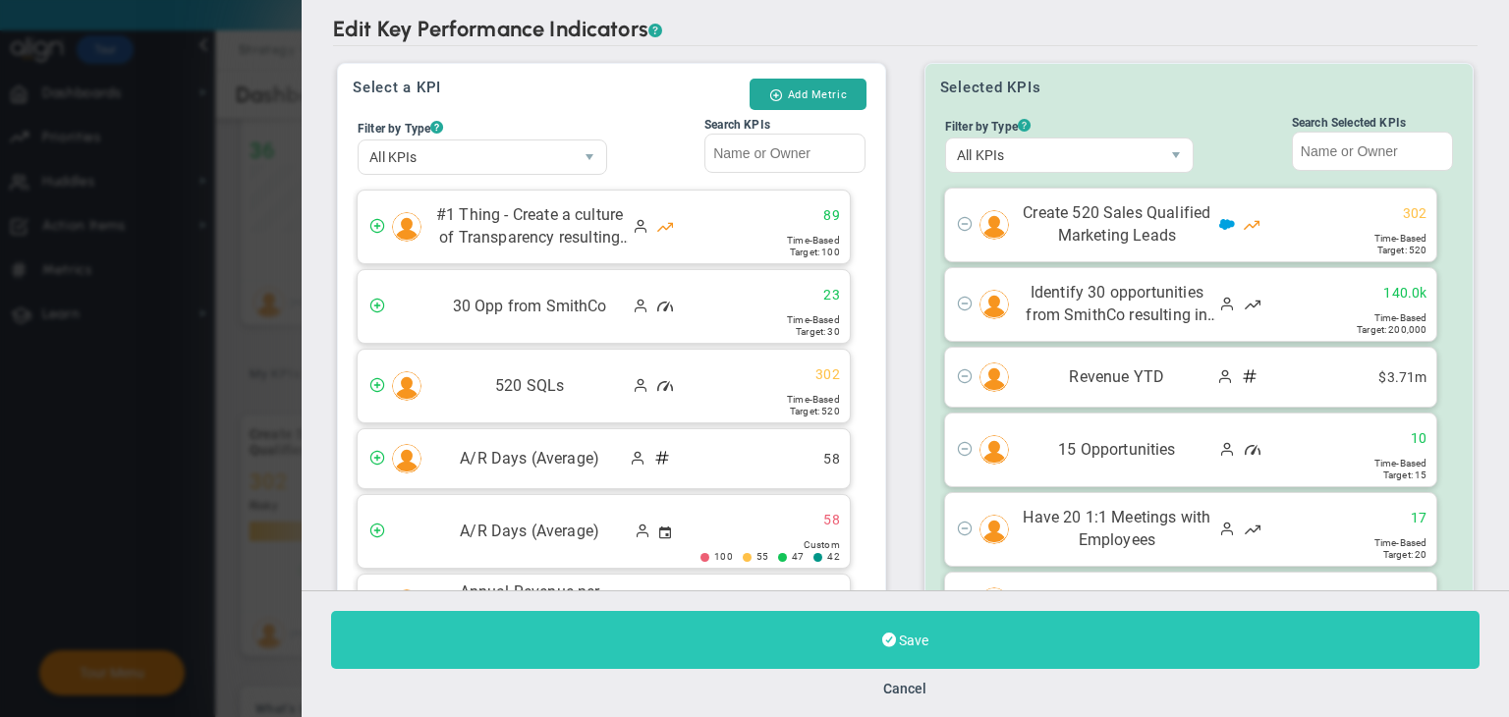
scroll to position [220, 0]
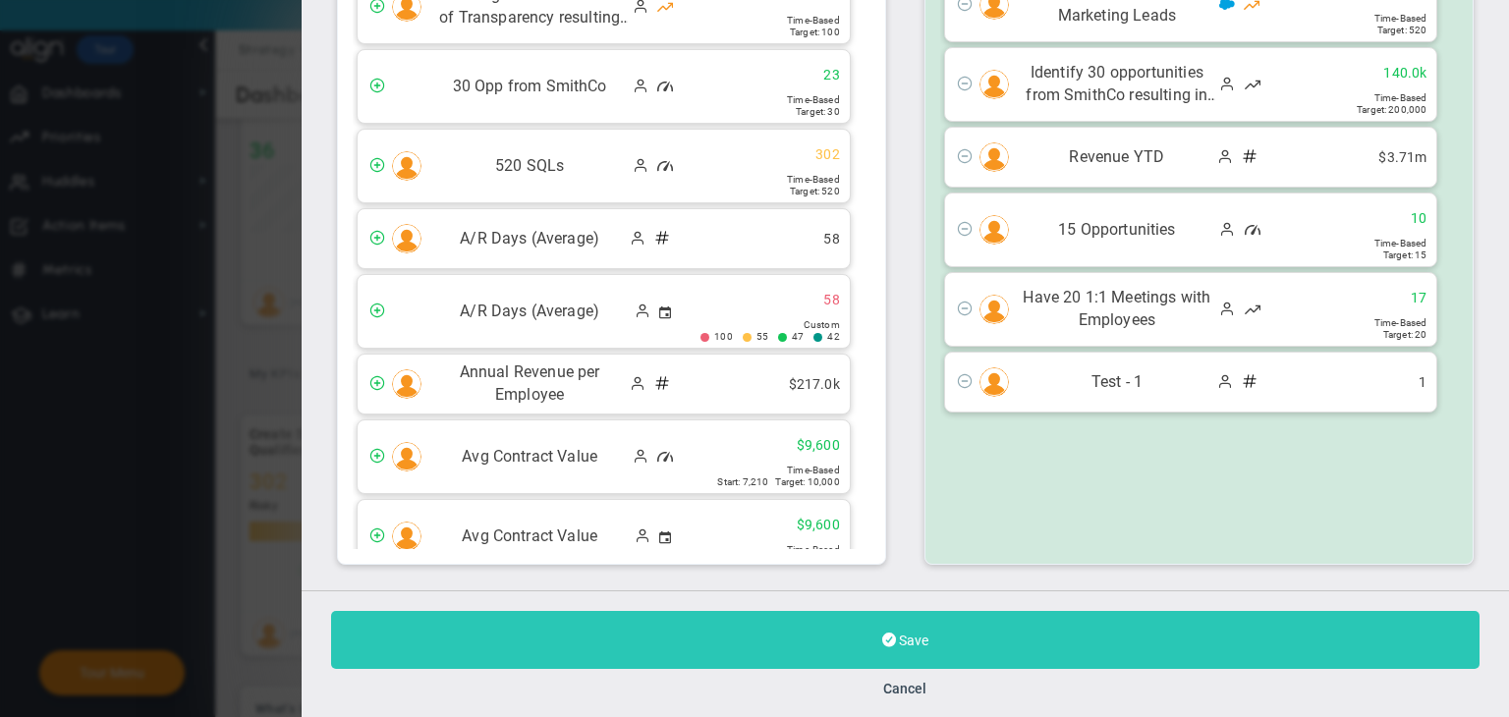
click at [990, 639] on button "Save" at bounding box center [905, 640] width 1148 height 58
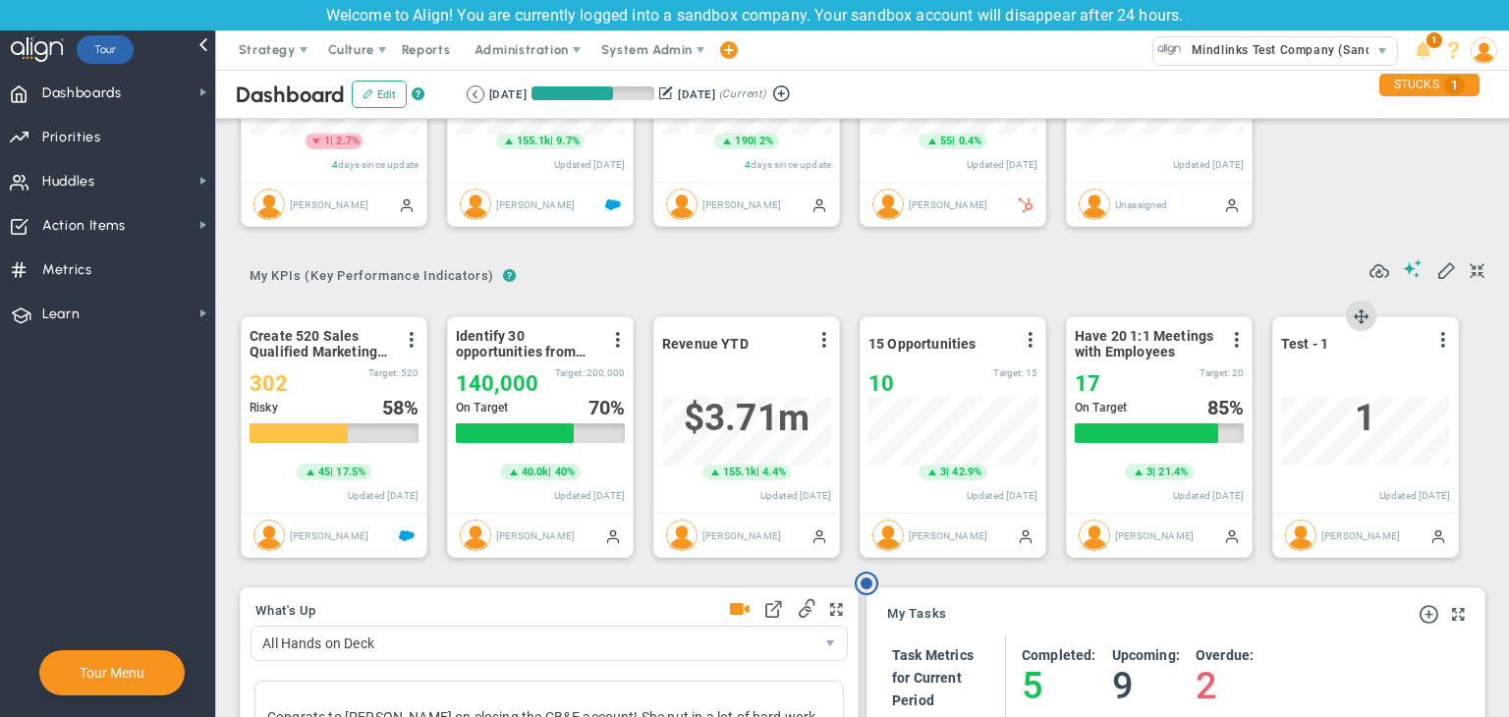
drag, startPoint x: 1442, startPoint y: 338, endPoint x: 1434, endPoint y: 354, distance: 17.6
click at [1442, 337] on span at bounding box center [1443, 340] width 16 height 16
click at [1368, 382] on li "Edit" at bounding box center [1387, 379] width 139 height 25
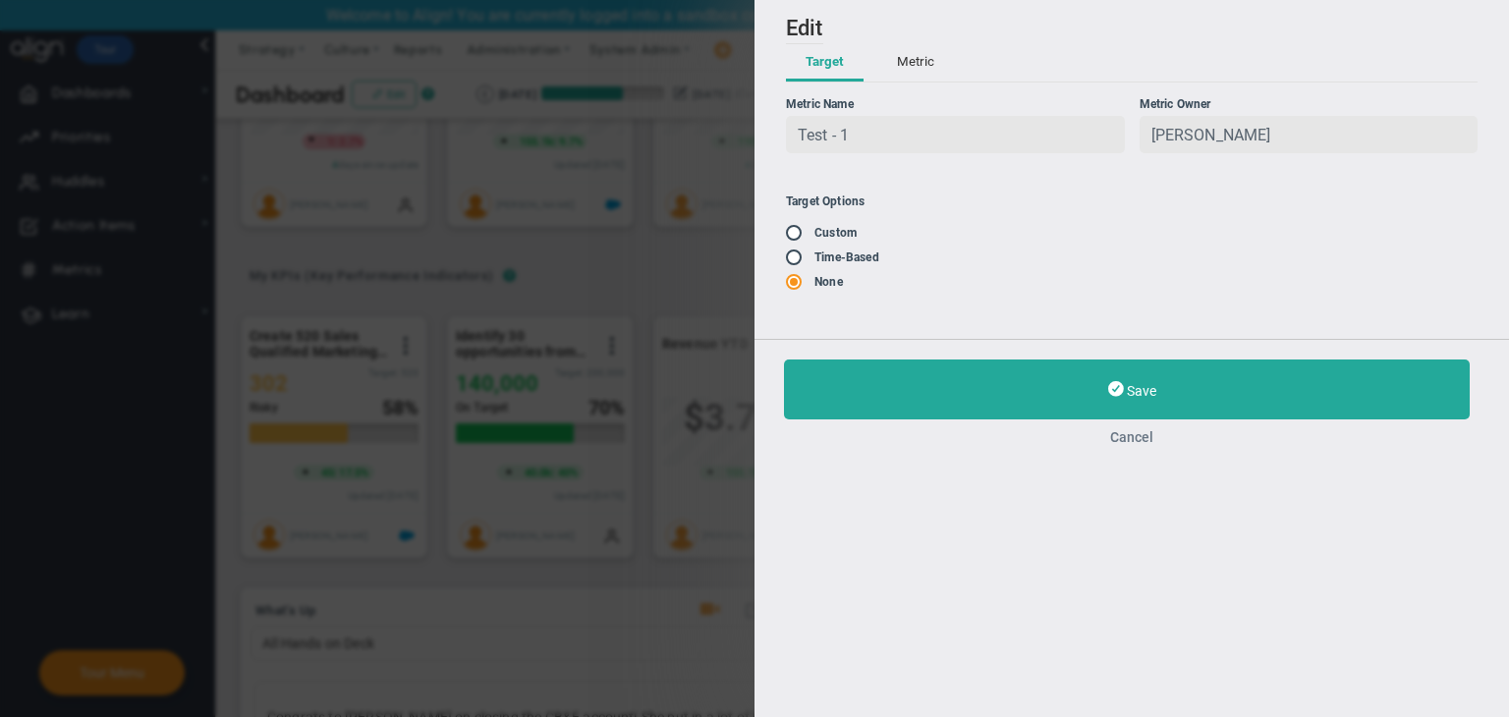
click at [1135, 440] on button "Cancel" at bounding box center [1131, 437] width 695 height 16
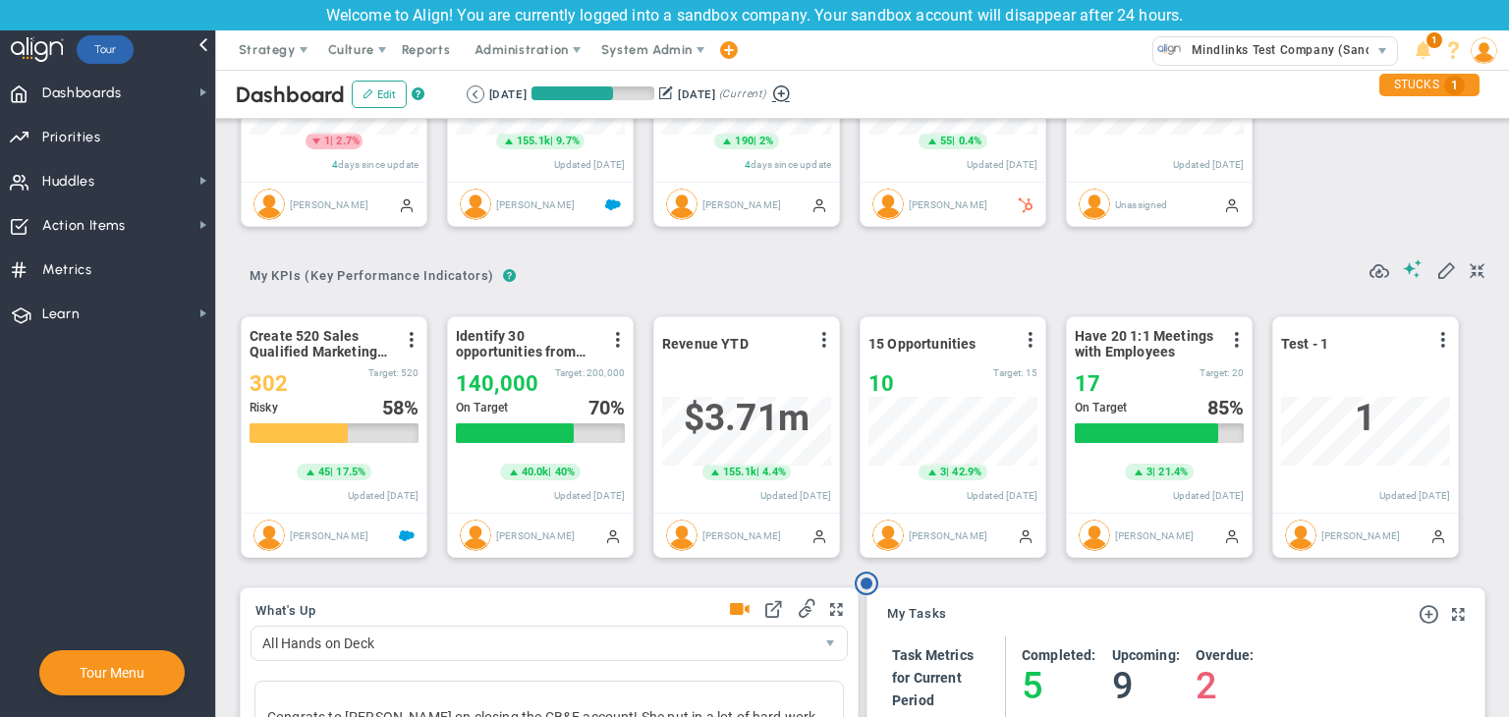
click at [796, 92] on button at bounding box center [780, 92] width 29 height 23
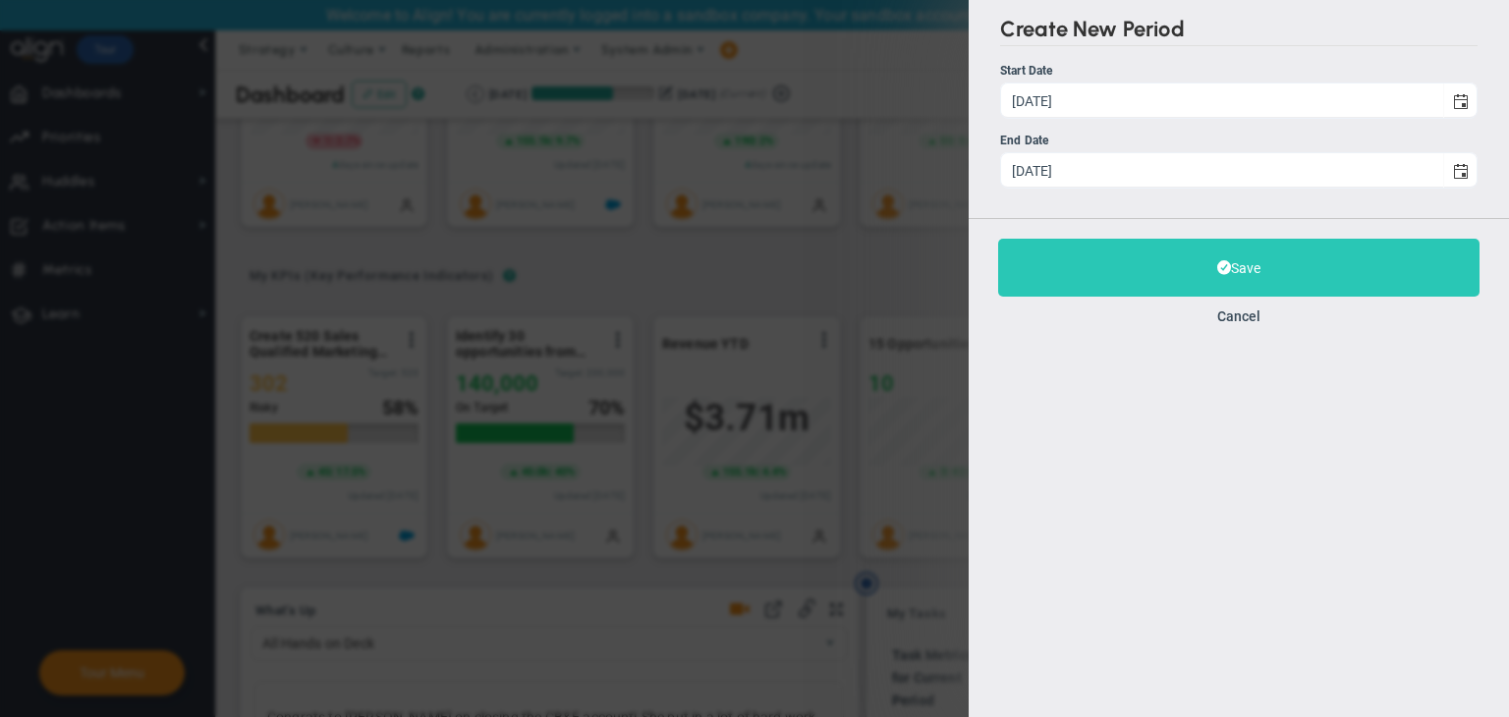
click at [1212, 280] on button "Save" at bounding box center [1238, 268] width 481 height 58
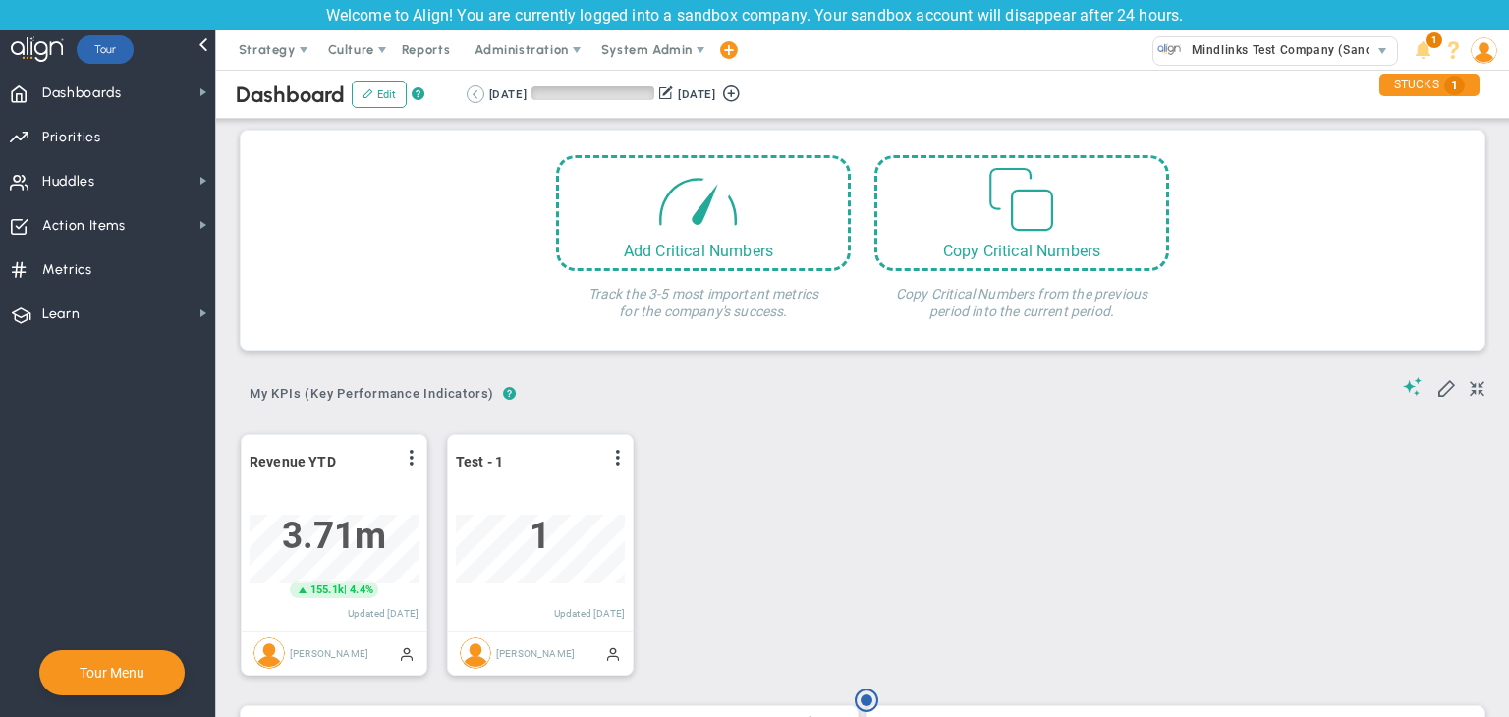
click at [475, 92] on button at bounding box center [476, 94] width 18 height 18
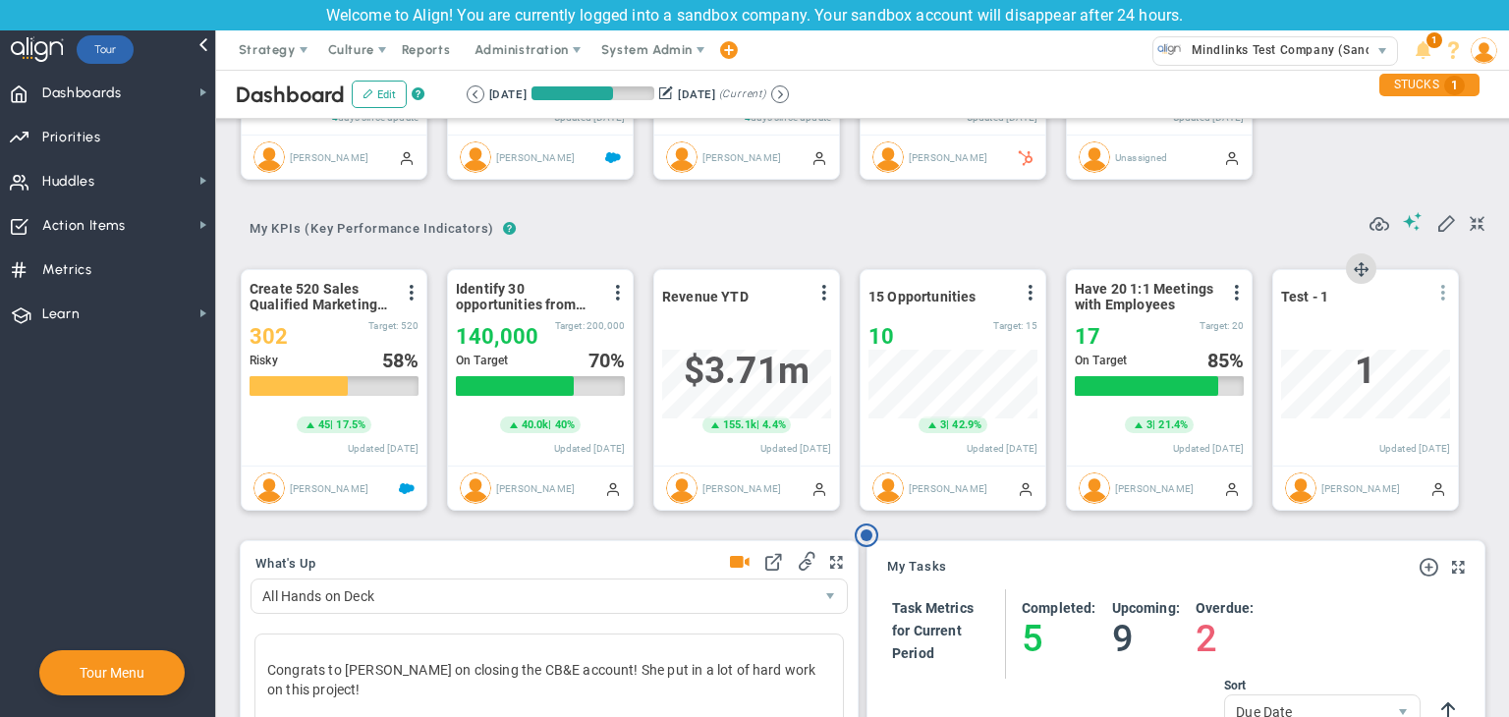
click at [1435, 292] on span at bounding box center [1443, 293] width 16 height 16
click at [1365, 332] on li "Edit" at bounding box center [1387, 332] width 139 height 25
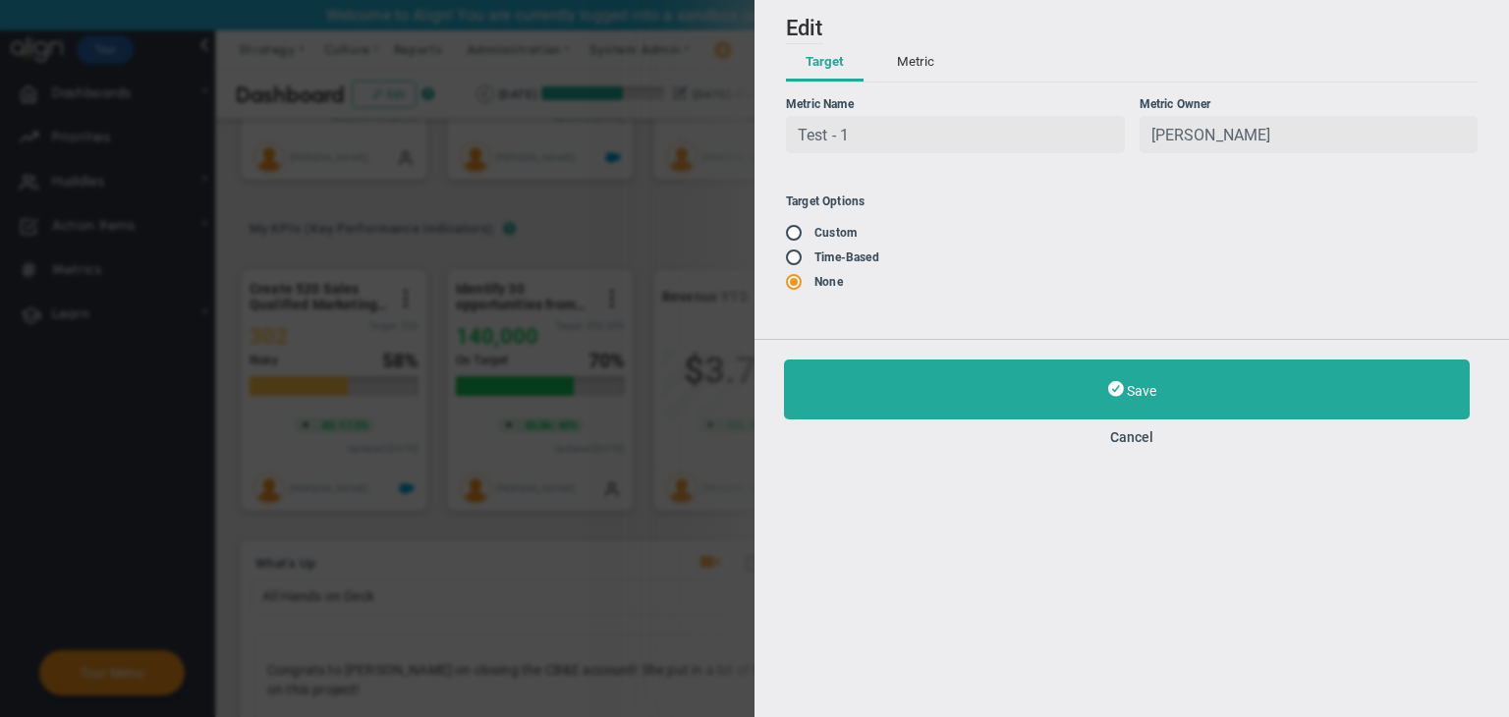
click at [793, 260] on input "radio" at bounding box center [801, 258] width 20 height 16
radio input "true"
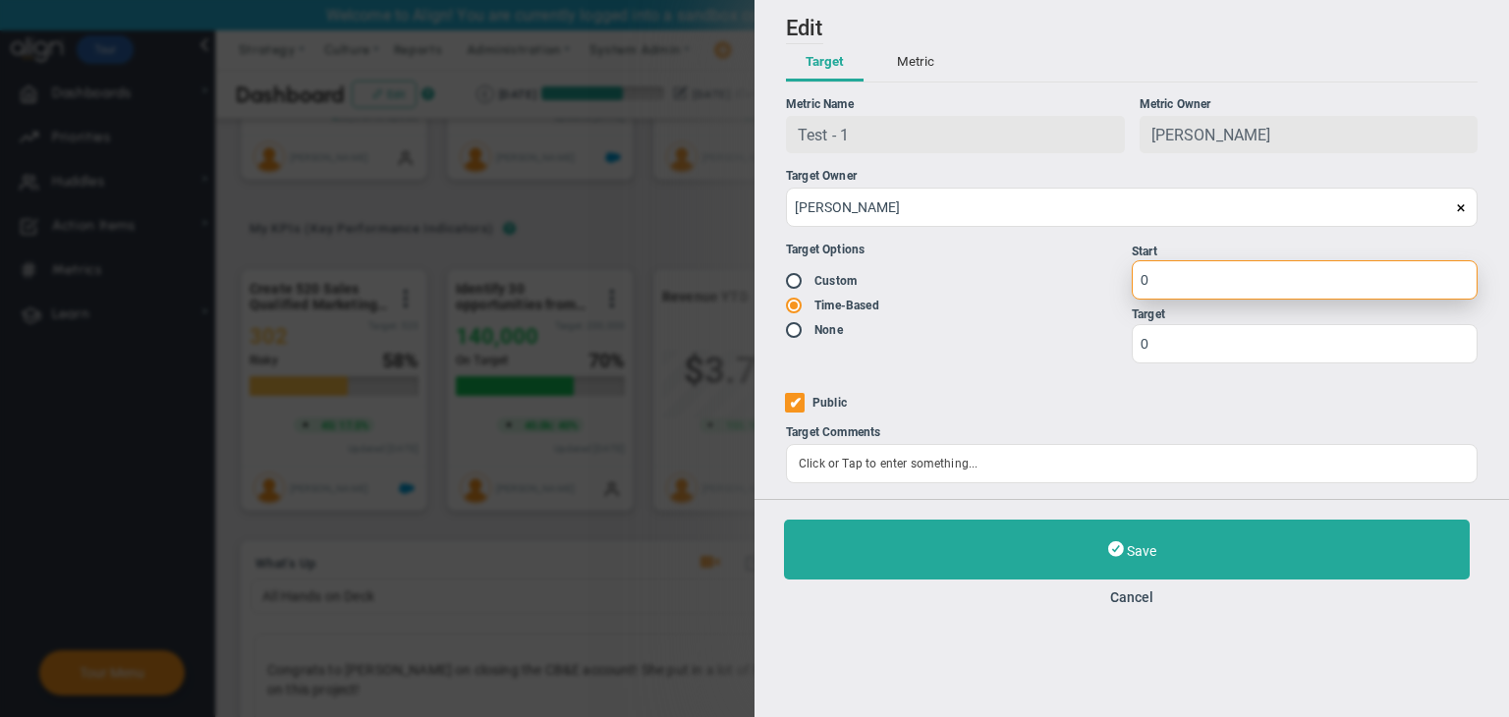
click at [1192, 282] on input "0" at bounding box center [1304, 279] width 346 height 39
type input "1"
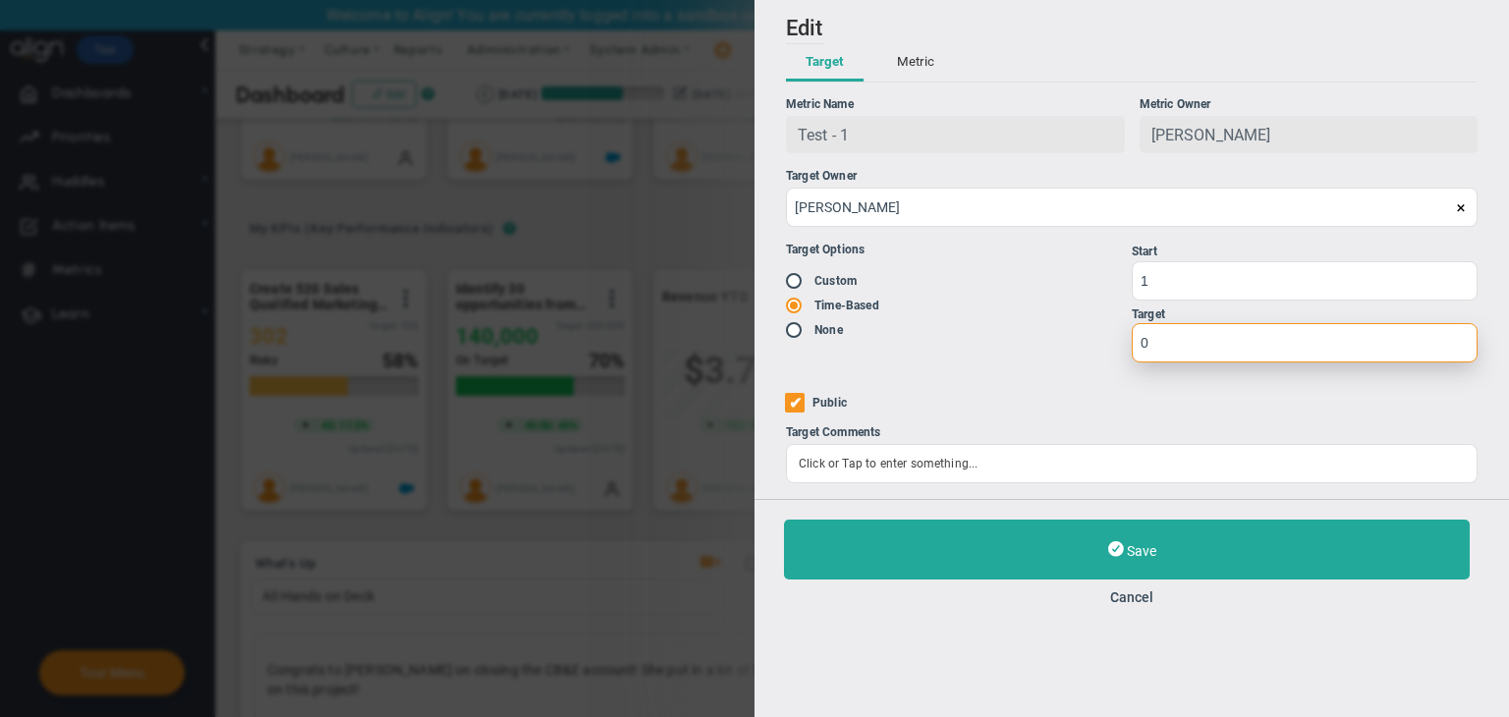
click at [1193, 354] on input "0" at bounding box center [1304, 342] width 346 height 39
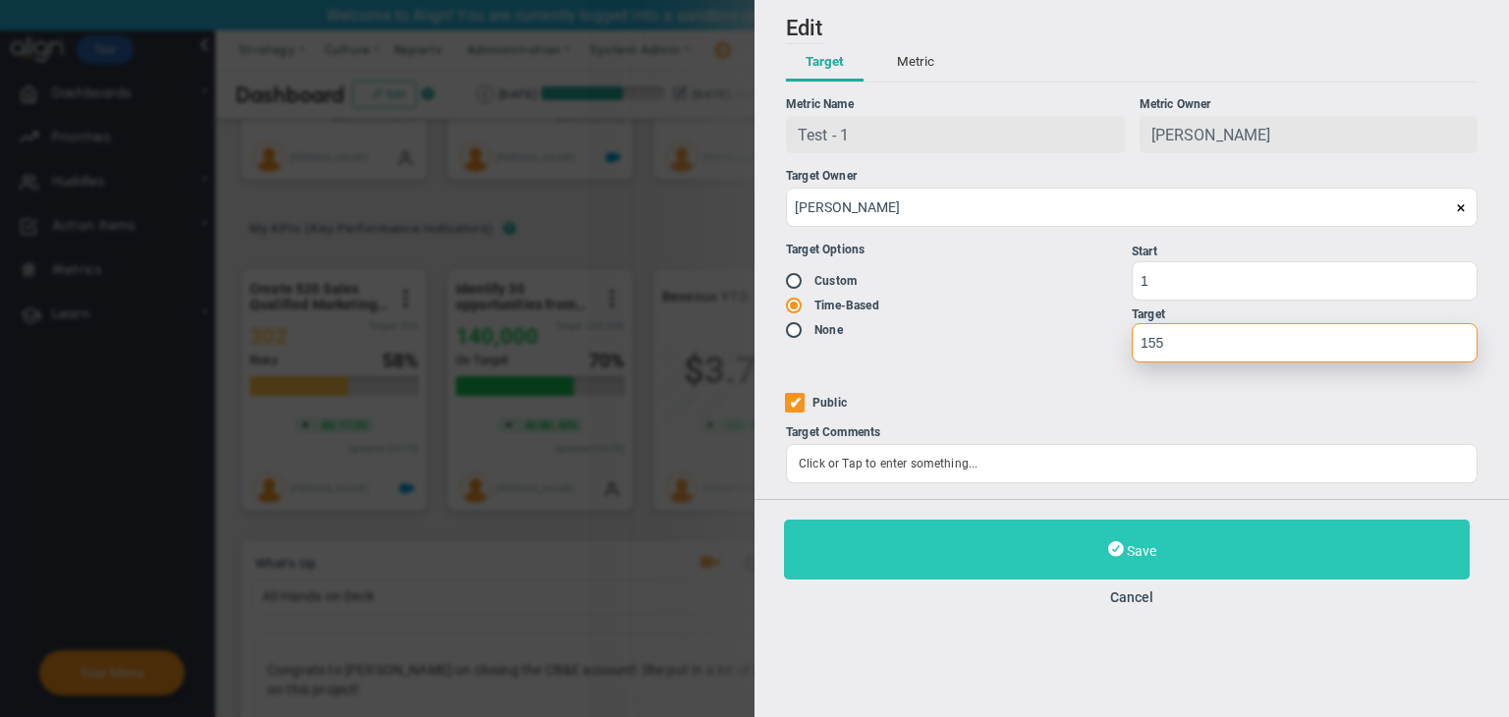
type input "155"
click at [1183, 536] on button "Save" at bounding box center [1127, 550] width 686 height 60
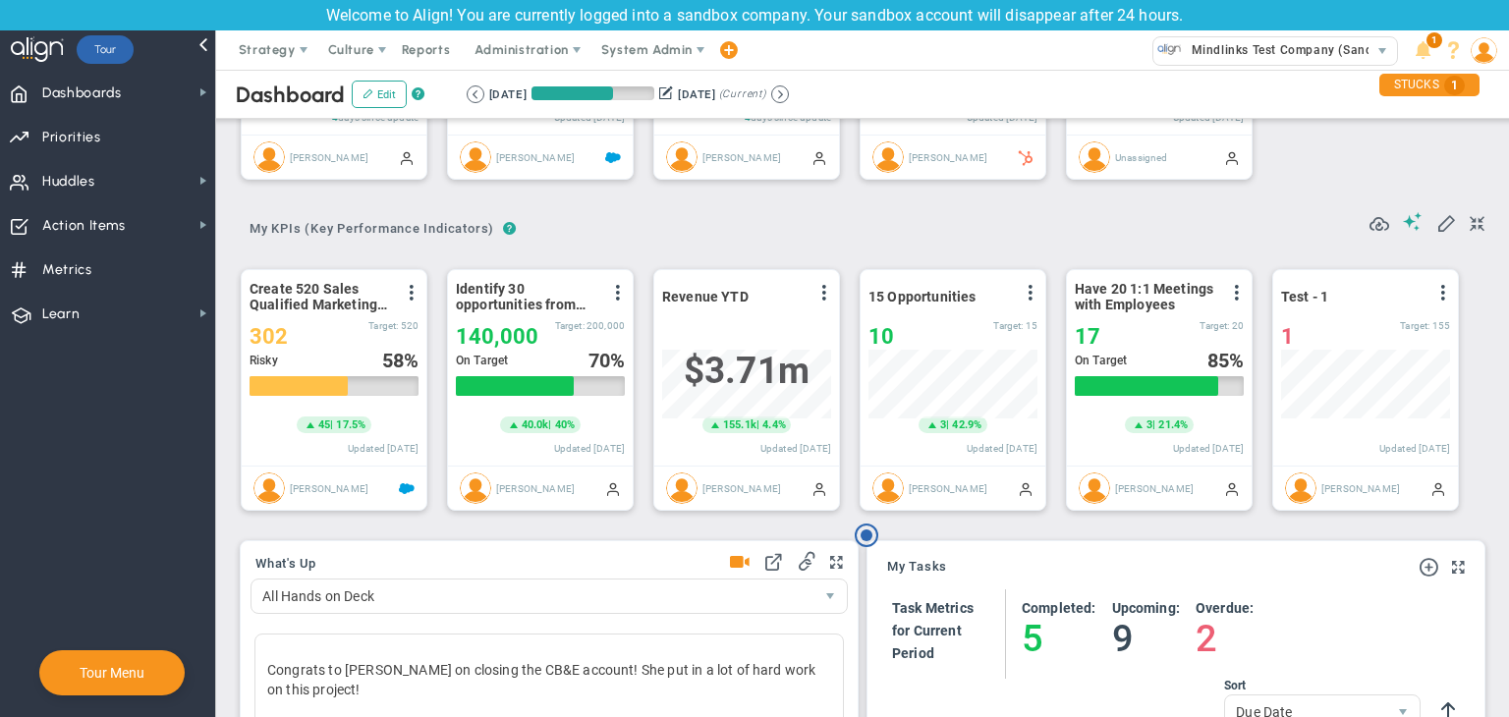
click at [789, 90] on button at bounding box center [780, 94] width 18 height 18
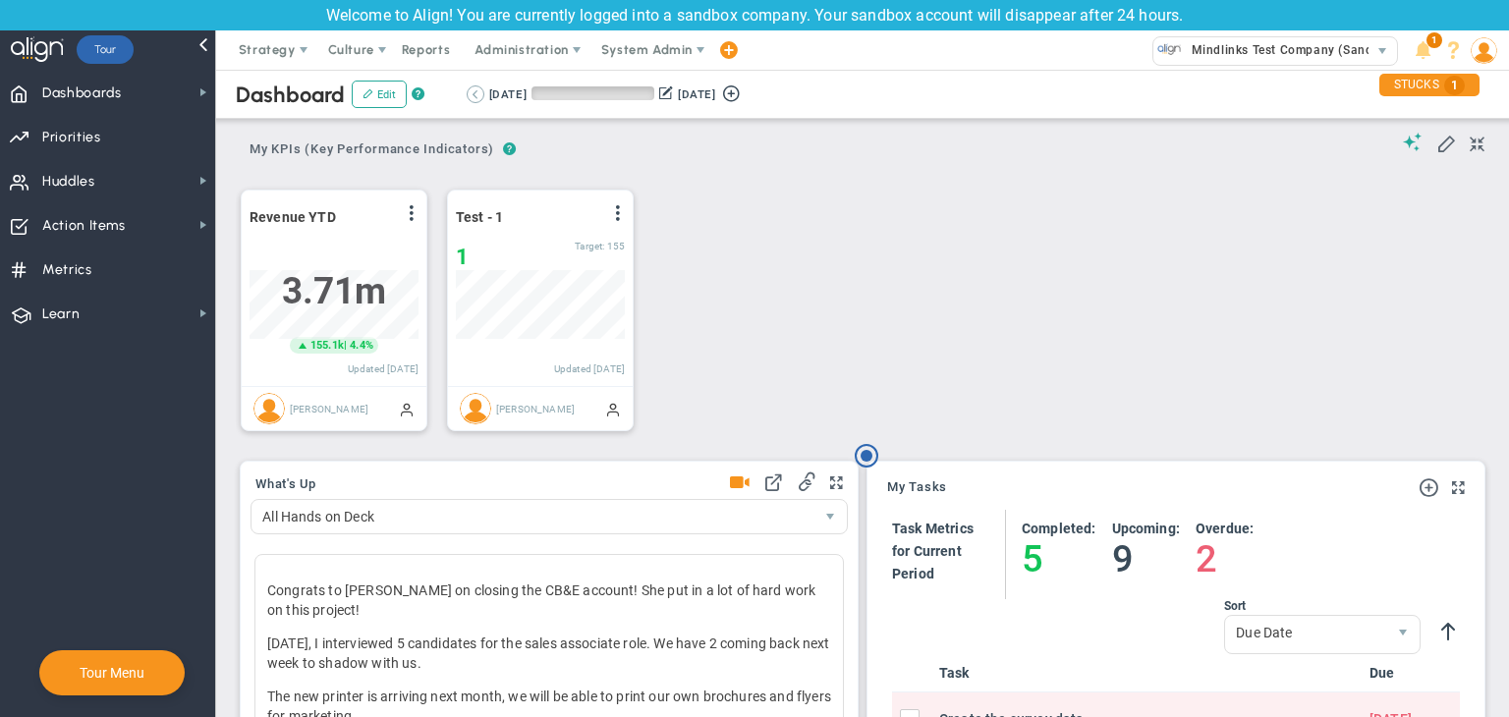
click at [474, 92] on button at bounding box center [476, 94] width 18 height 18
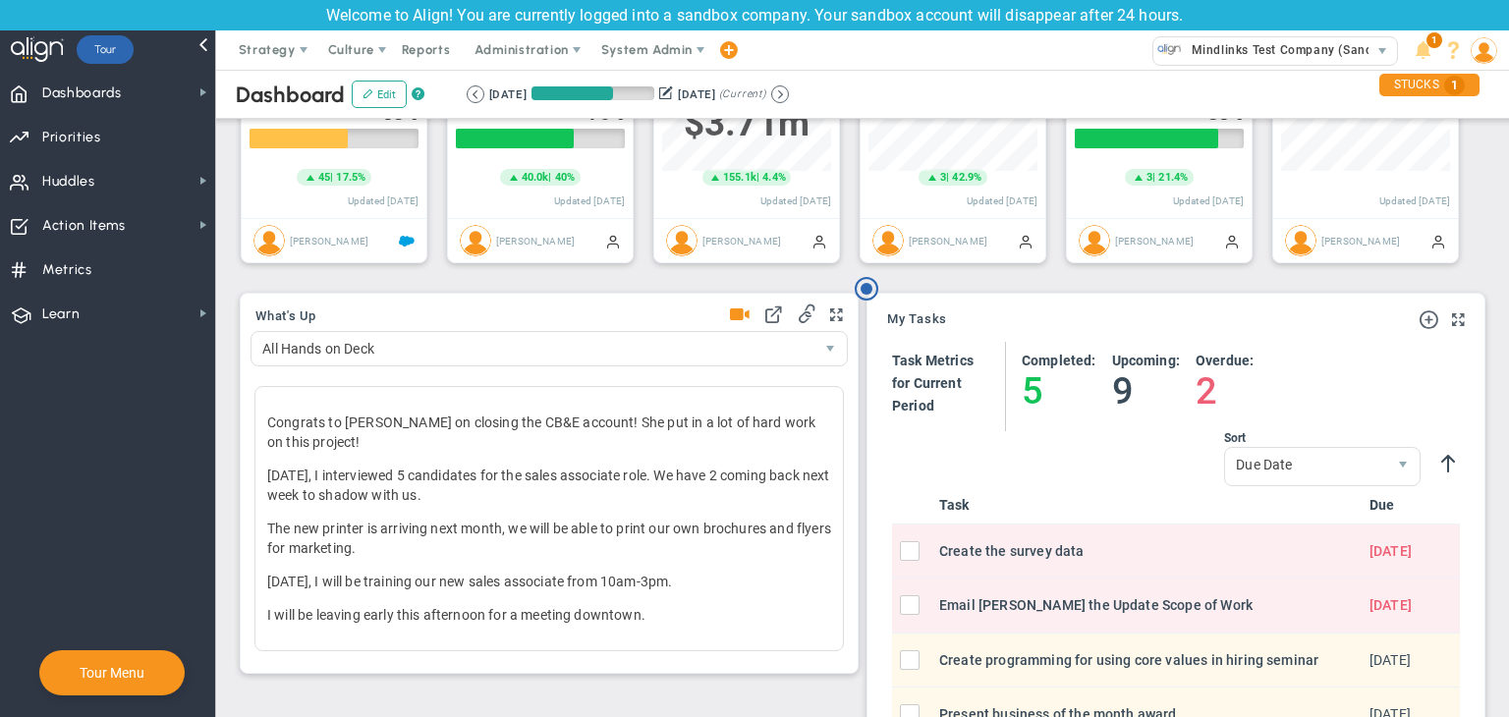
click at [1452, 320] on span at bounding box center [1458, 320] width 13 height 24
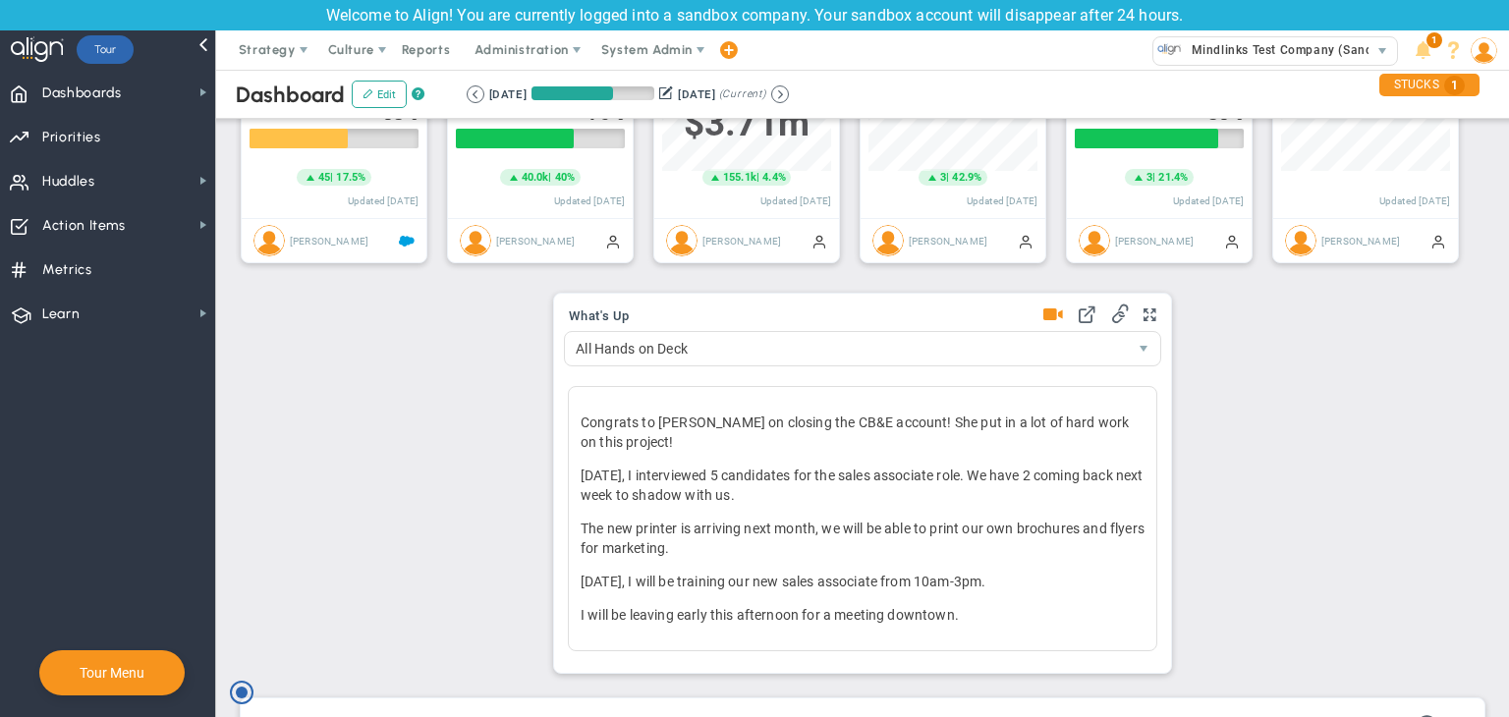
click at [1153, 315] on div "What's Up 46806" at bounding box center [862, 483] width 617 height 379
click at [1143, 307] on span at bounding box center [1149, 315] width 13 height 24
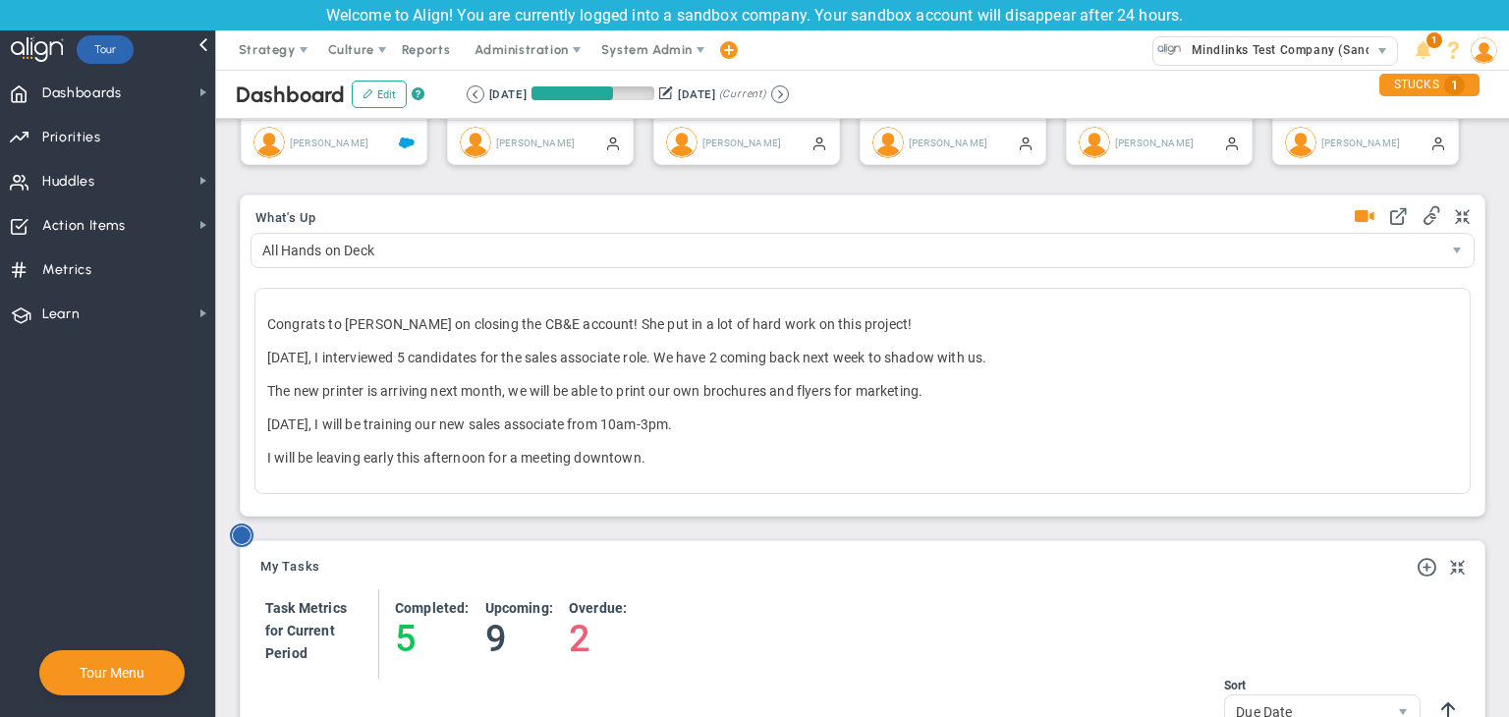
click at [241, 531] on circle "Hotspot (open by clicking or pressing space/enter)" at bounding box center [242, 535] width 18 height 18
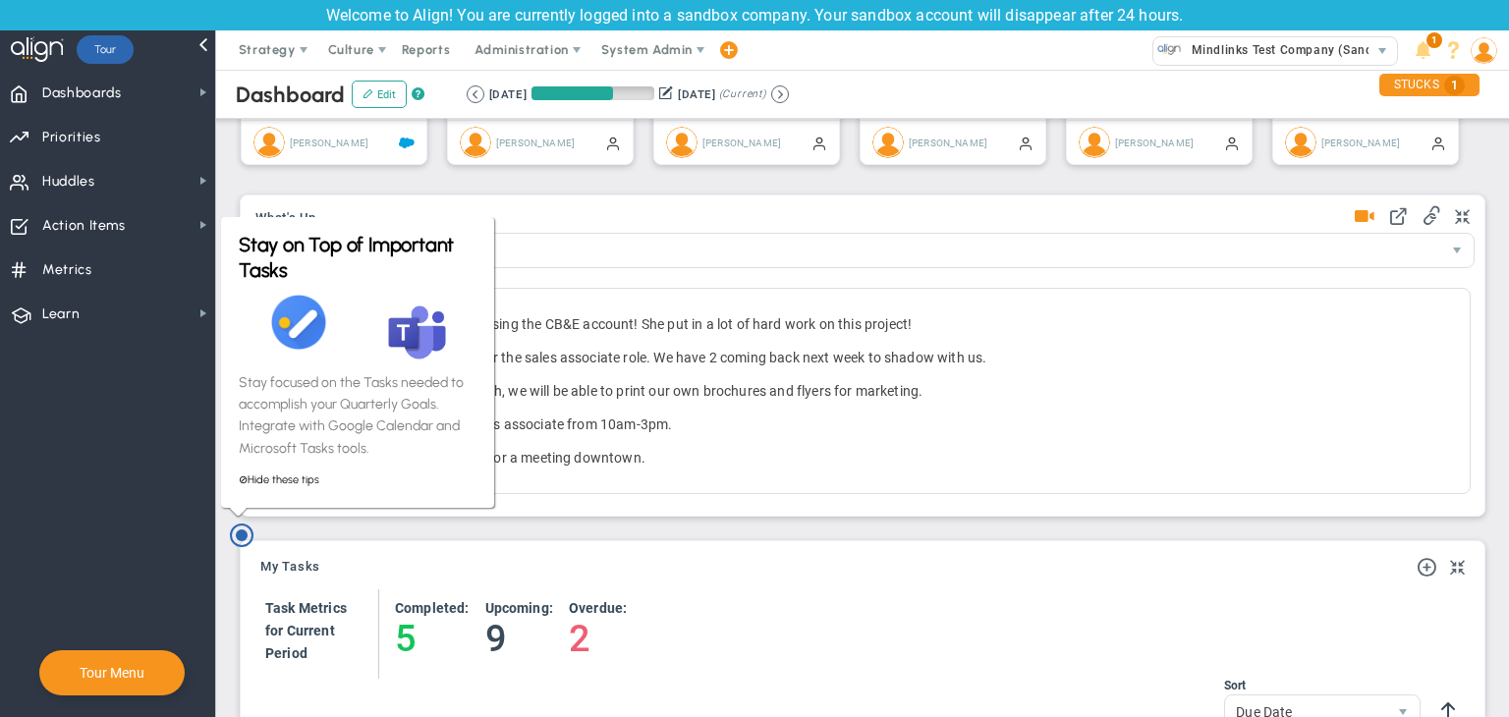
drag, startPoint x: 526, startPoint y: 495, endPoint x: 582, endPoint y: 474, distance: 59.7
click at [527, 494] on div "What's Up 46806" at bounding box center [862, 355] width 1243 height 320
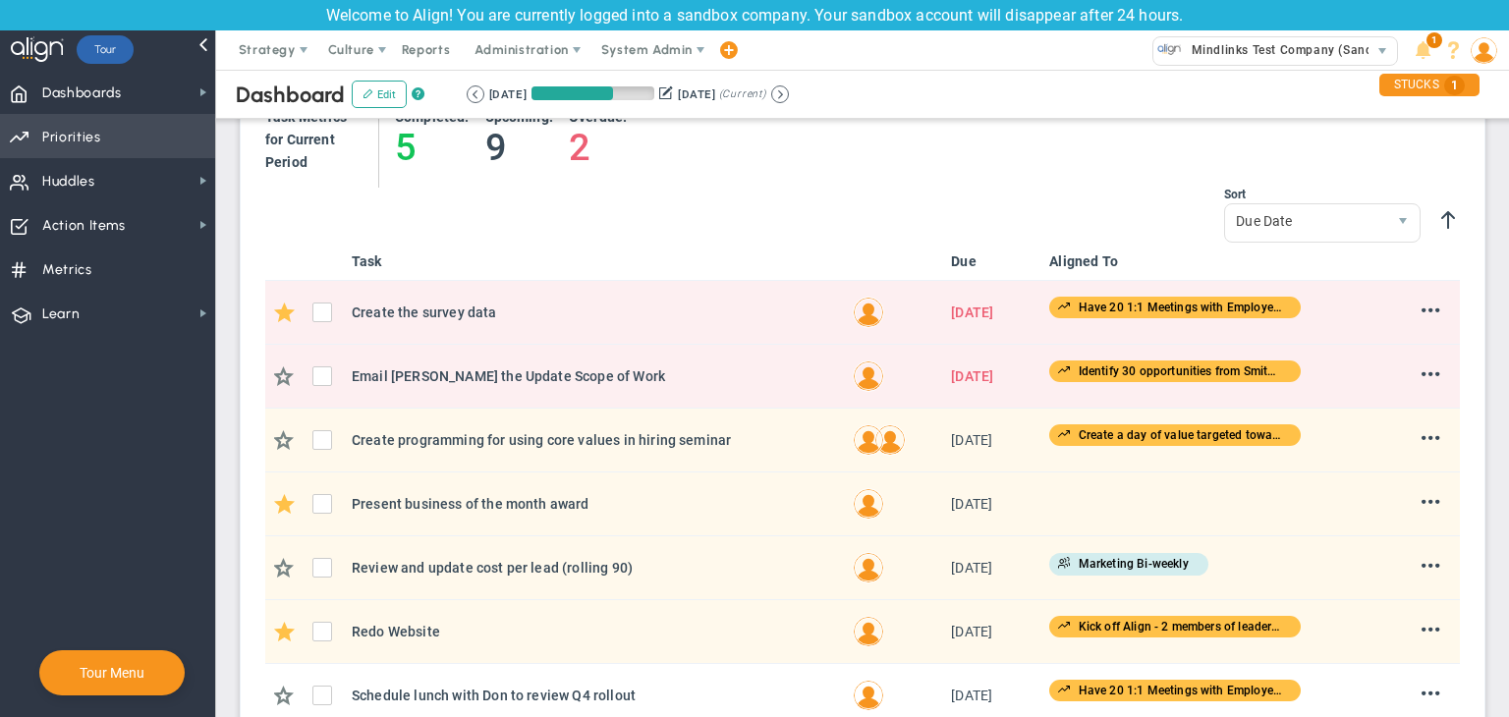
click at [137, 138] on span "Priorities OKR Tree Priorities OKRs" at bounding box center [107, 136] width 215 height 44
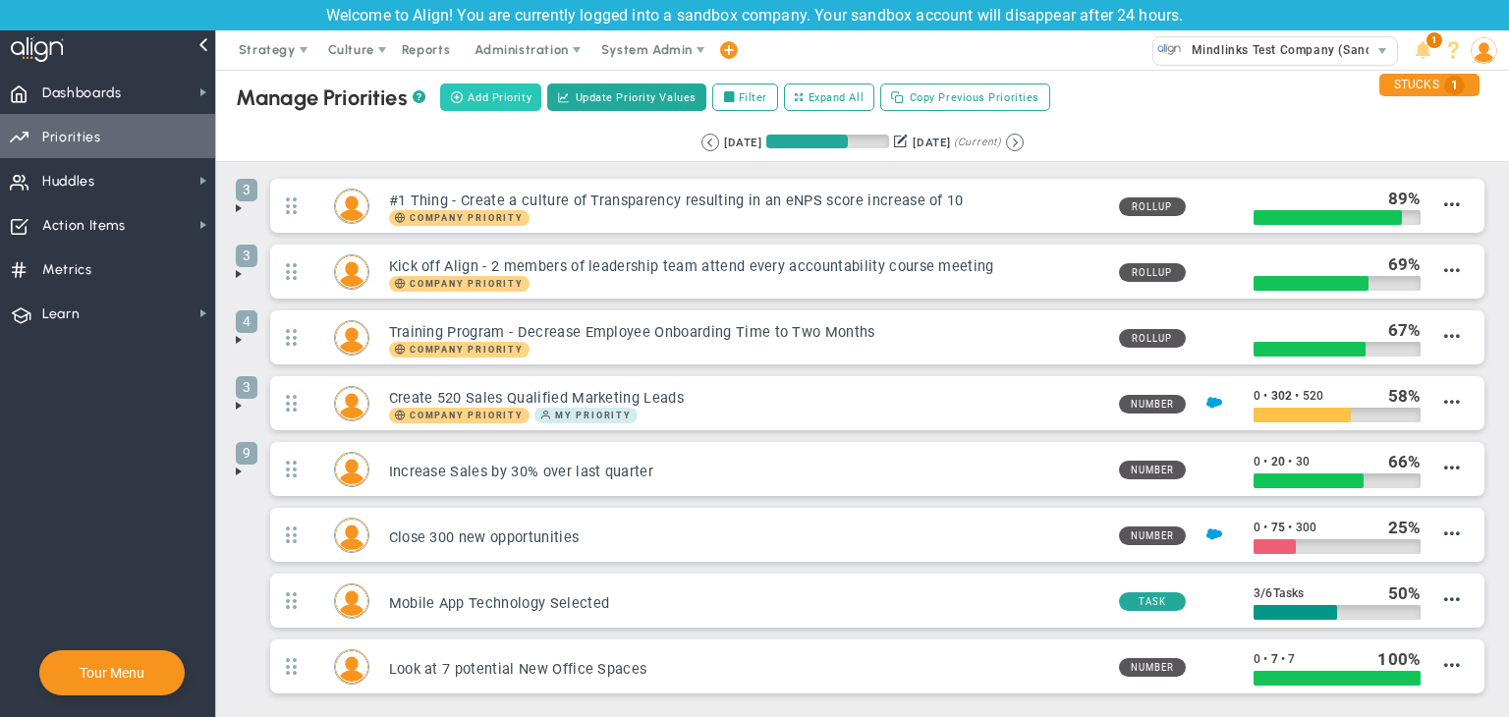
click at [522, 84] on button "Add Priority" at bounding box center [490, 97] width 101 height 28
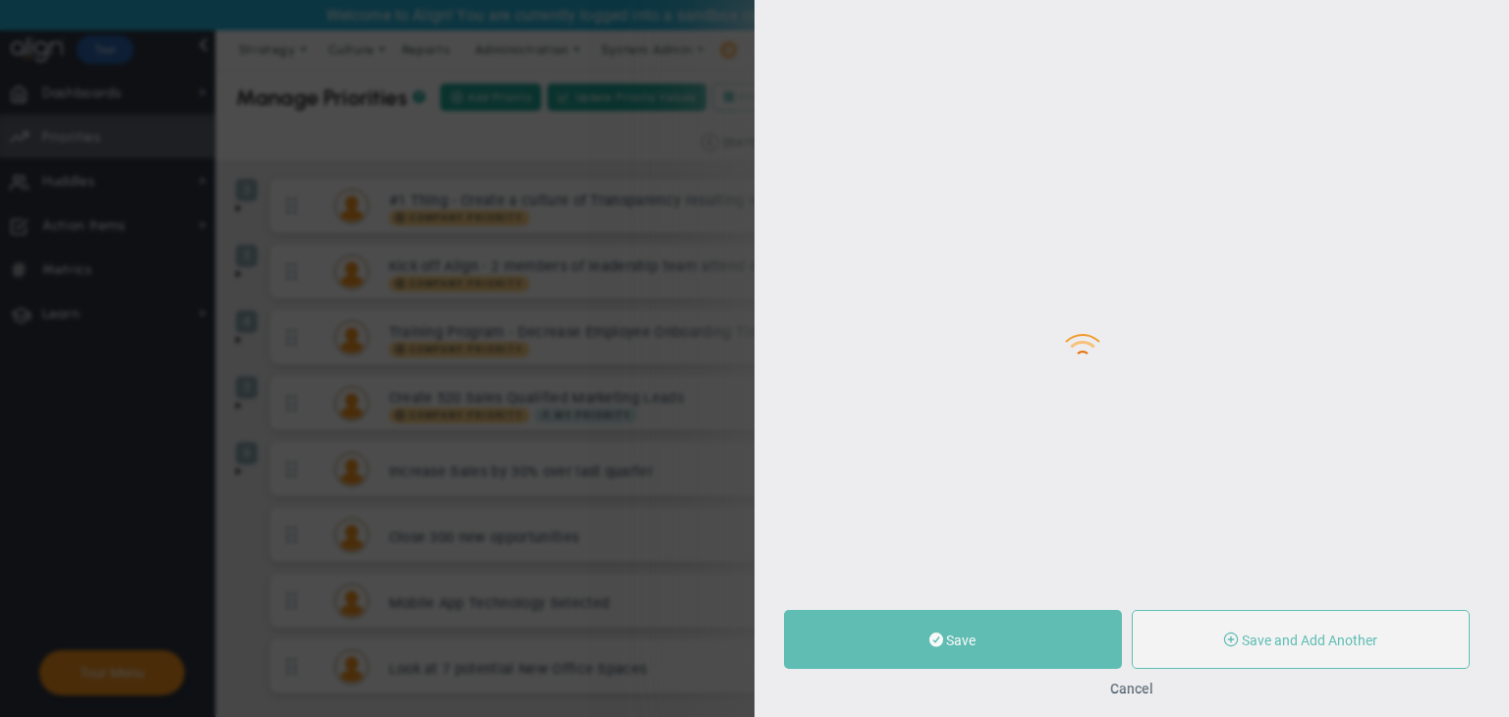
type input "0"
radio input "true"
type input "[PERSON_NAME]"
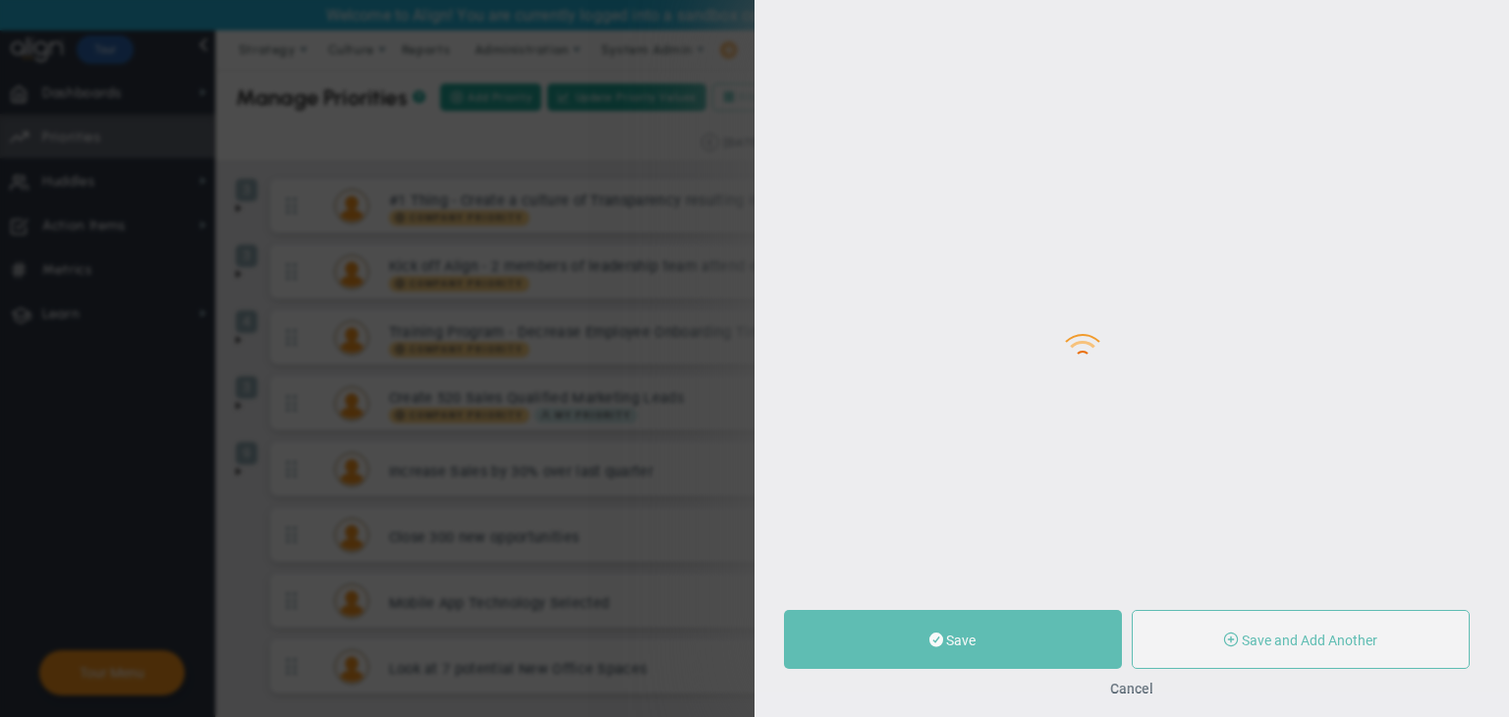
type input "0"
radio input "true"
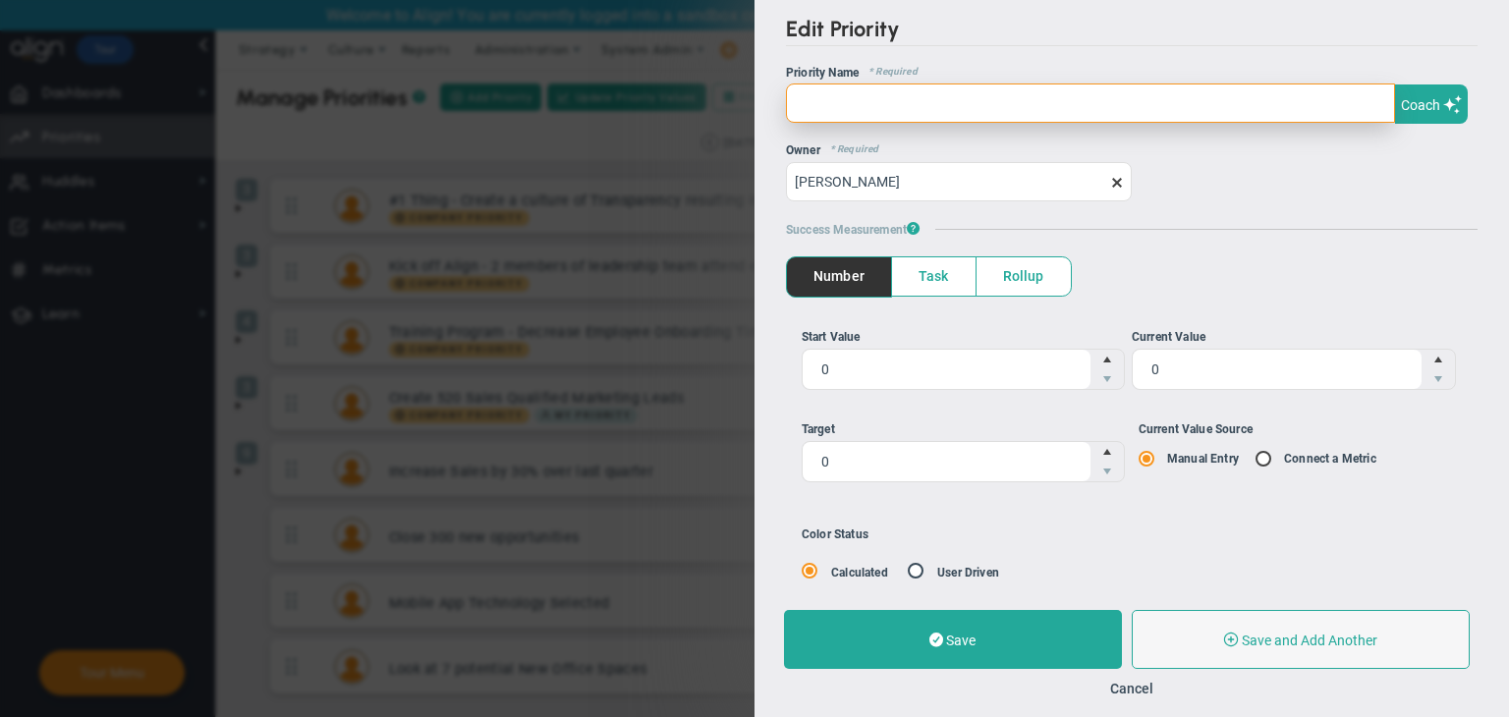
click at [1033, 115] on input "text" at bounding box center [1090, 102] width 609 height 39
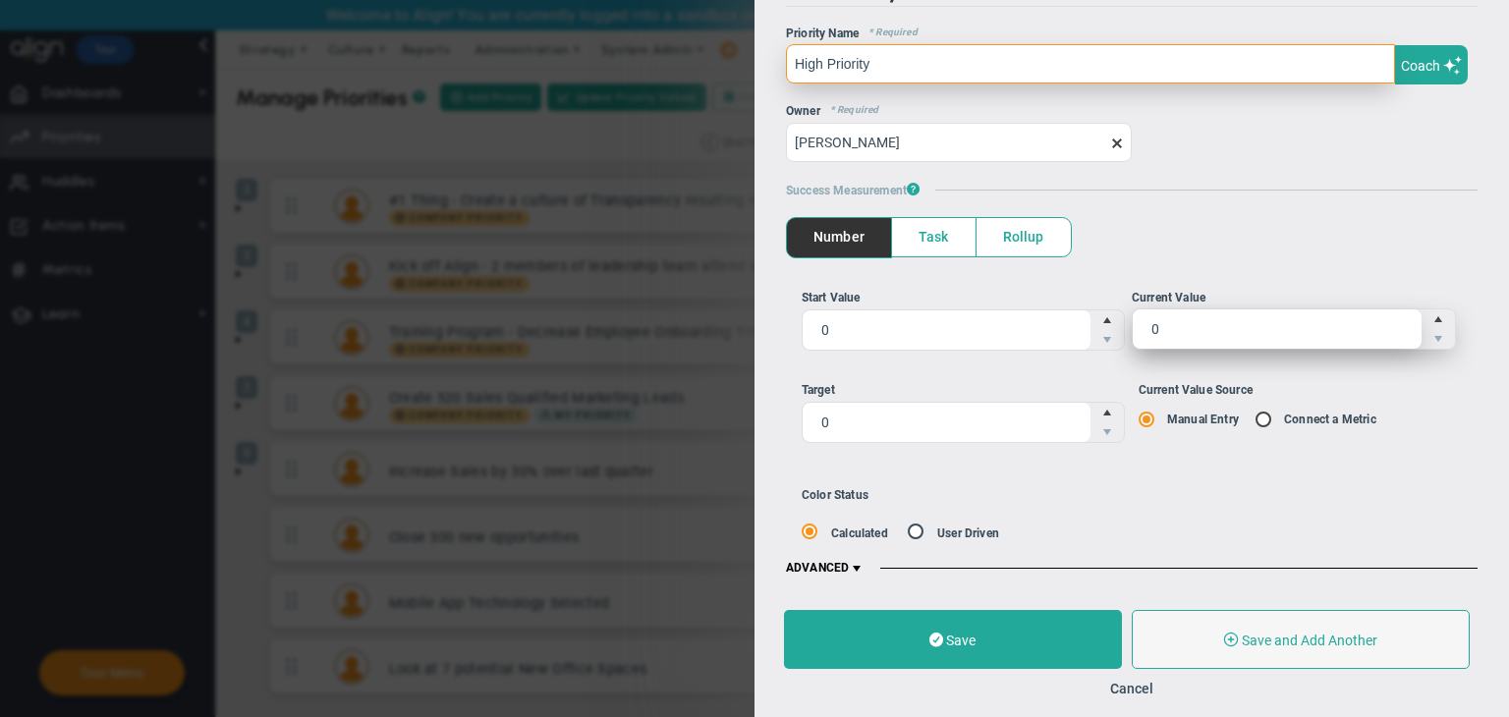
type input "High Priority"
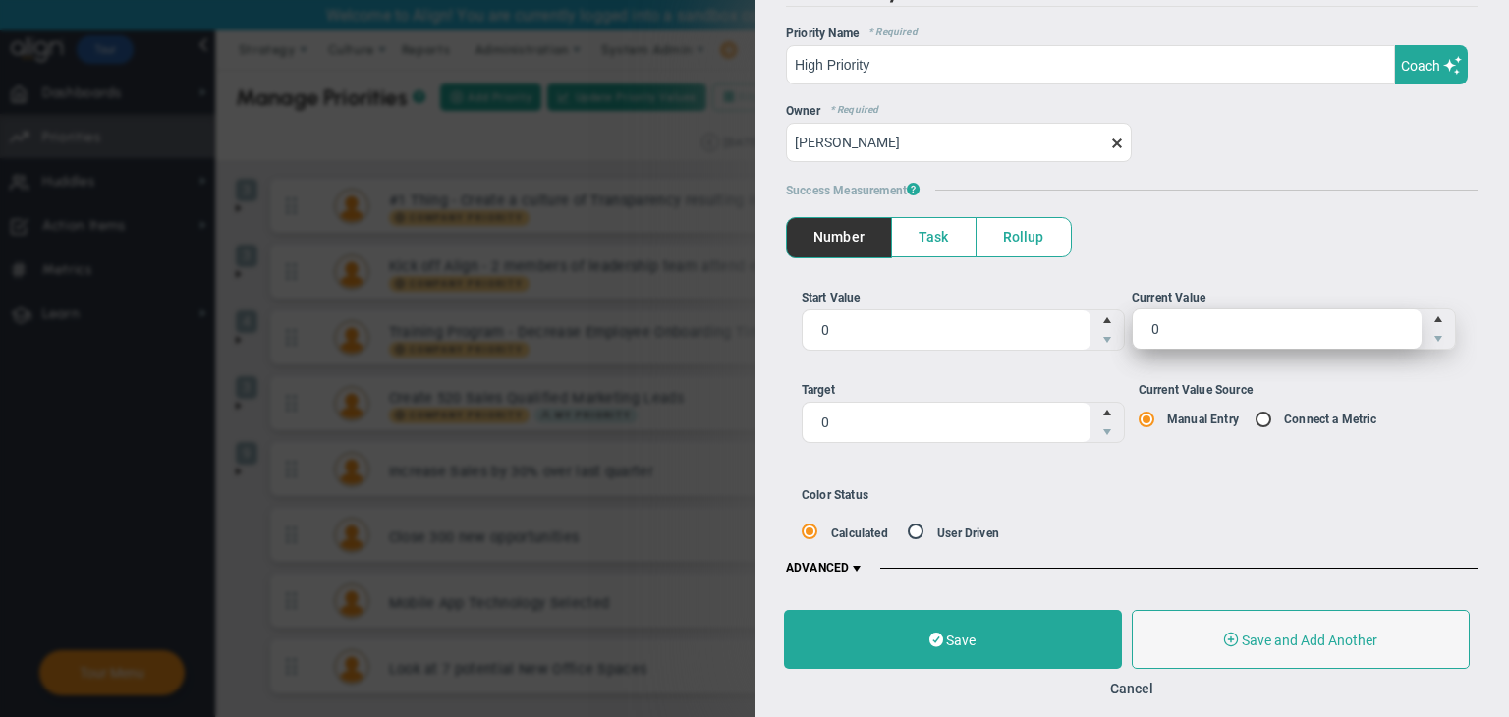
click at [1200, 336] on span "0 0" at bounding box center [1293, 328] width 324 height 41
click at [1200, 336] on input "0" at bounding box center [1276, 328] width 289 height 39
click at [925, 232] on span "Task" at bounding box center [933, 237] width 83 height 38
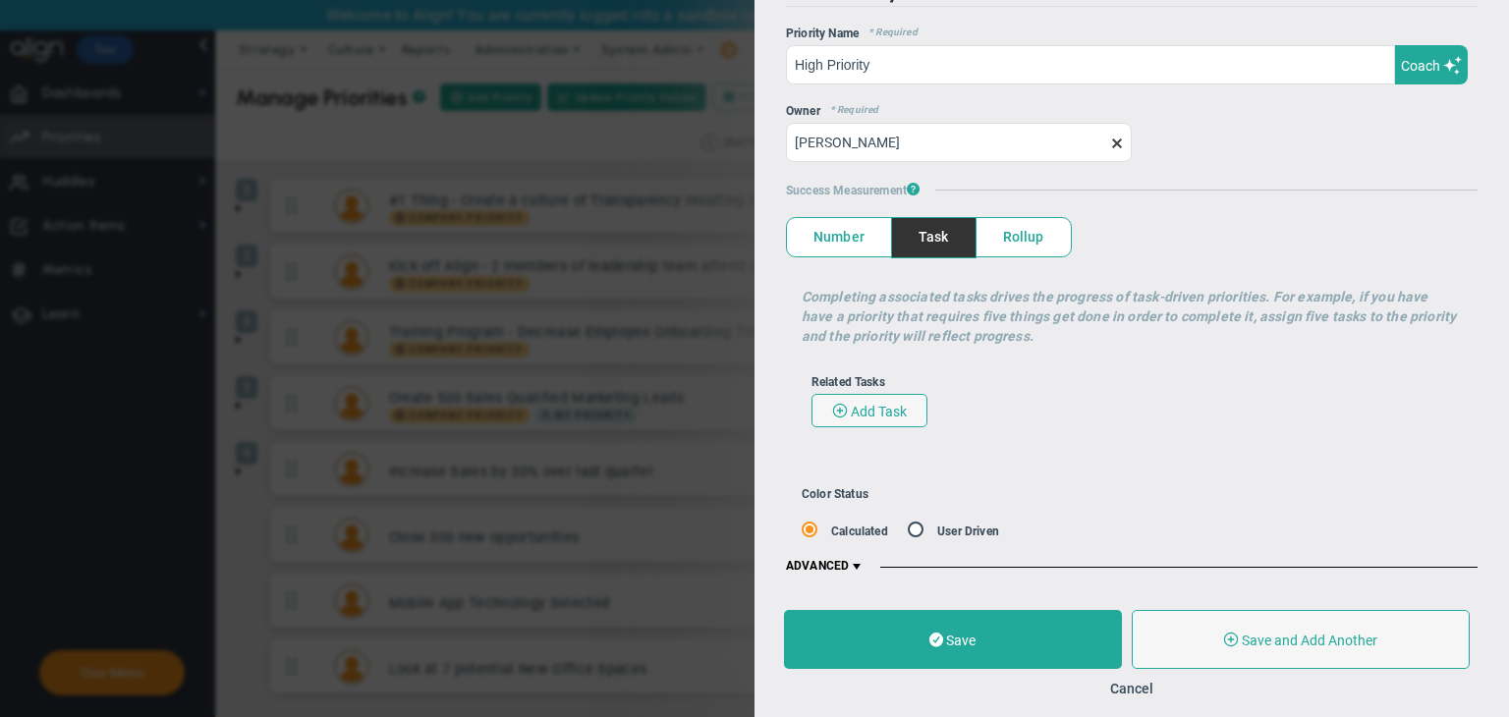
scroll to position [25, 0]
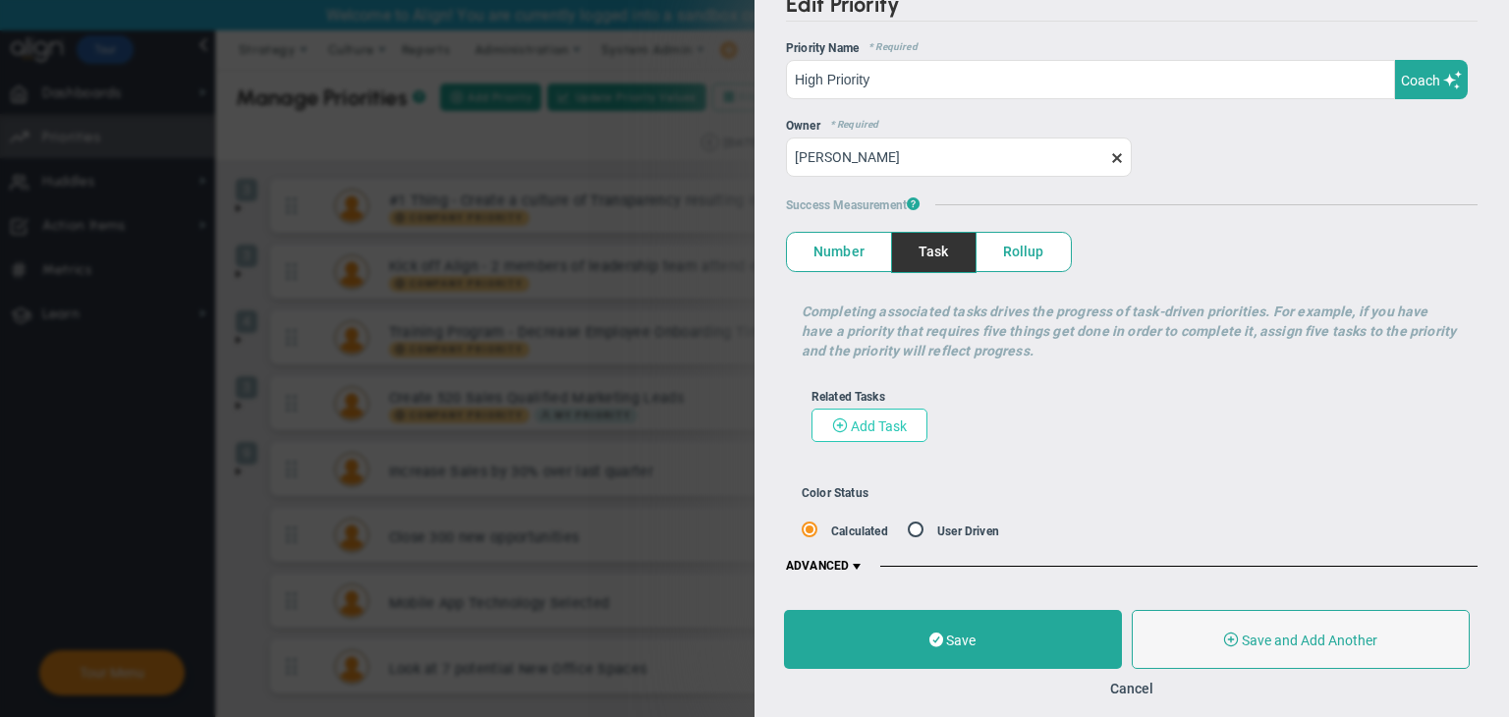
click at [873, 425] on span "Add Task" at bounding box center [879, 426] width 56 height 16
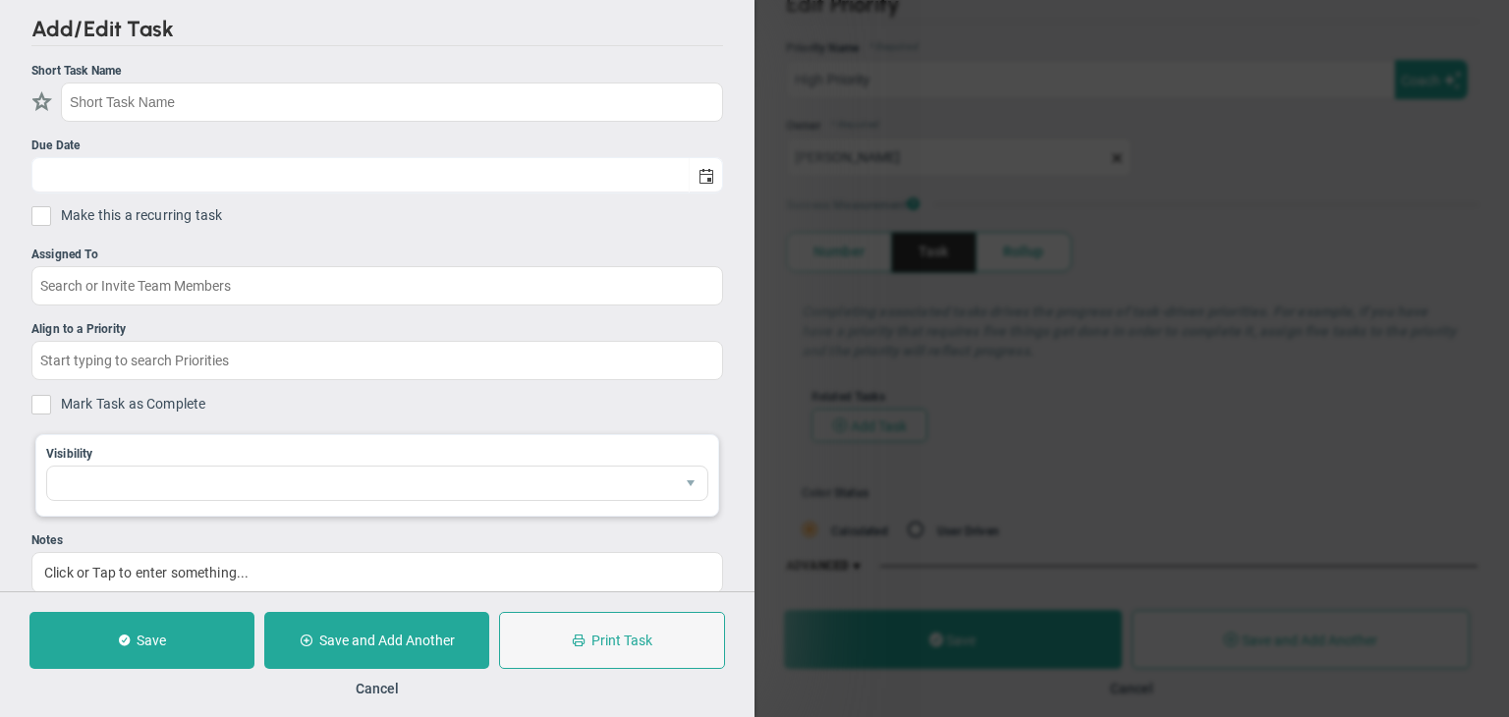
checkbox input "false"
type input "[DATE]"
checkbox input "false"
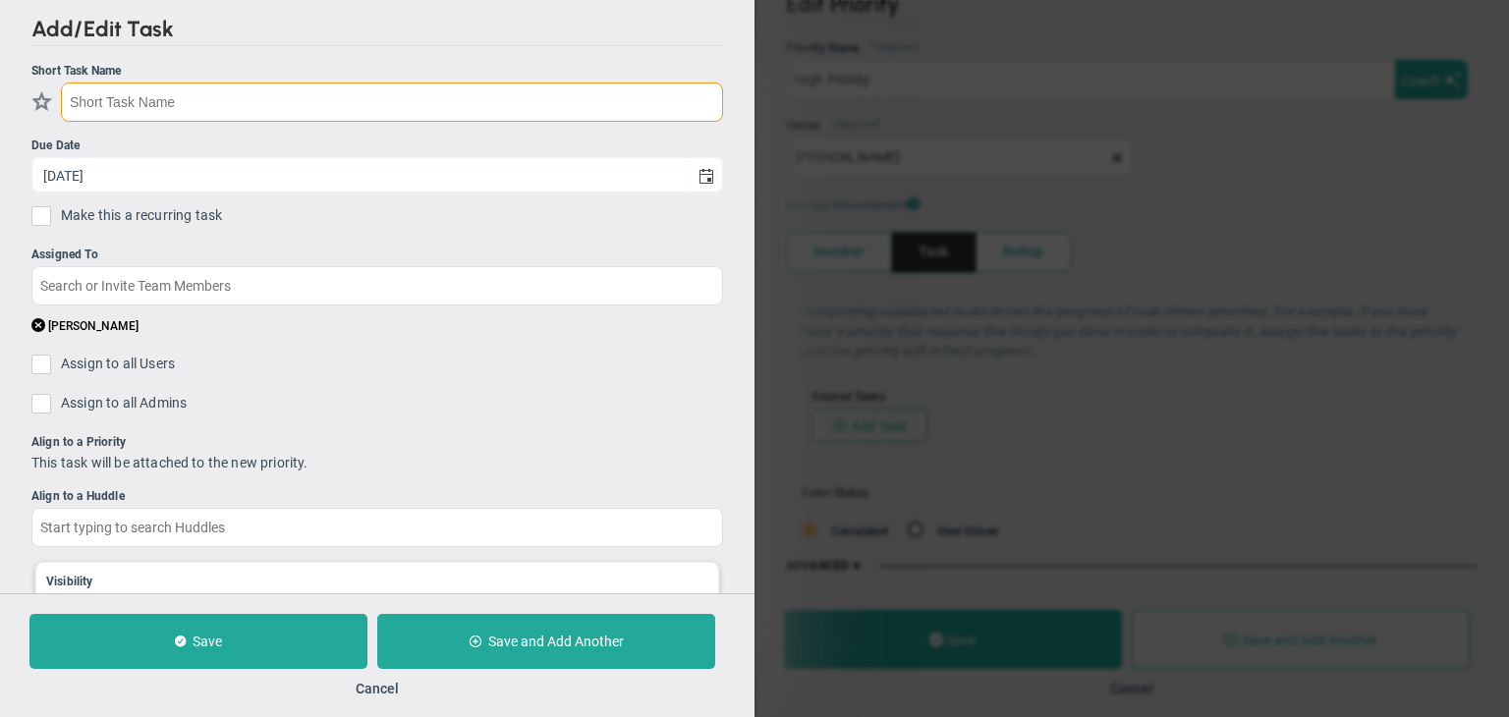
click at [246, 107] on input "text" at bounding box center [392, 102] width 662 height 39
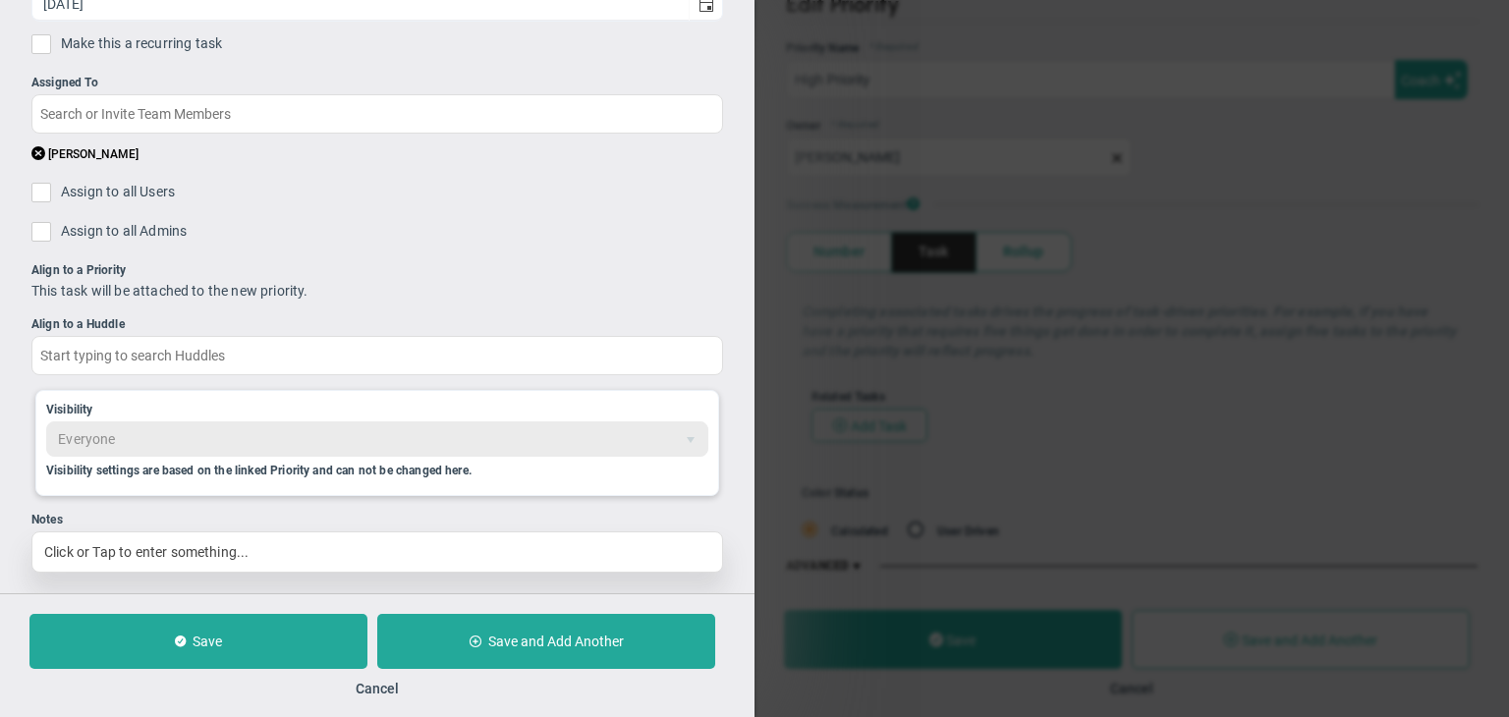
scroll to position [182, 0]
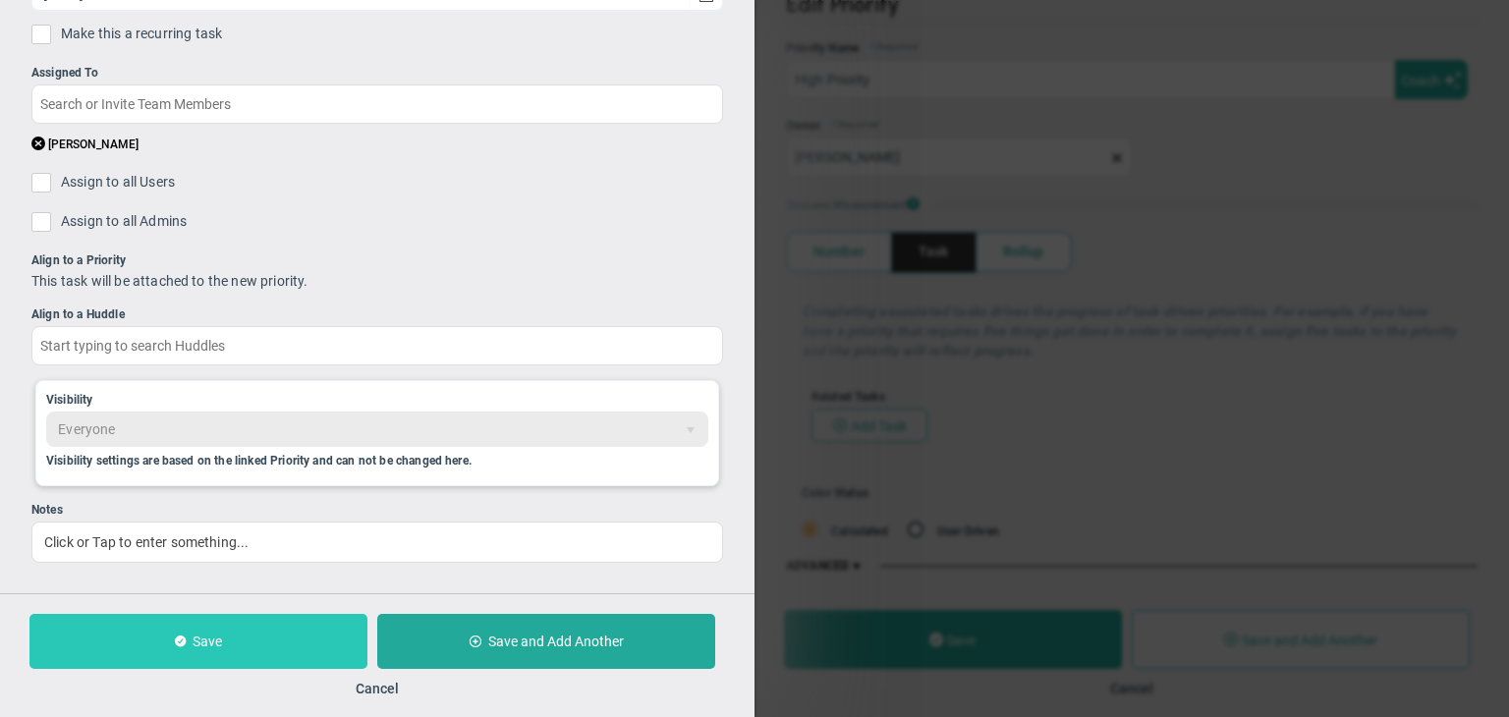
type input "Testing on Data Table"
click at [263, 622] on button "Save" at bounding box center [198, 641] width 338 height 55
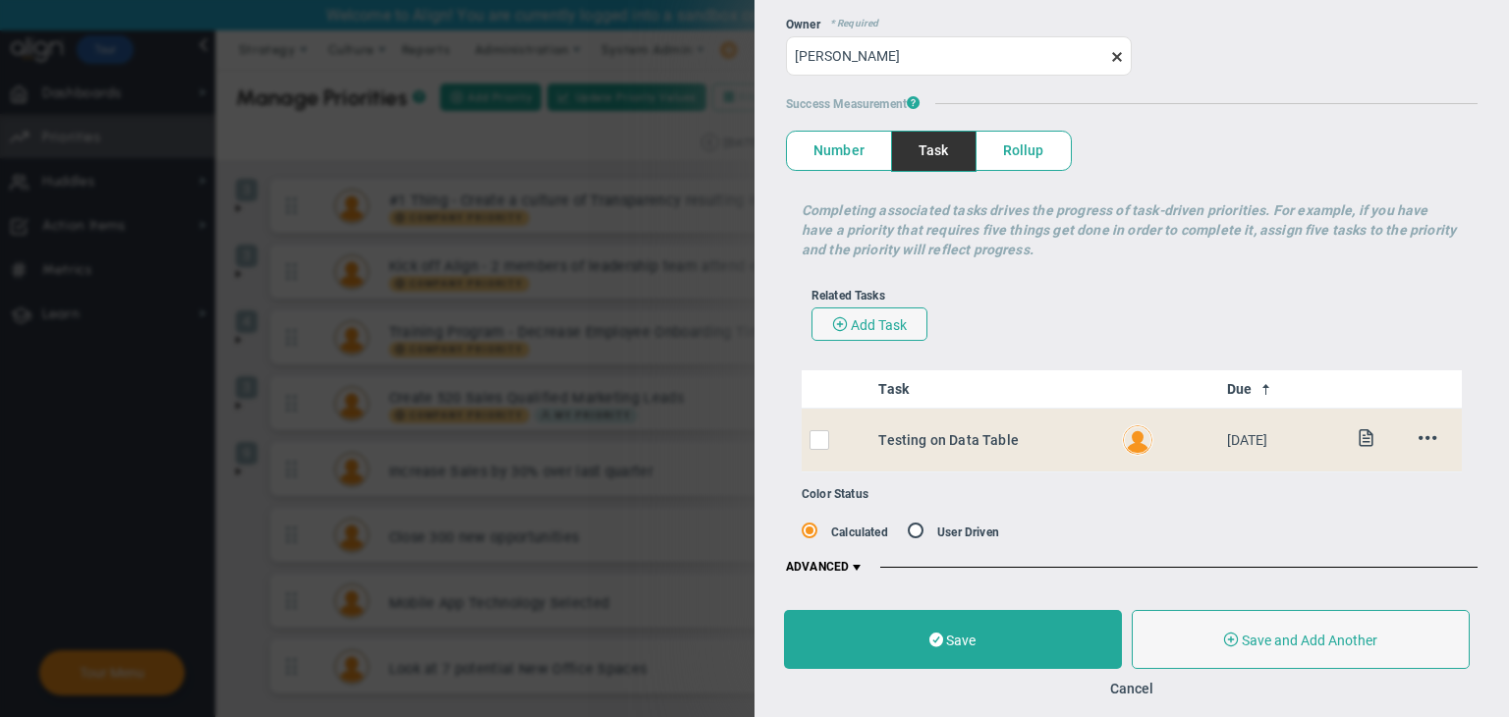
scroll to position [127, 0]
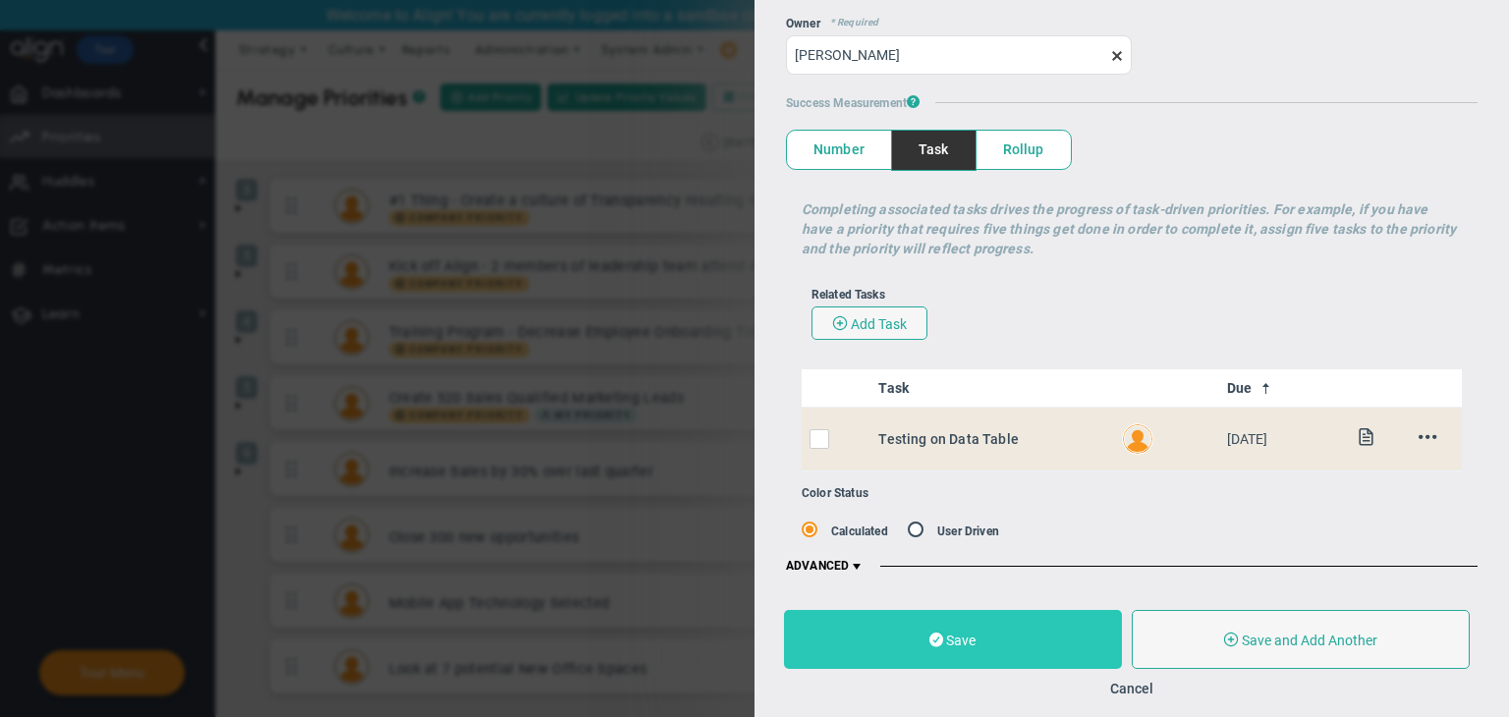
click at [1013, 634] on button "Save" at bounding box center [953, 639] width 338 height 59
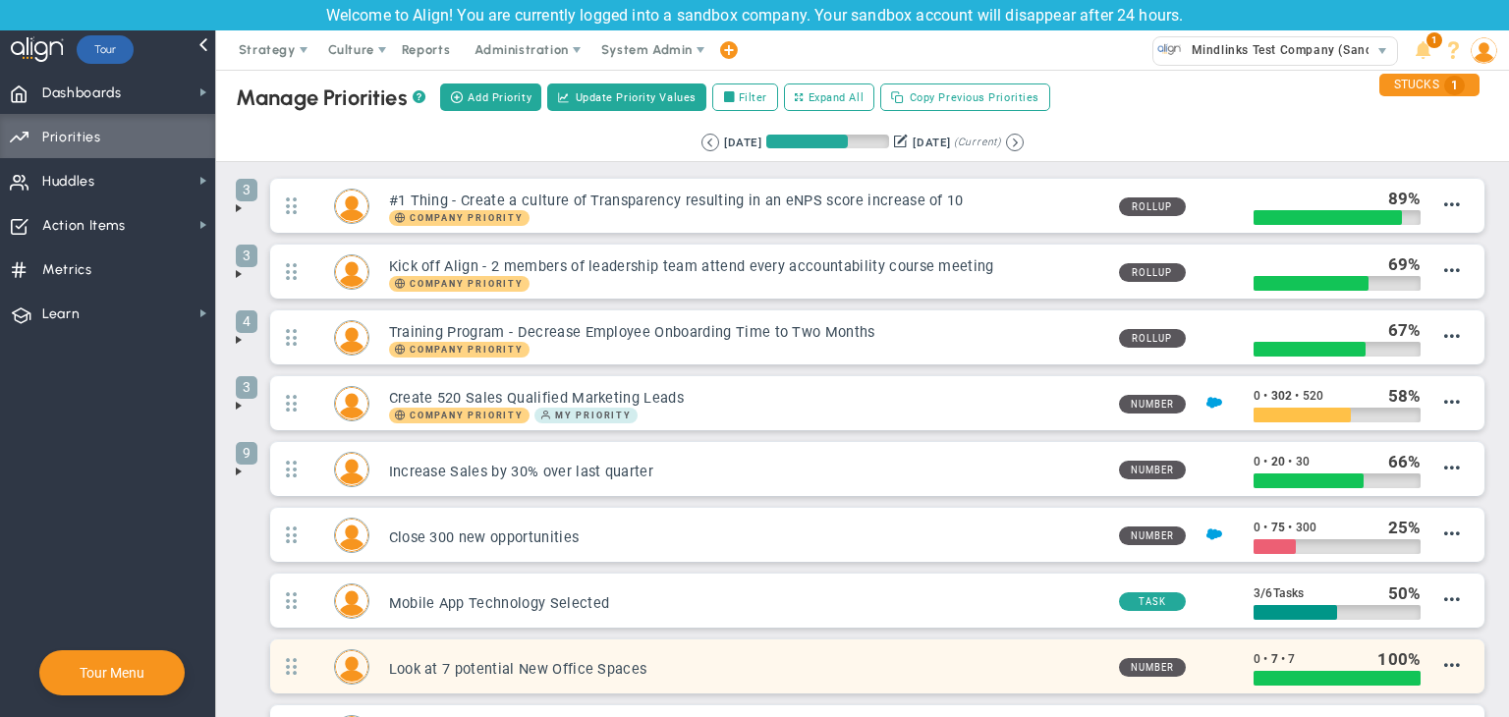
scroll to position [163, 0]
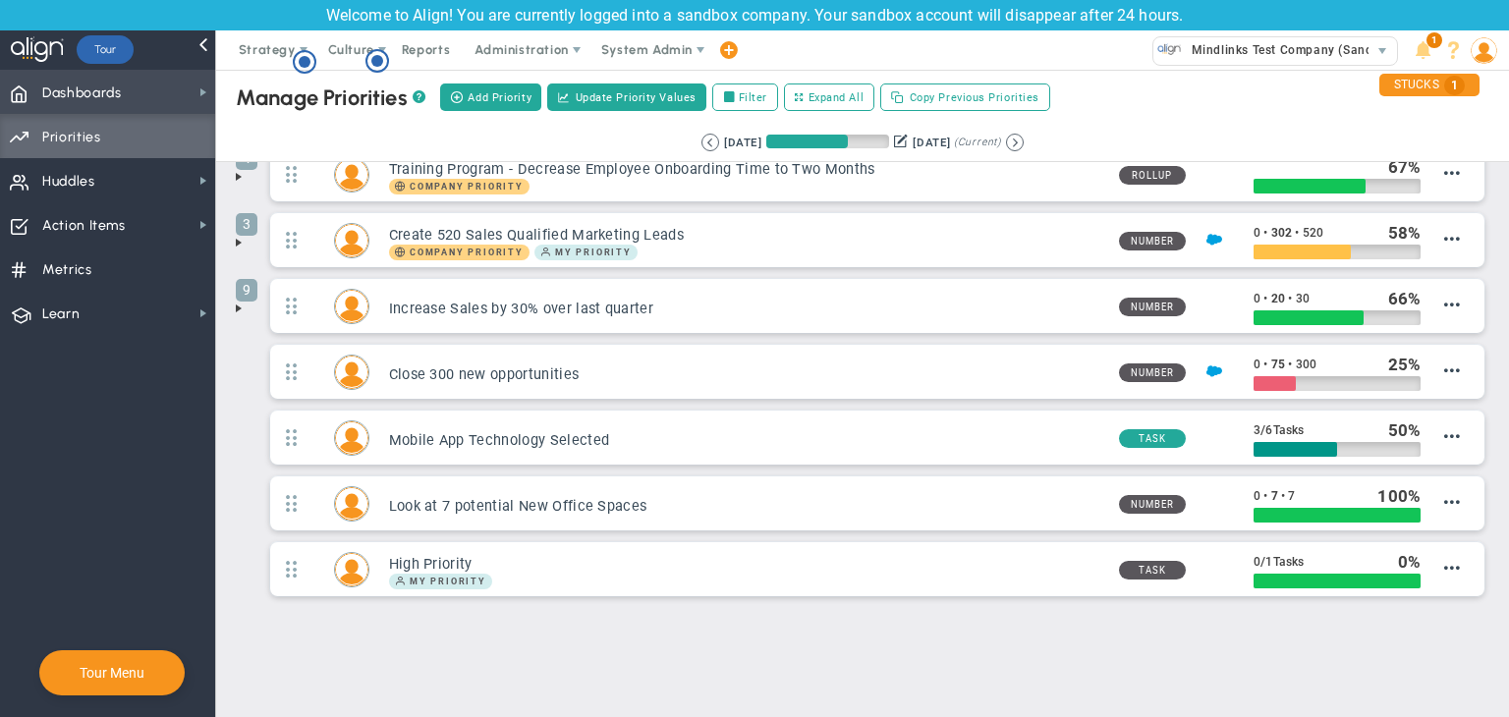
click at [145, 91] on span "Dashboards Dashboards" at bounding box center [107, 92] width 215 height 44
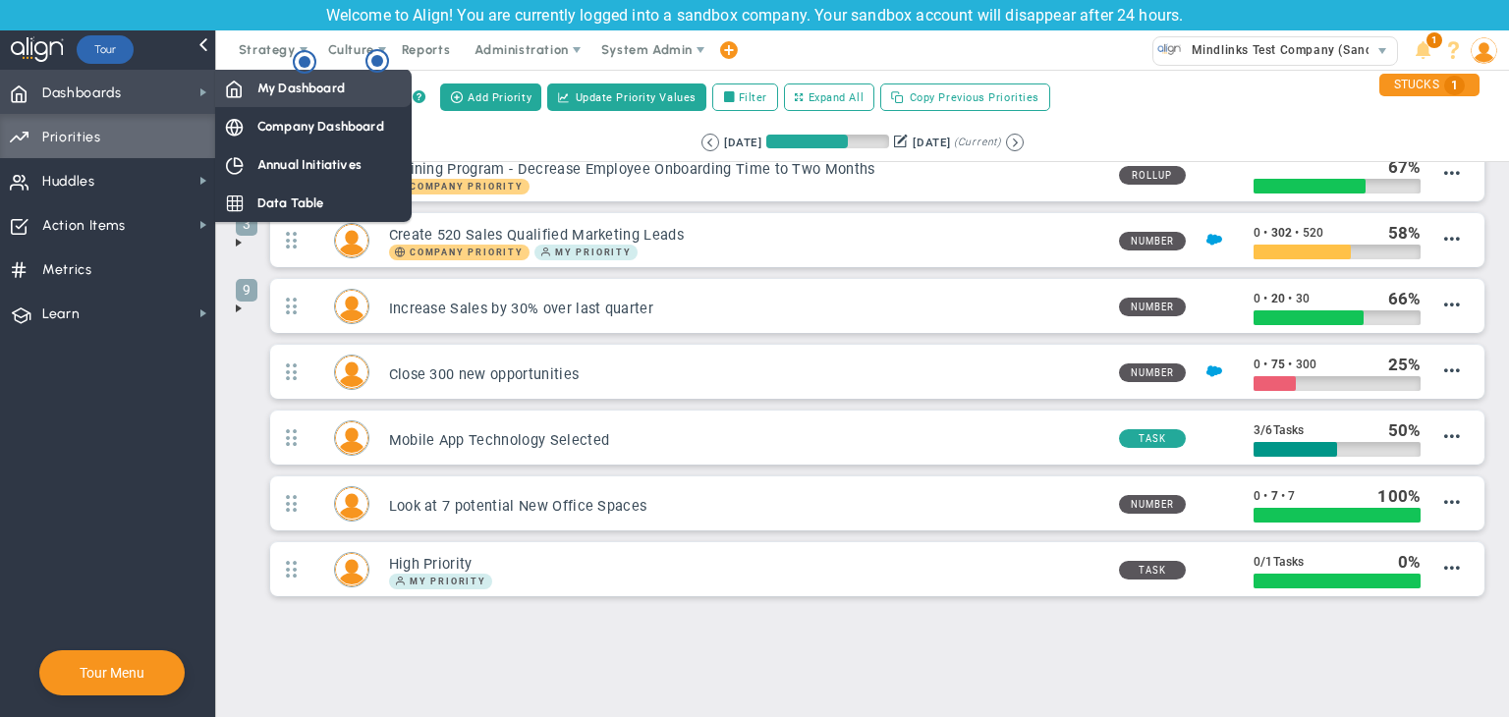
drag, startPoint x: 227, startPoint y: 91, endPoint x: 217, endPoint y: 89, distance: 10.0
click at [228, 91] on span at bounding box center [234, 88] width 18 height 18
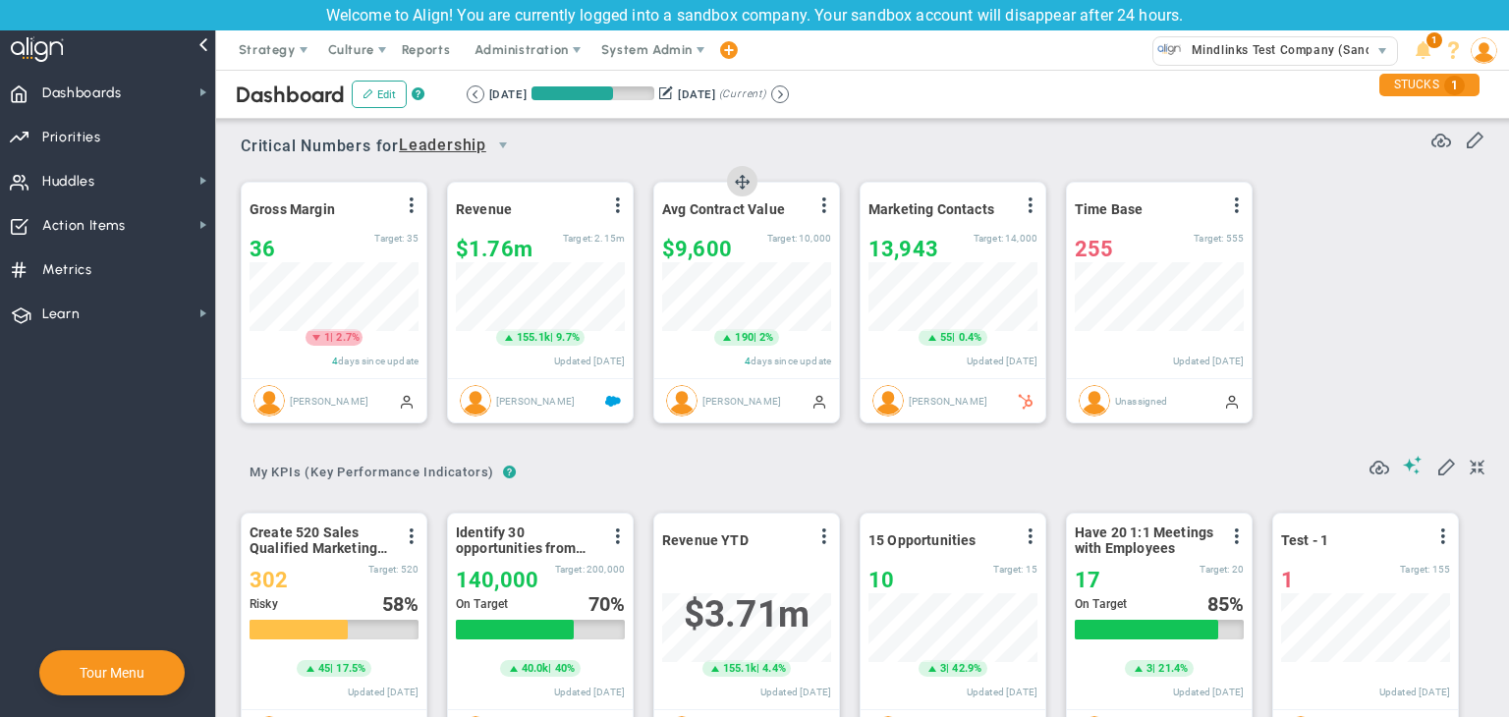
scroll to position [68, 169]
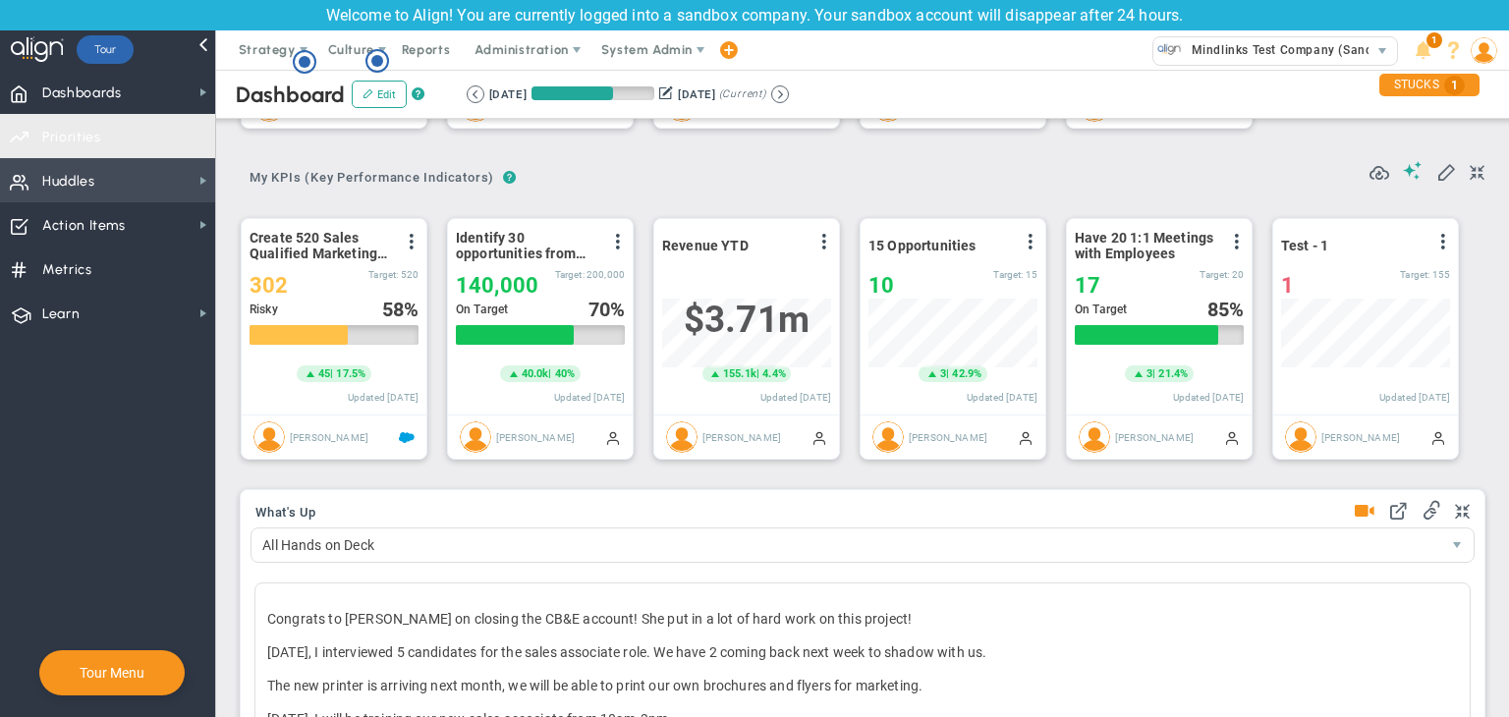
drag, startPoint x: 95, startPoint y: 131, endPoint x: 113, endPoint y: 124, distance: 19.0
click at [98, 130] on span "Priorities" at bounding box center [71, 137] width 59 height 41
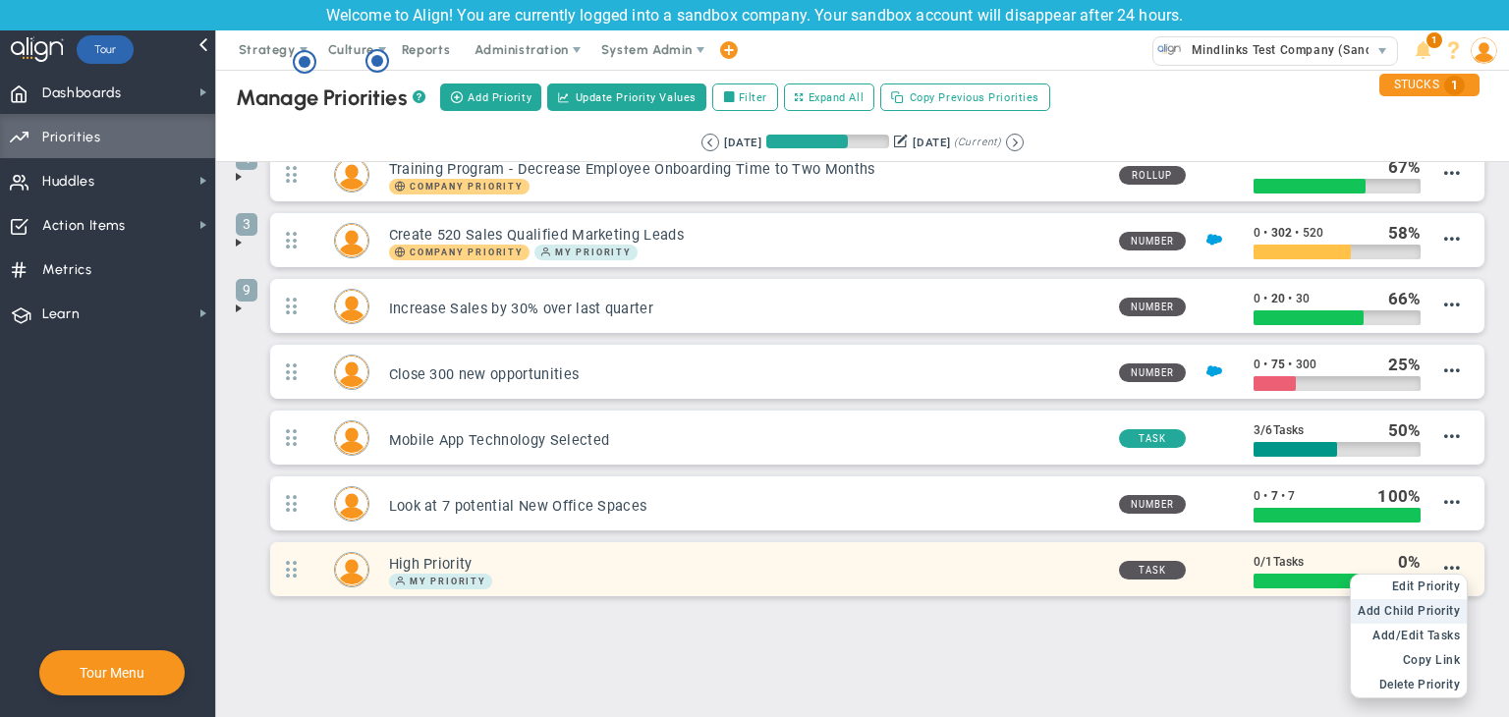
click at [1416, 611] on span "Add Child Priority" at bounding box center [1408, 611] width 102 height 14
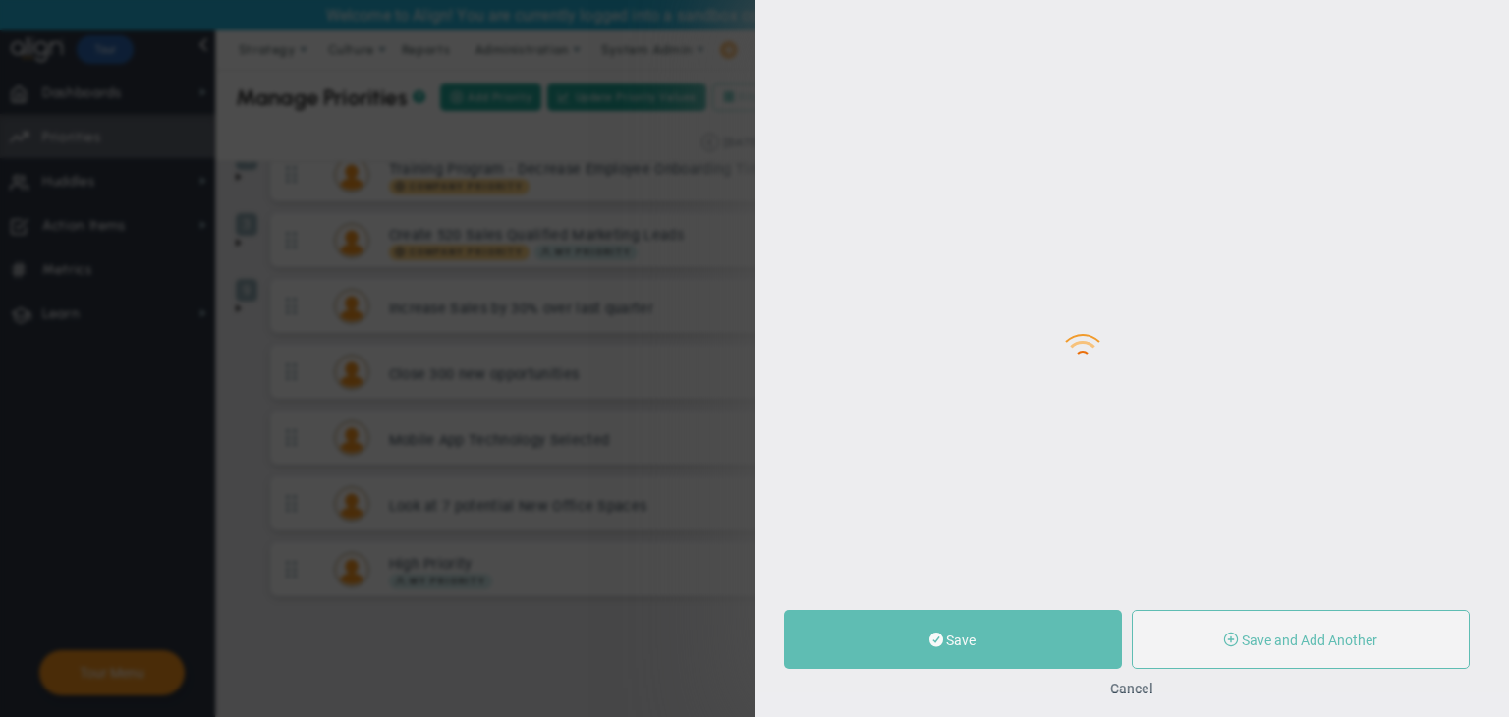
type input "0"
radio input "true"
type input "[PERSON_NAME]"
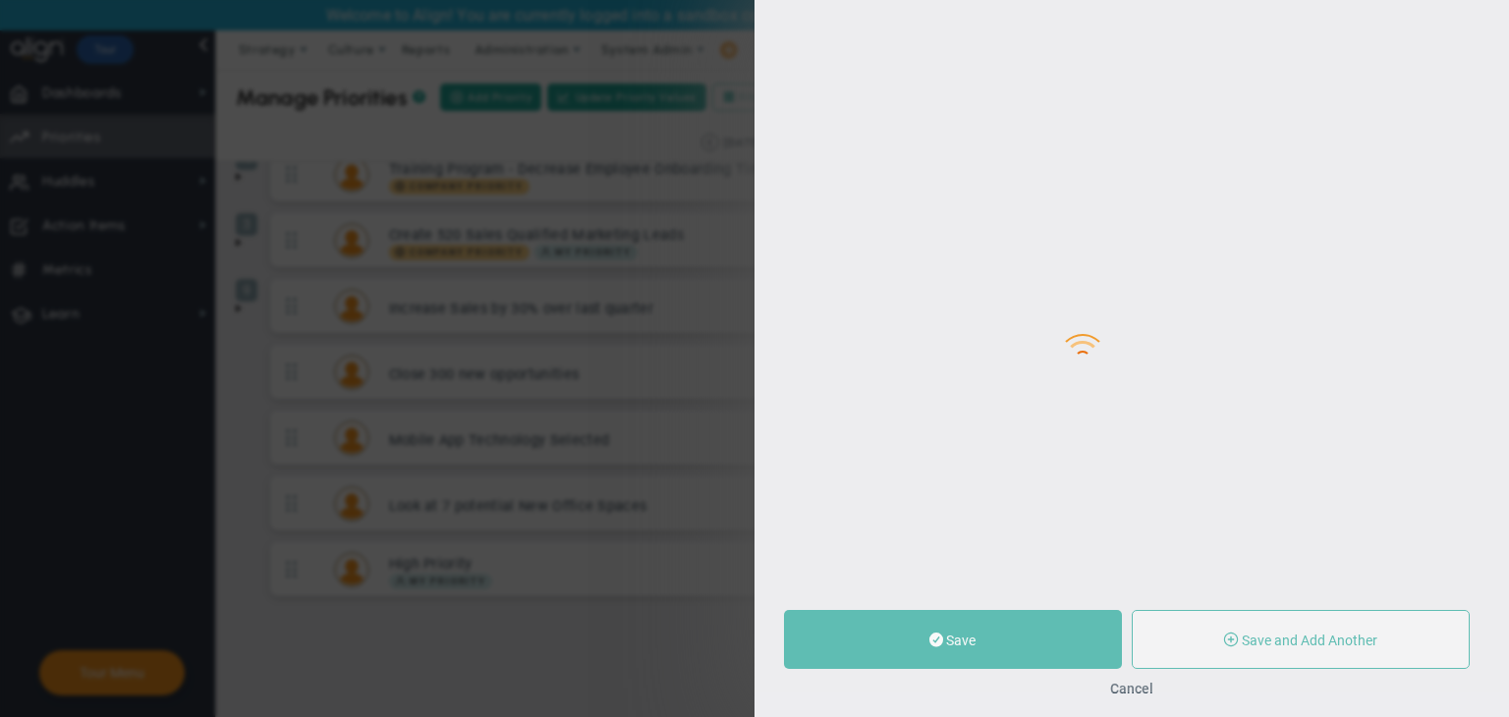
type input "0"
radio input "true"
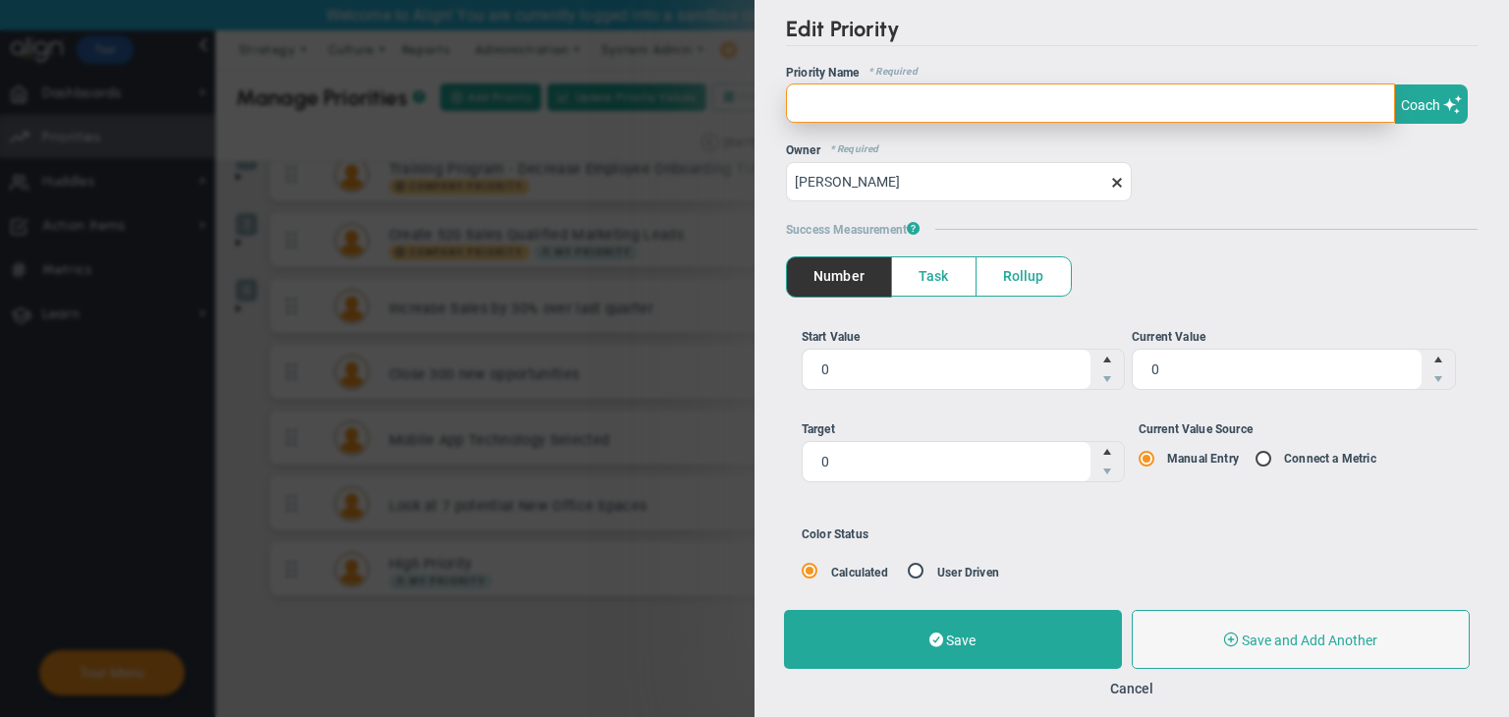
click at [877, 103] on input "text" at bounding box center [1090, 102] width 609 height 39
type input "M"
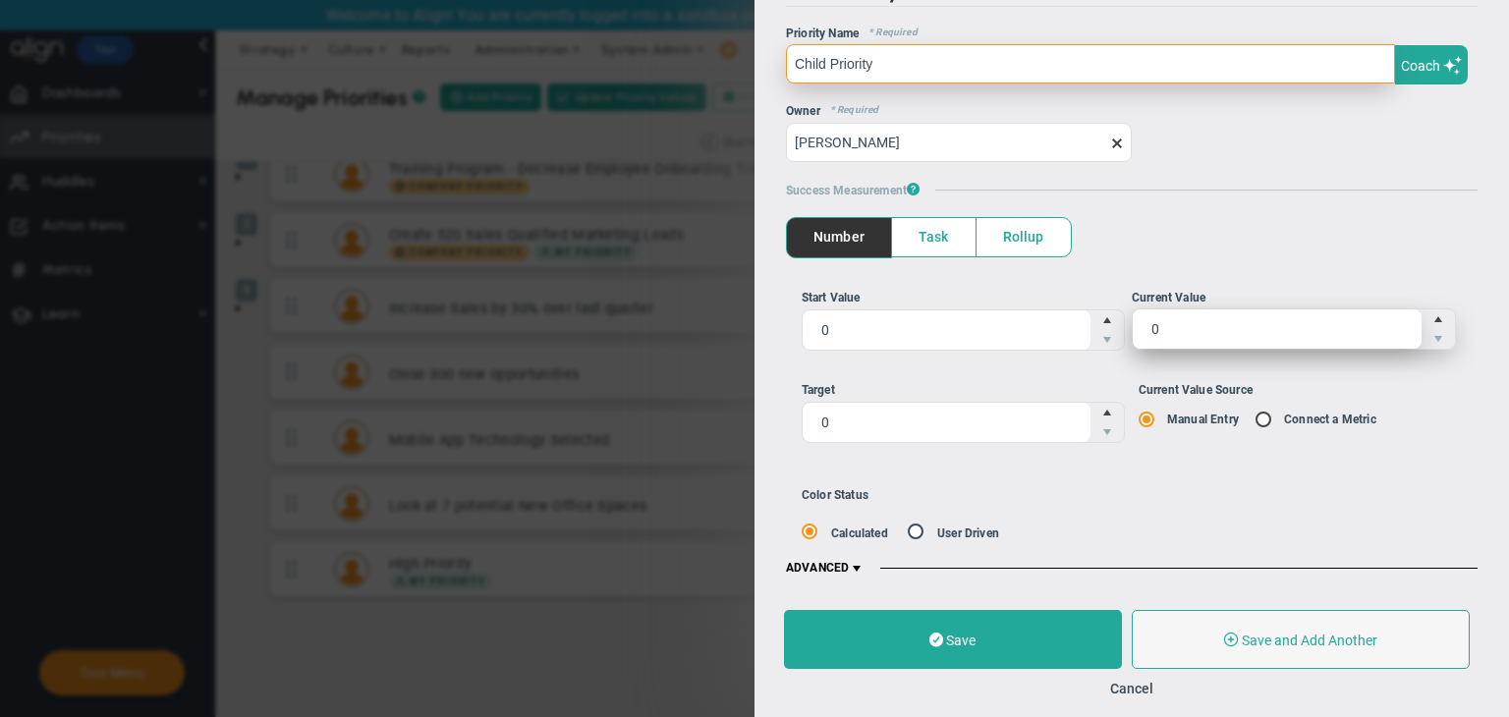
type input "Child Priority"
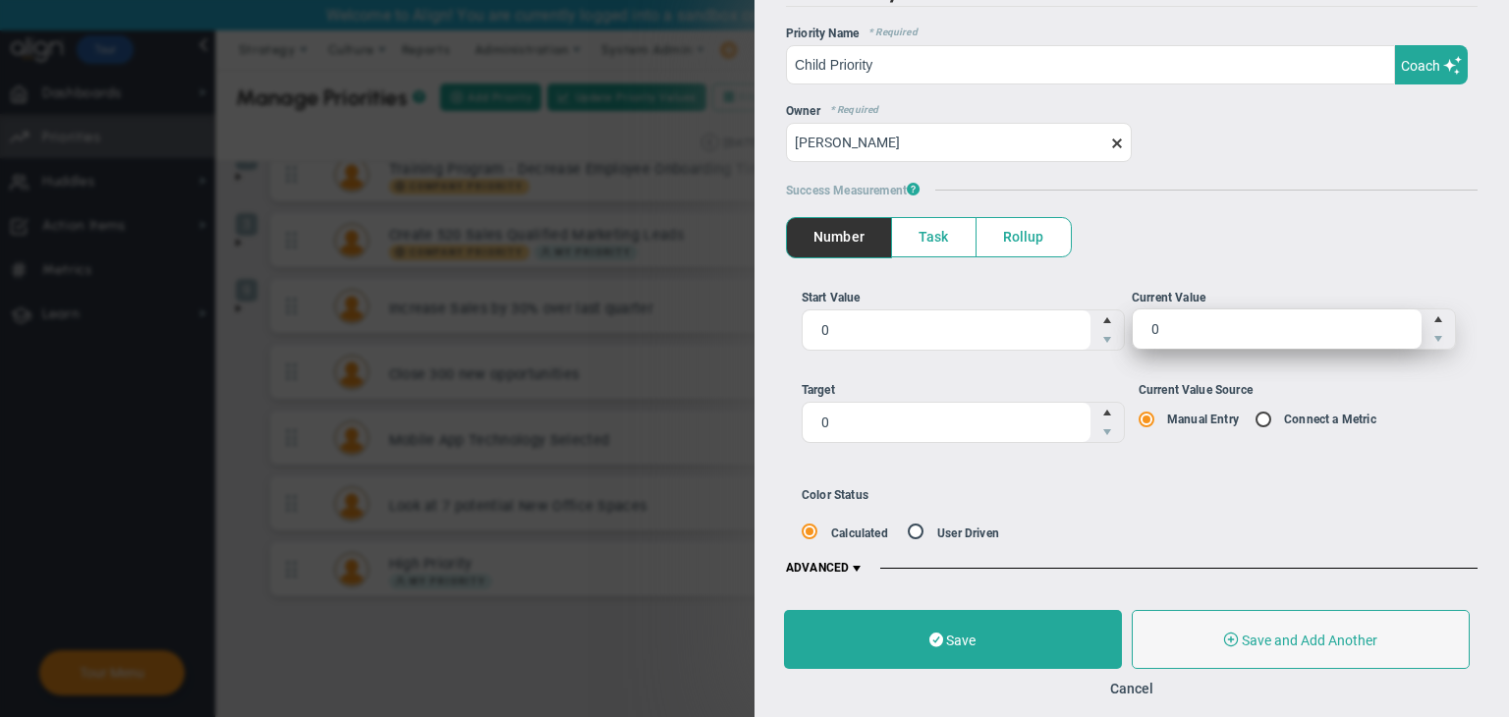
click at [1171, 335] on span "0 0" at bounding box center [1293, 328] width 324 height 41
click at [1171, 335] on input "0" at bounding box center [1276, 328] width 289 height 39
type input "15"
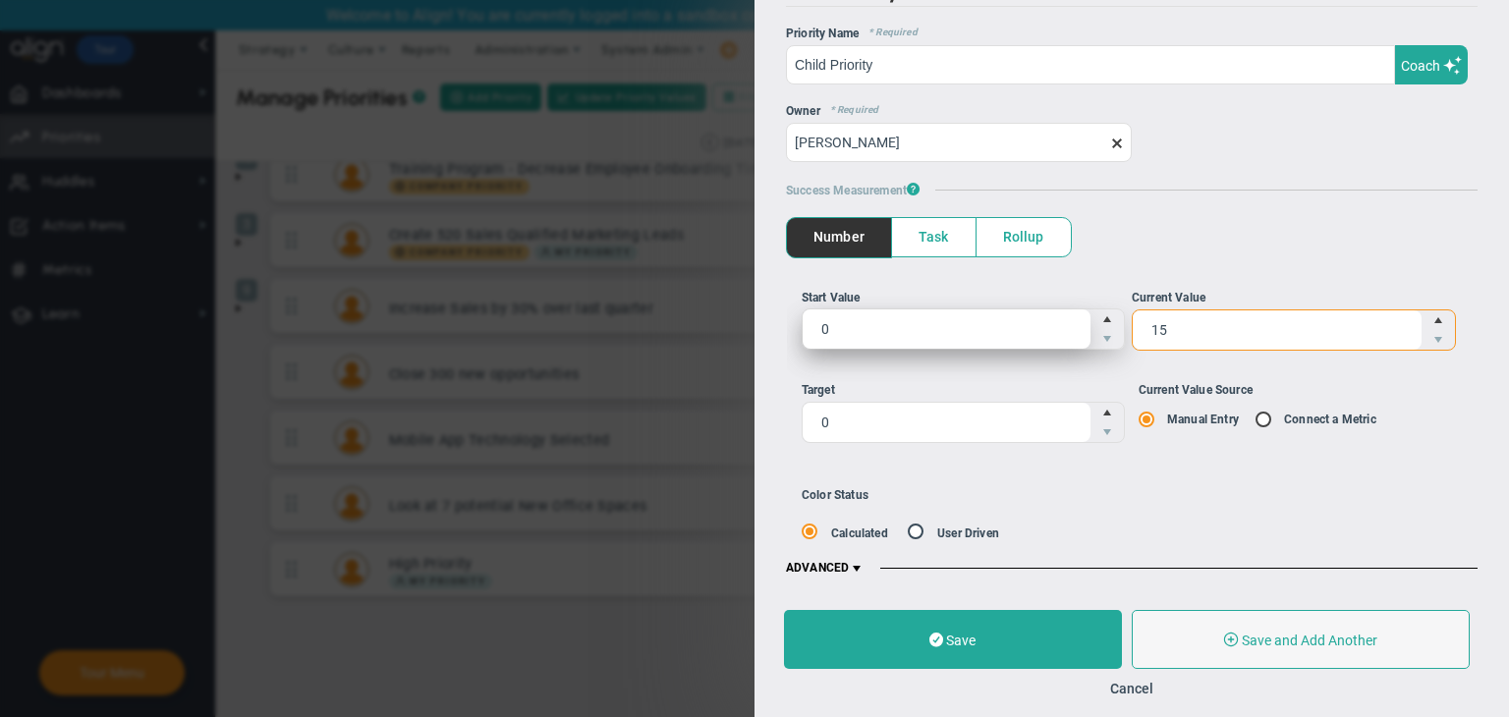
type input "15"
click at [959, 322] on span "0 0" at bounding box center [963, 328] width 324 height 41
click at [959, 322] on input "0" at bounding box center [946, 328] width 289 height 39
type input "1"
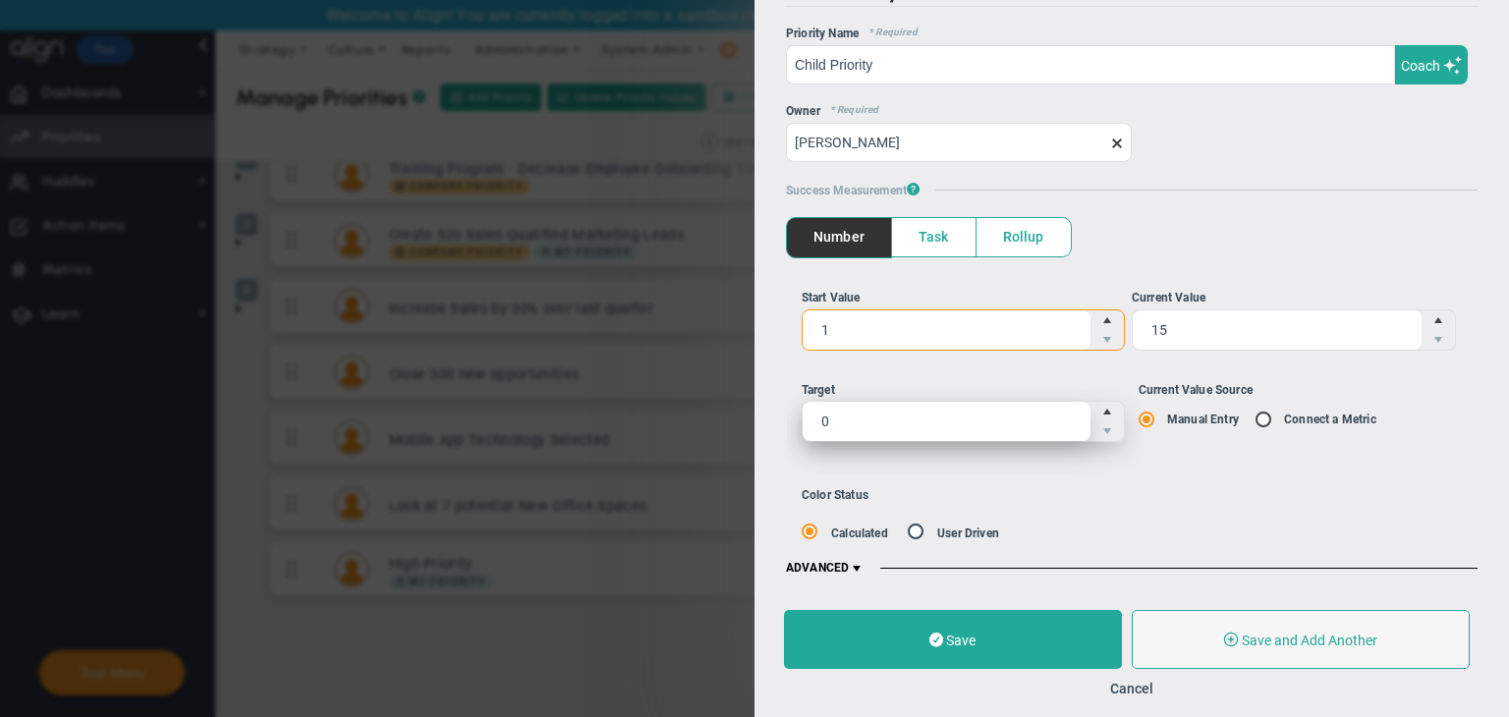
type input "1"
click at [880, 413] on span "0 0" at bounding box center [963, 421] width 324 height 41
click at [880, 413] on input "0" at bounding box center [946, 421] width 289 height 39
type input "155"
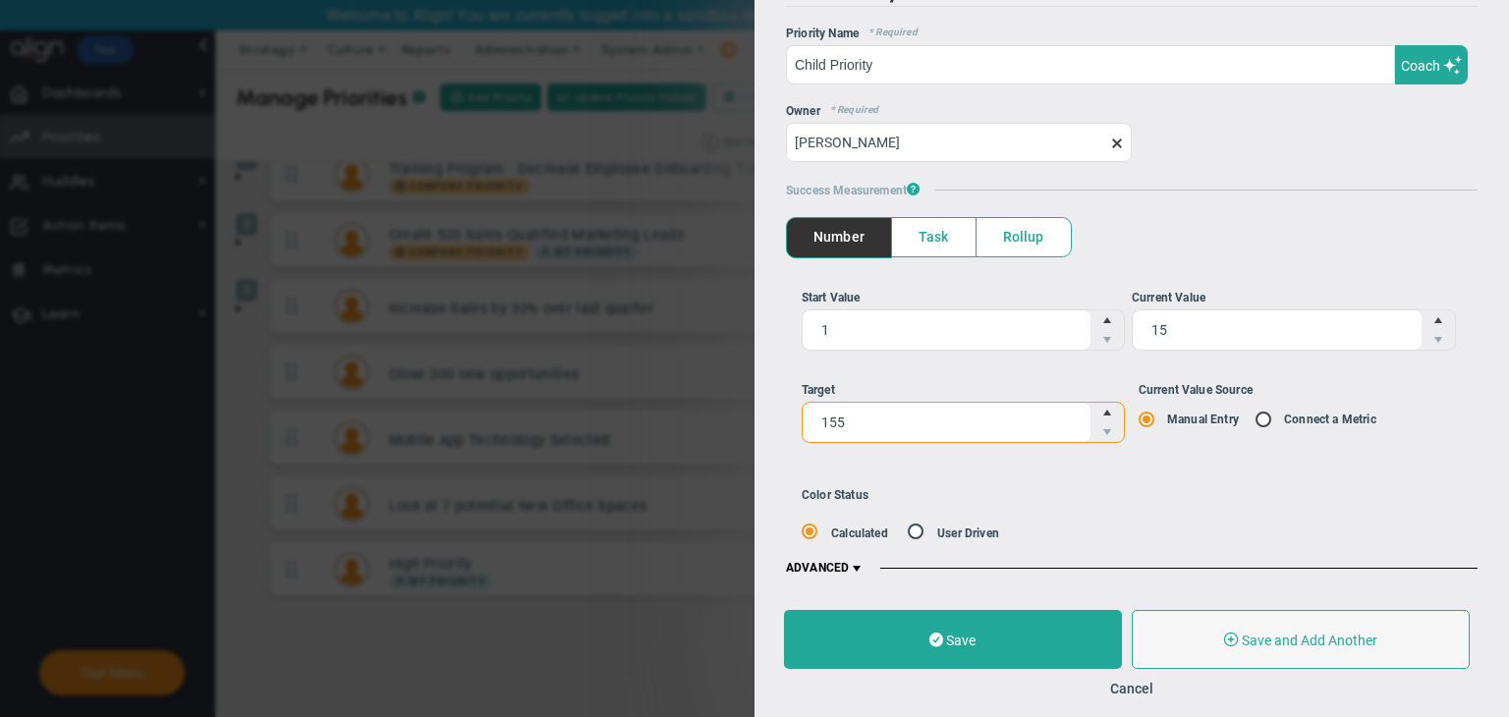
type input "155"
click at [1020, 481] on div "Start Value 1 1 Current Value 15 15 155 155 Manual Entry" at bounding box center [1131, 372] width 691 height 231
click at [868, 568] on h5 "ADVANCED" at bounding box center [1131, 569] width 691 height 16
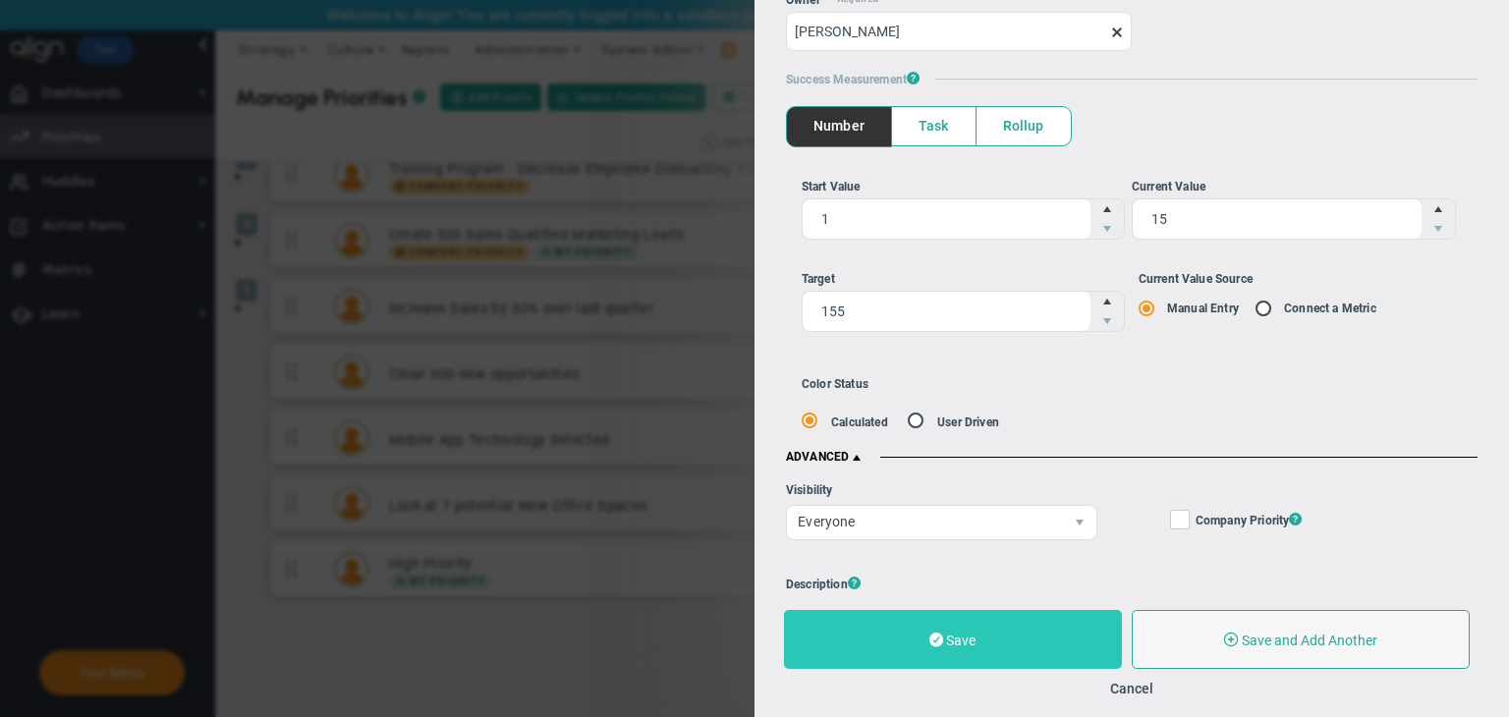
click at [1054, 626] on button "Save" at bounding box center [953, 639] width 338 height 59
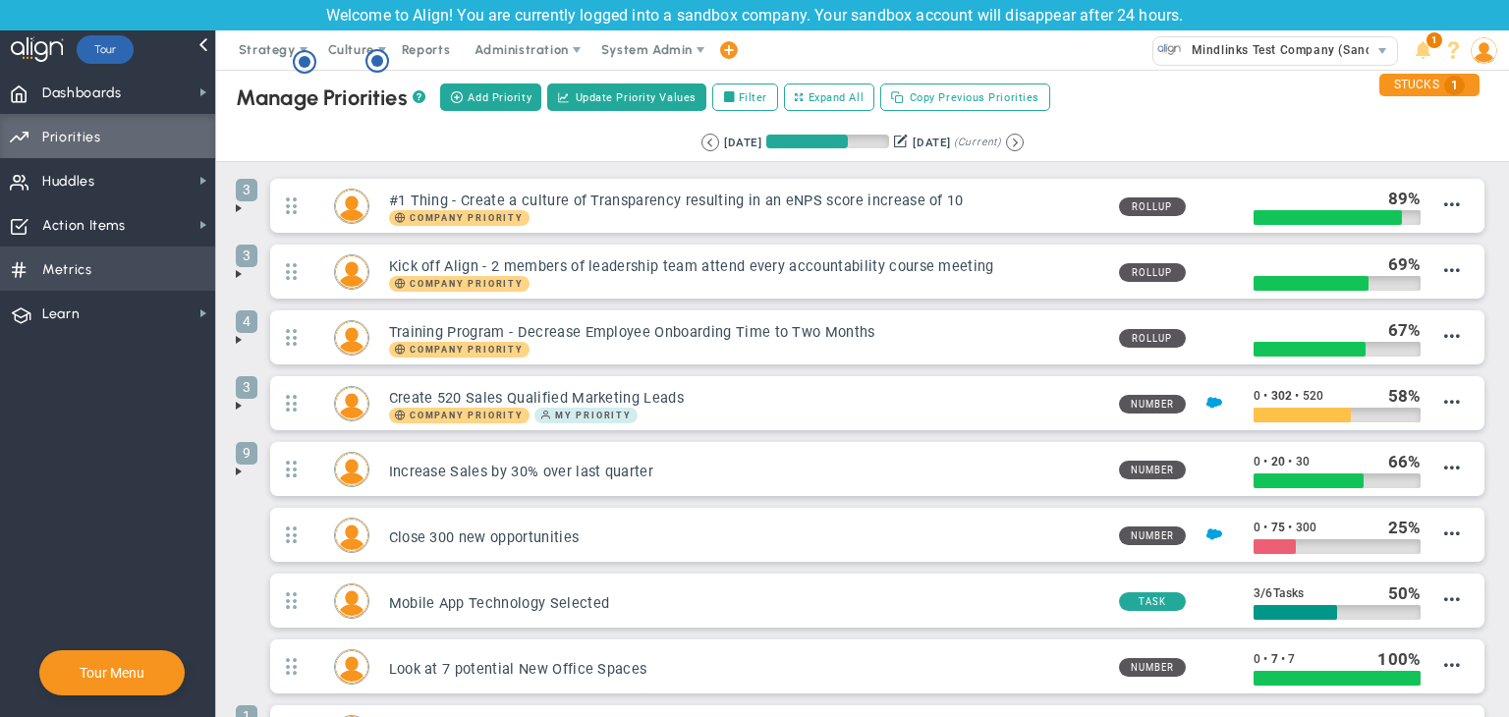
click at [104, 276] on span "Metrics Metrics" at bounding box center [107, 269] width 215 height 44
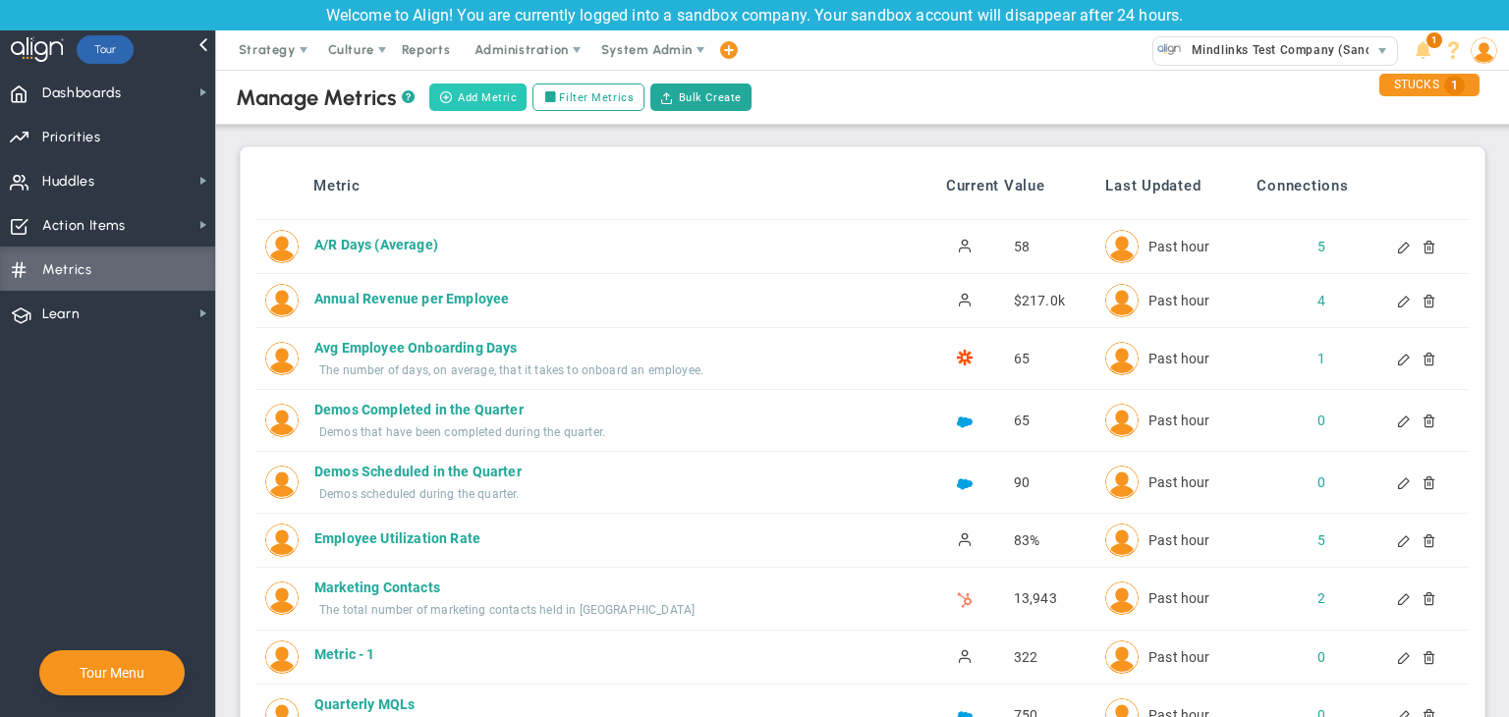
click at [490, 101] on button "Add Metric" at bounding box center [477, 97] width 97 height 28
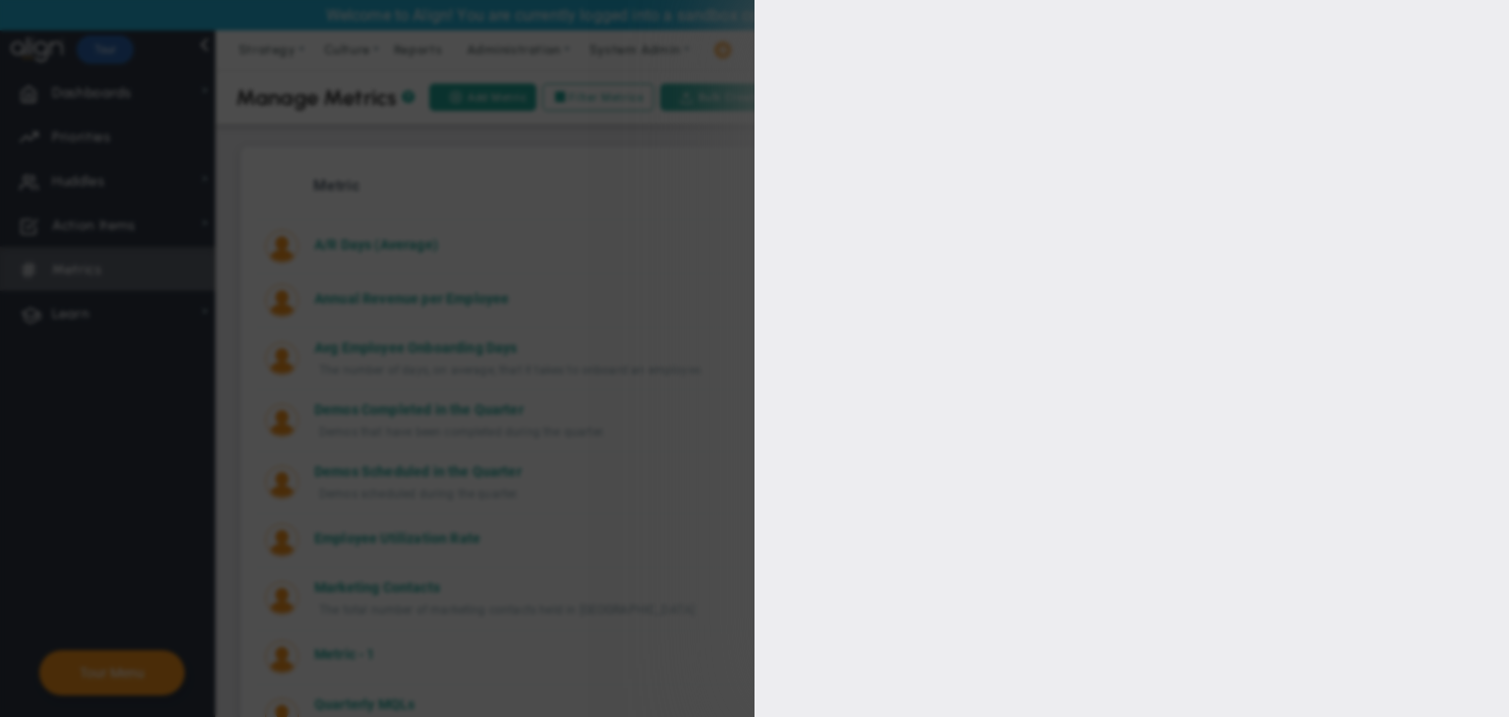
type input "[PERSON_NAME]"
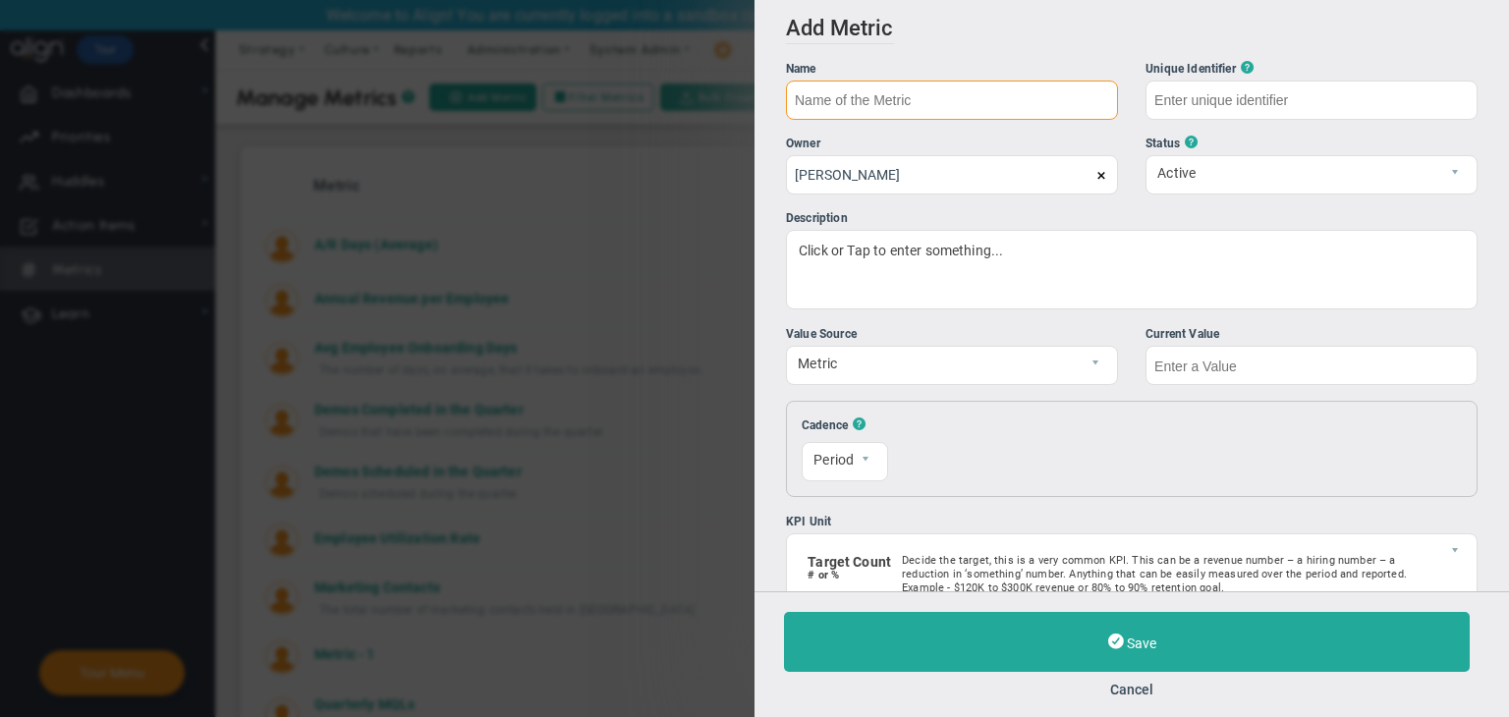
click at [927, 93] on input "text" at bounding box center [952, 100] width 332 height 39
type input "M"
type input "Test Metric 04/09"
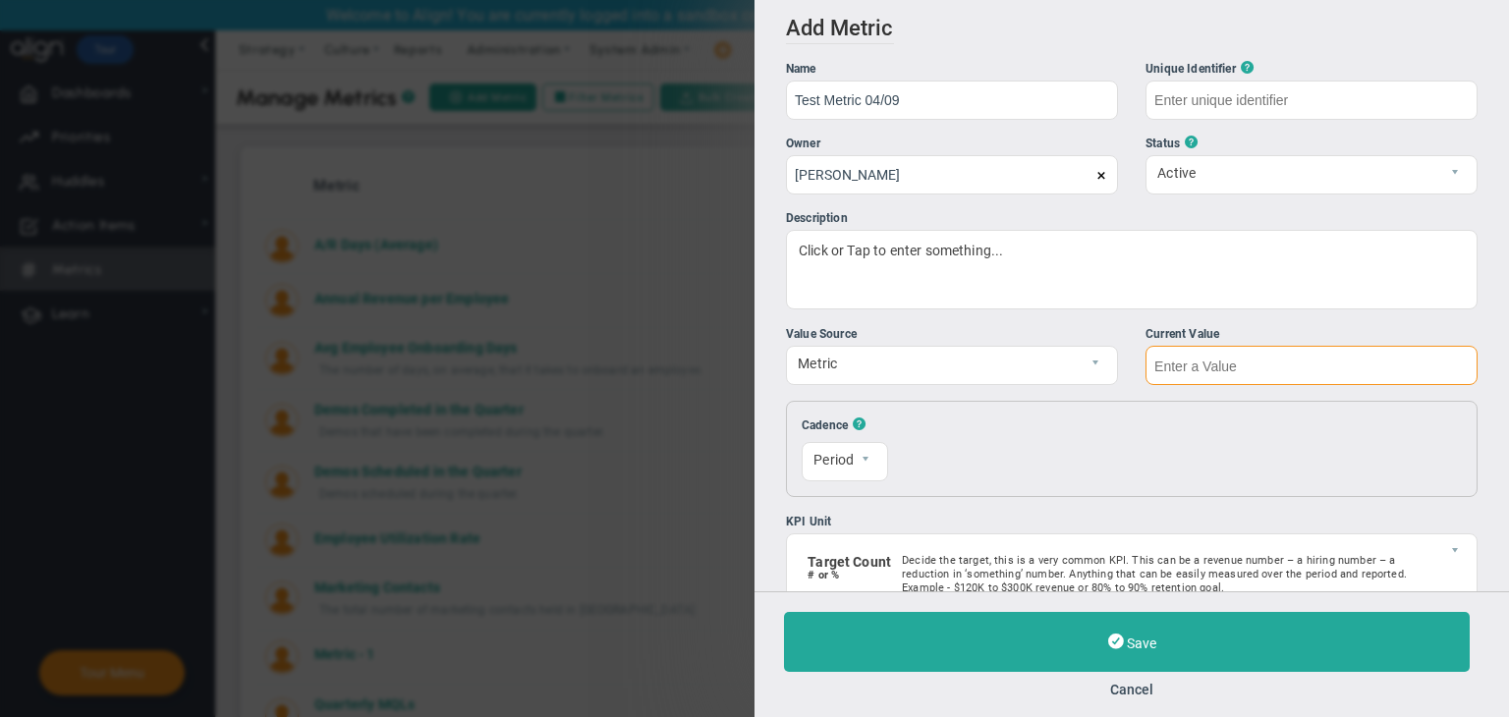
click at [1242, 360] on input "text" at bounding box center [1311, 365] width 332 height 39
type input "Test-Metric-04/09"
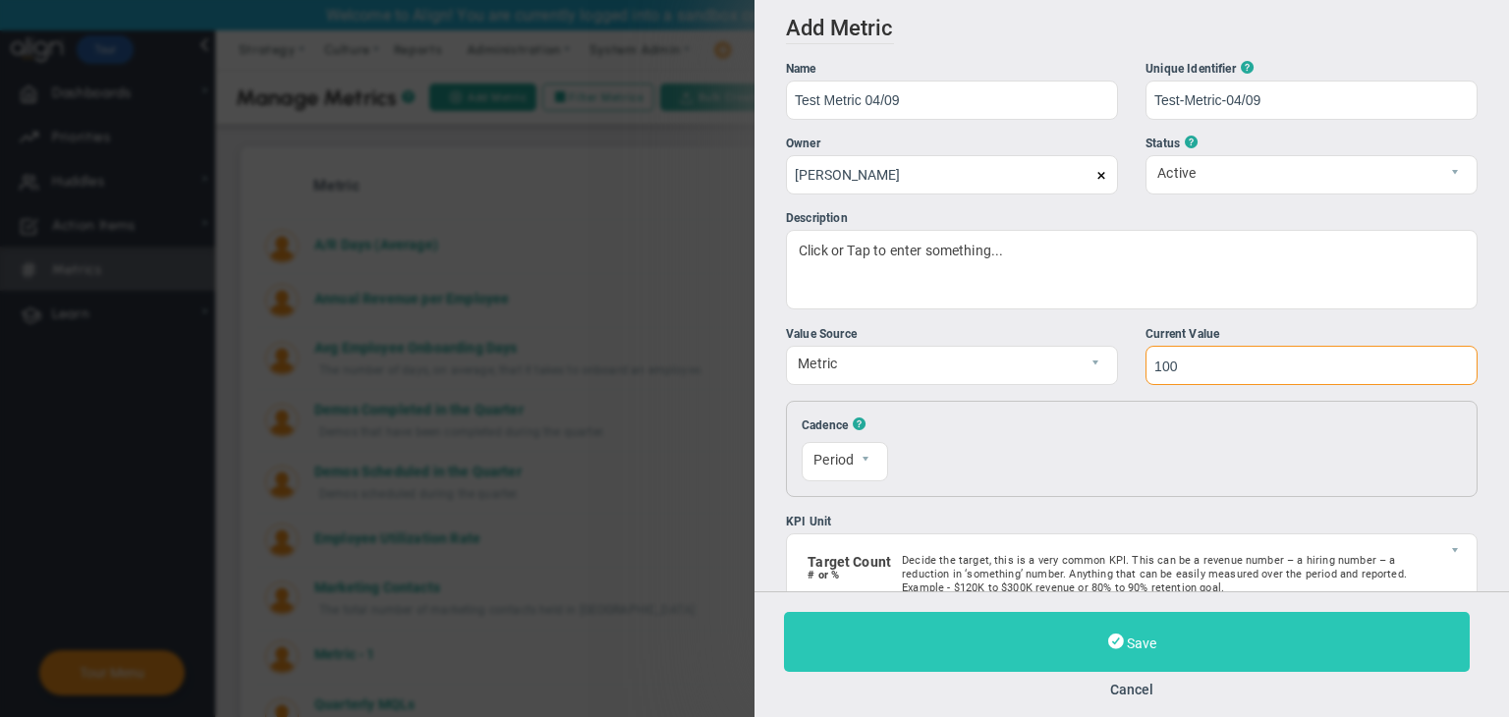
type input "100"
click at [1238, 655] on button "Save" at bounding box center [1127, 642] width 686 height 60
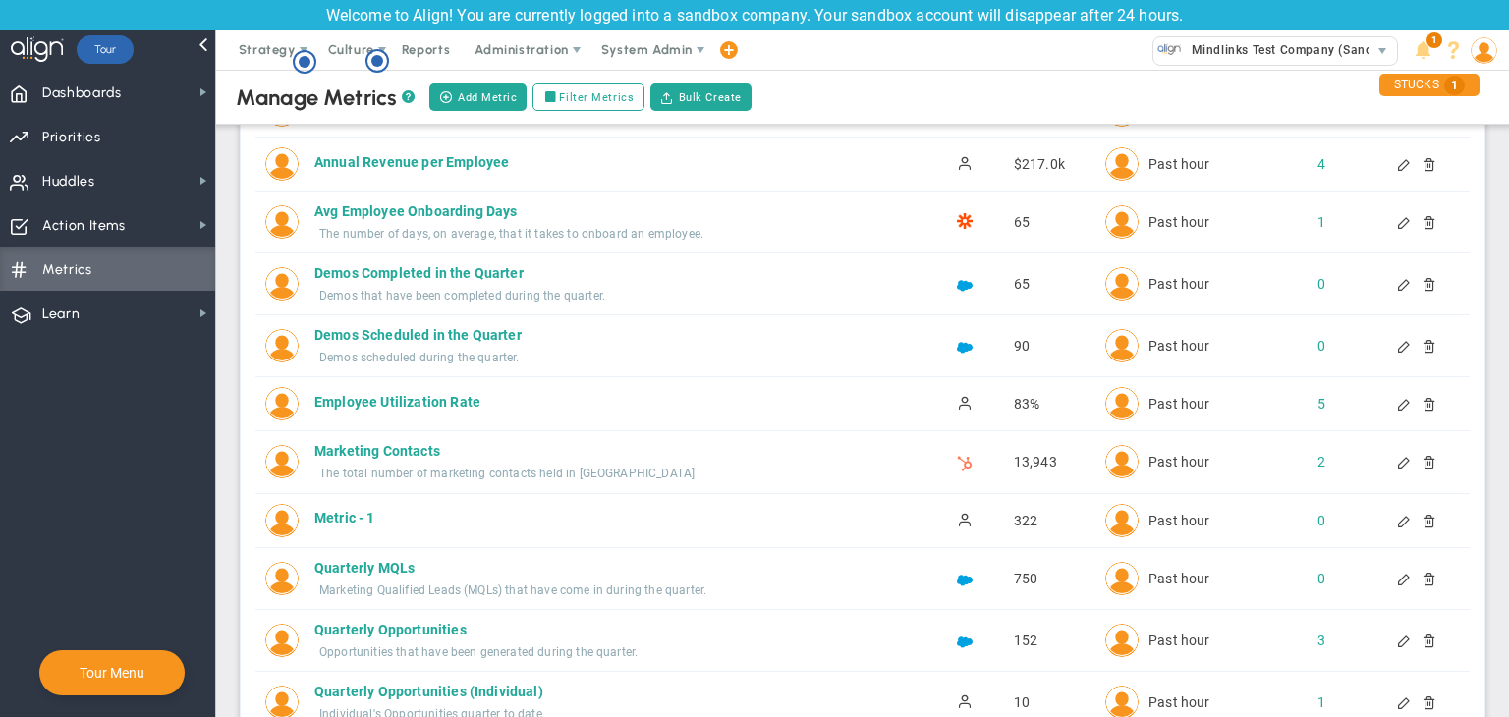
scroll to position [119, 0]
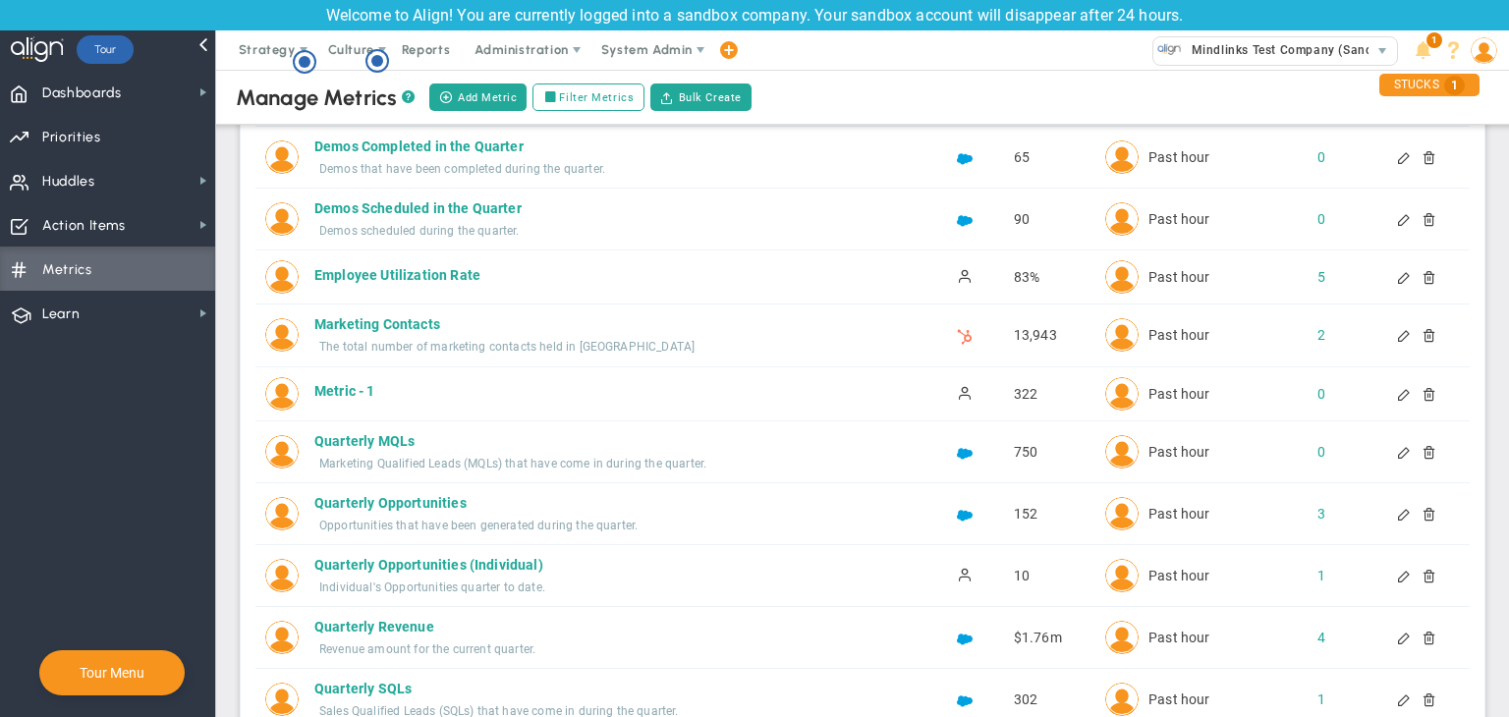
scroll to position [491, 0]
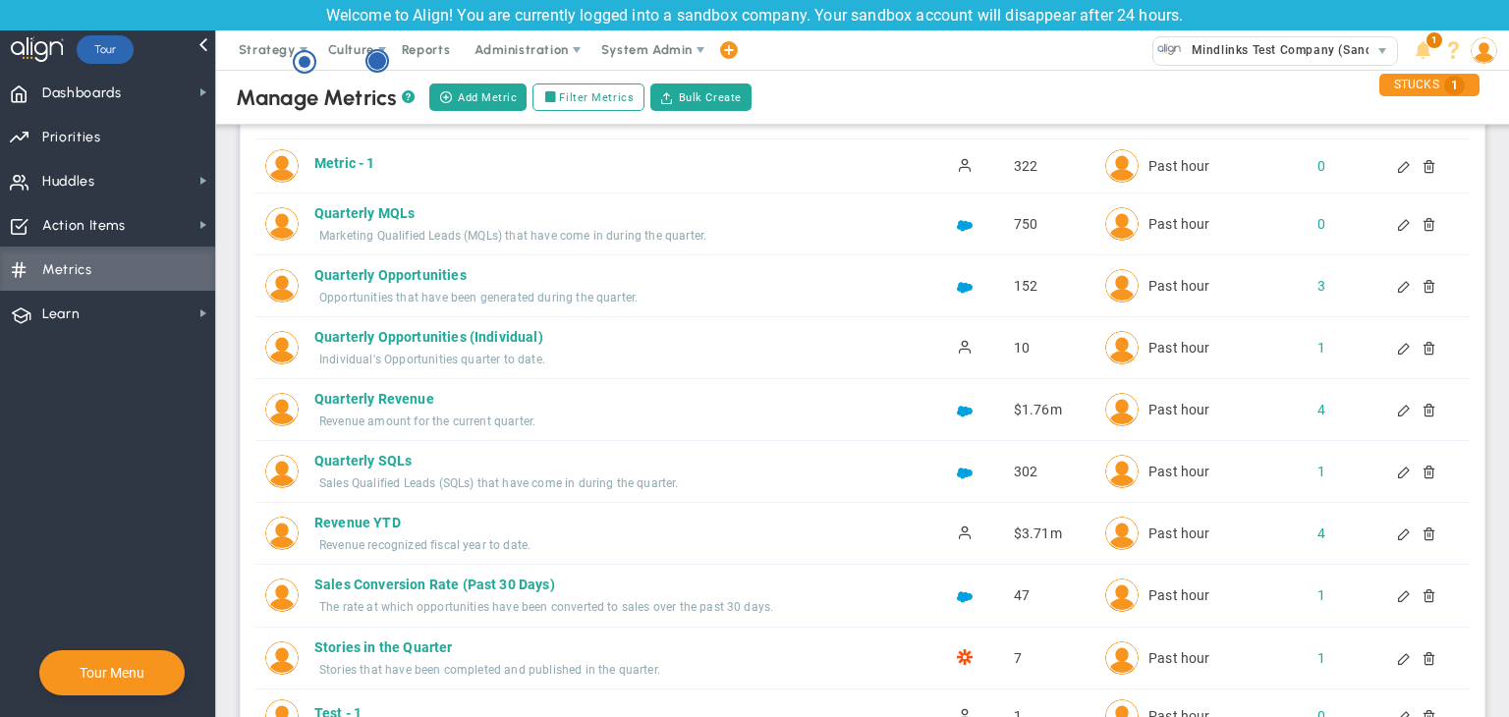
click at [373, 53] on circle "Hotspot (open by clicking or pressing space/enter)" at bounding box center [377, 61] width 18 height 18
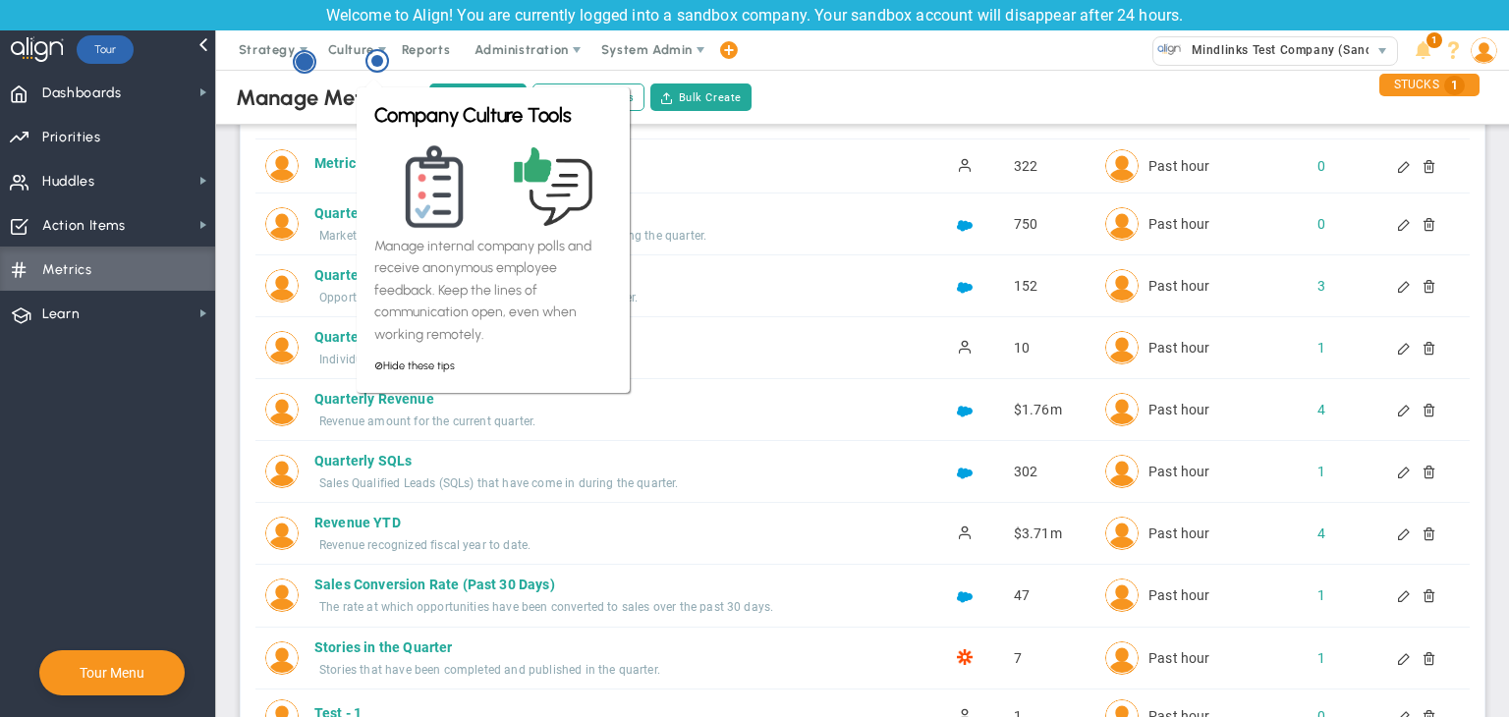
click at [306, 62] on circle "Hotspot (open by clicking or pressing space/enter)" at bounding box center [305, 62] width 18 height 18
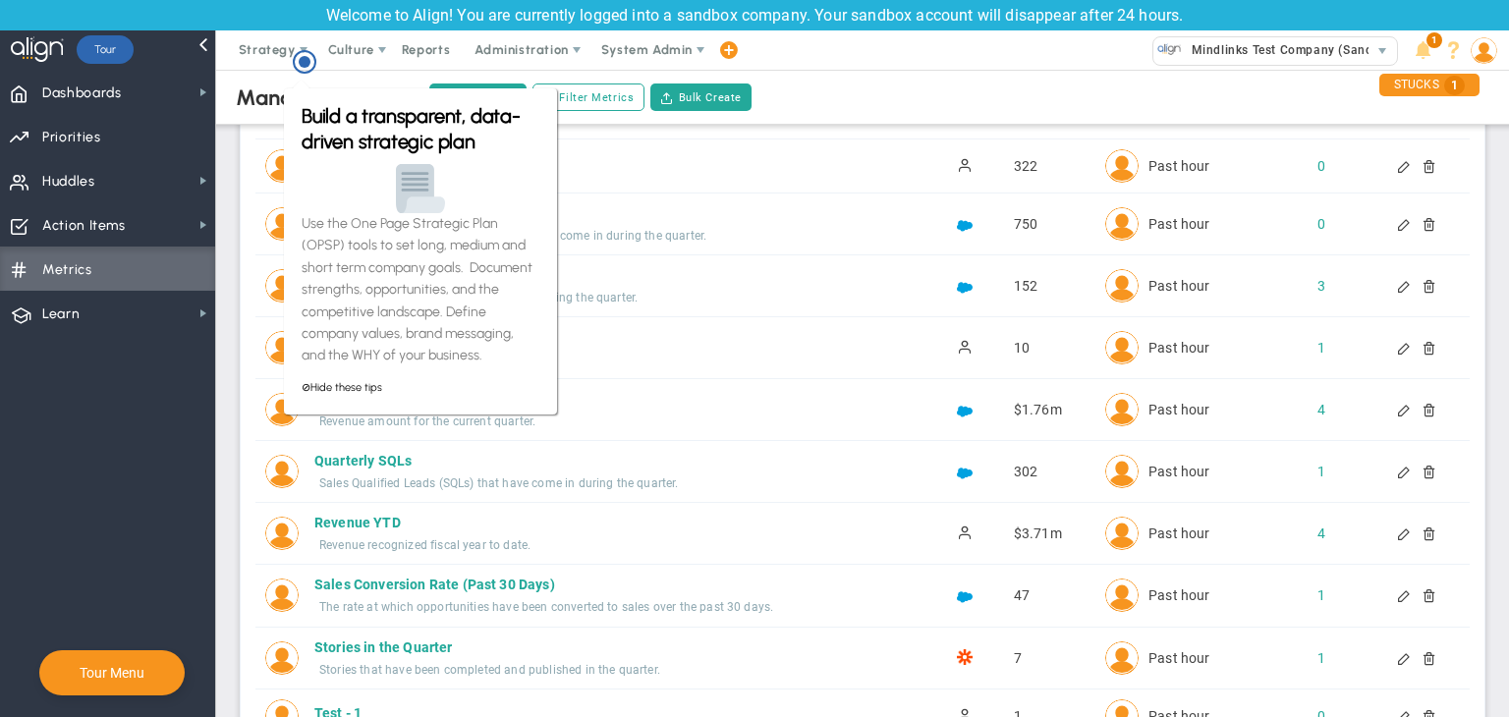
click at [715, 194] on div "Quarterly MQLs Quarterly MQLs Active Marketing Qualified Leads (MQLs) that have…" at bounding box center [862, 223] width 1214 height 61
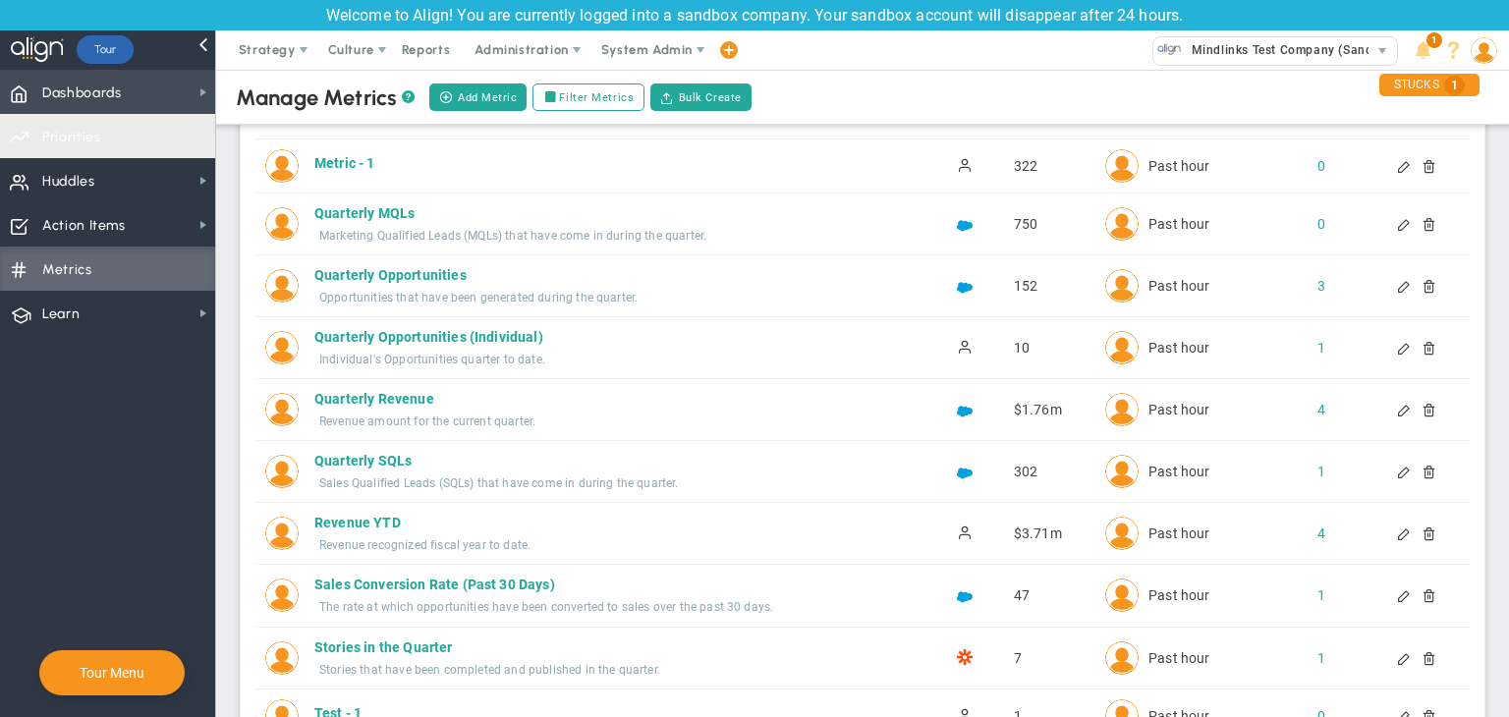
click at [99, 94] on span "Dashboards" at bounding box center [82, 93] width 80 height 41
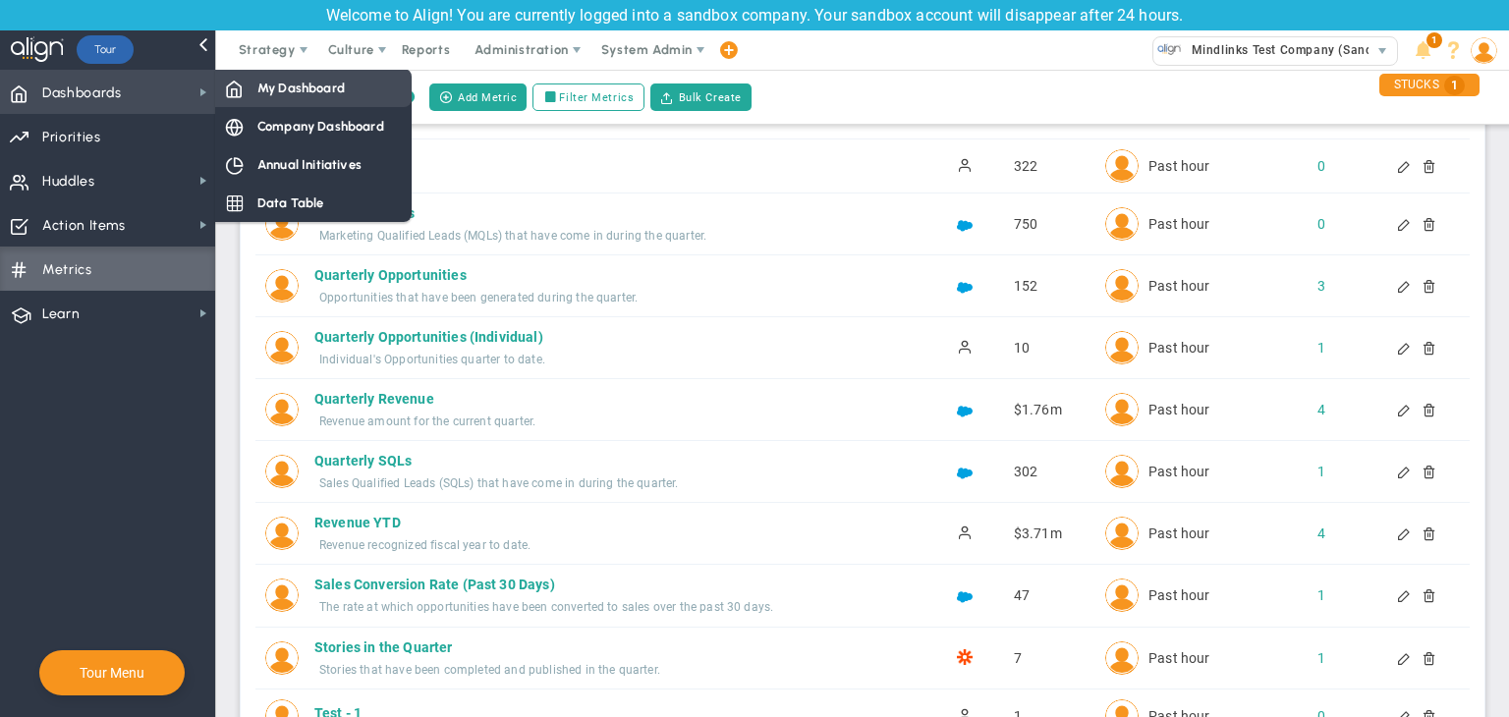
click at [279, 80] on span "My Dashboard" at bounding box center [300, 88] width 87 height 19
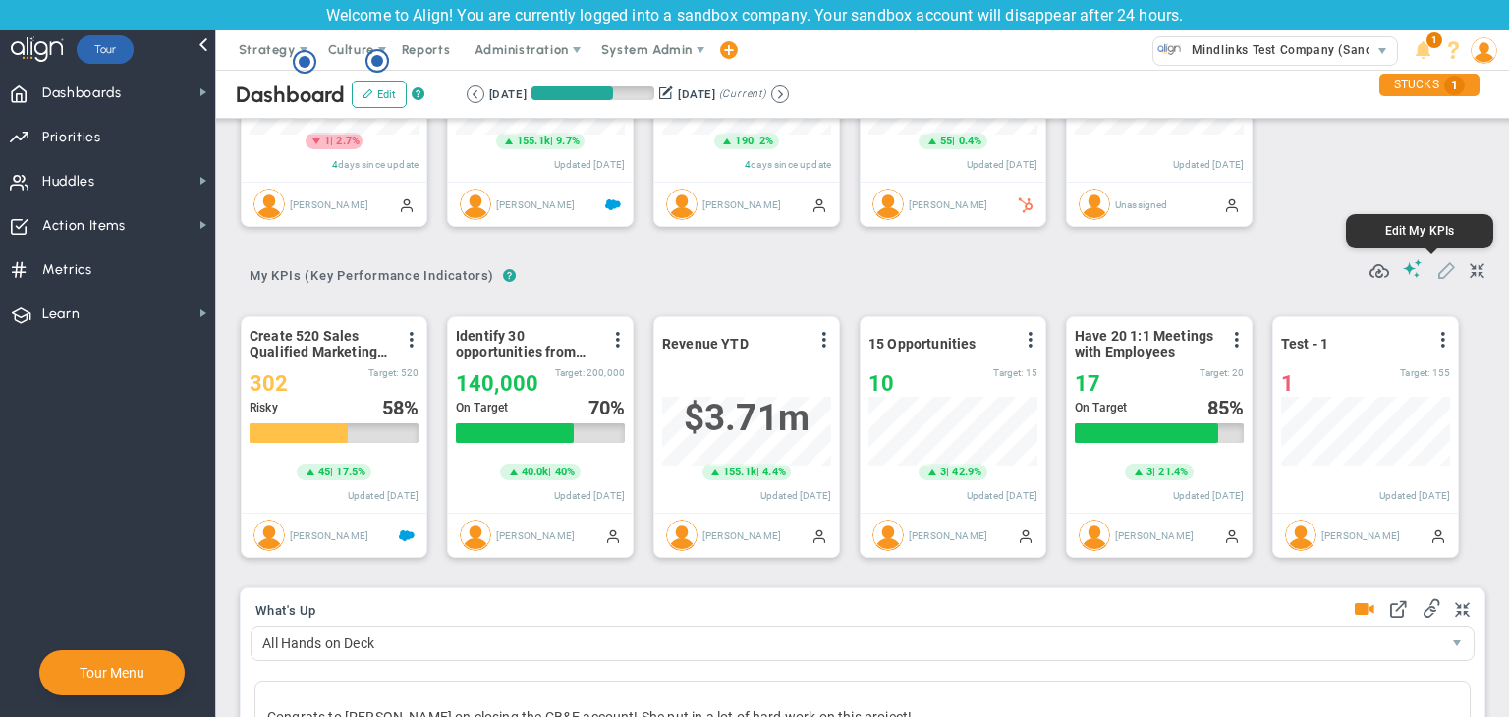
click at [1439, 269] on span at bounding box center [1446, 269] width 20 height 20
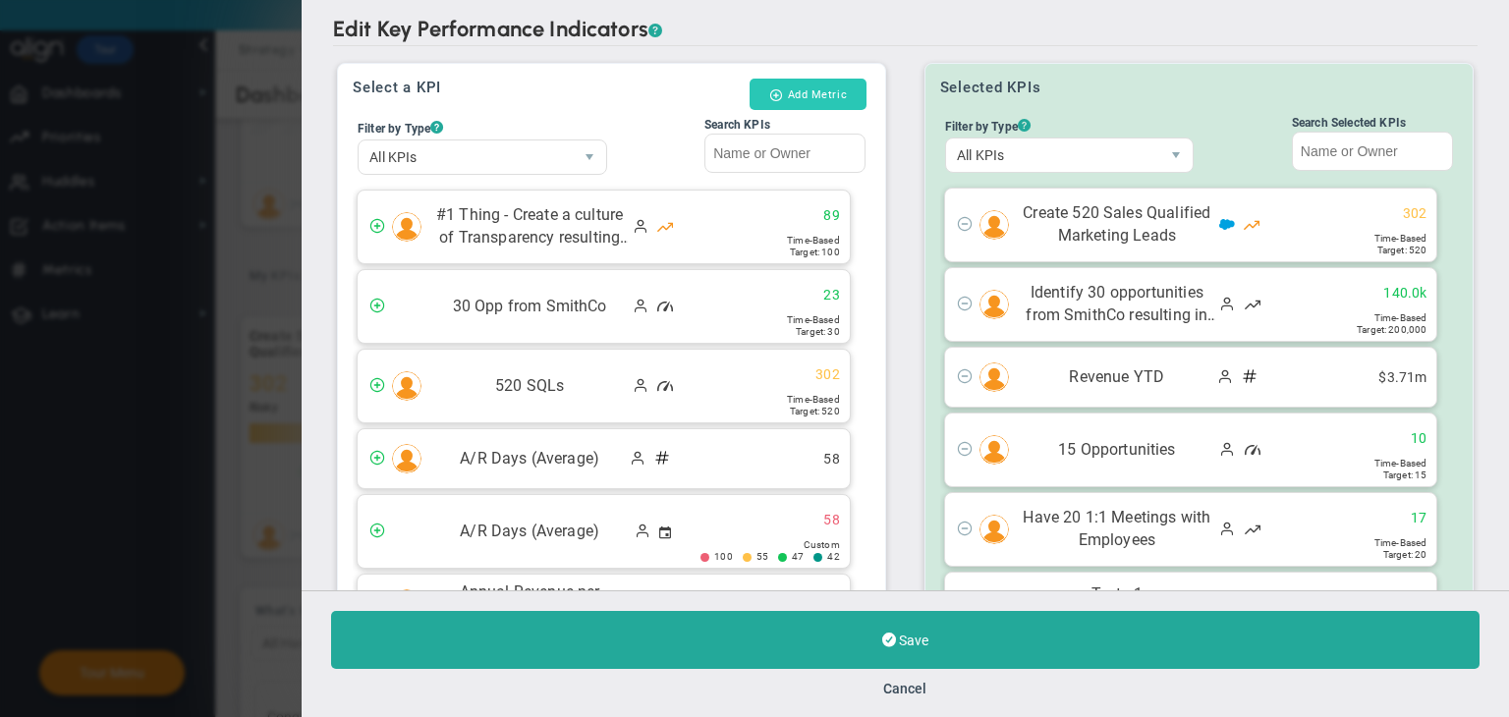
click at [824, 85] on button "Add Metric" at bounding box center [807, 94] width 117 height 31
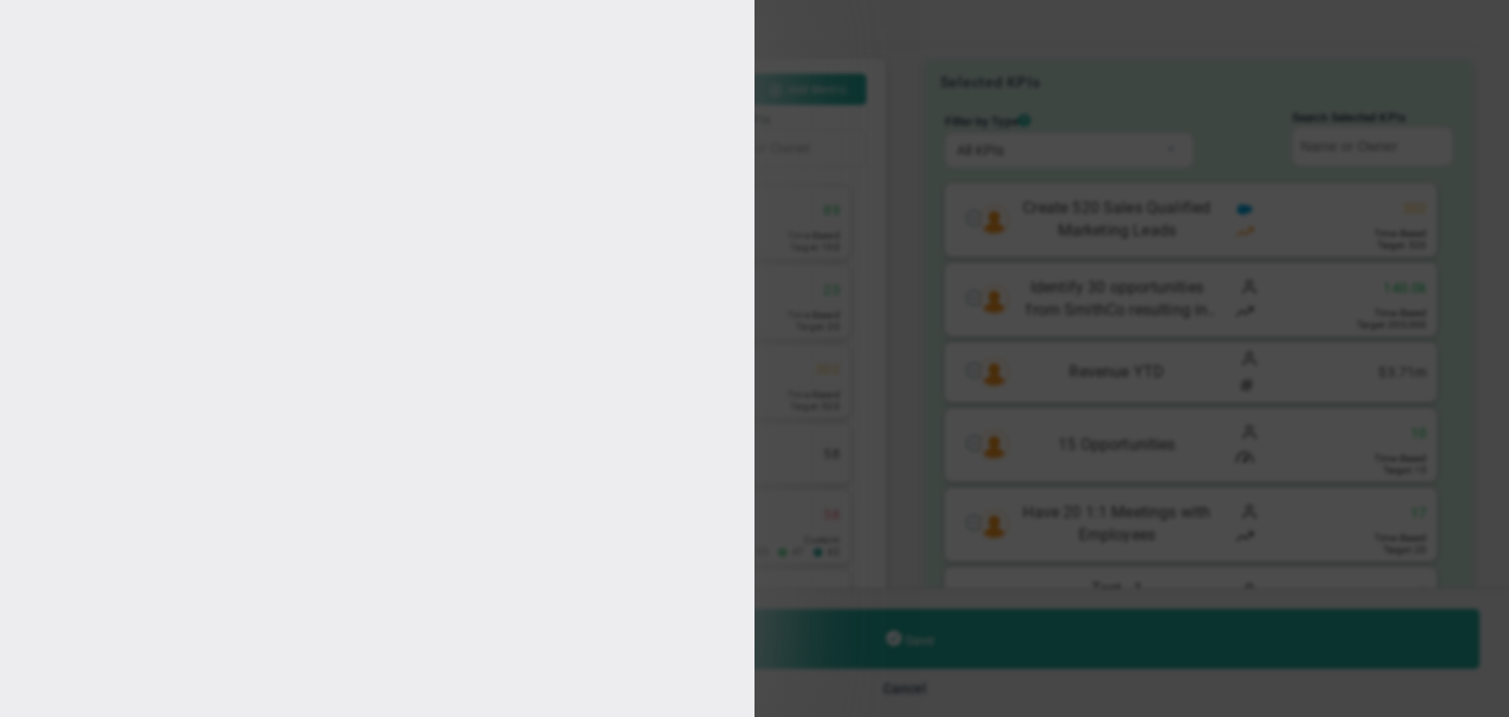
type input "[PERSON_NAME]"
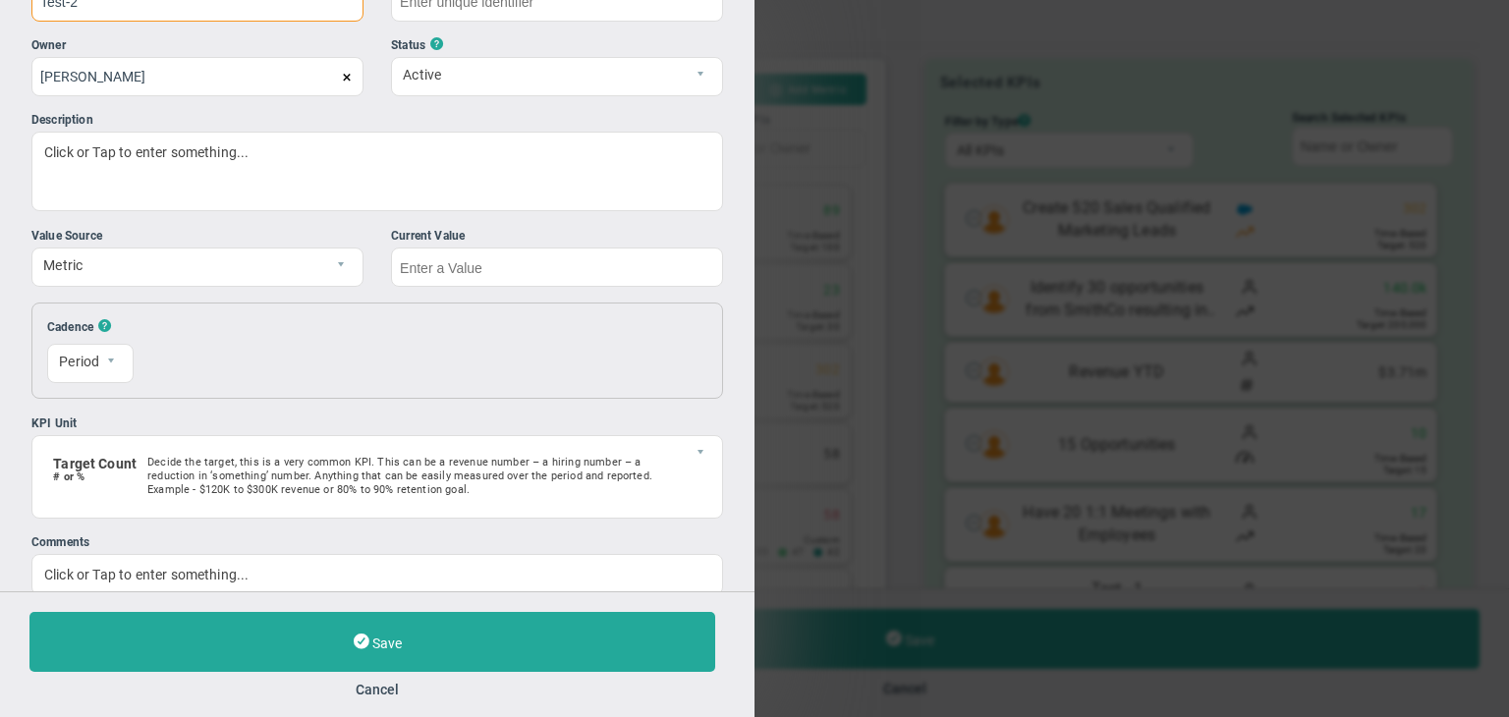
type input "Test-2"
click at [505, 267] on input "text" at bounding box center [557, 267] width 332 height 39
type input "Test-2"
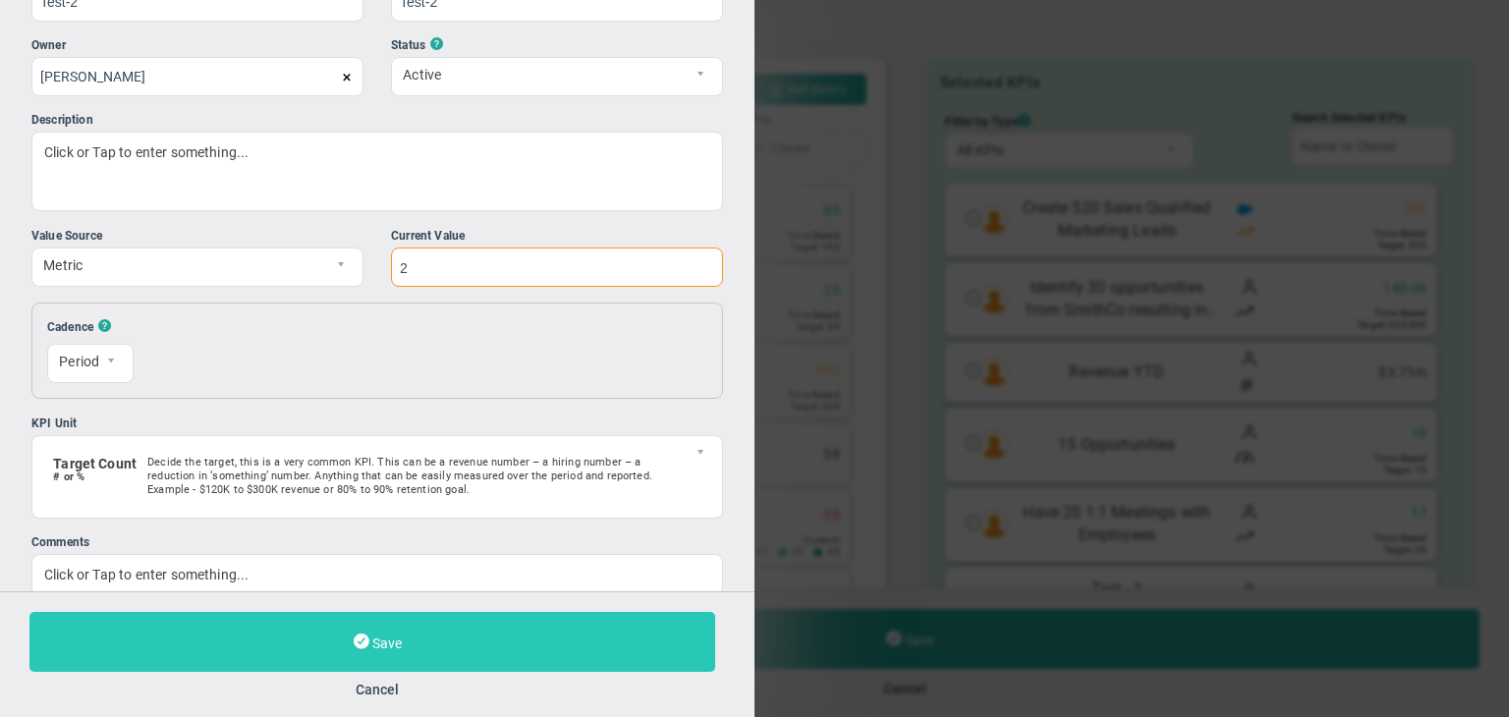
type input "2"
click at [445, 637] on button "Save" at bounding box center [372, 642] width 686 height 60
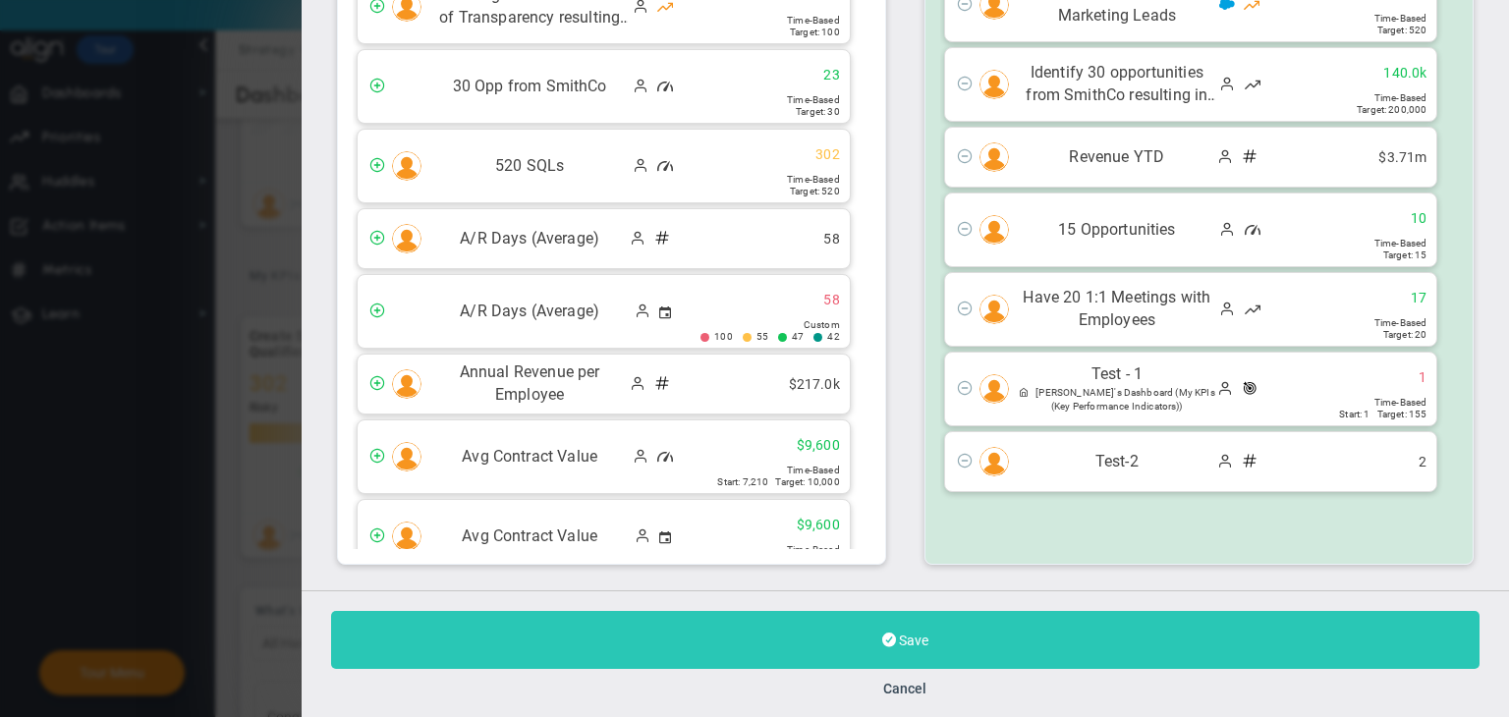
click at [840, 634] on button "Save" at bounding box center [905, 640] width 1148 height 58
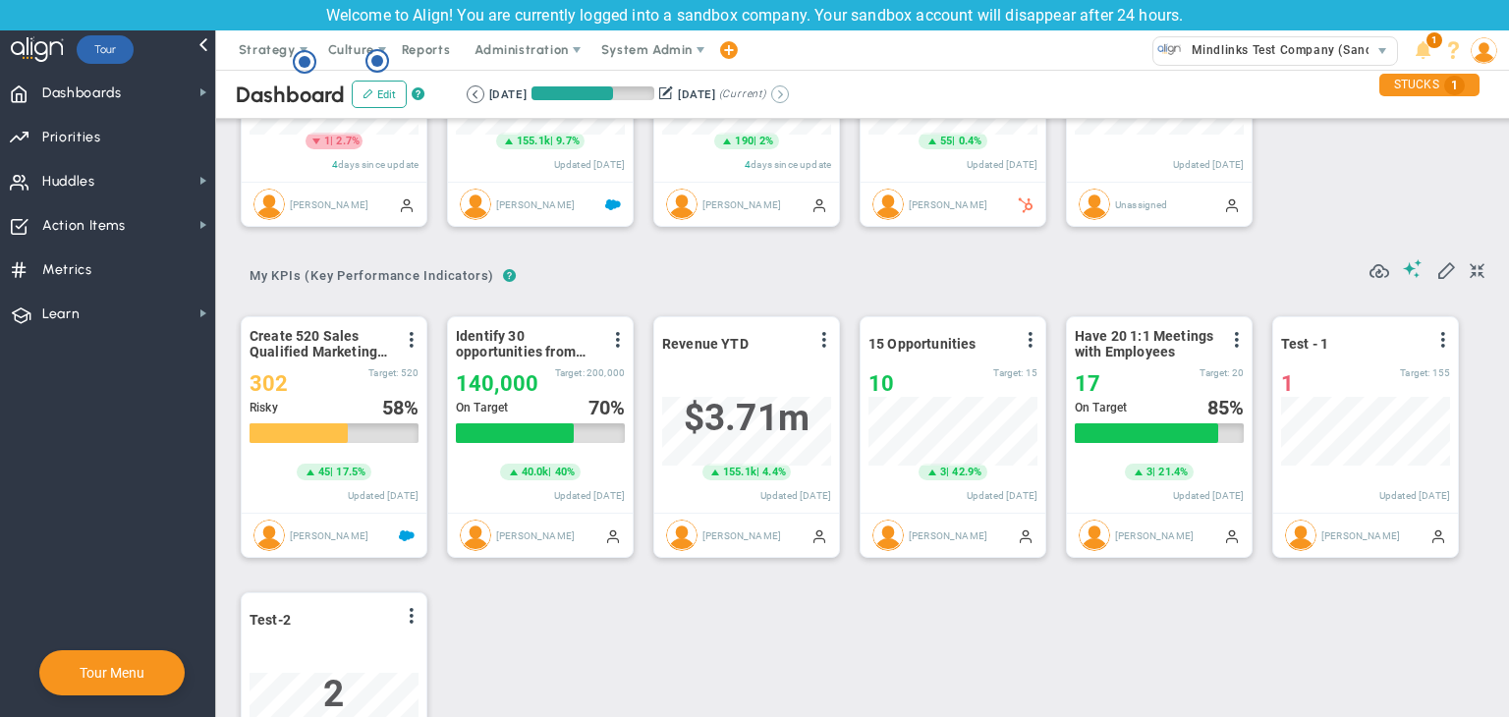
click at [789, 91] on button at bounding box center [780, 94] width 18 height 18
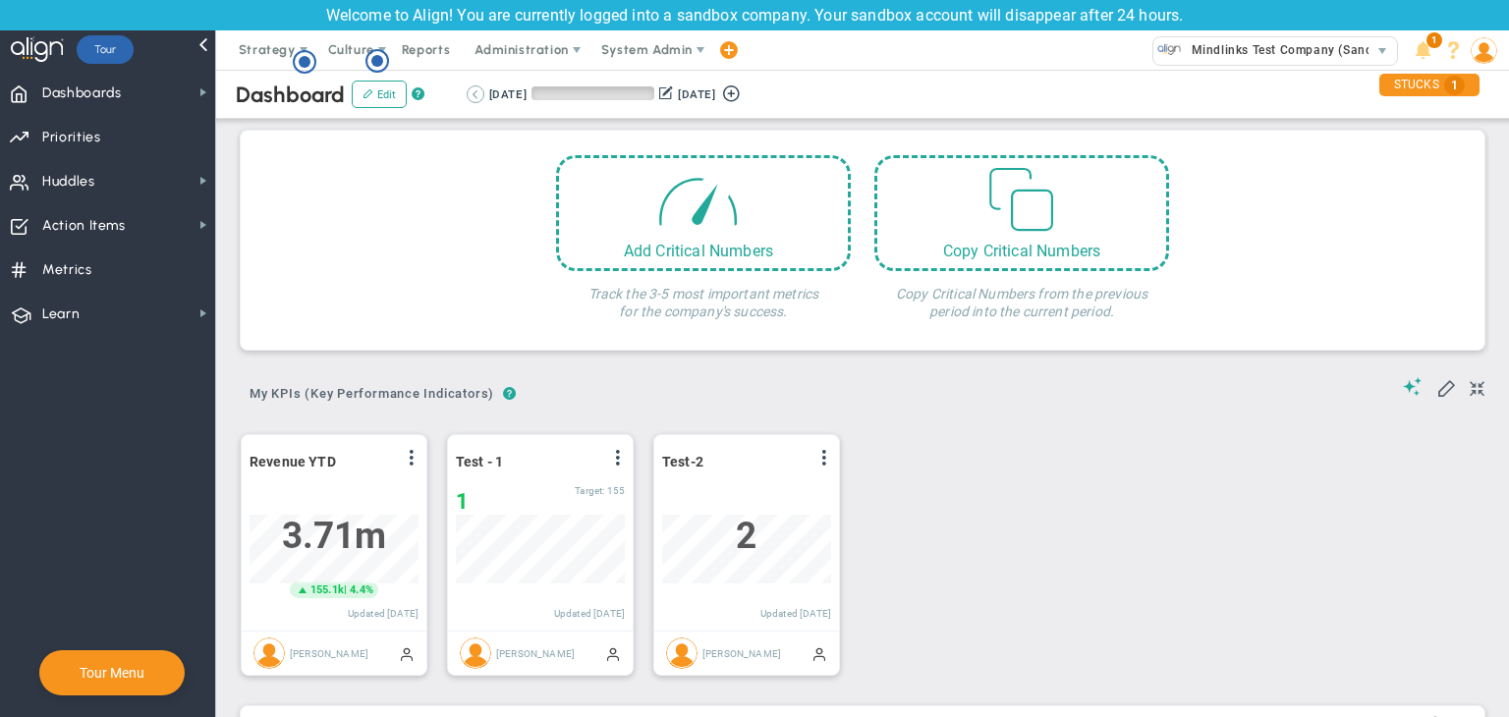
click at [471, 89] on button at bounding box center [476, 94] width 18 height 18
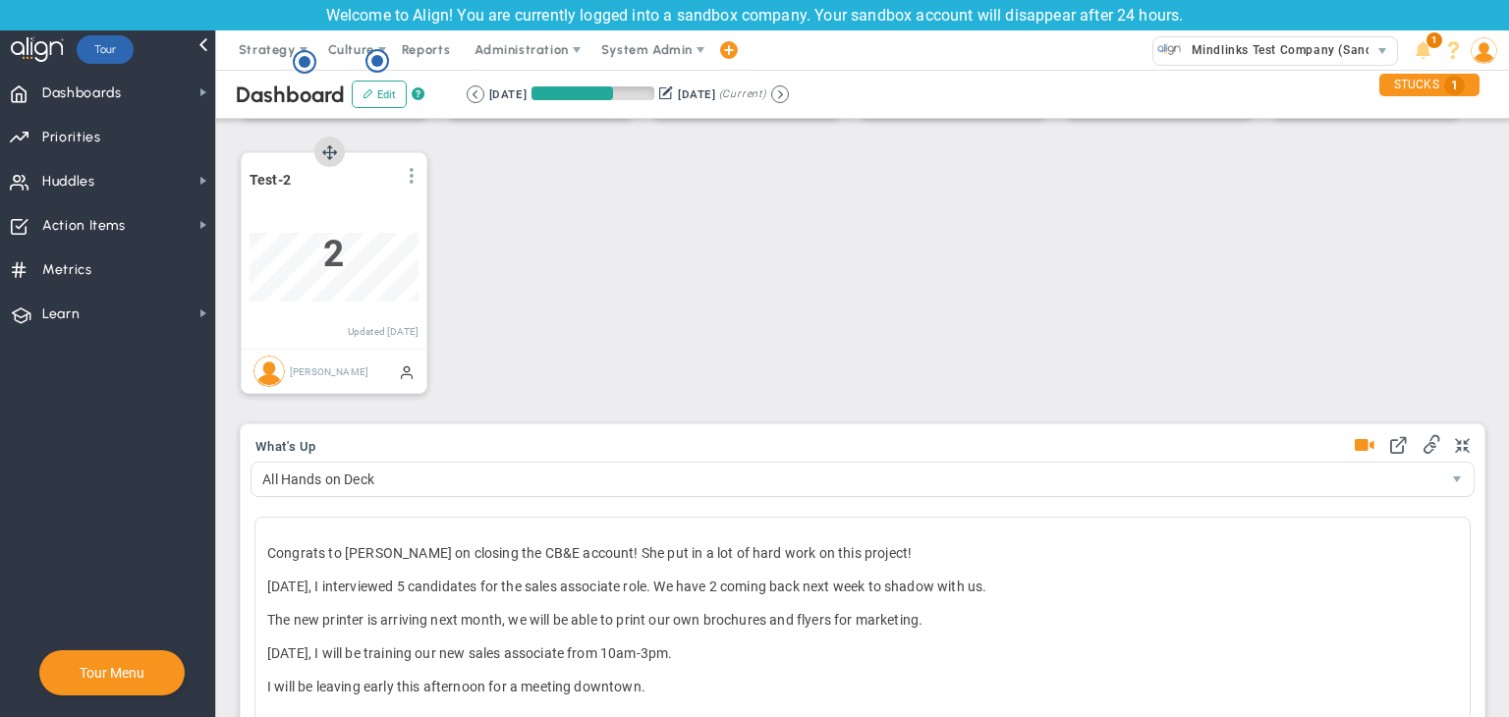
click at [416, 169] on span at bounding box center [412, 176] width 16 height 16
click at [322, 209] on li "Edit" at bounding box center [356, 215] width 139 height 25
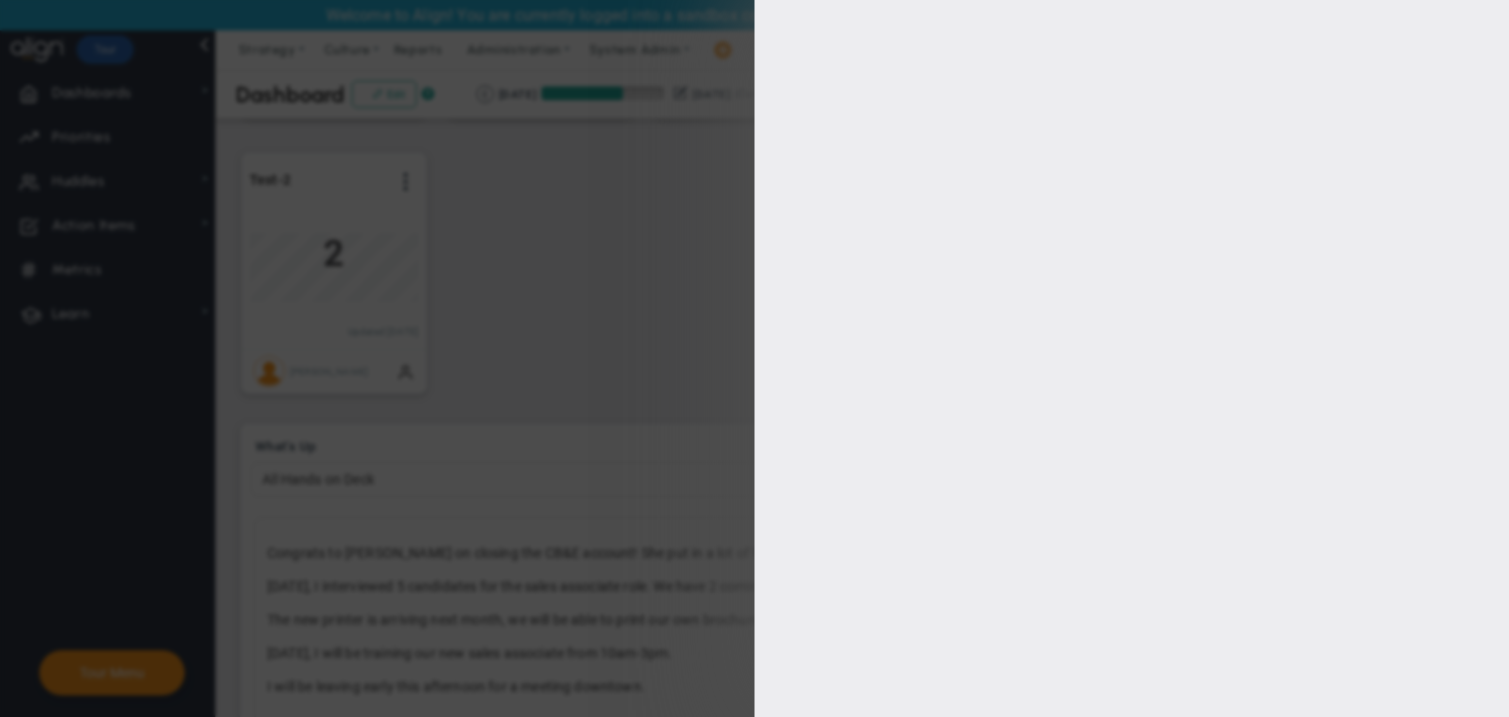
type input "[PERSON_NAME]"
checkbox input "true"
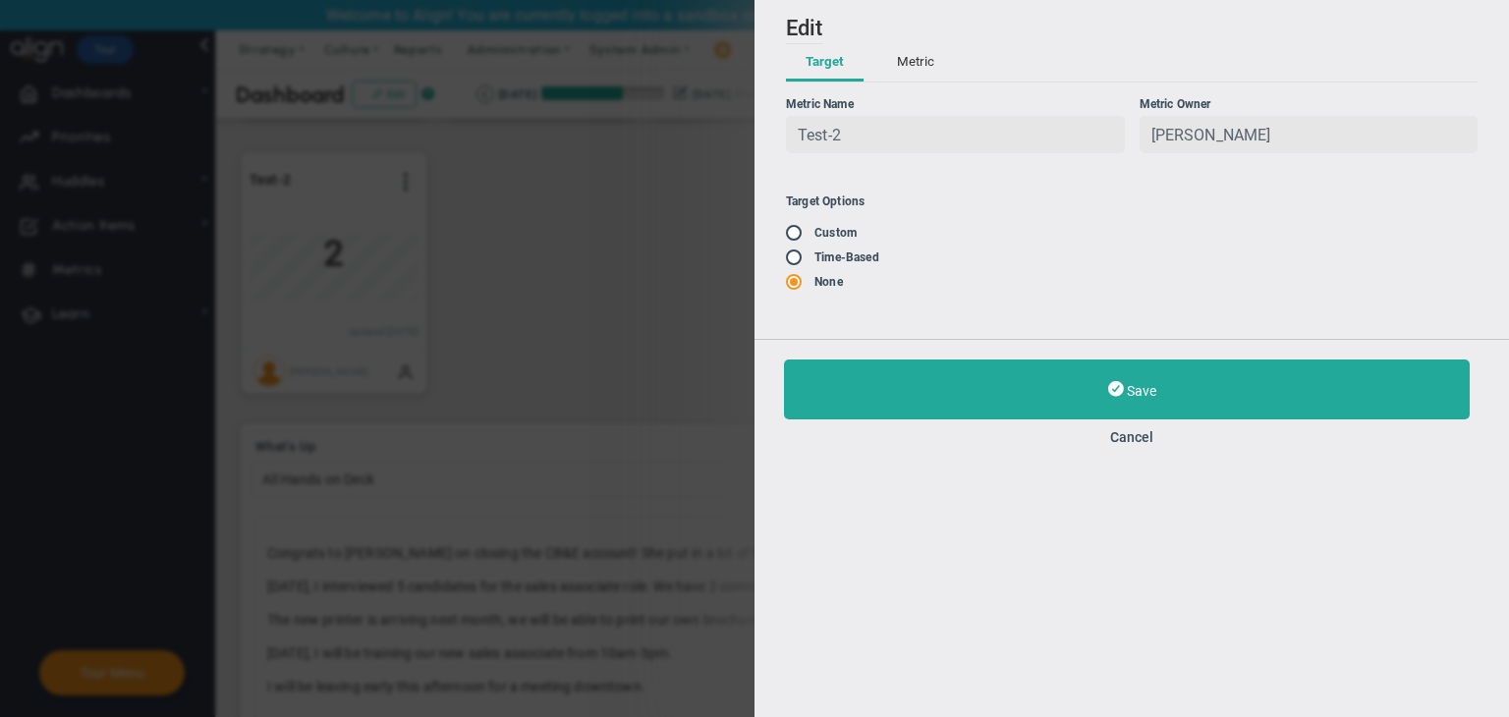
click at [801, 233] on input "radio" at bounding box center [801, 234] width 20 height 16
radio input "true"
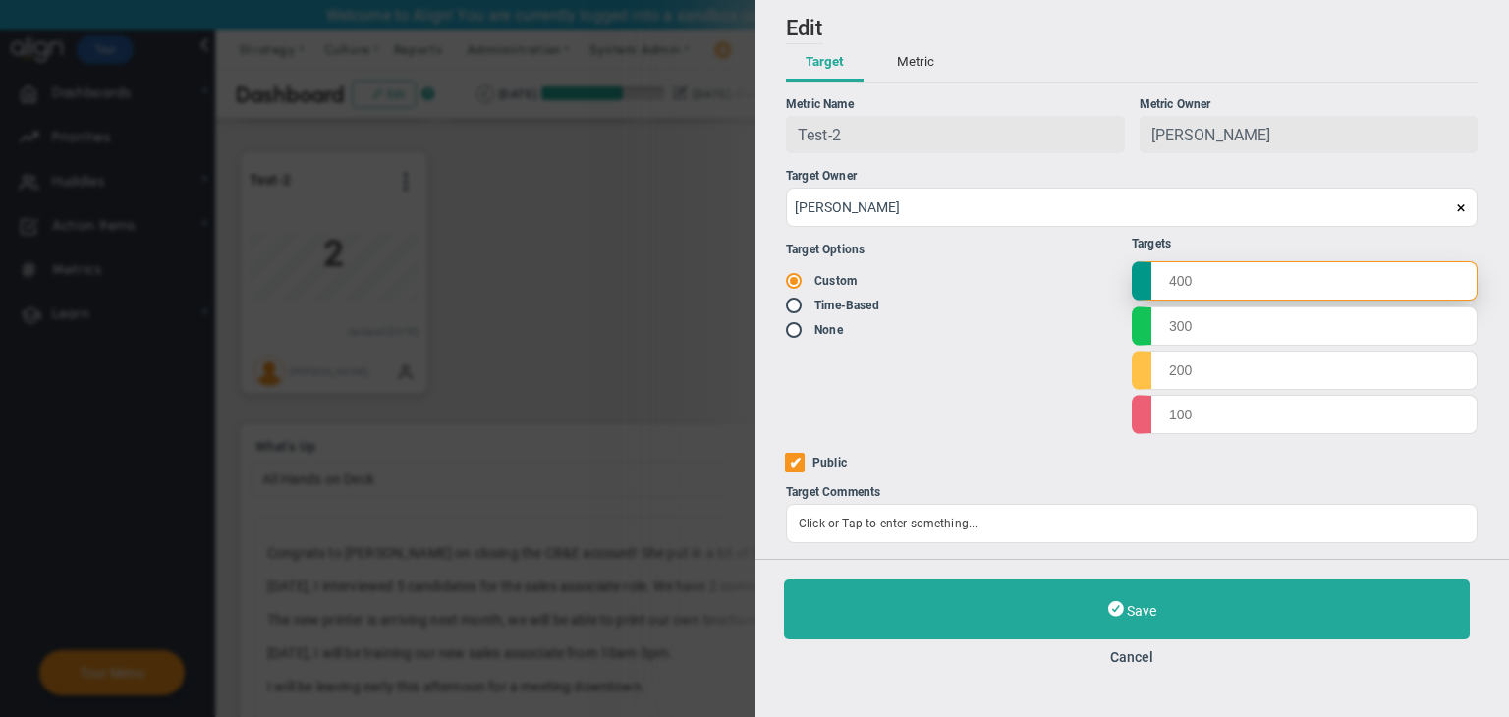
click at [1198, 268] on input "text" at bounding box center [1304, 280] width 346 height 39
type input "10000"
click at [1214, 320] on input "text" at bounding box center [1304, 324] width 346 height 39
type input "9000"
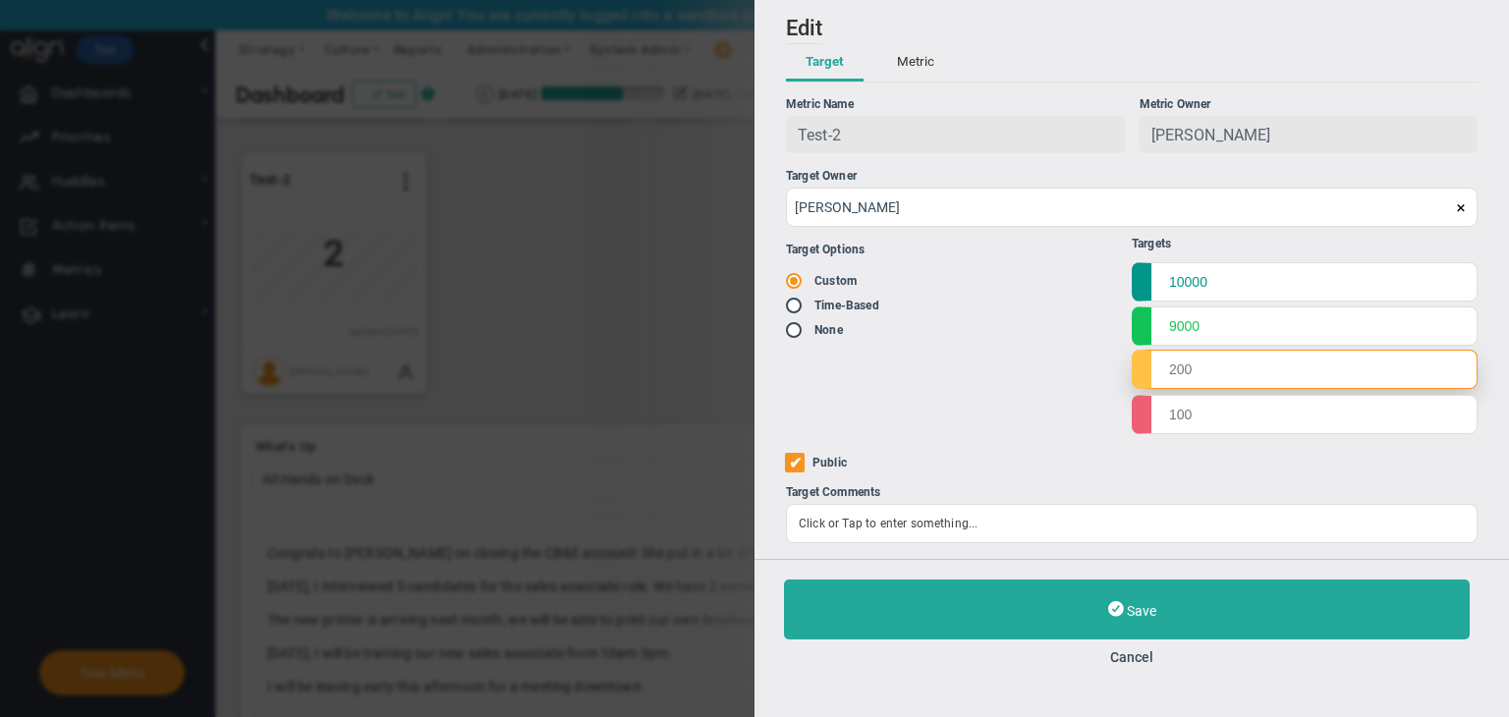
click at [1194, 375] on input "text" at bounding box center [1304, 369] width 346 height 39
type input "8000"
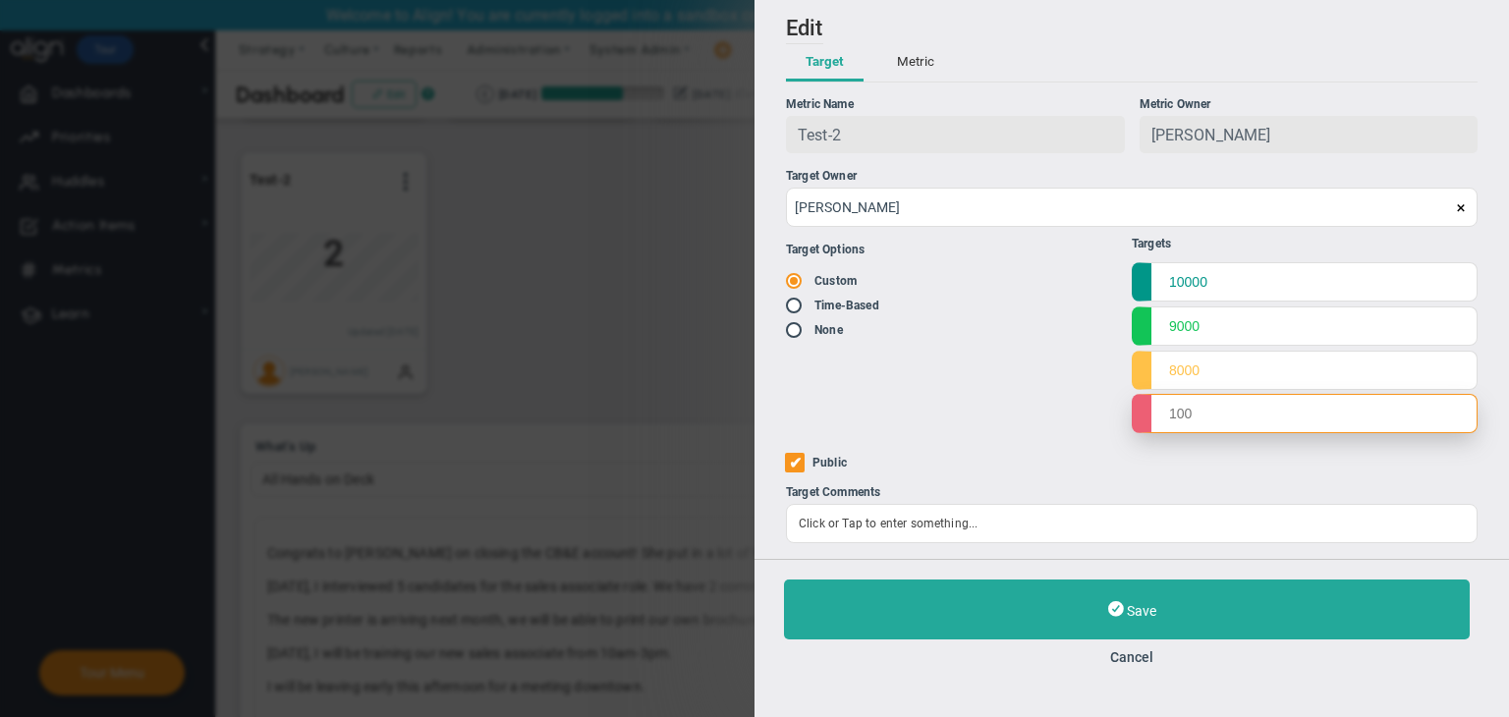
click at [1202, 419] on input "text" at bounding box center [1304, 413] width 346 height 39
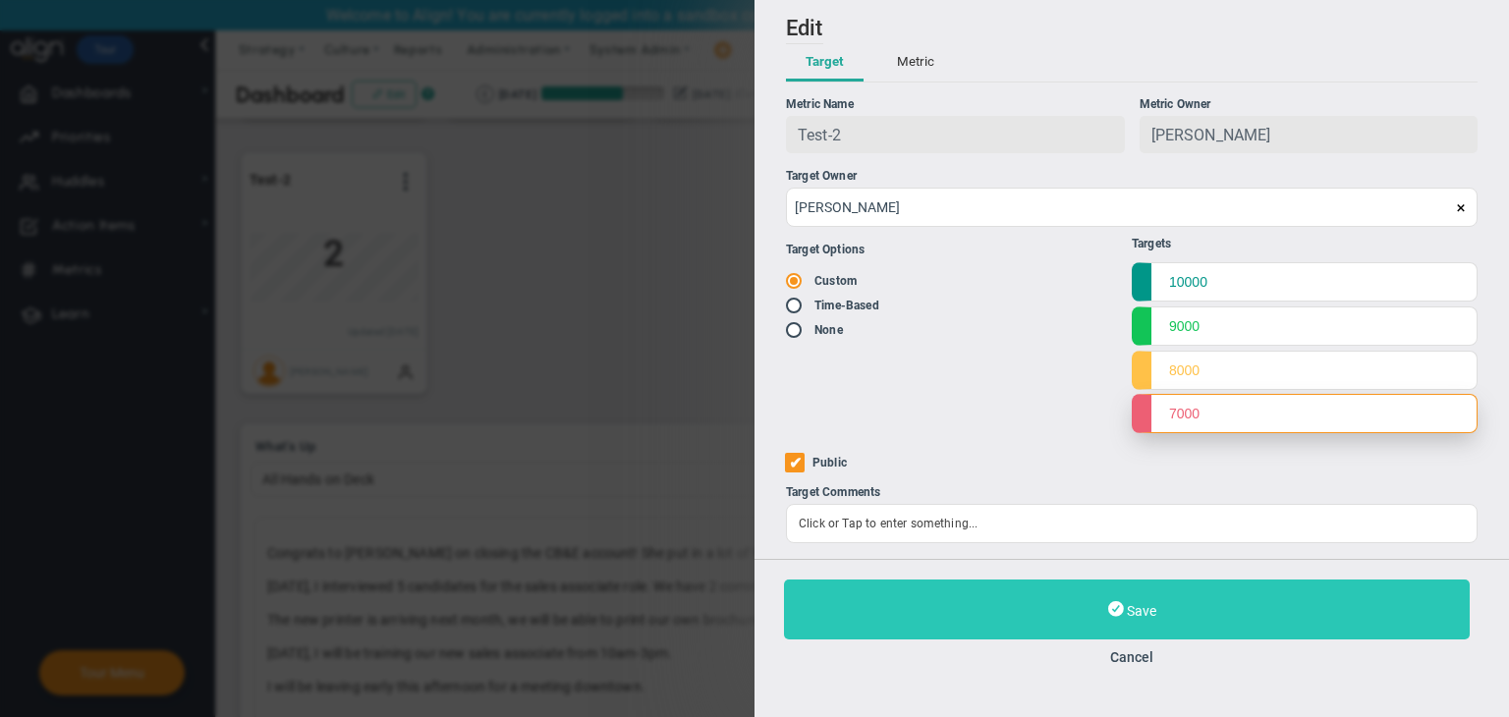
type input "7000"
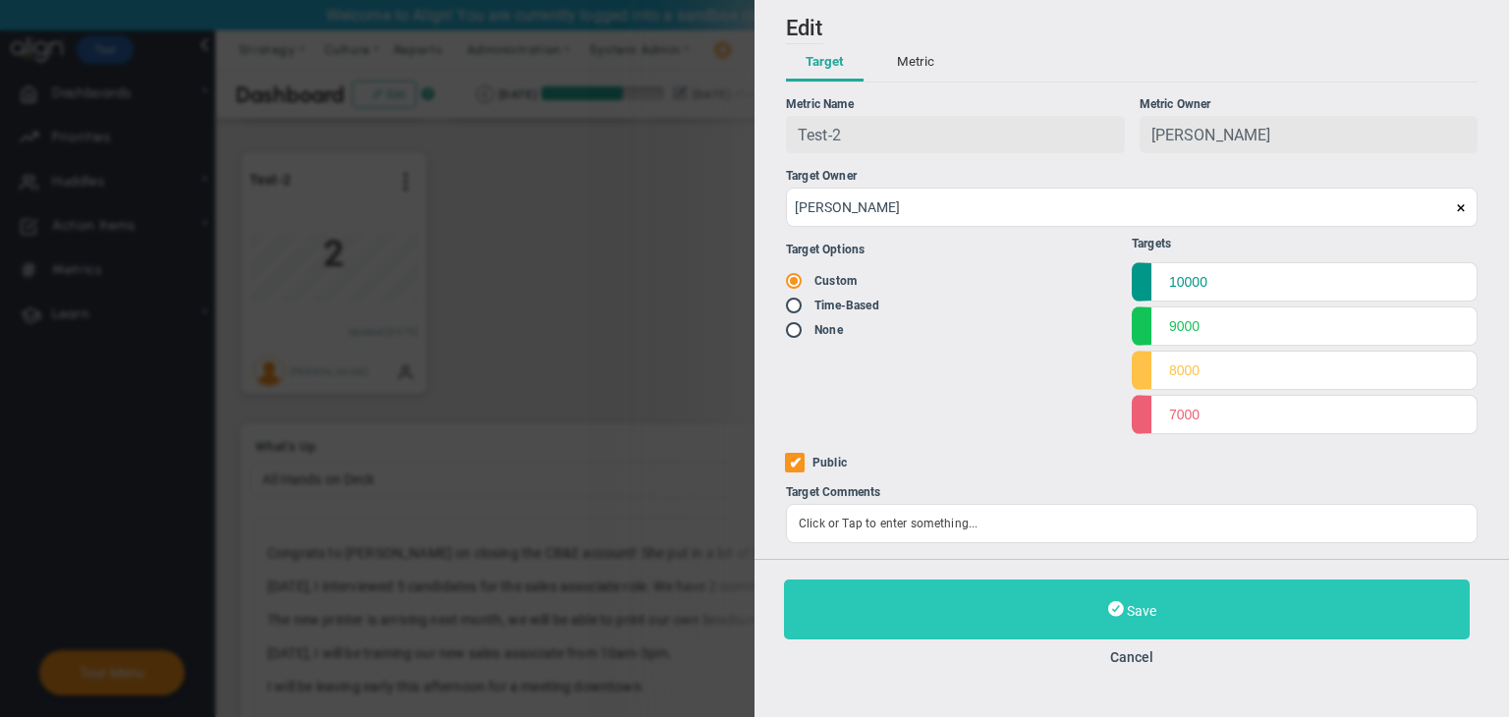
click at [1065, 622] on button "Save" at bounding box center [1127, 609] width 686 height 60
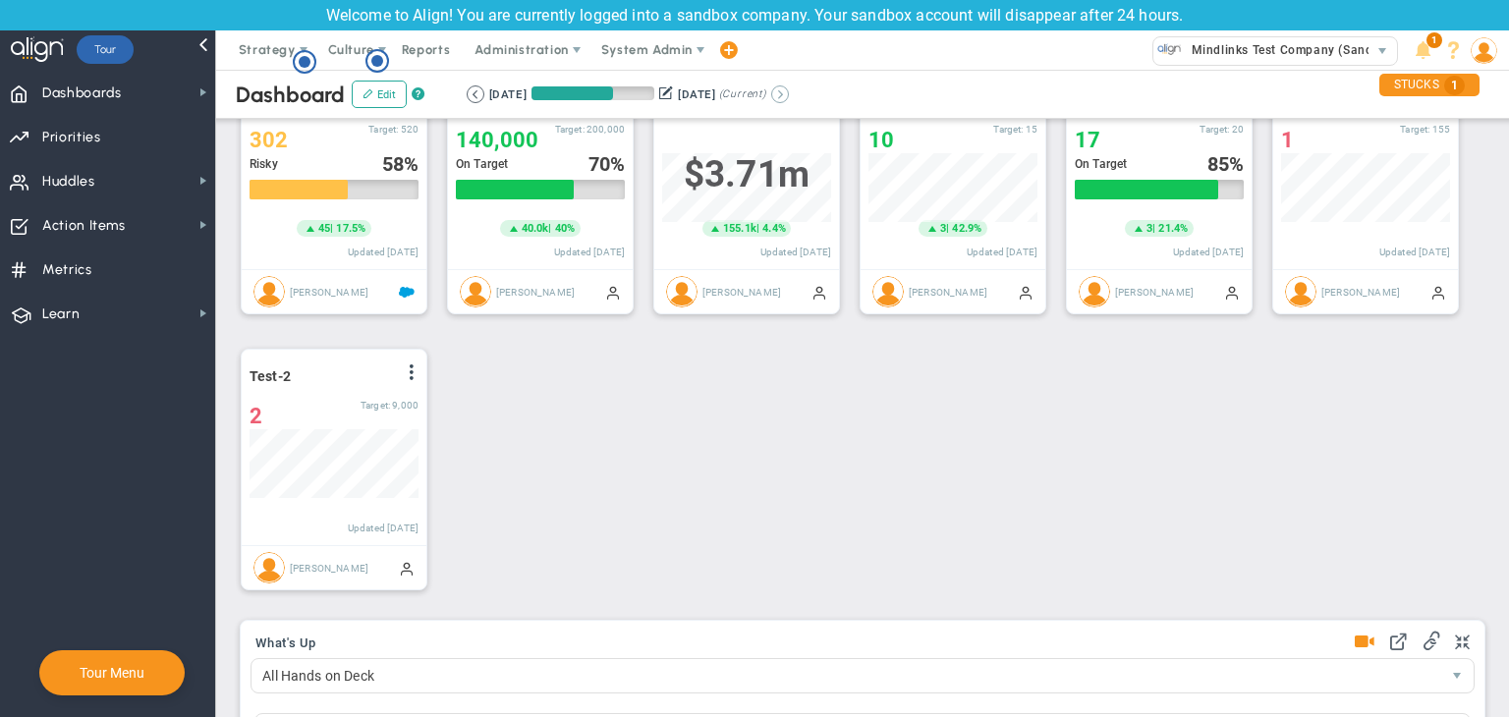
click at [789, 93] on button at bounding box center [780, 94] width 18 height 18
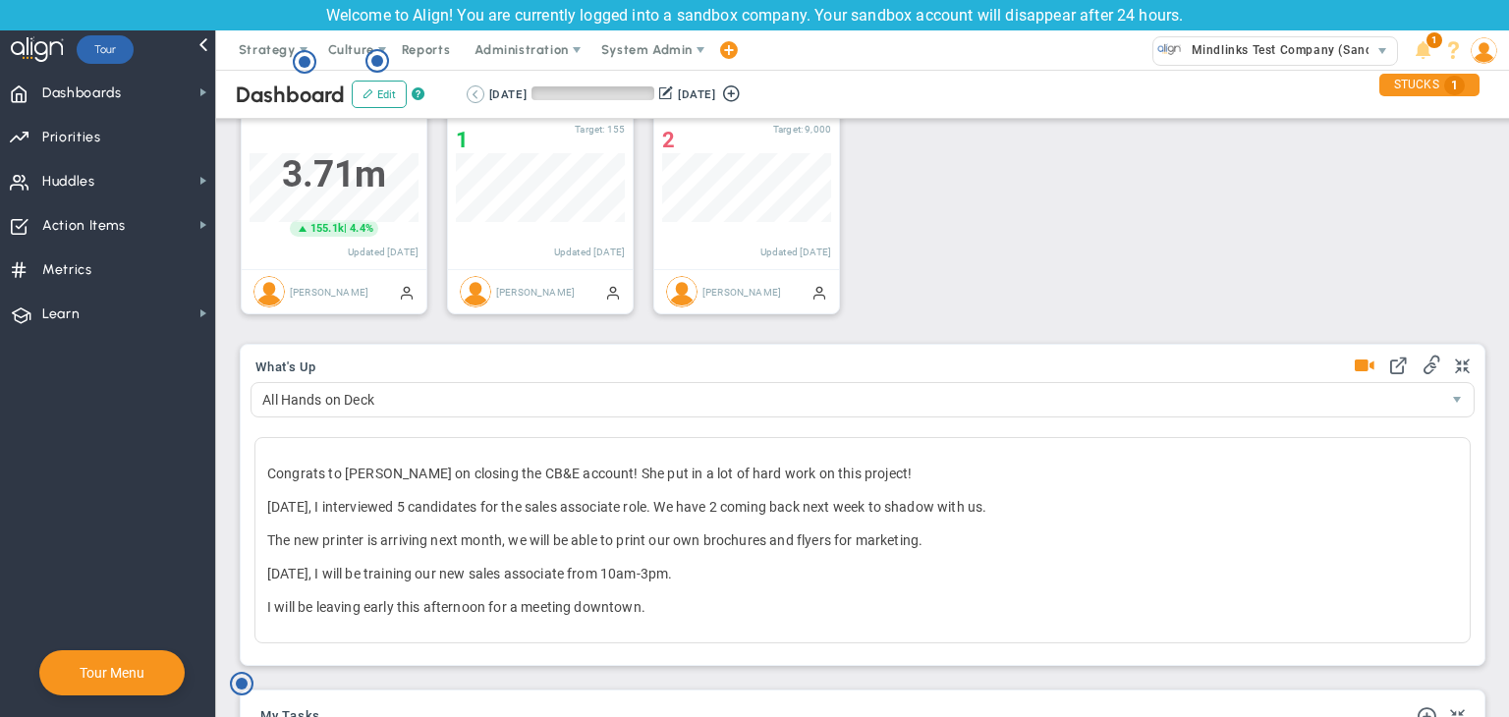
click at [480, 95] on button at bounding box center [476, 94] width 18 height 18
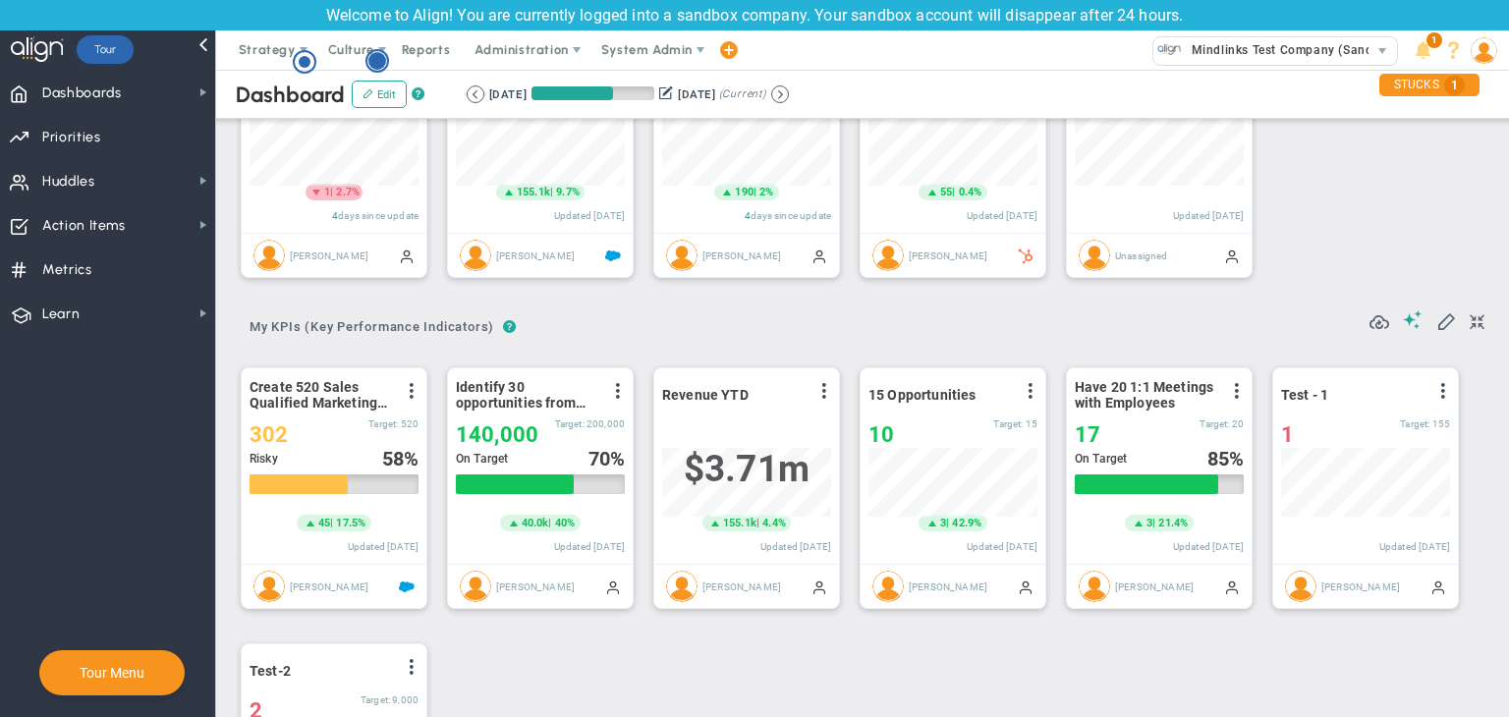
click at [373, 61] on circle "Hotspot (open by clicking or pressing space/enter)" at bounding box center [377, 61] width 18 height 18
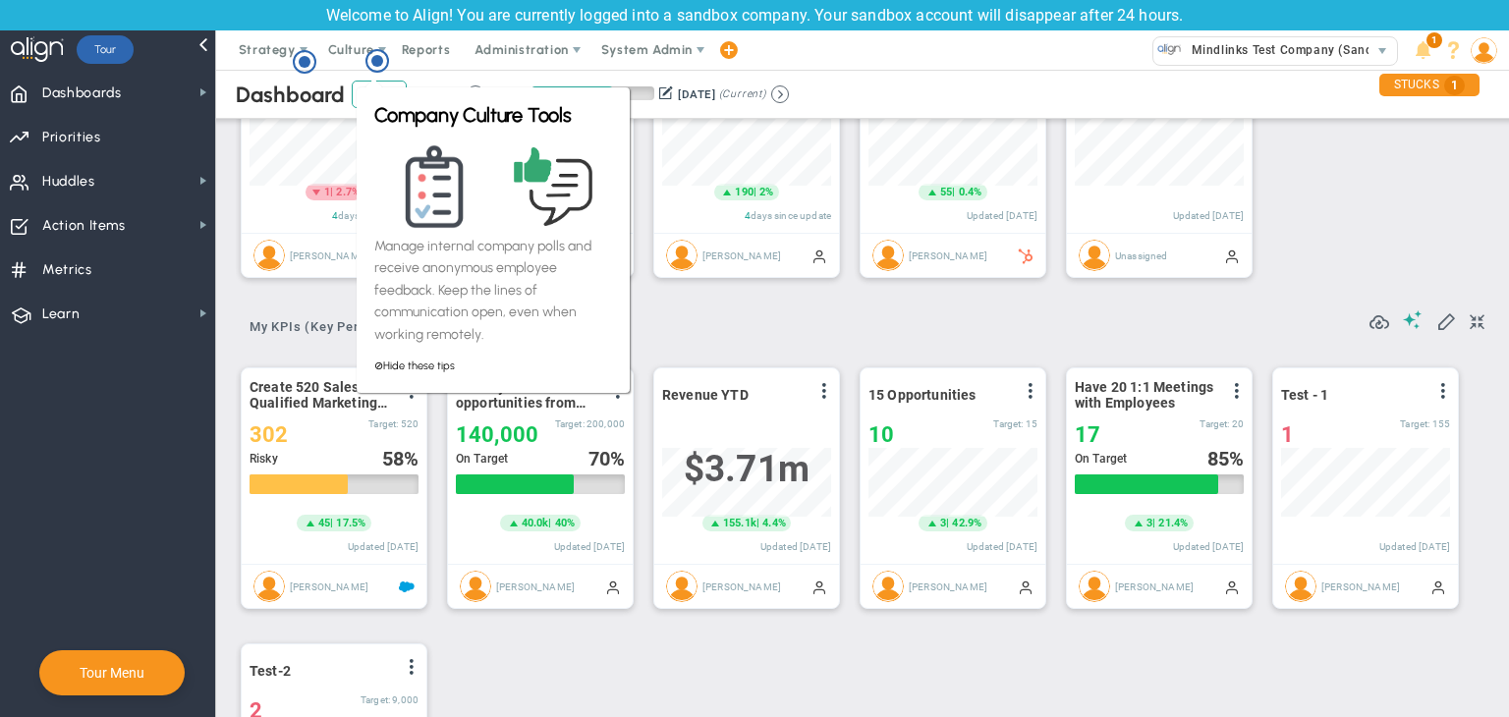
click at [691, 276] on div "Avg Contract Value View Historical Graph Edit Make "No Change" Update Add Past …" at bounding box center [741, 159] width 196 height 251
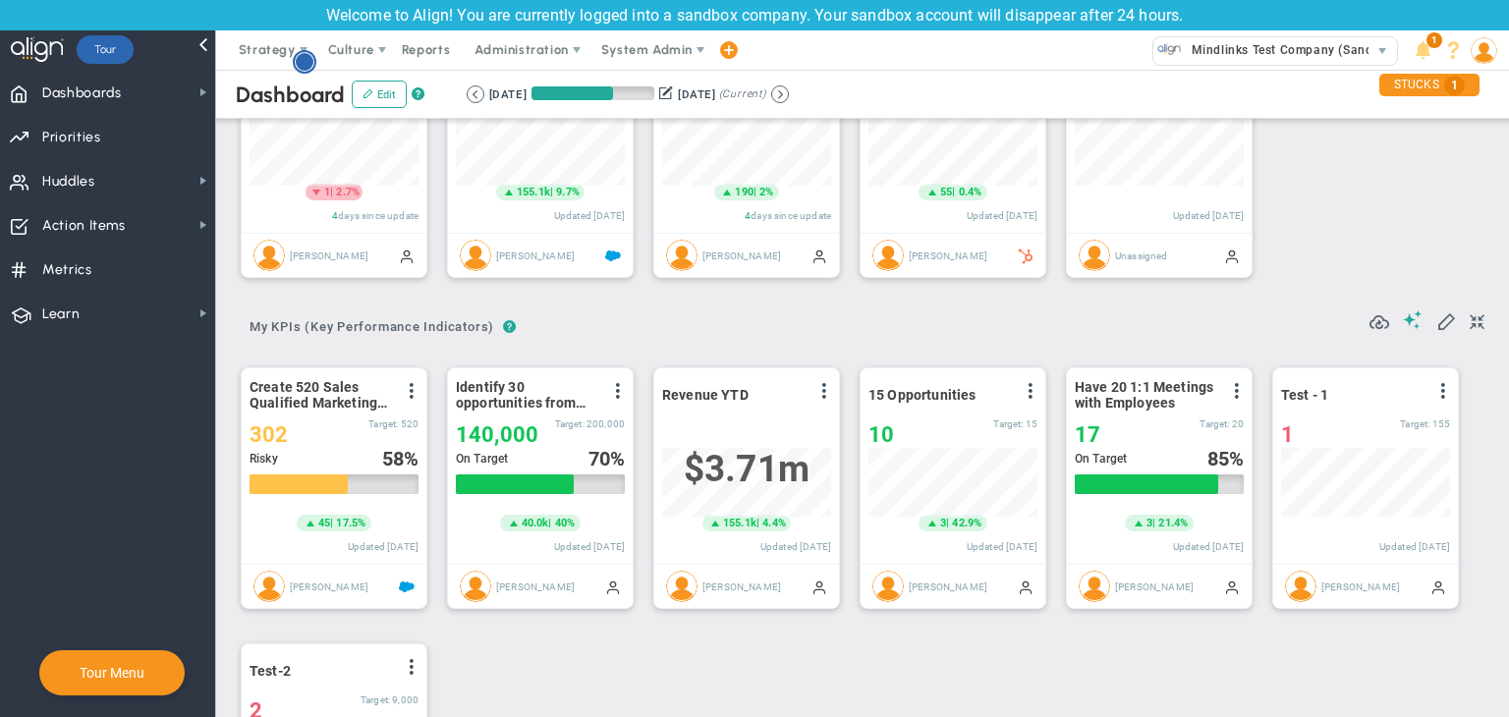
click at [310, 57] on circle "Hotspot (open by clicking or pressing space/enter)" at bounding box center [305, 62] width 18 height 18
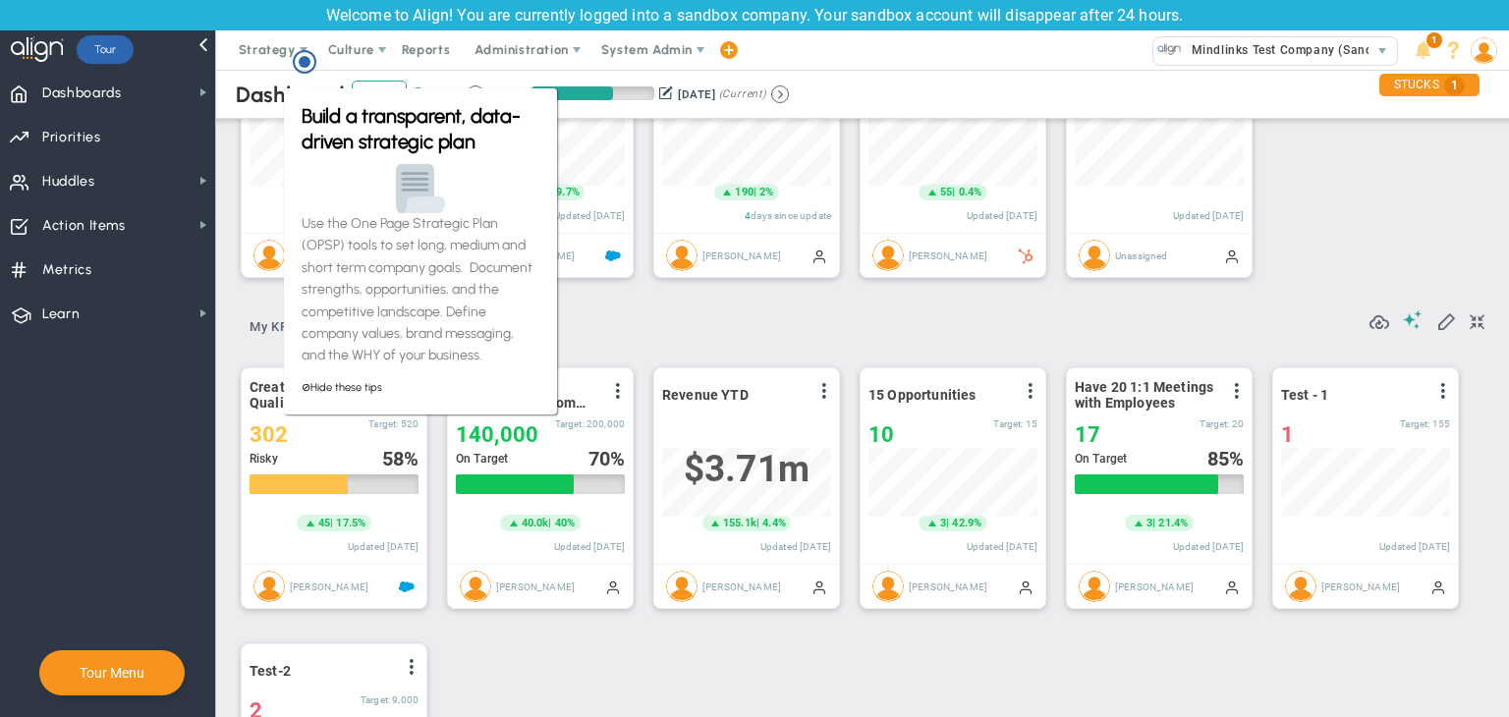
click at [727, 303] on div "? ? My KPIs (Key Performance Indicators) My KPIs (Key Performance Indicators) M…" at bounding box center [862, 321] width 1243 height 50
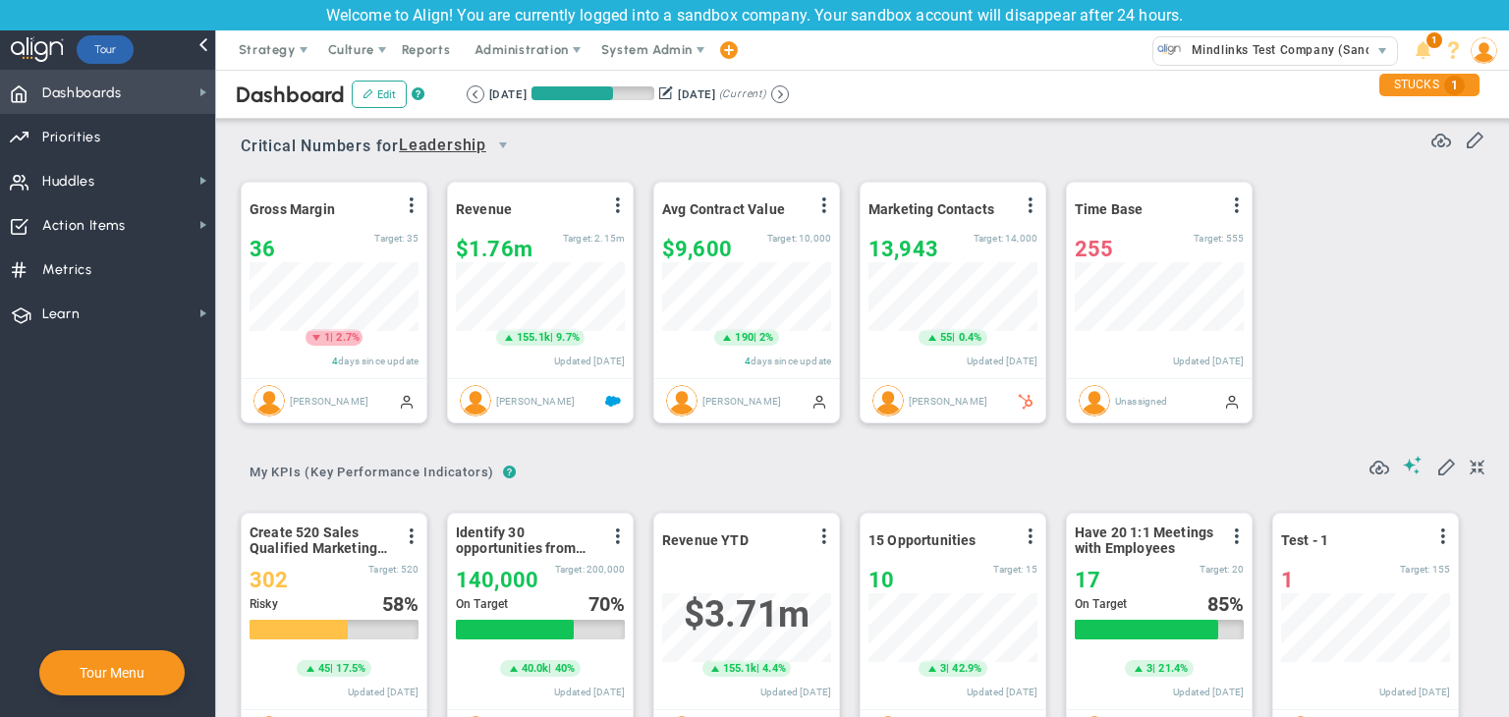
click at [90, 99] on span "Dashboards" at bounding box center [82, 93] width 80 height 41
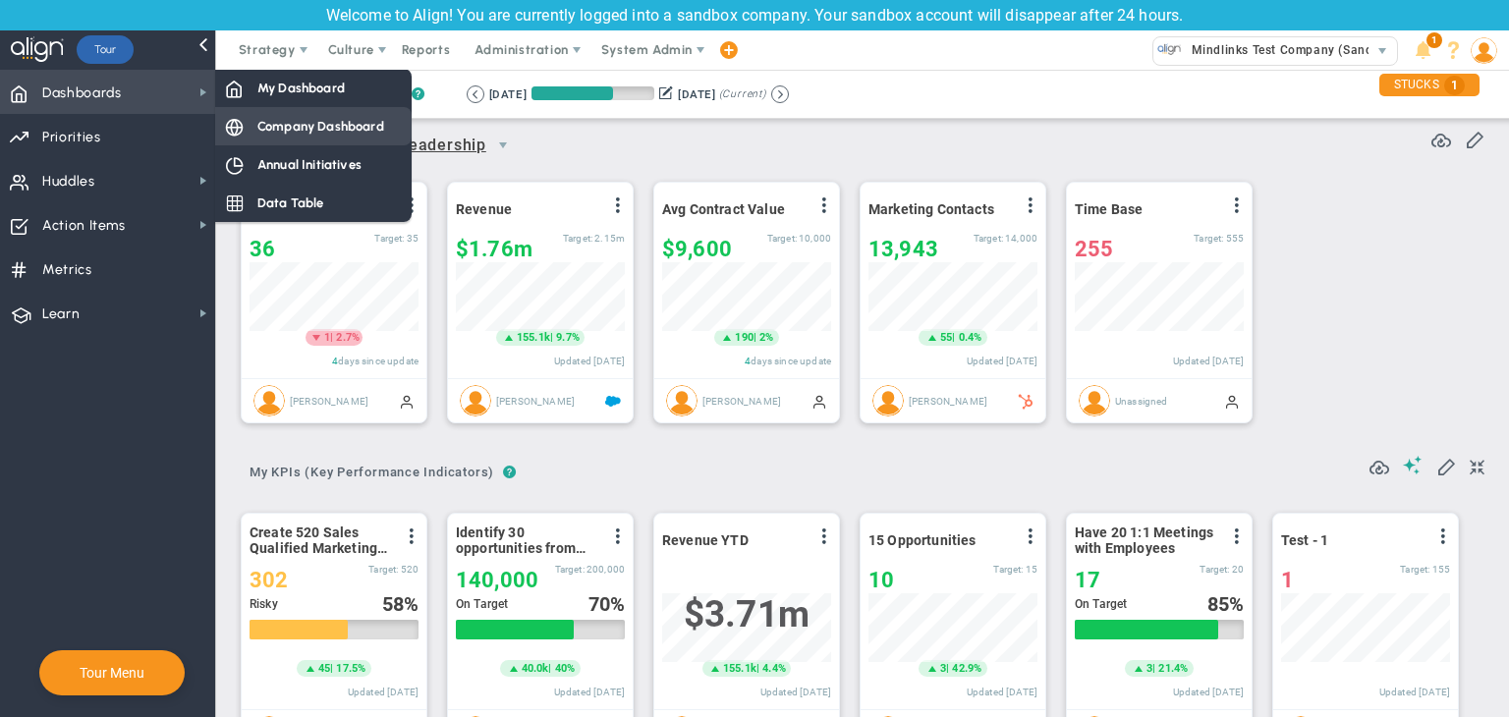
drag, startPoint x: 262, startPoint y: 138, endPoint x: 342, endPoint y: 138, distance: 79.6
click at [263, 138] on div "Company Dashboard" at bounding box center [313, 126] width 196 height 38
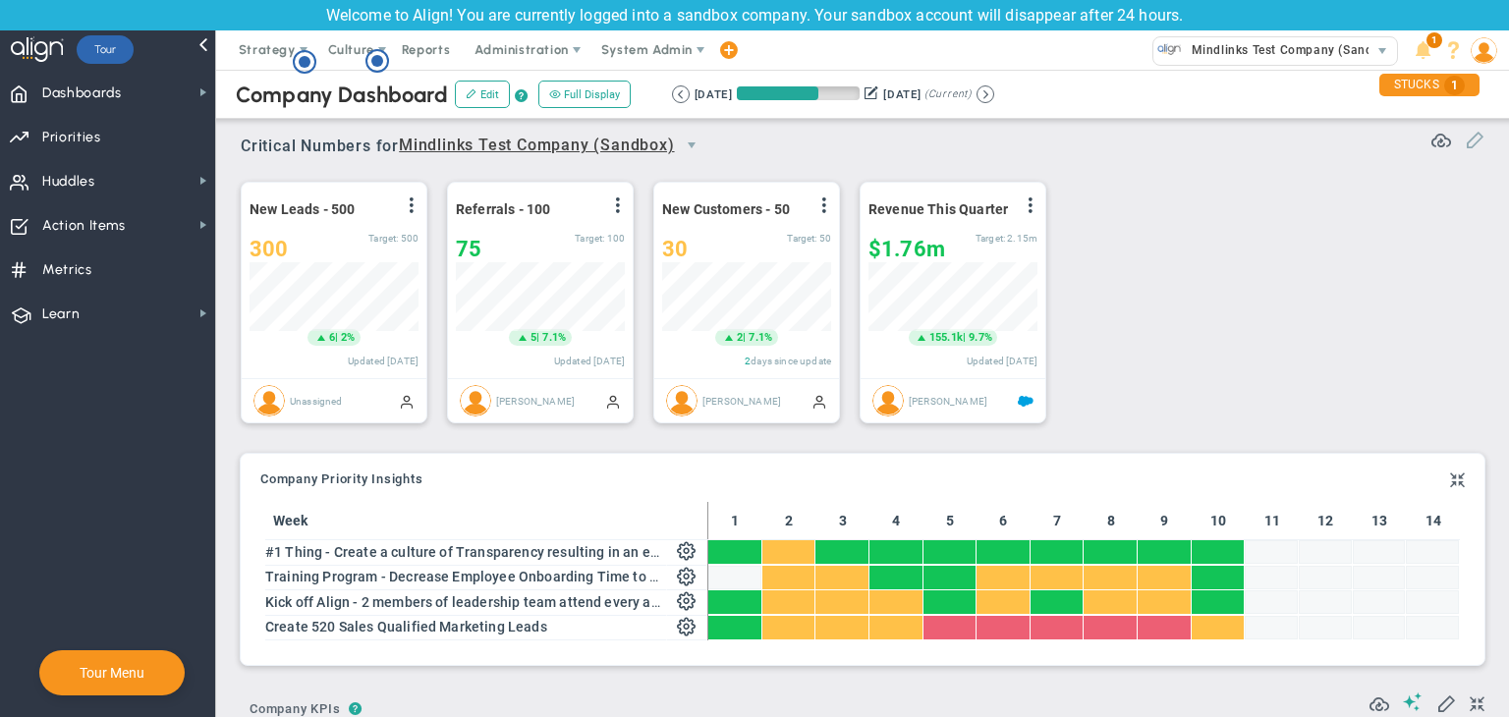
click at [1464, 142] on span at bounding box center [1474, 139] width 20 height 20
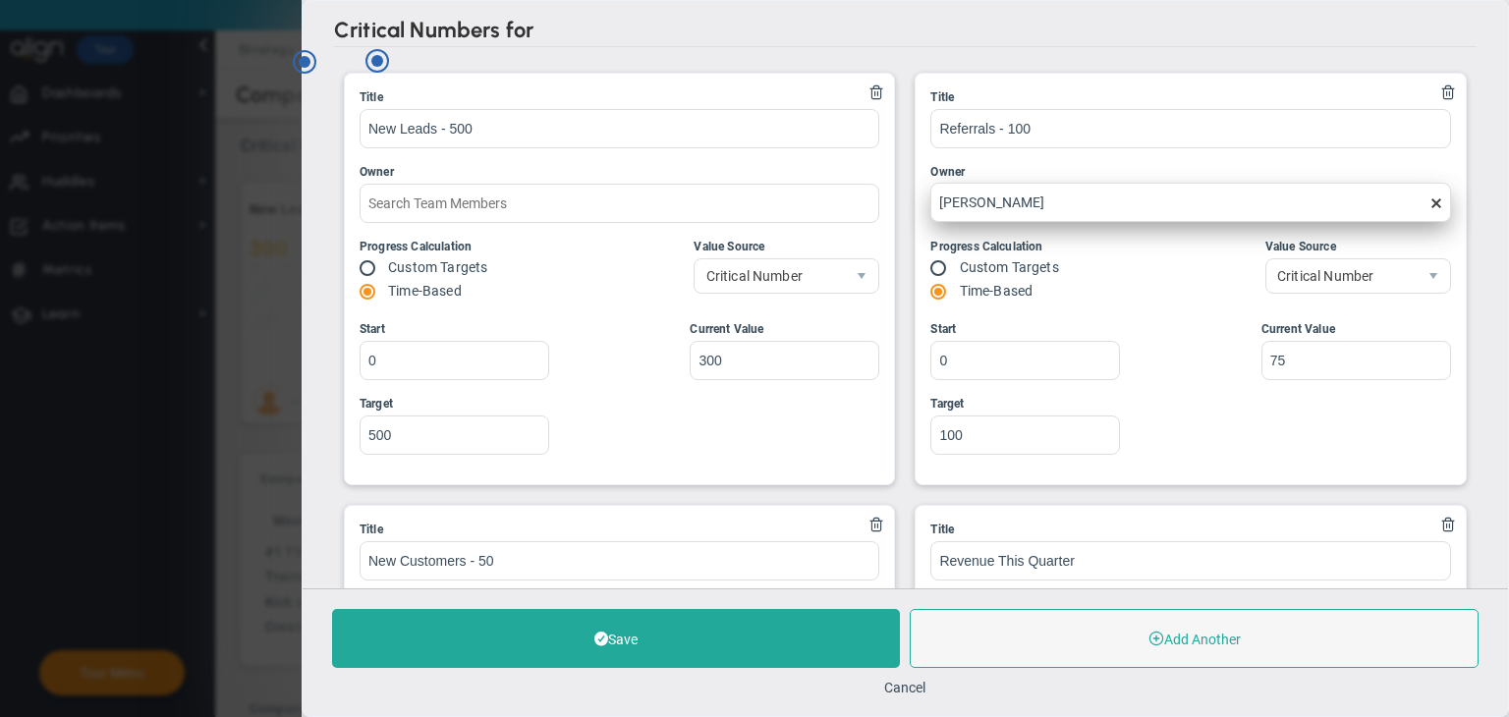
type input "Quarterly Revenue : Salesforce"
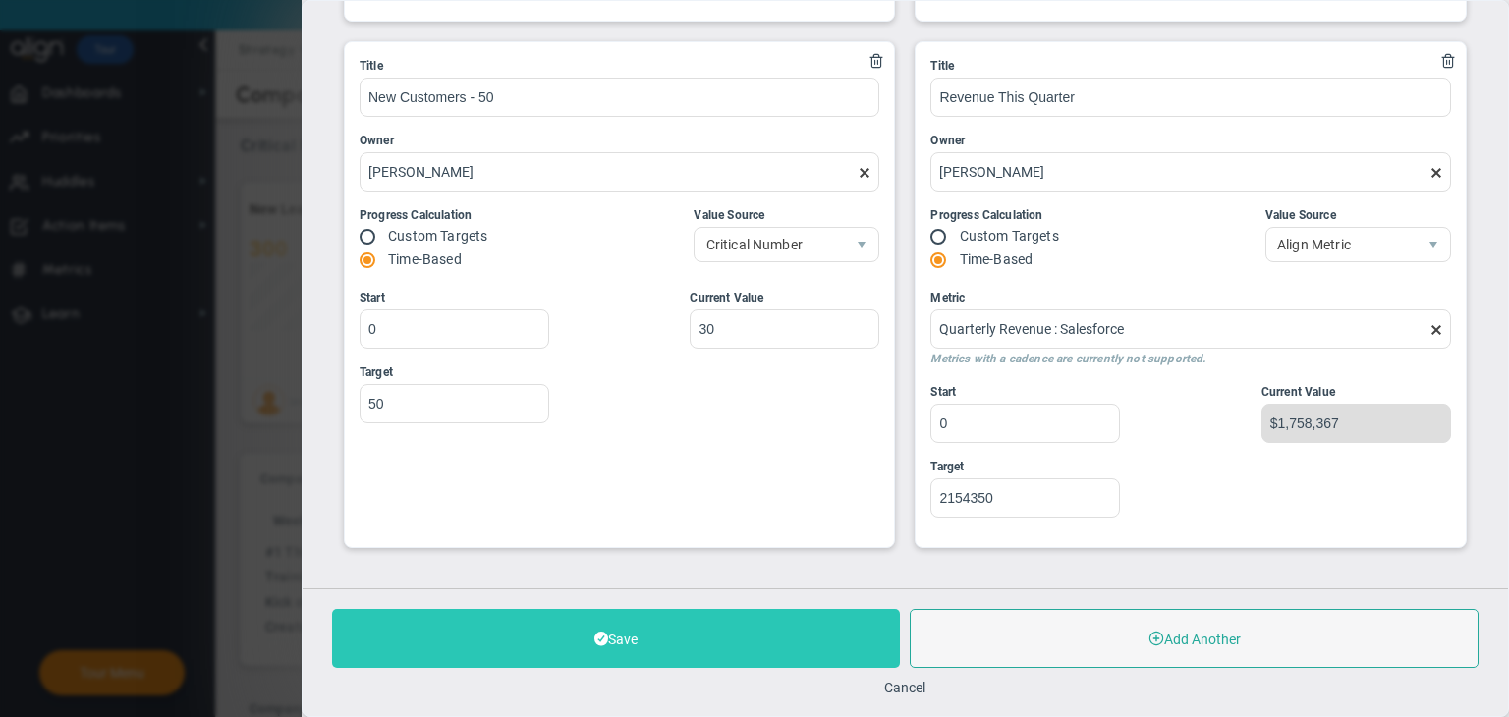
click at [1044, 612] on button "Add Another" at bounding box center [1194, 638] width 568 height 59
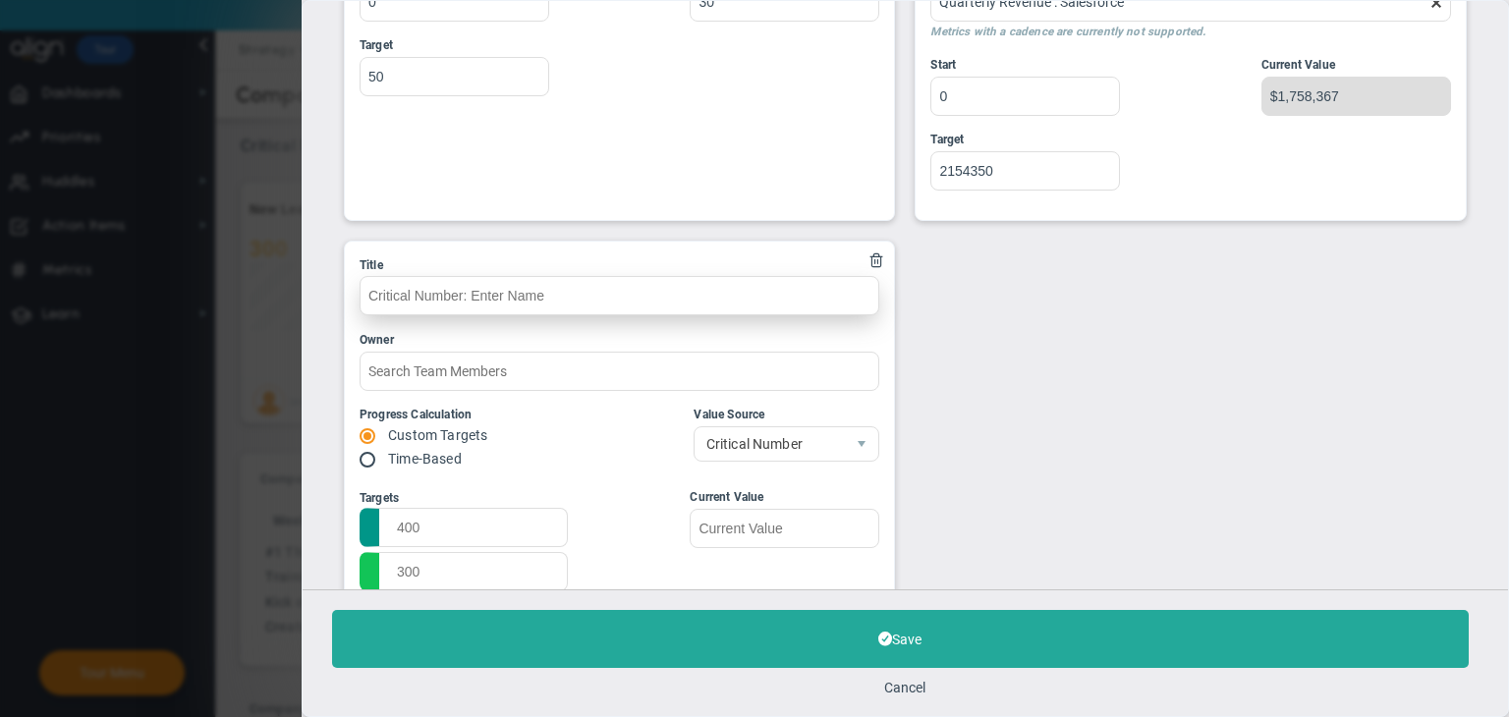
click at [440, 293] on input "text" at bounding box center [619, 295] width 520 height 39
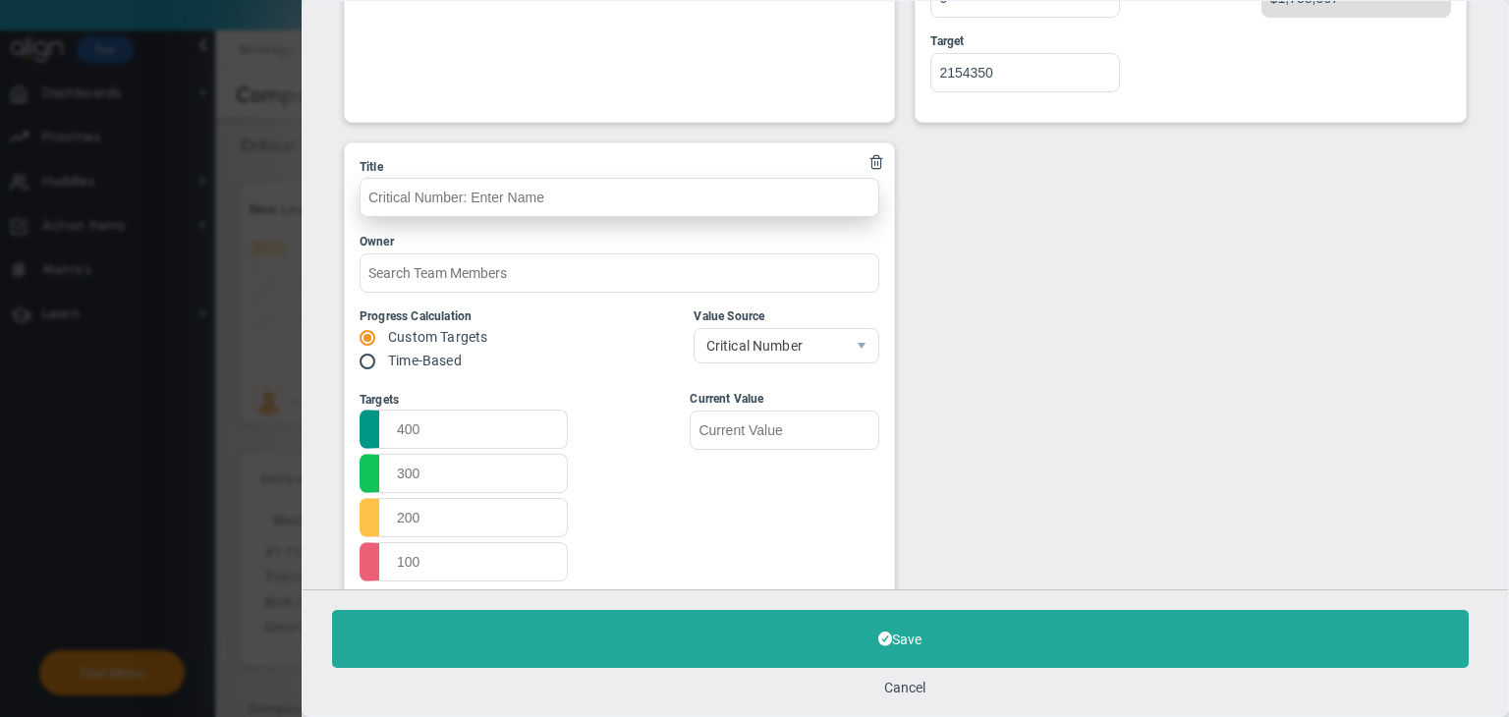
click at [507, 204] on input "text" at bounding box center [619, 197] width 520 height 39
type input "Custom Target"
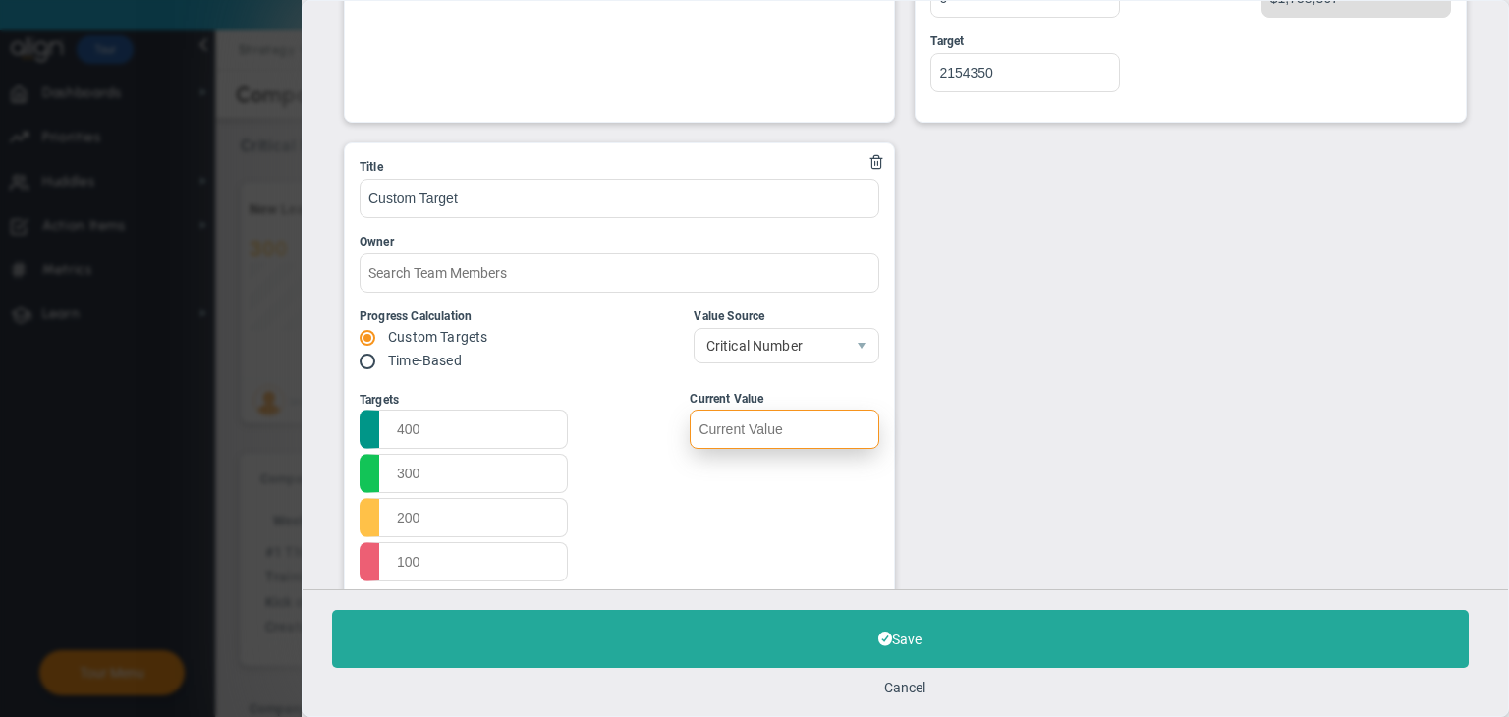
click at [734, 431] on input "text" at bounding box center [785, 429] width 190 height 39
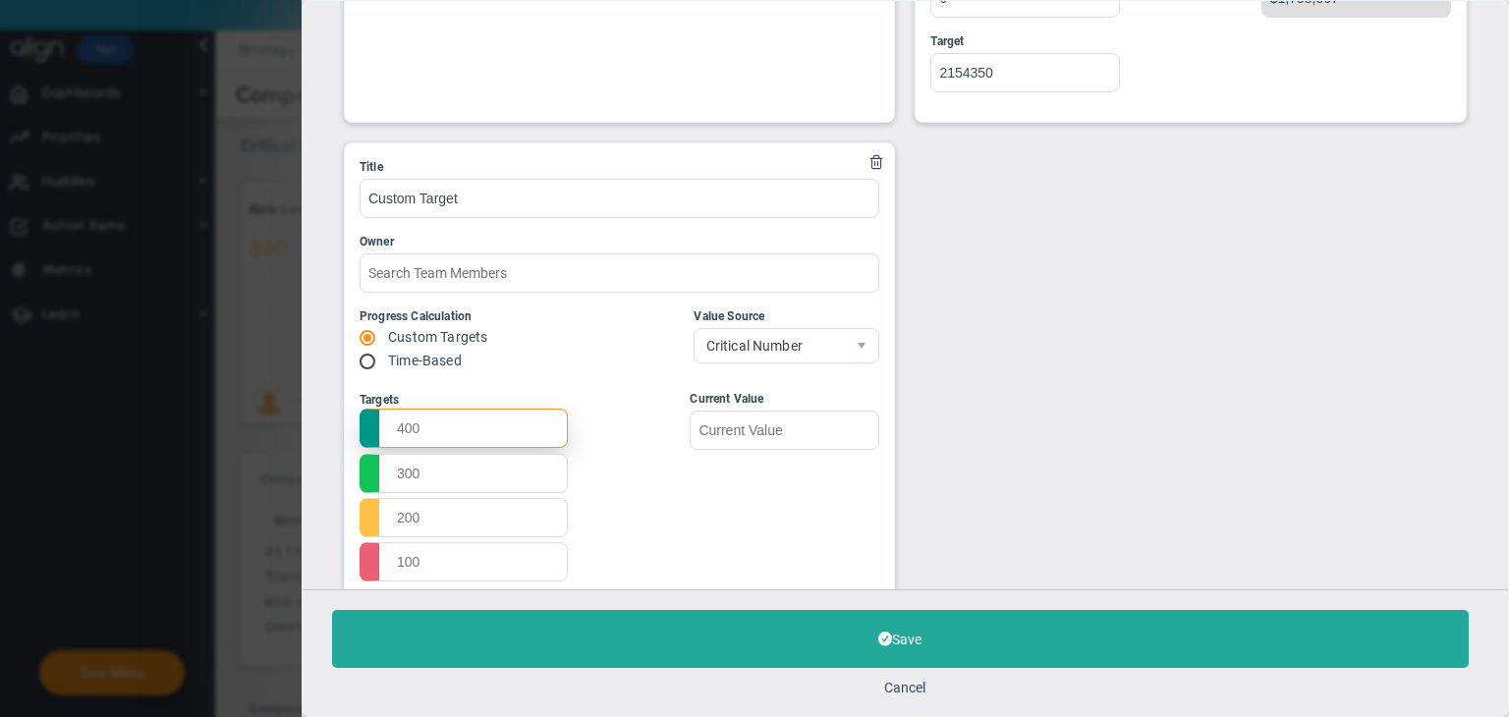
click at [439, 425] on input "text" at bounding box center [463, 428] width 208 height 39
type input "1000"
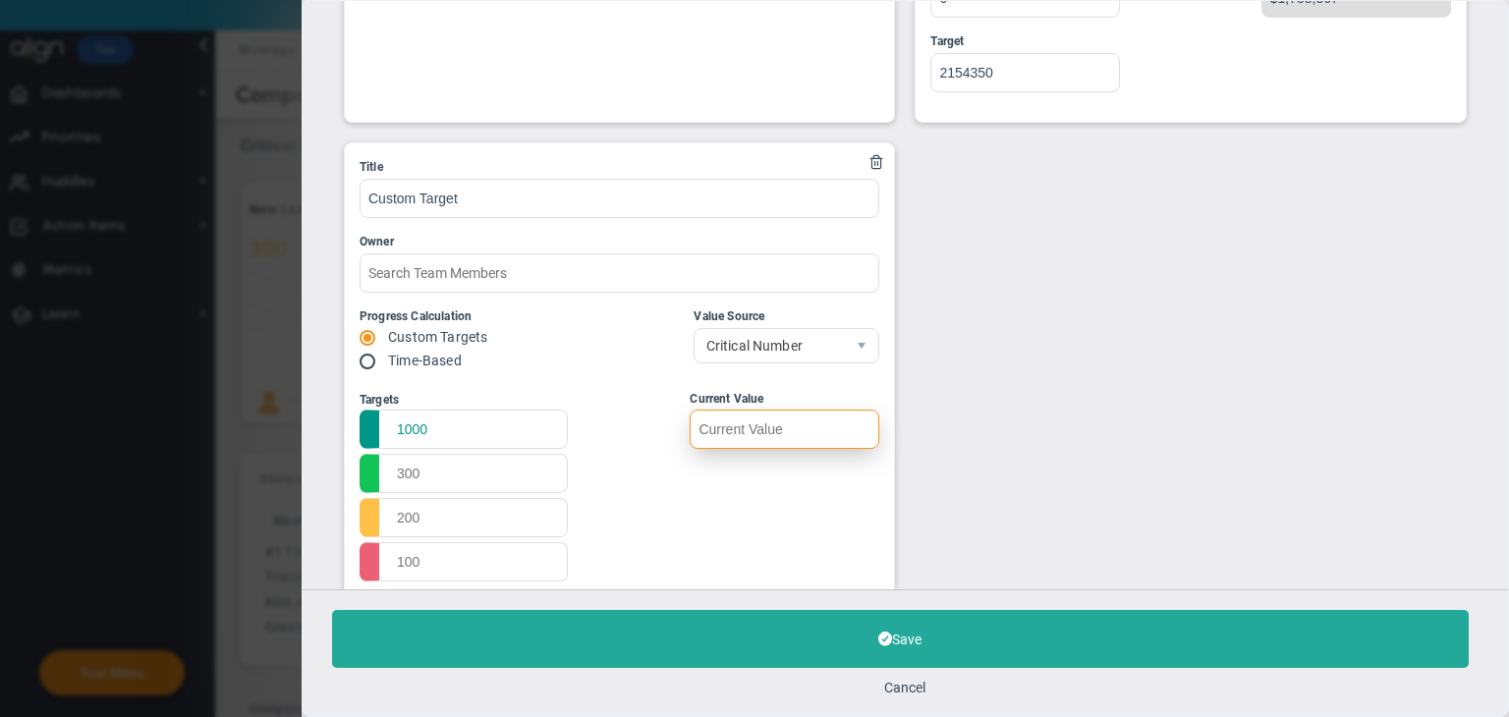
drag, startPoint x: 773, startPoint y: 429, endPoint x: 775, endPoint y: 414, distance: 15.8
click at [774, 424] on input "text" at bounding box center [785, 429] width 190 height 39
type input "200"
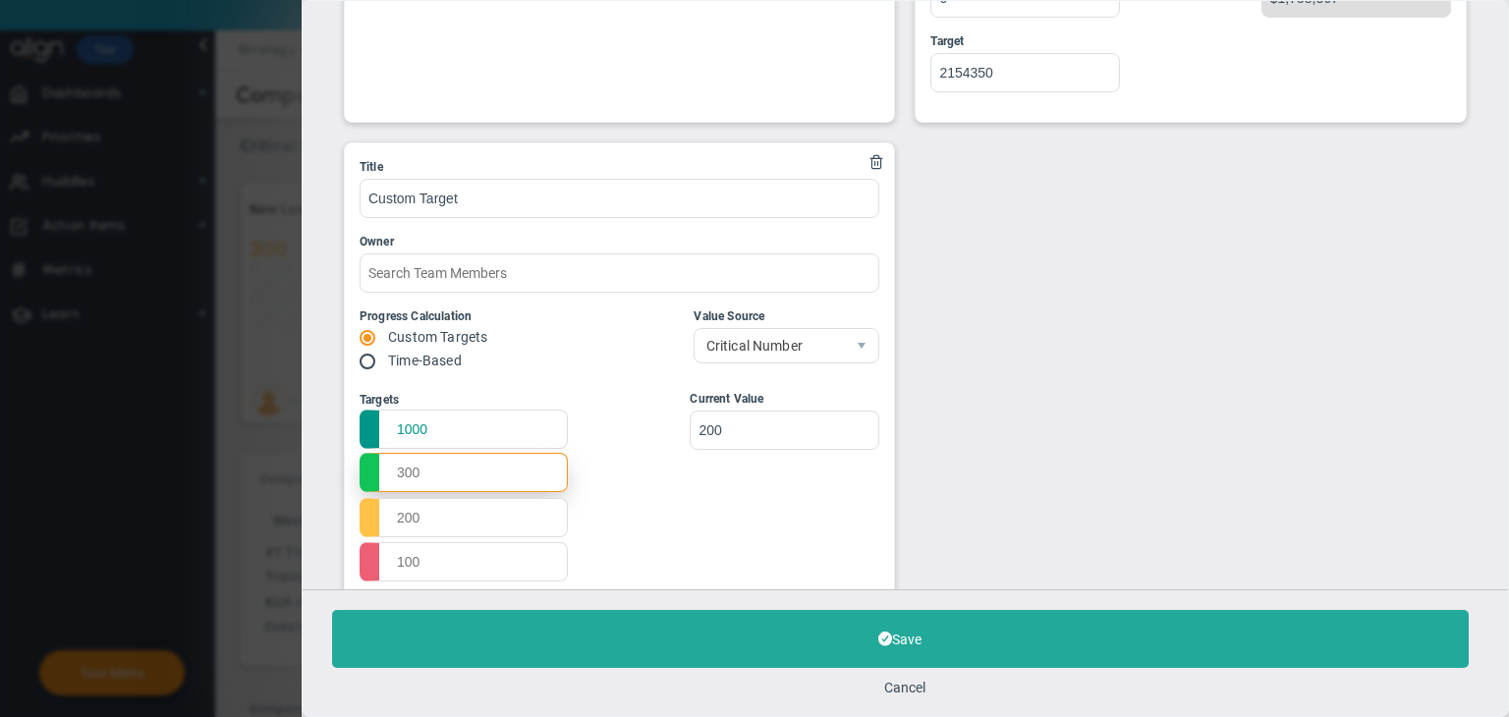
click at [453, 476] on input "text" at bounding box center [463, 472] width 208 height 39
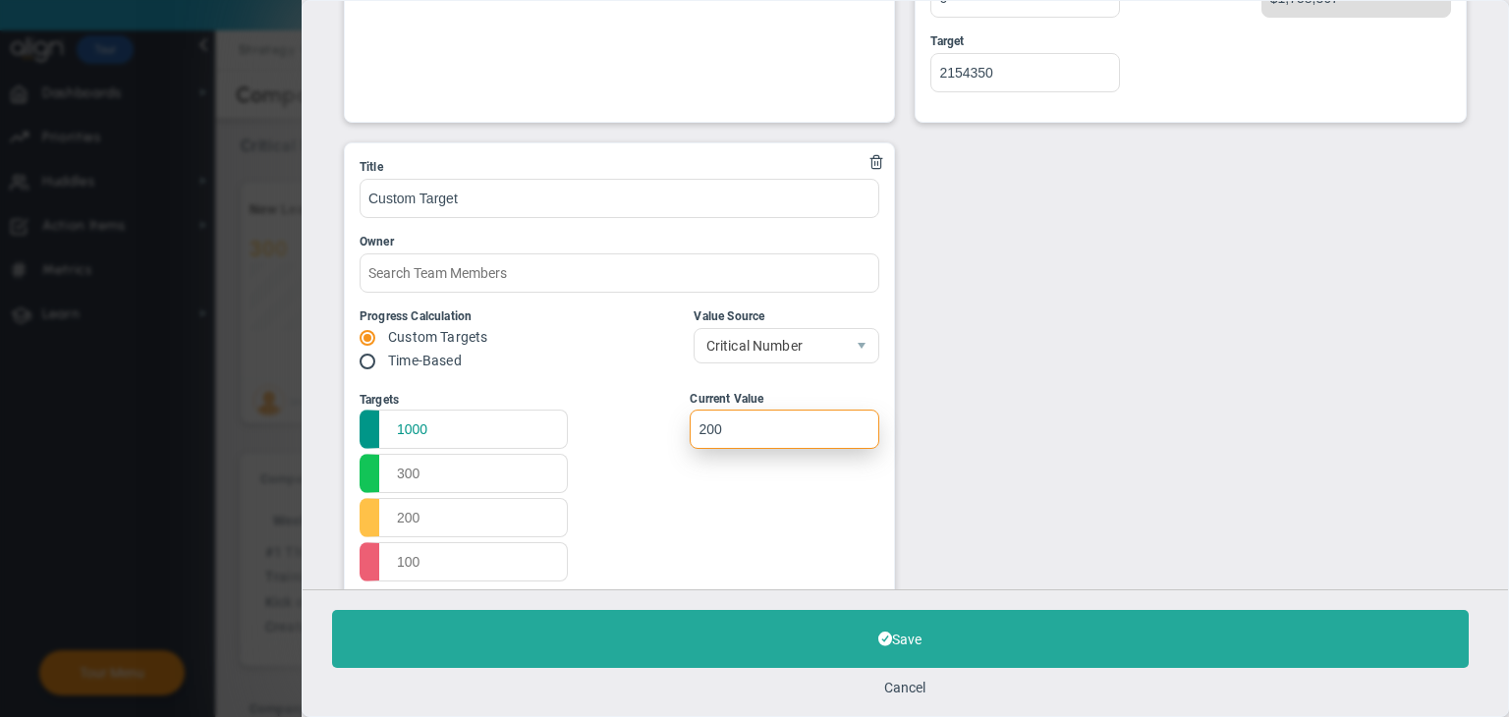
click at [739, 427] on input "200" at bounding box center [785, 429] width 190 height 39
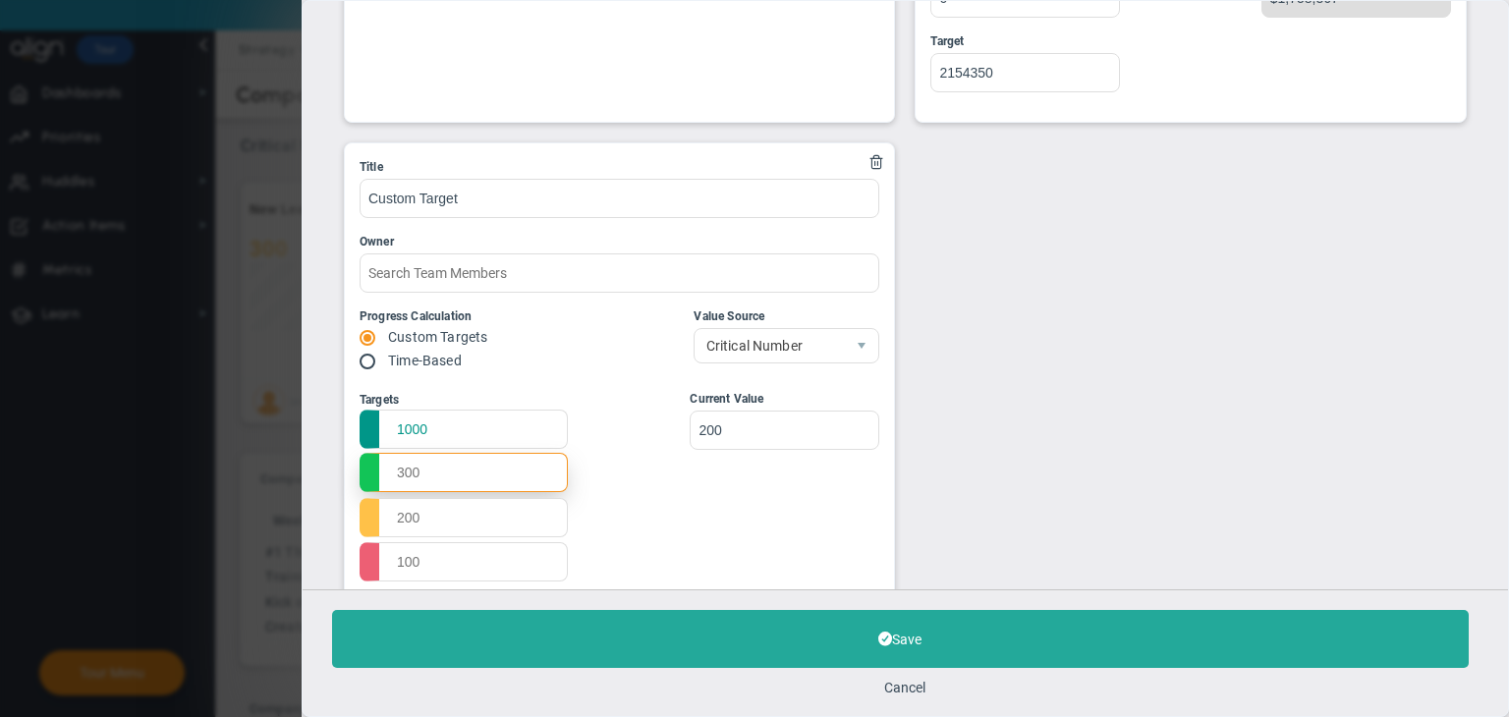
click at [488, 477] on input "text" at bounding box center [463, 472] width 208 height 39
drag, startPoint x: 501, startPoint y: 480, endPoint x: 448, endPoint y: 462, distance: 56.2
click at [448, 462] on input "text" at bounding box center [463, 472] width 208 height 39
type input "800"
click at [446, 514] on input "text" at bounding box center [463, 516] width 208 height 39
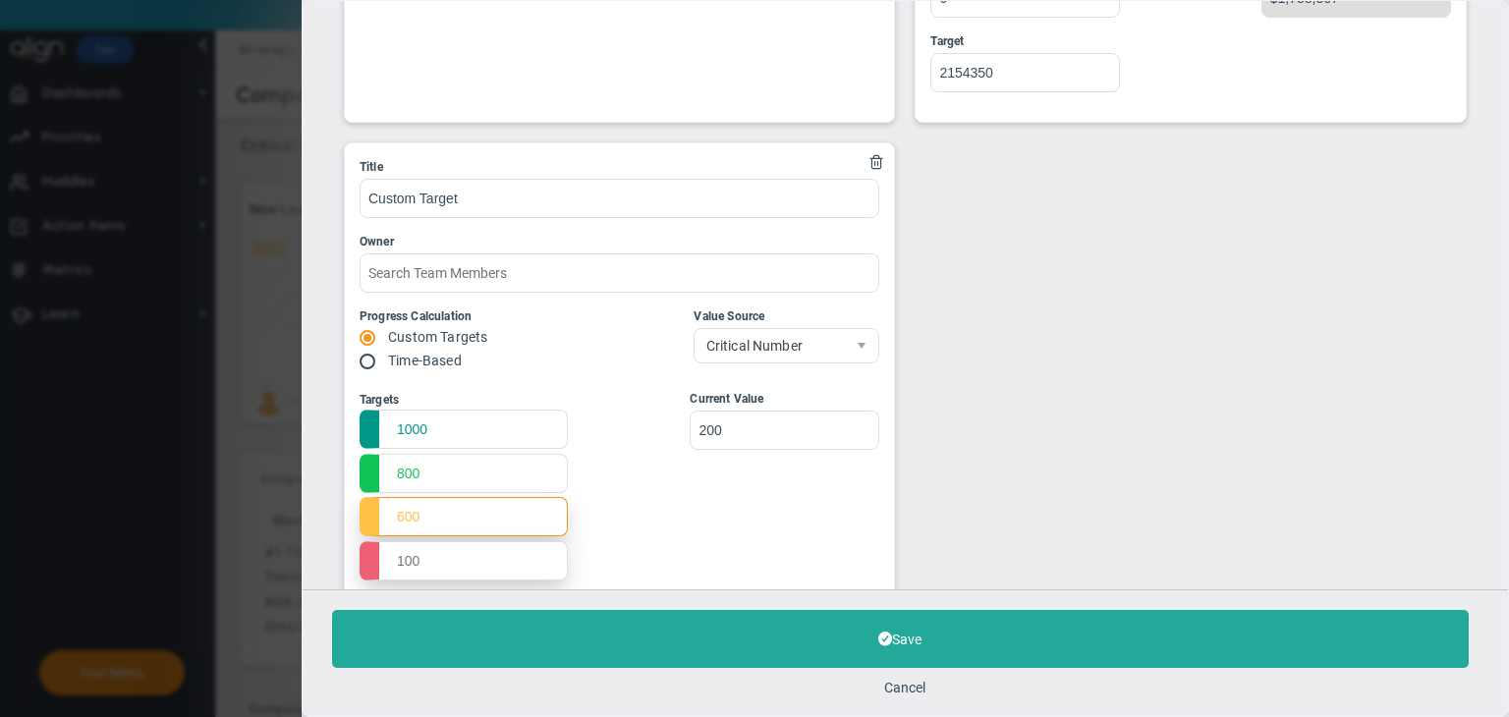
type input "600"
click at [438, 562] on input "text" at bounding box center [463, 560] width 208 height 39
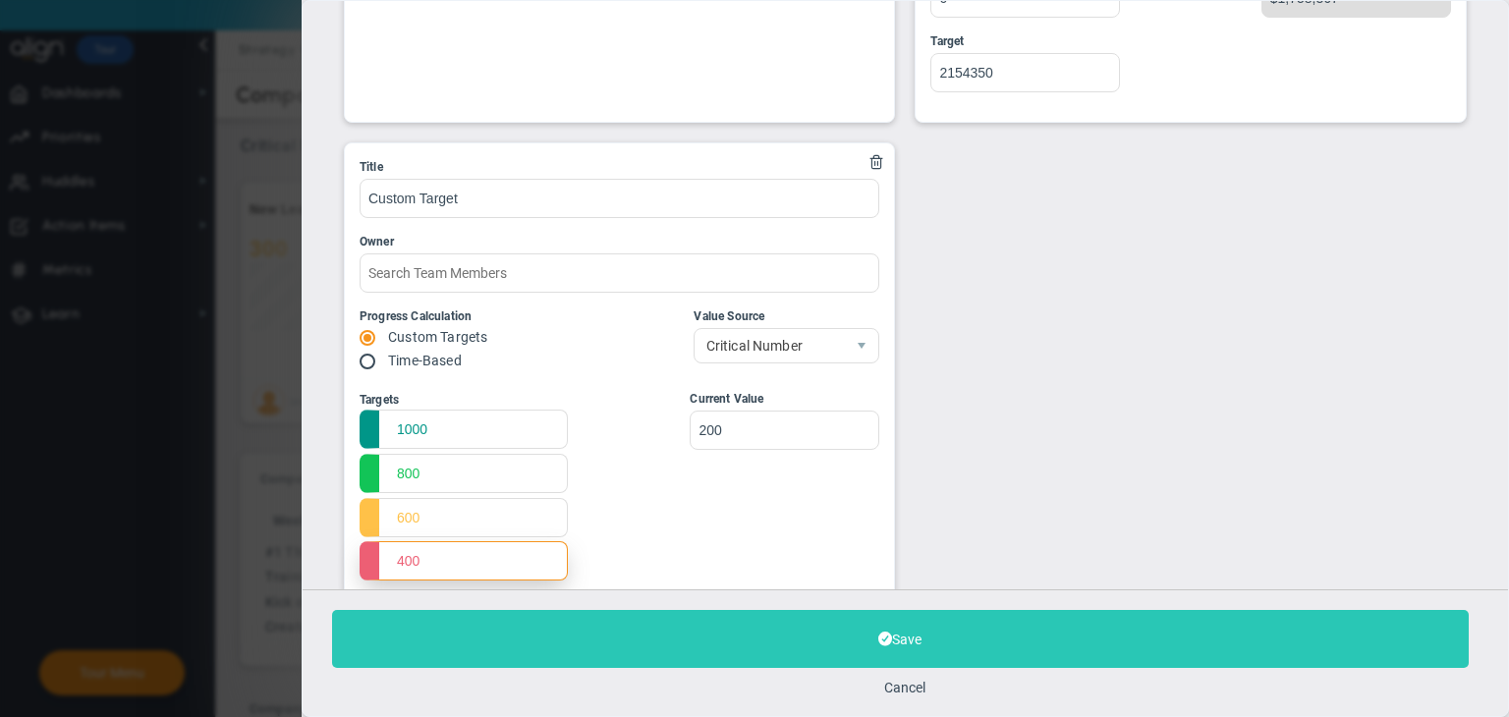
type input "400"
click at [572, 649] on button "Save" at bounding box center [900, 639] width 1136 height 58
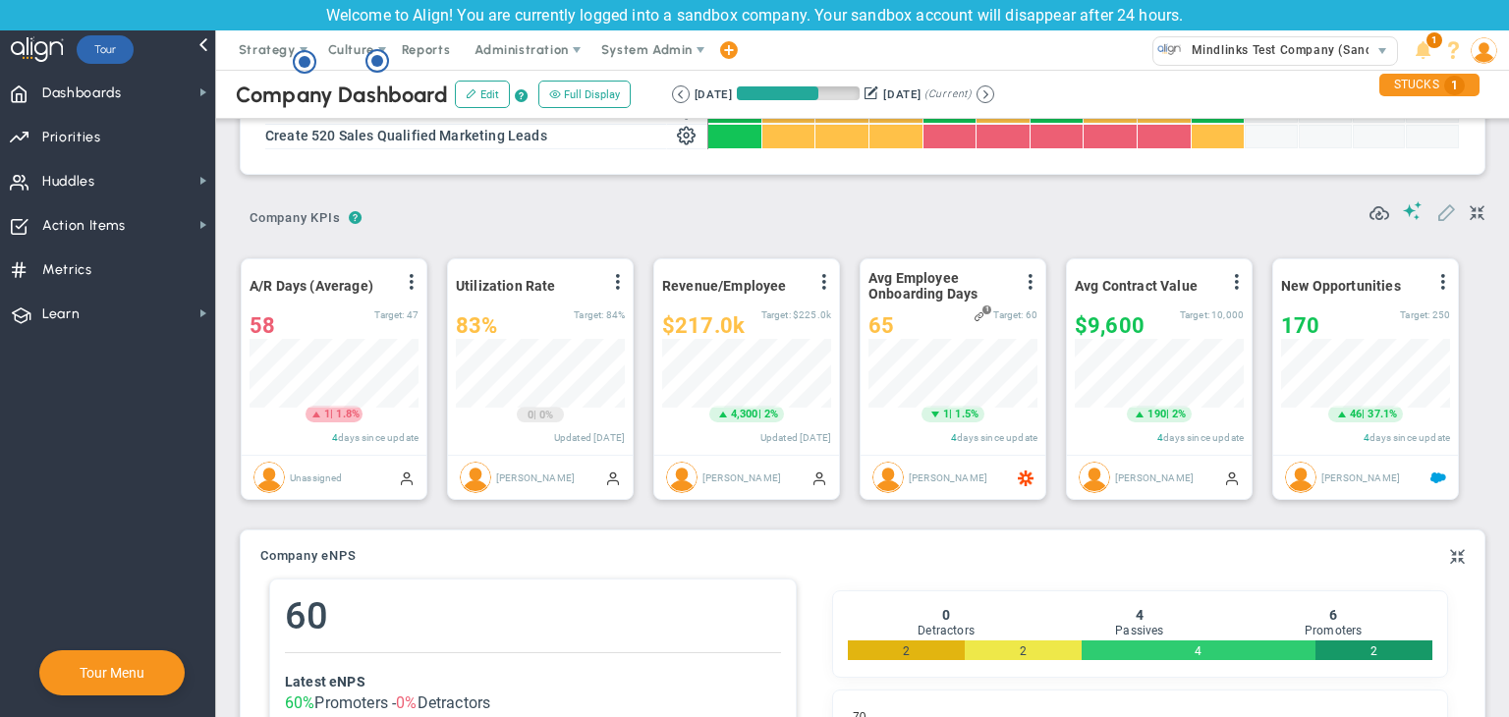
click at [1436, 210] on span at bounding box center [1446, 211] width 20 height 20
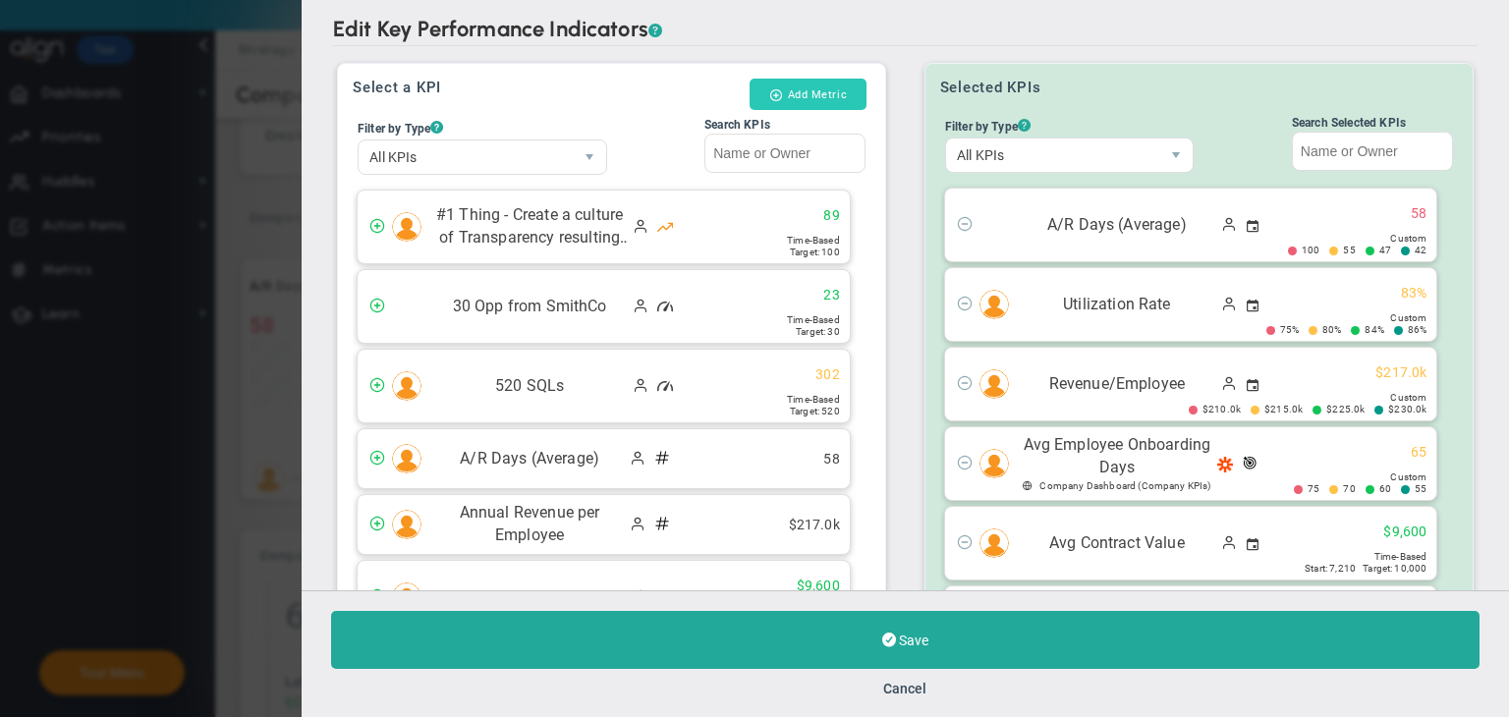
click at [801, 92] on button "Add Metric" at bounding box center [807, 94] width 117 height 31
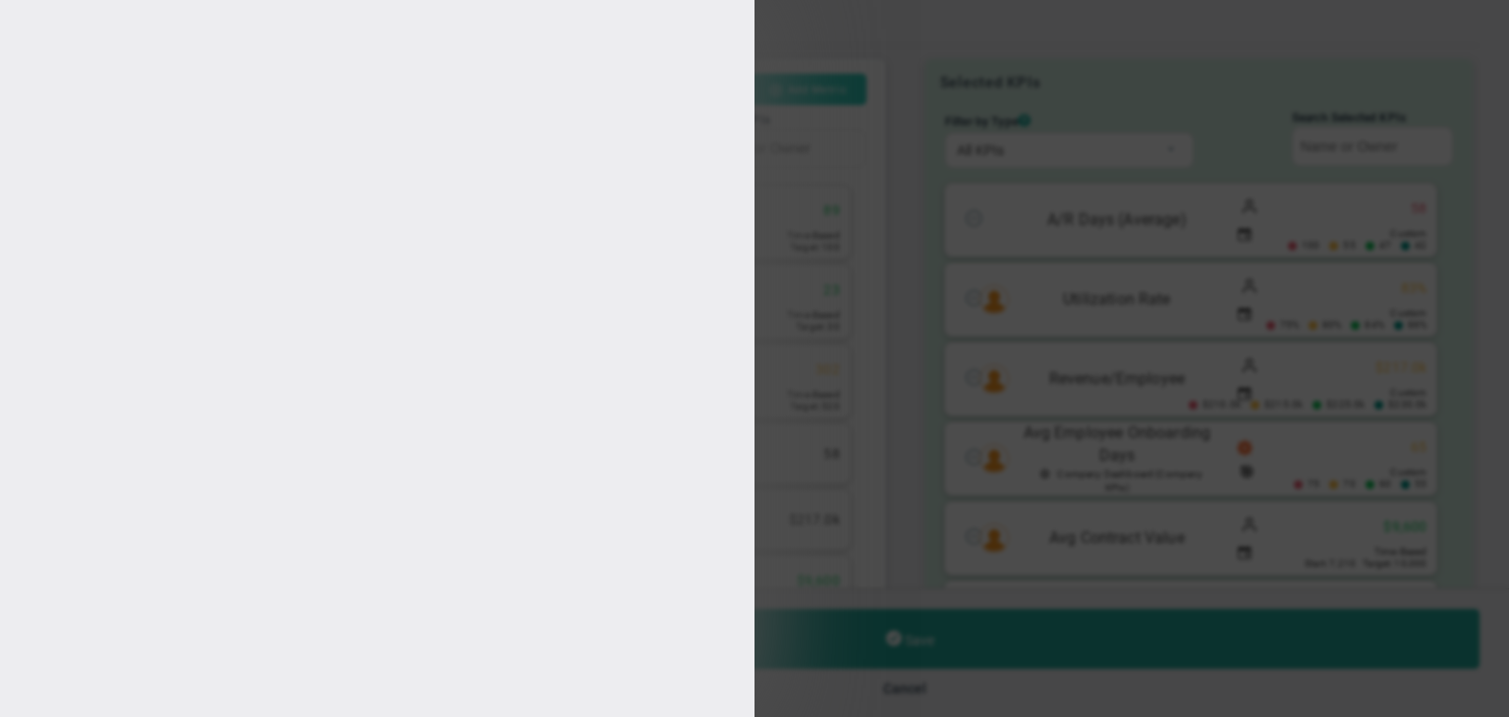
type input "[PERSON_NAME]"
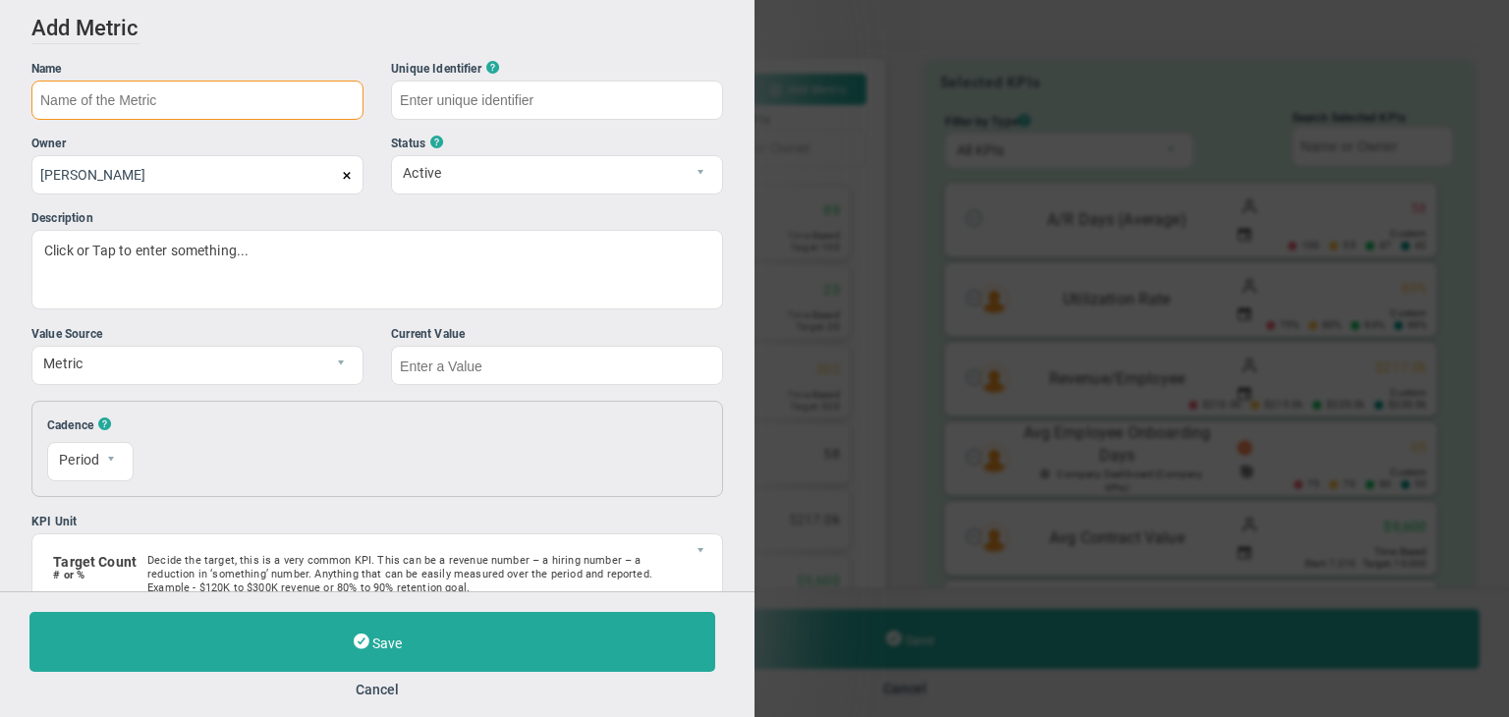
click at [255, 102] on input "text" at bounding box center [197, 100] width 332 height 39
type input "Test - 3"
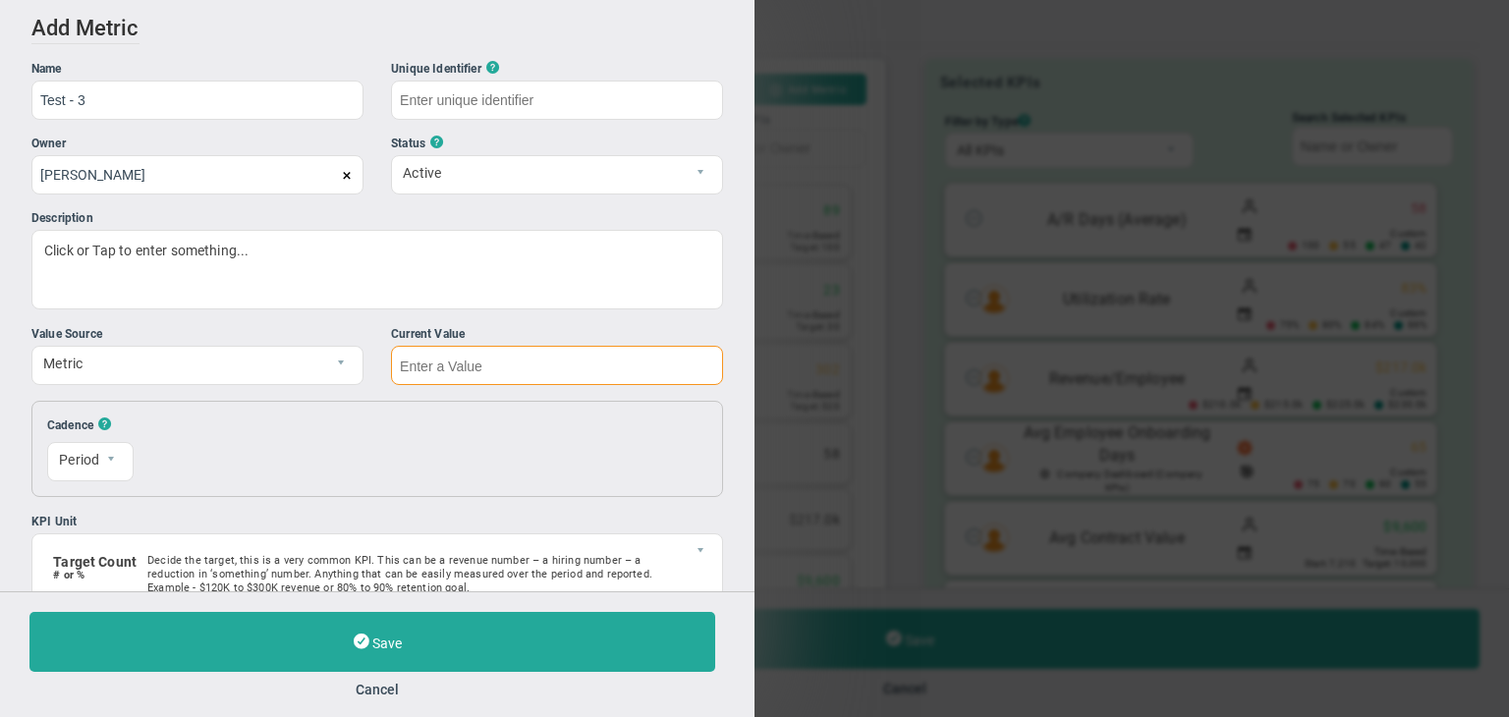
click at [471, 357] on input "text" at bounding box center [557, 365] width 332 height 39
type input "Test---3"
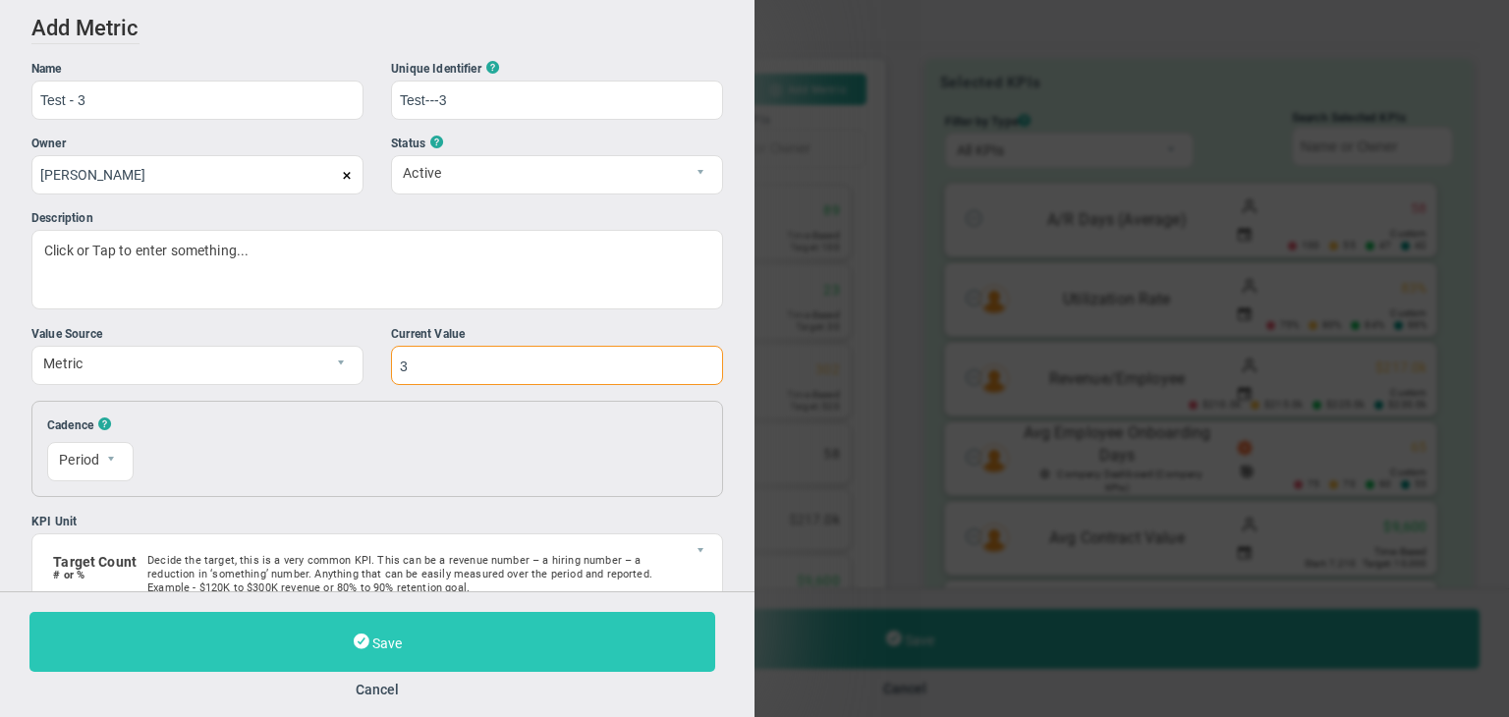
type input "3"
click at [463, 651] on button "Save" at bounding box center [372, 642] width 686 height 60
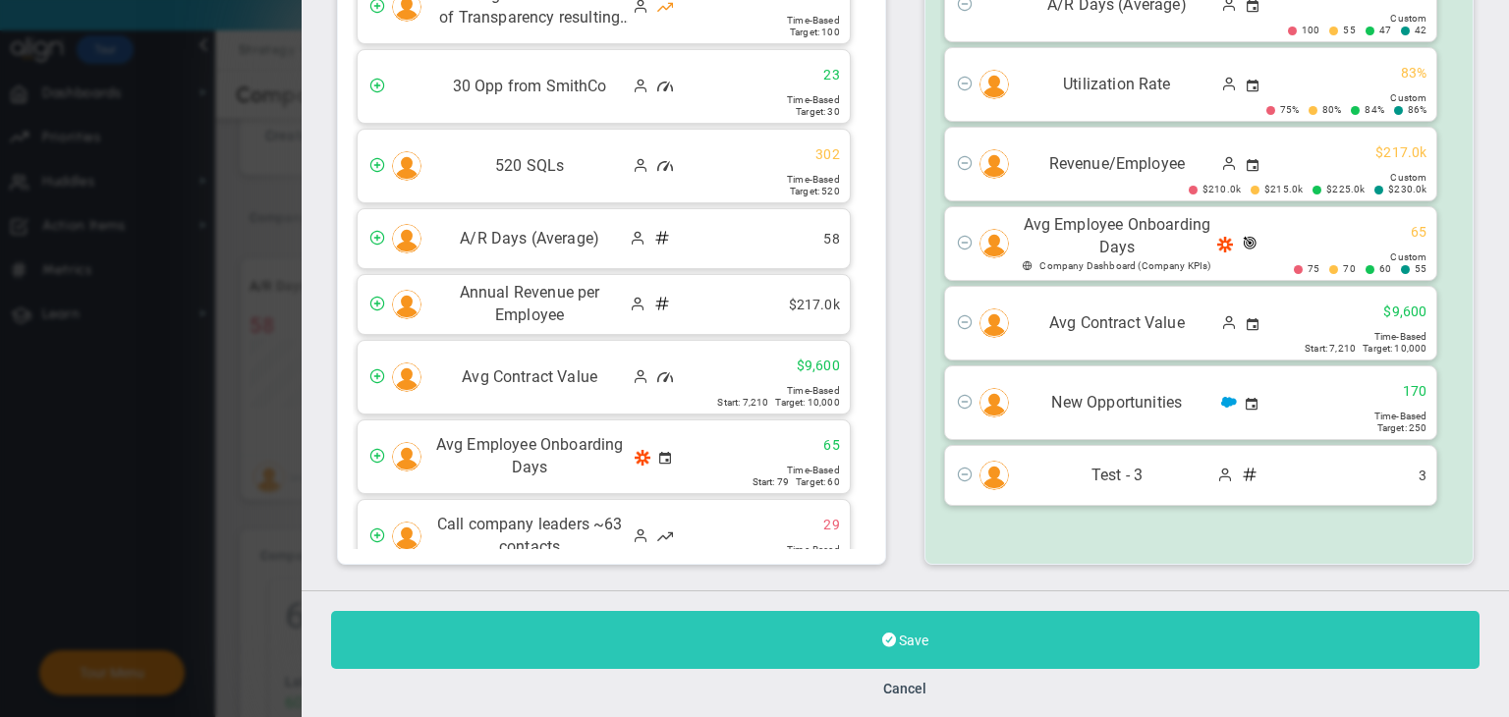
click at [851, 634] on button "Save" at bounding box center [905, 640] width 1148 height 58
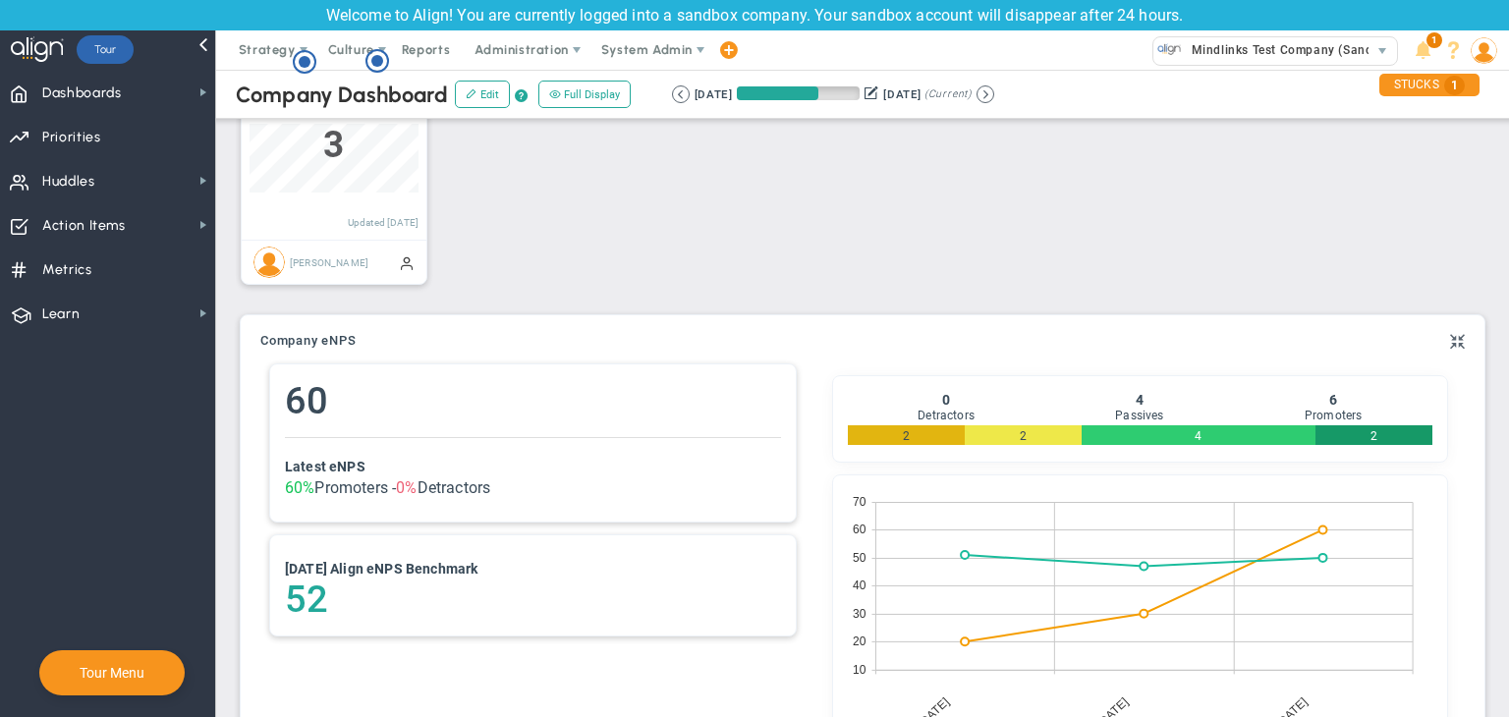
drag, startPoint x: 845, startPoint y: 496, endPoint x: 810, endPoint y: 589, distance: 99.4
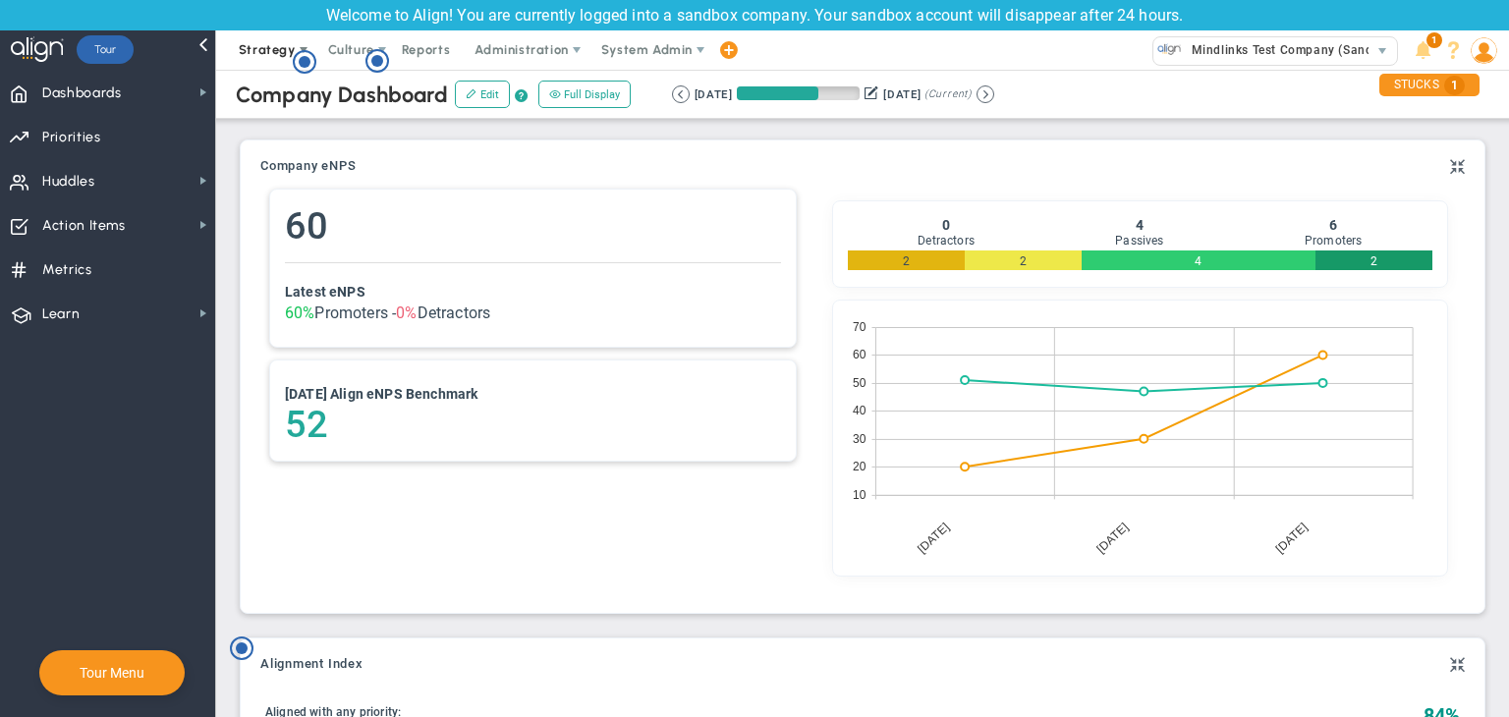
scroll to position [1159, 0]
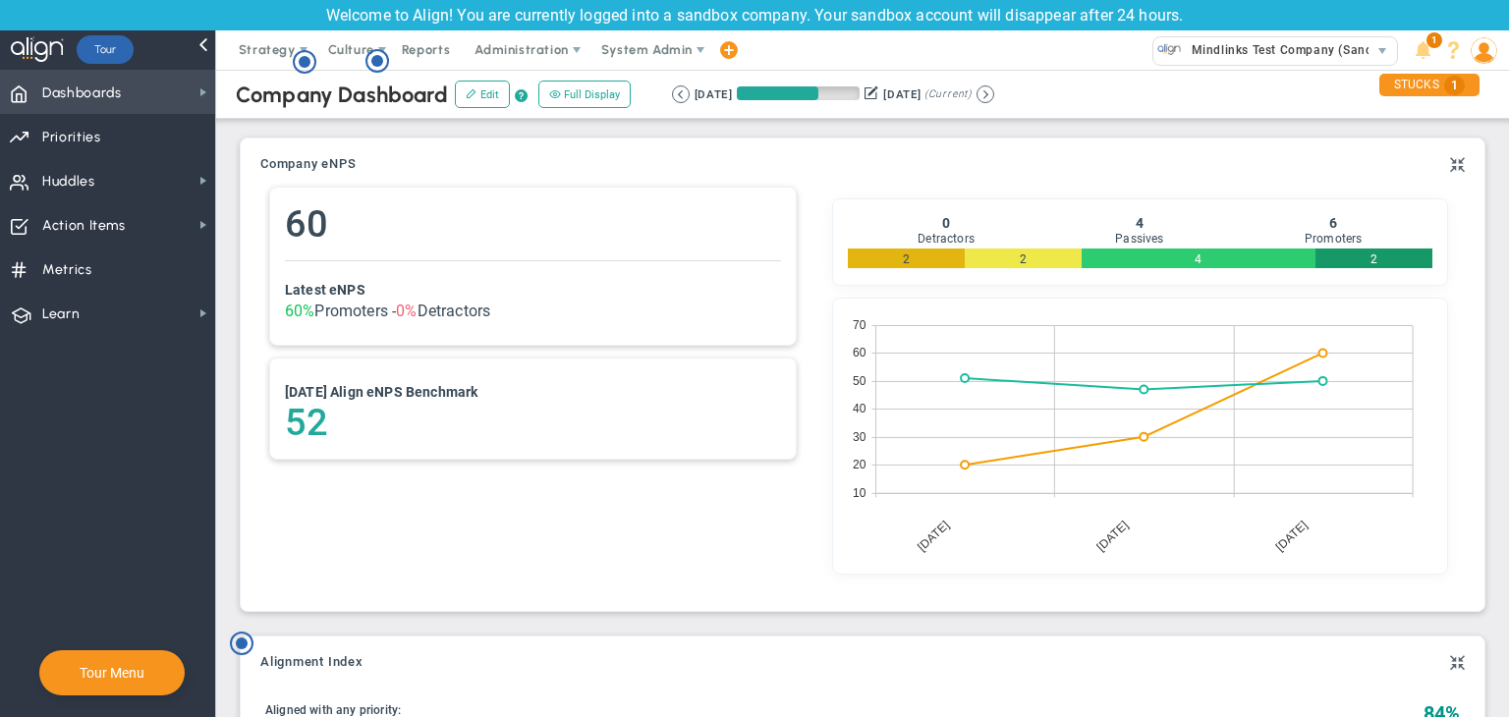
click at [189, 83] on span "Dashboards Dashboards" at bounding box center [107, 92] width 215 height 44
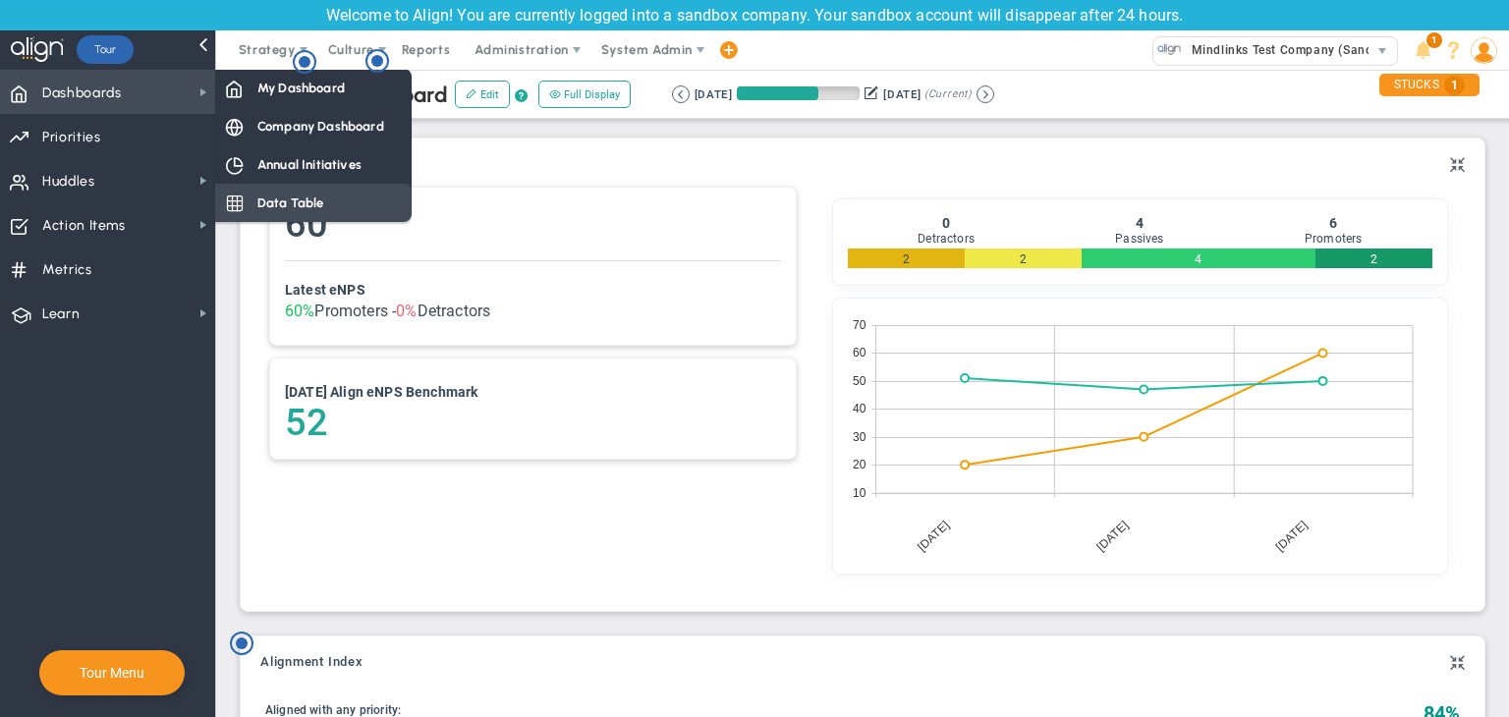
click at [285, 200] on span "Data Table" at bounding box center [290, 202] width 67 height 19
